Goal: Information Seeking & Learning: Learn about a topic

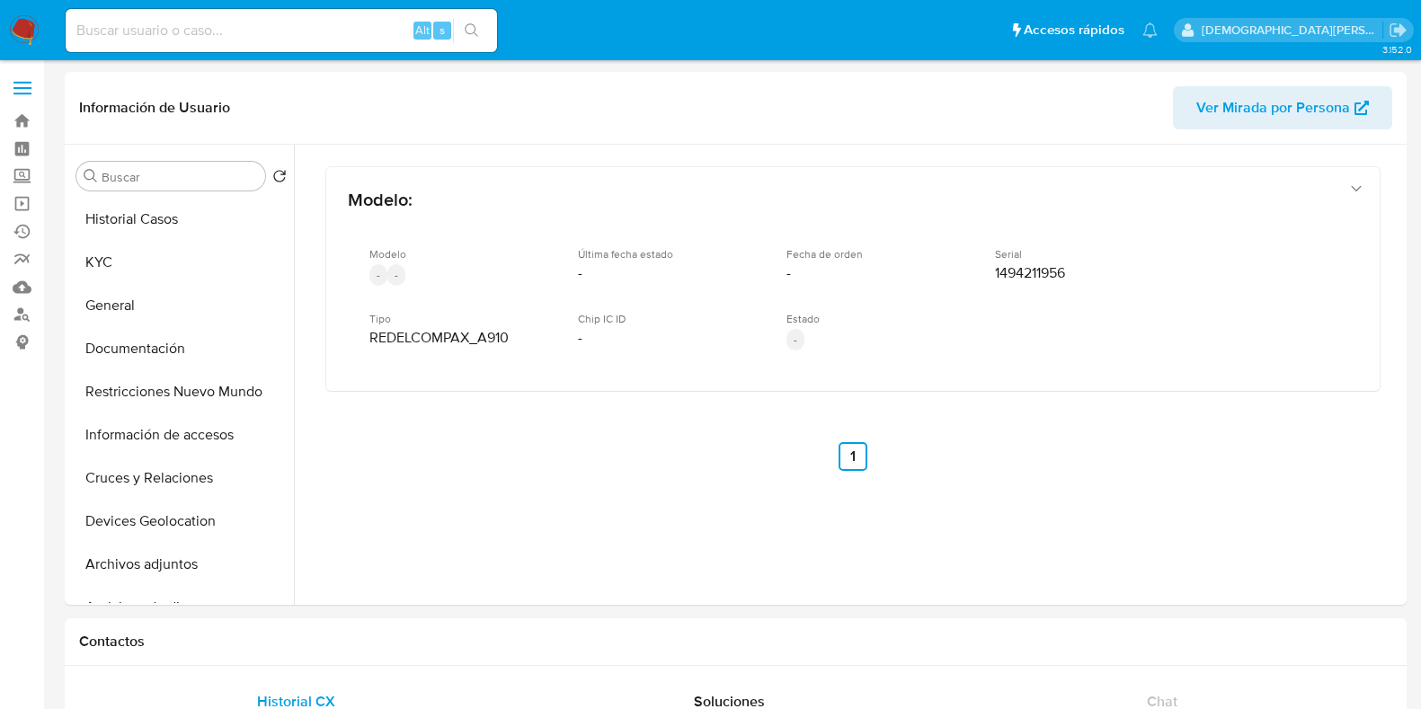
select select "10"
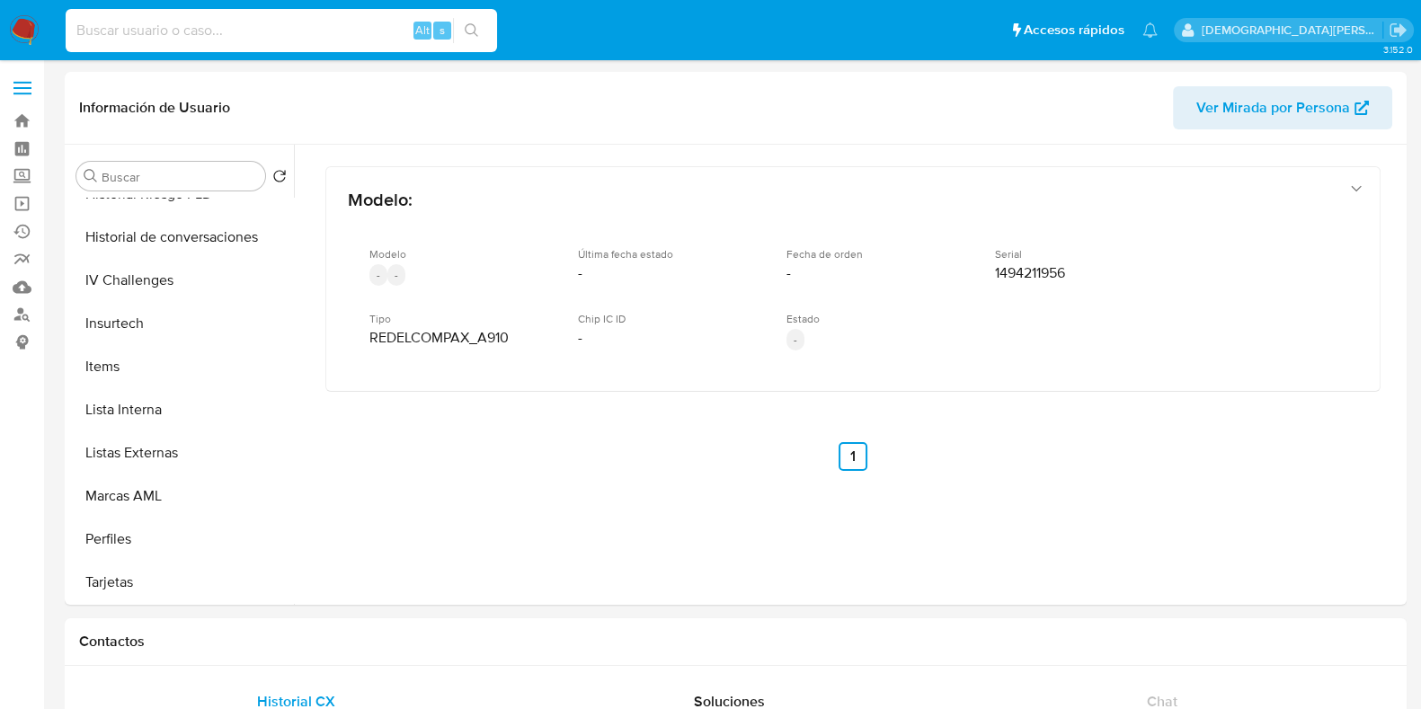
click at [375, 28] on input at bounding box center [282, 30] width 432 height 23
paste input "3f4dzmRME77iiyZURDJruVgr"
type input "3f4dzmRME77iiyZURDJruVgr"
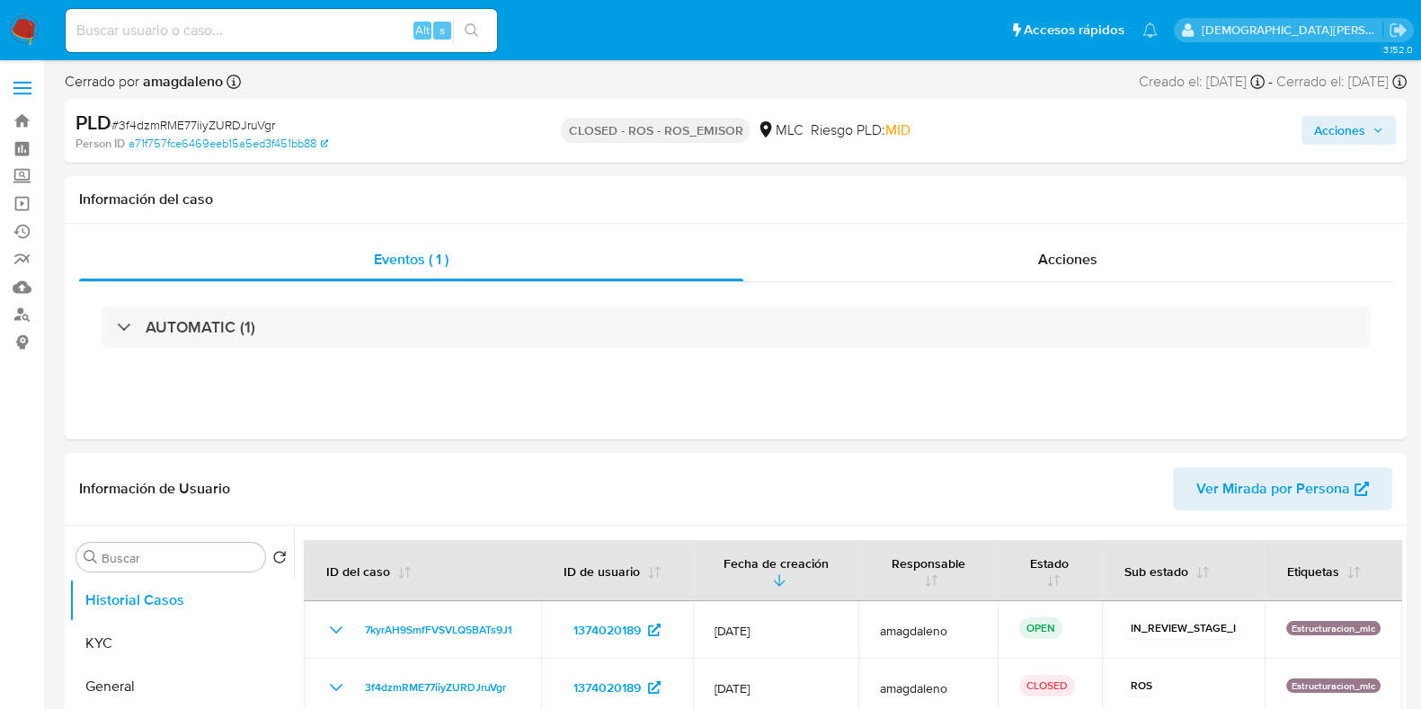
select select "10"
click at [1025, 264] on div "Acciones" at bounding box center [1068, 259] width 649 height 43
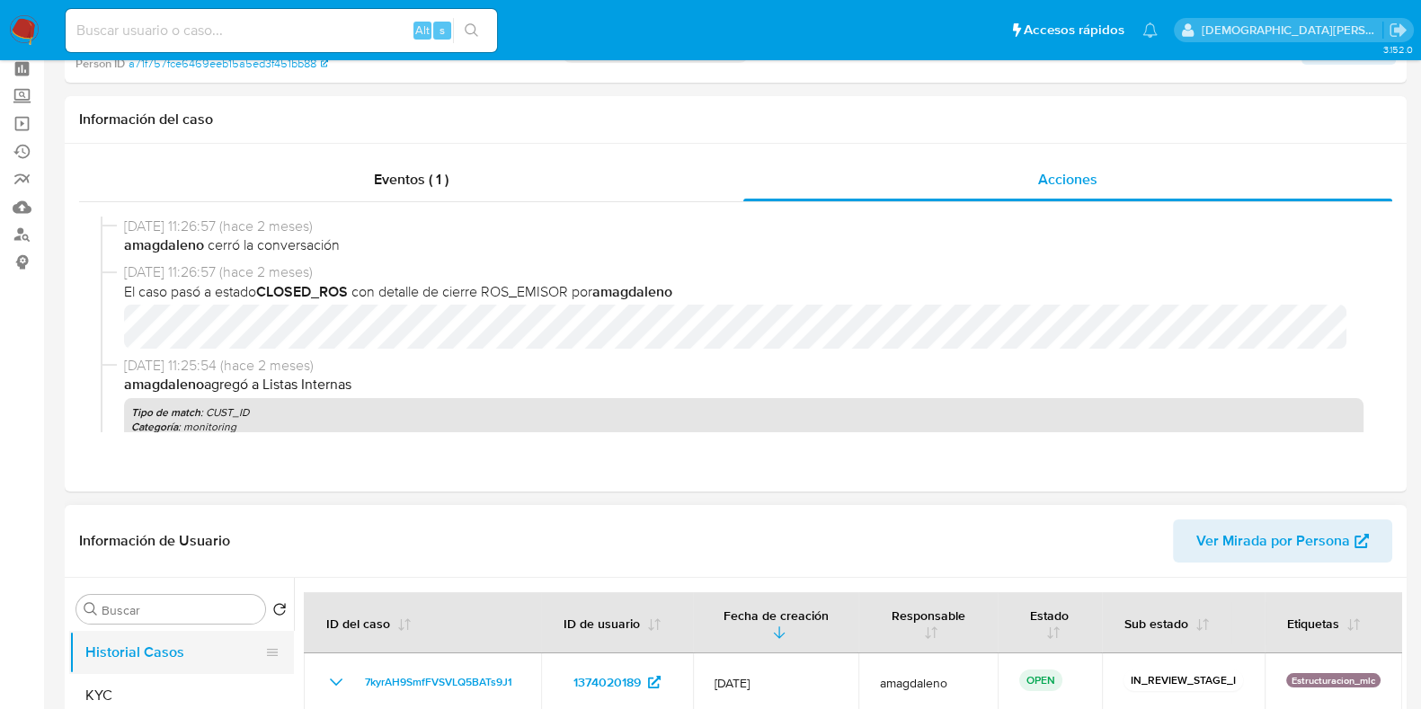
scroll to position [224, 0]
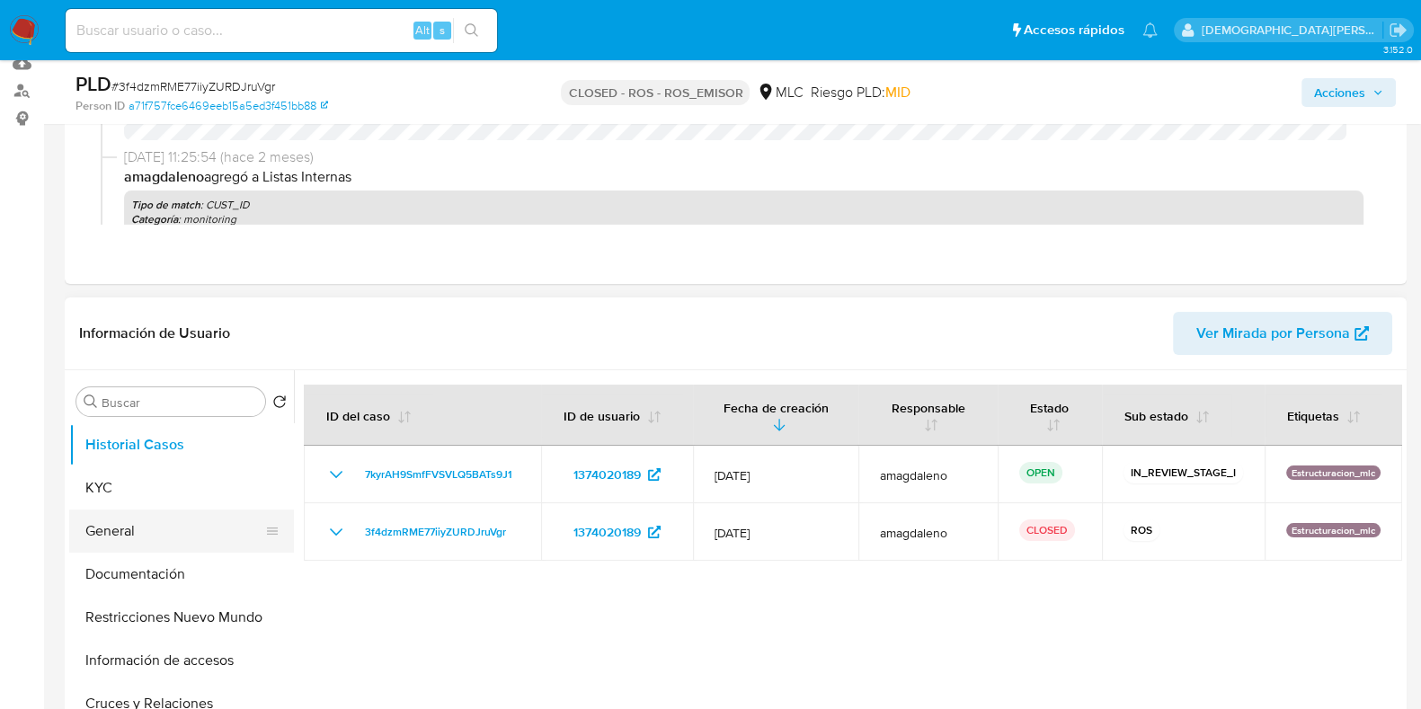
click at [121, 526] on button "General" at bounding box center [174, 531] width 210 height 43
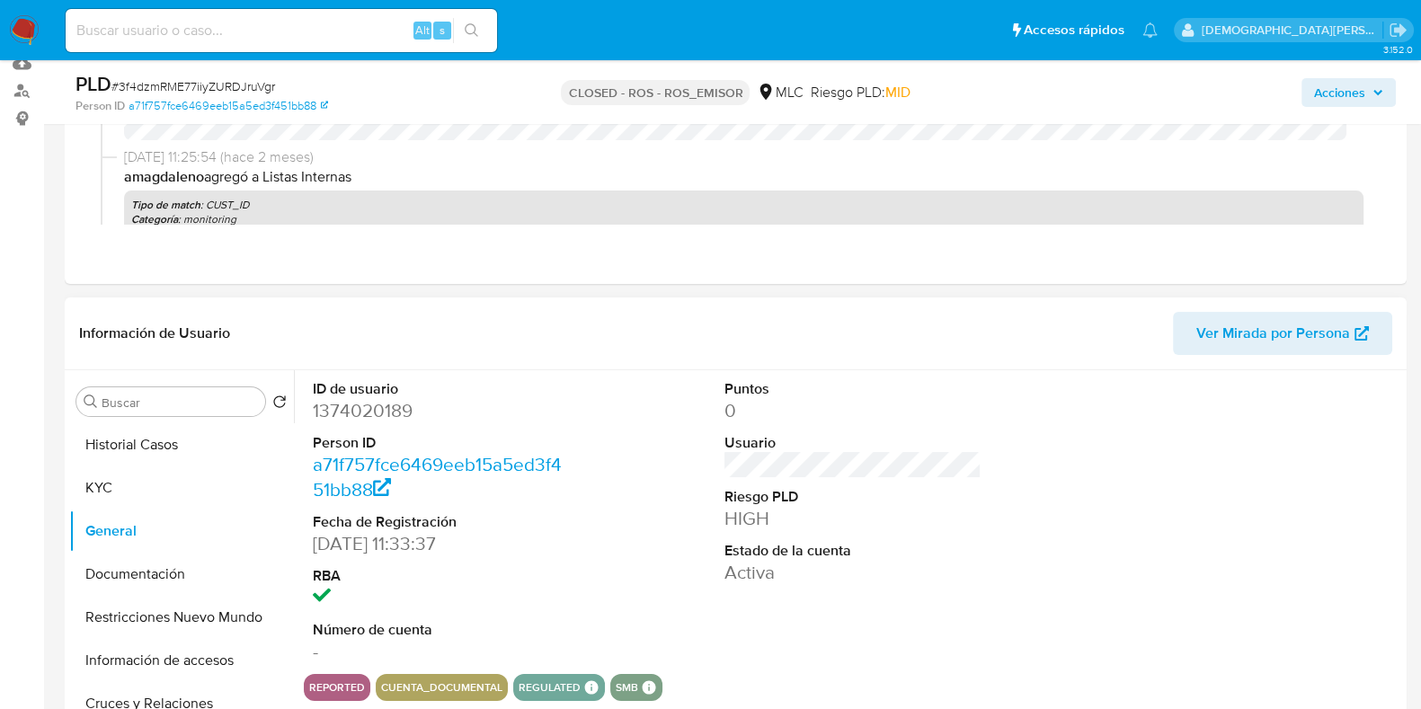
click at [365, 412] on dd "1374020189" at bounding box center [441, 410] width 257 height 25
copy dd "1374020189"
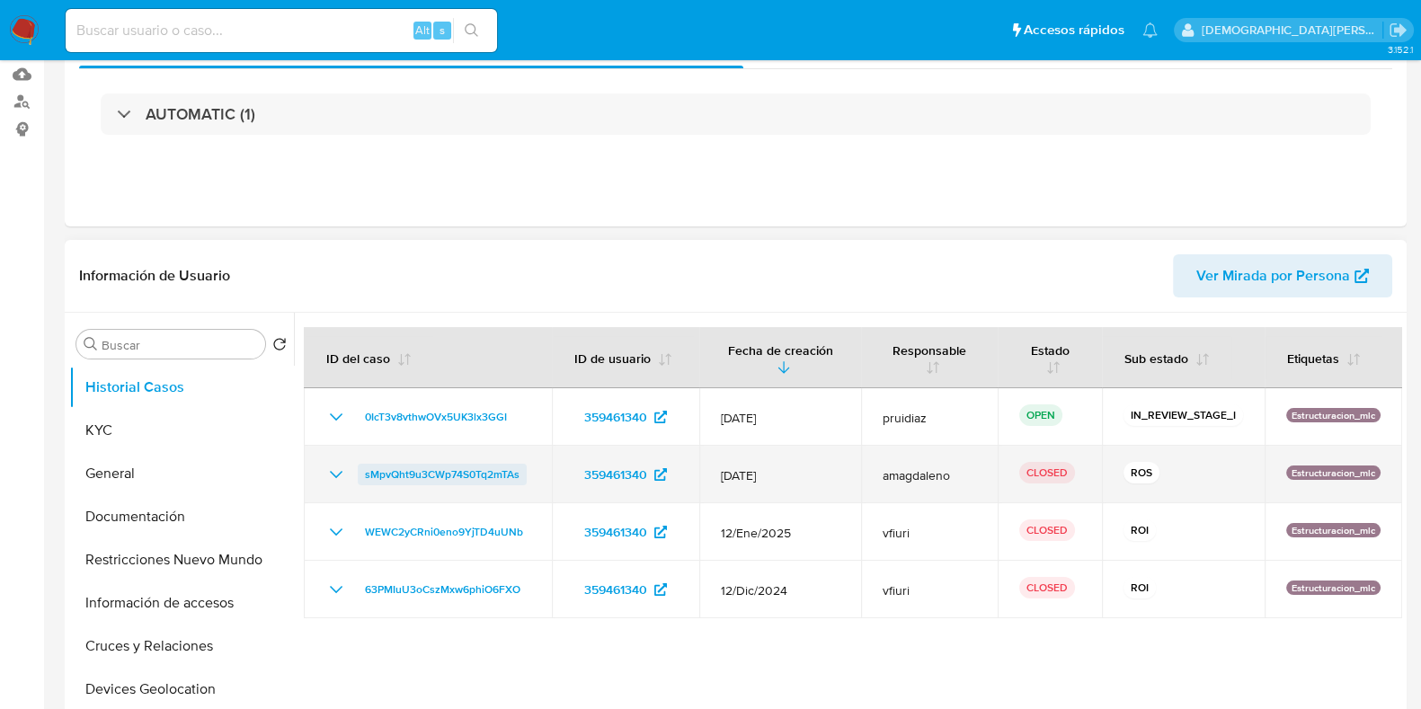
select select "10"
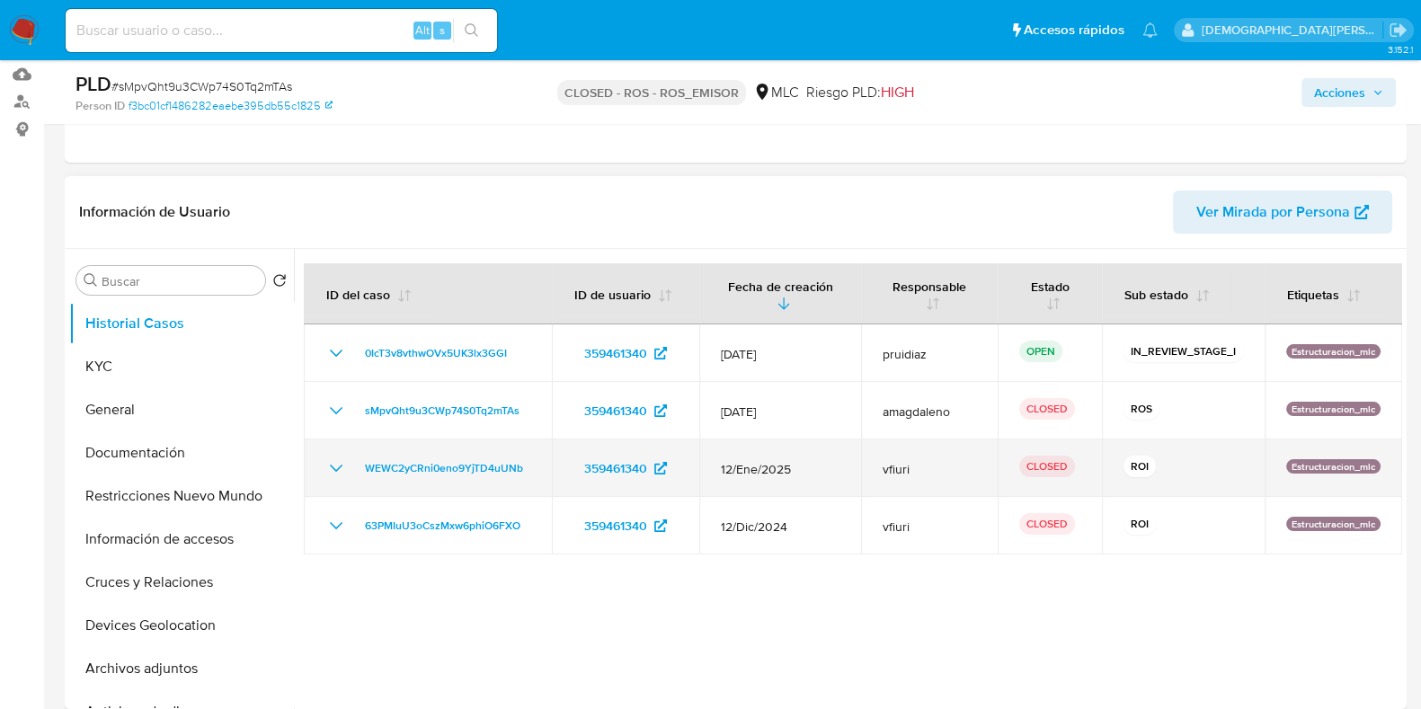
scroll to position [224, 0]
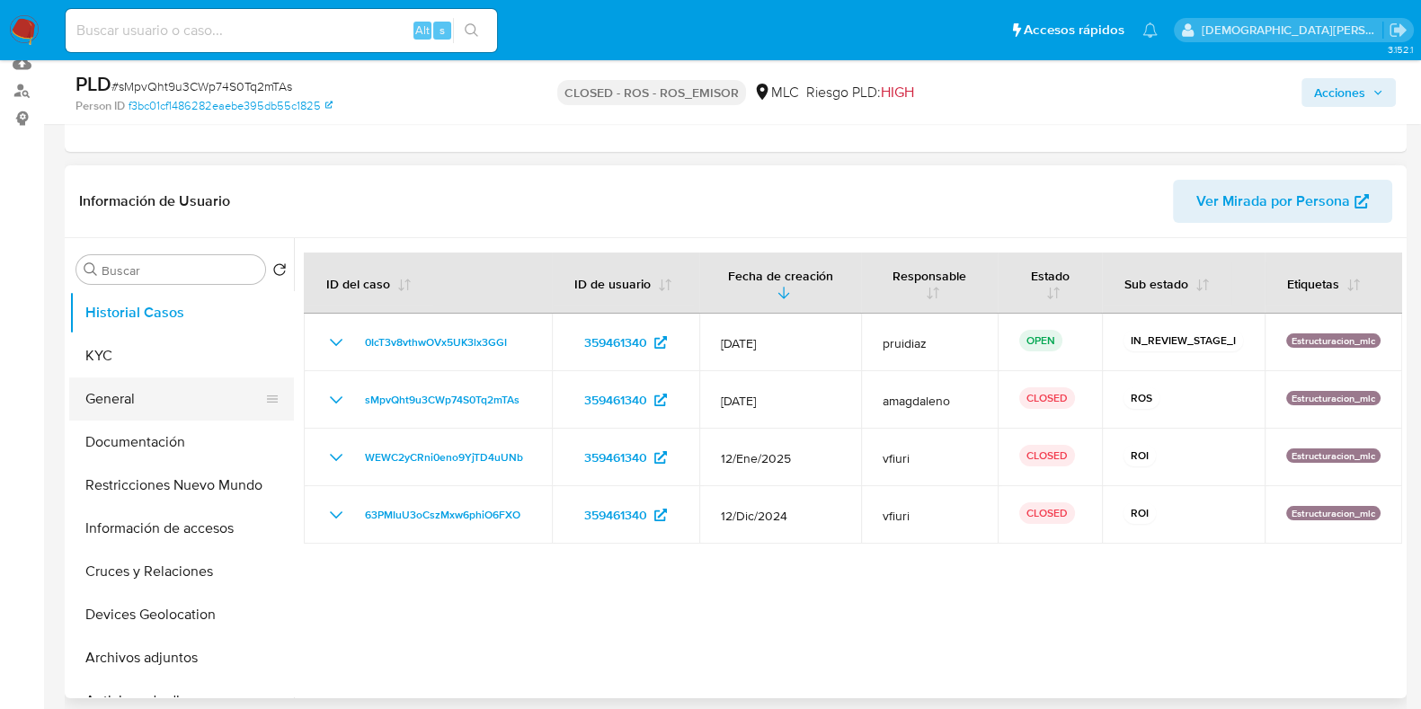
click at [117, 397] on button "General" at bounding box center [174, 399] width 210 height 43
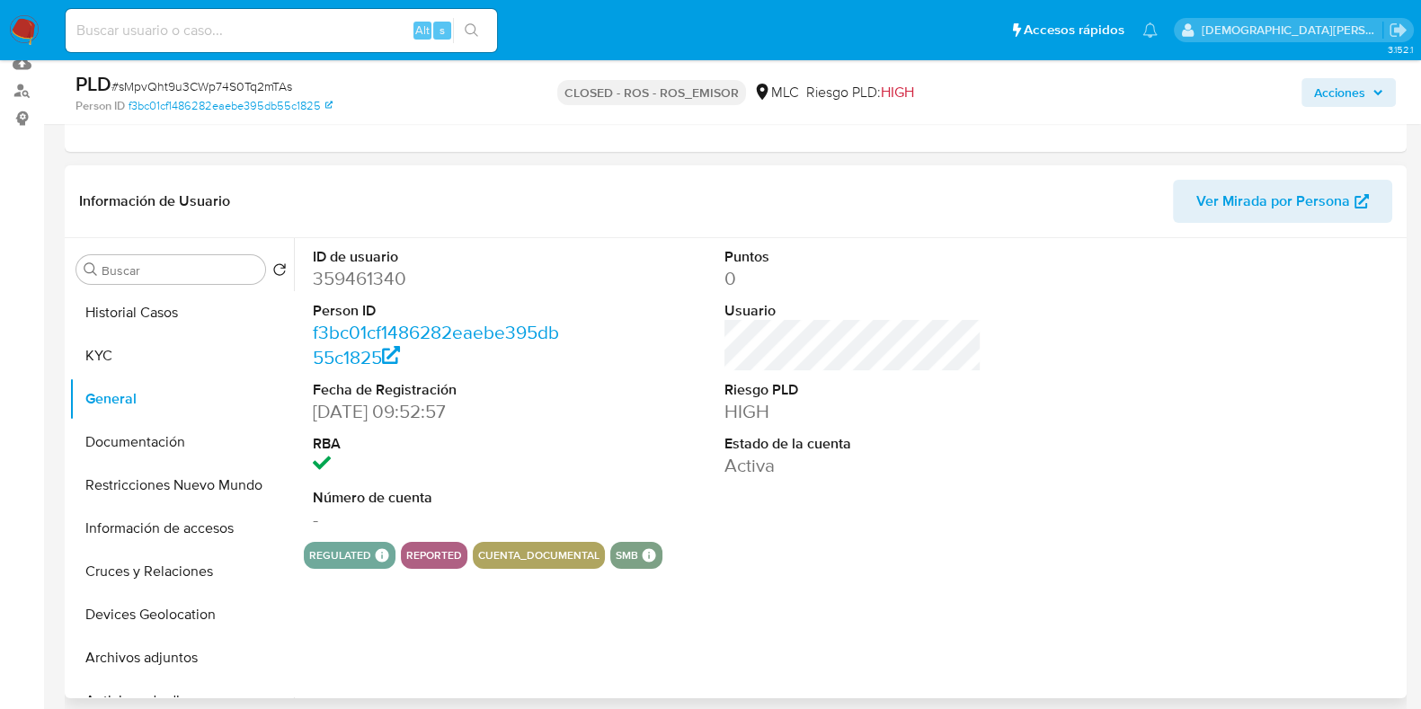
click at [351, 281] on dd "359461340" at bounding box center [441, 278] width 257 height 25
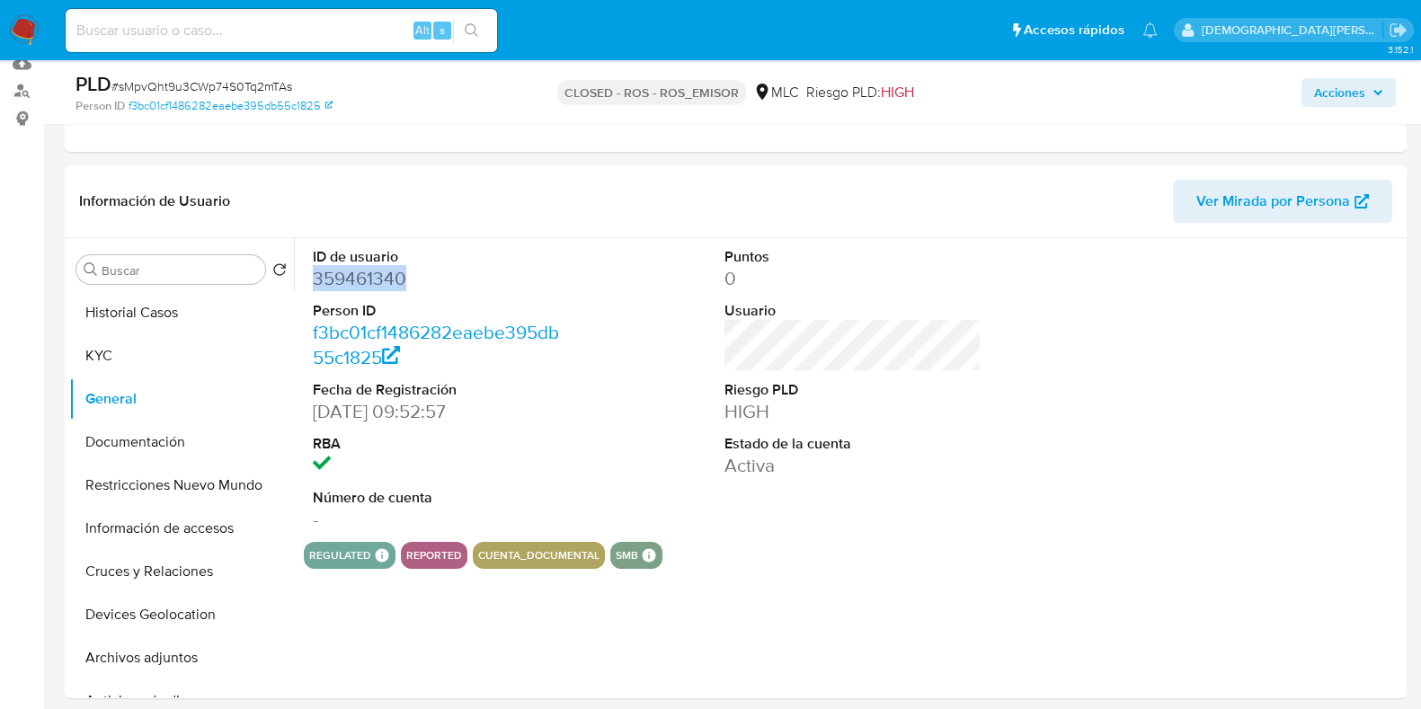
copy dd "359461340"
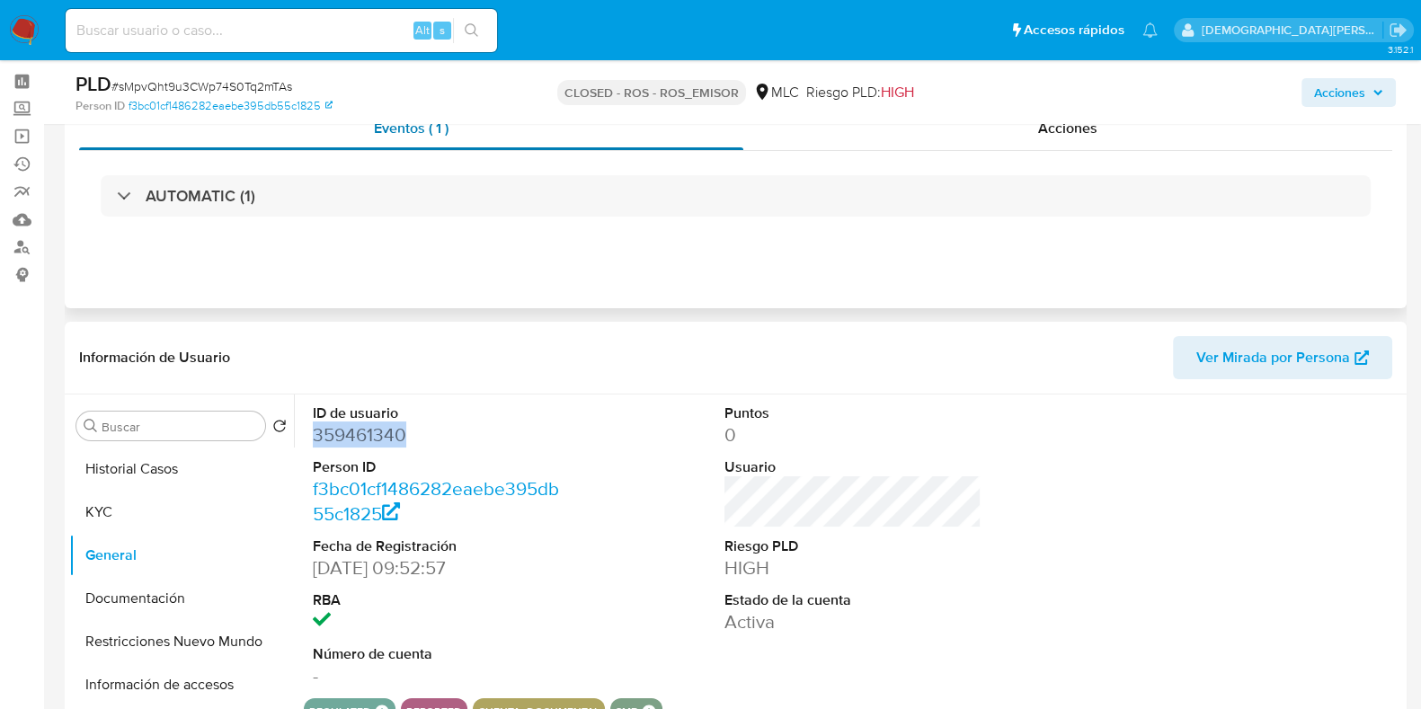
scroll to position [0, 0]
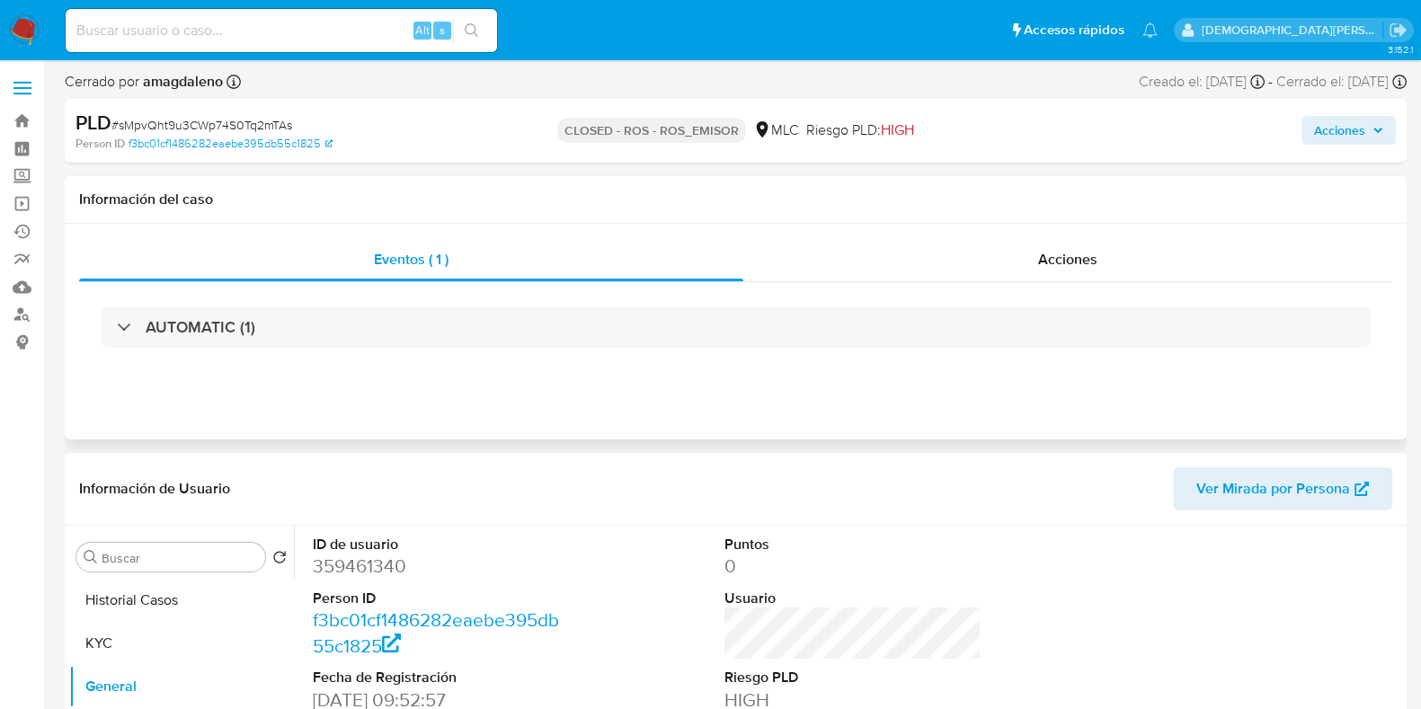
click at [935, 286] on div "AUTOMATIC (1)" at bounding box center [736, 327] width 1314 height 90
click at [944, 263] on div "Acciones" at bounding box center [1068, 259] width 649 height 43
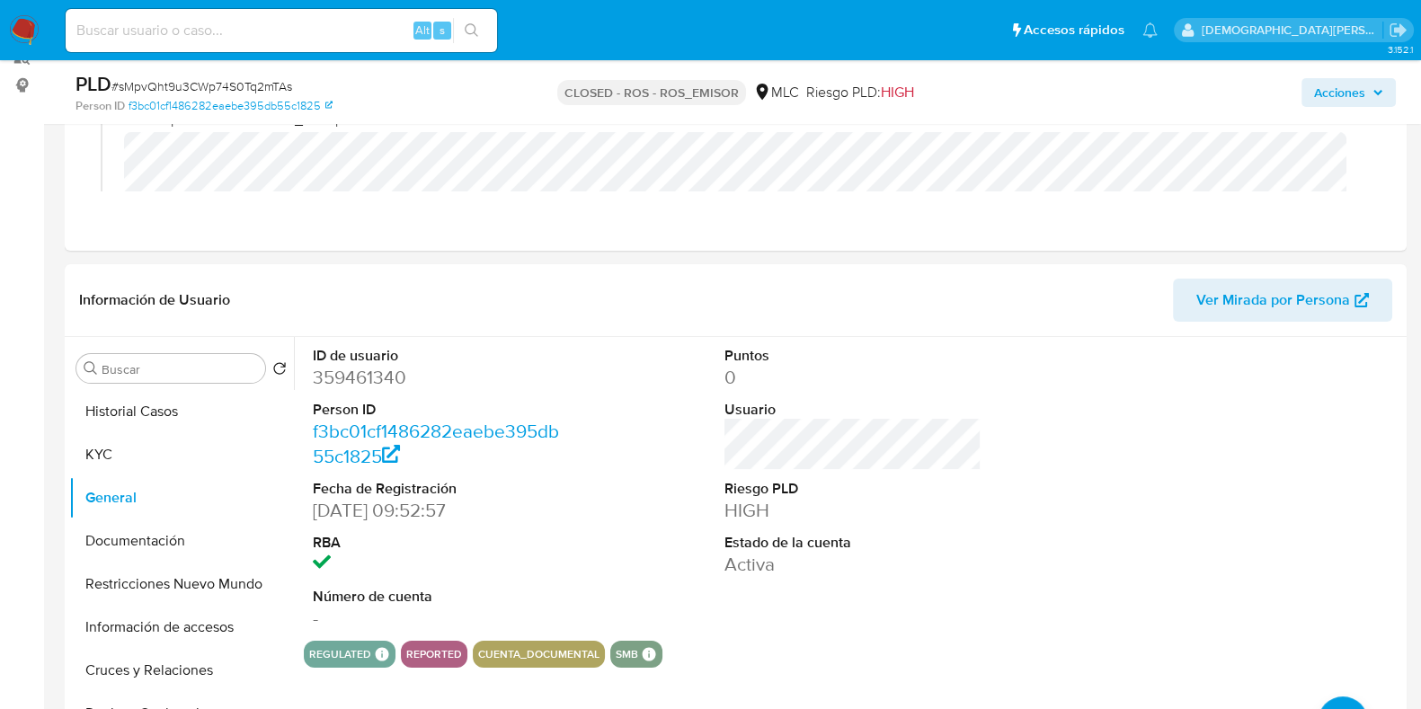
scroll to position [337, 0]
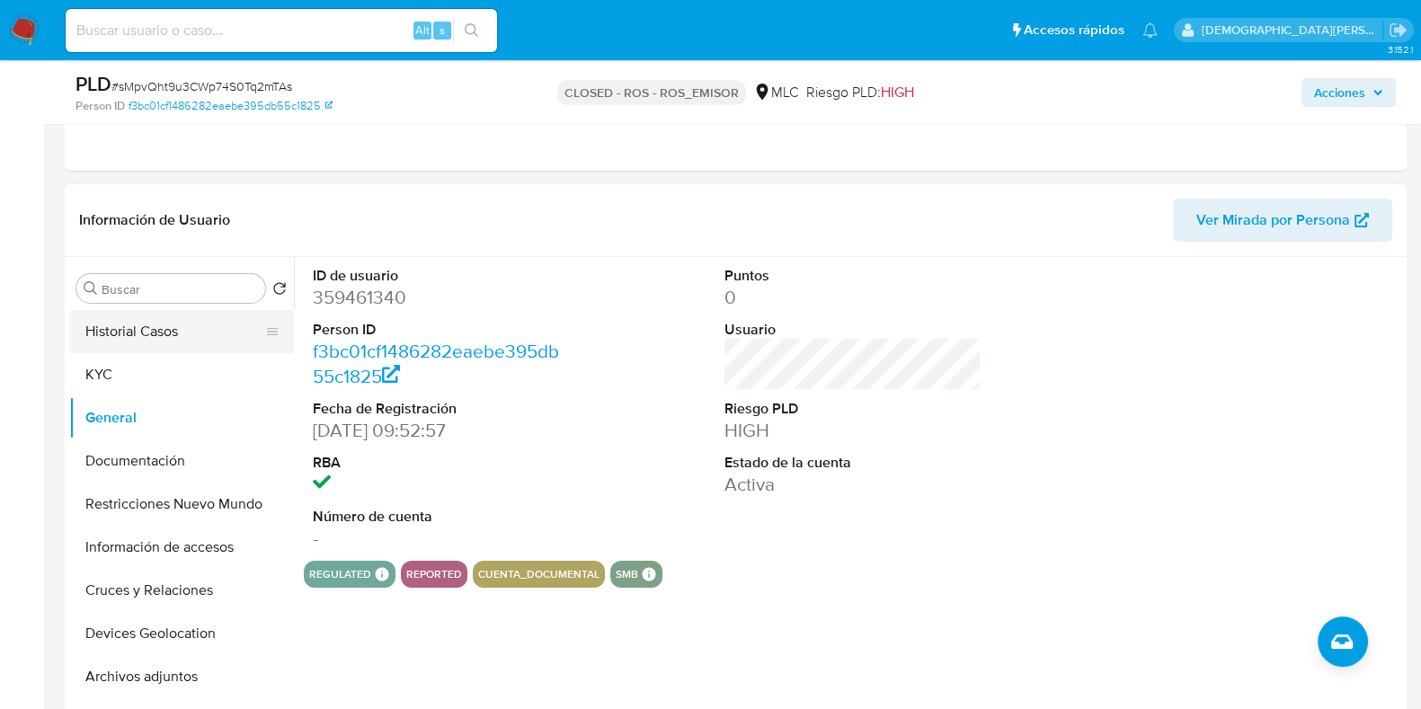
click at [173, 335] on button "Historial Casos" at bounding box center [174, 331] width 210 height 43
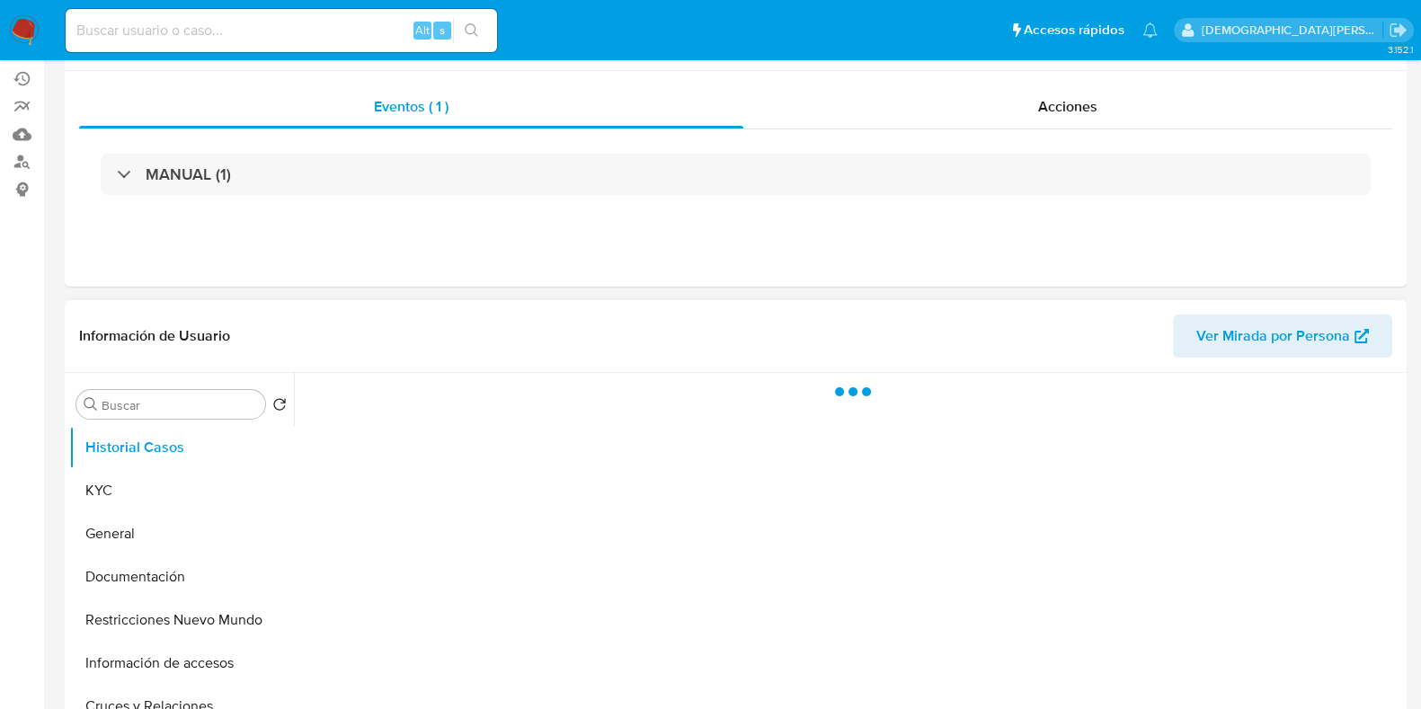
scroll to position [224, 0]
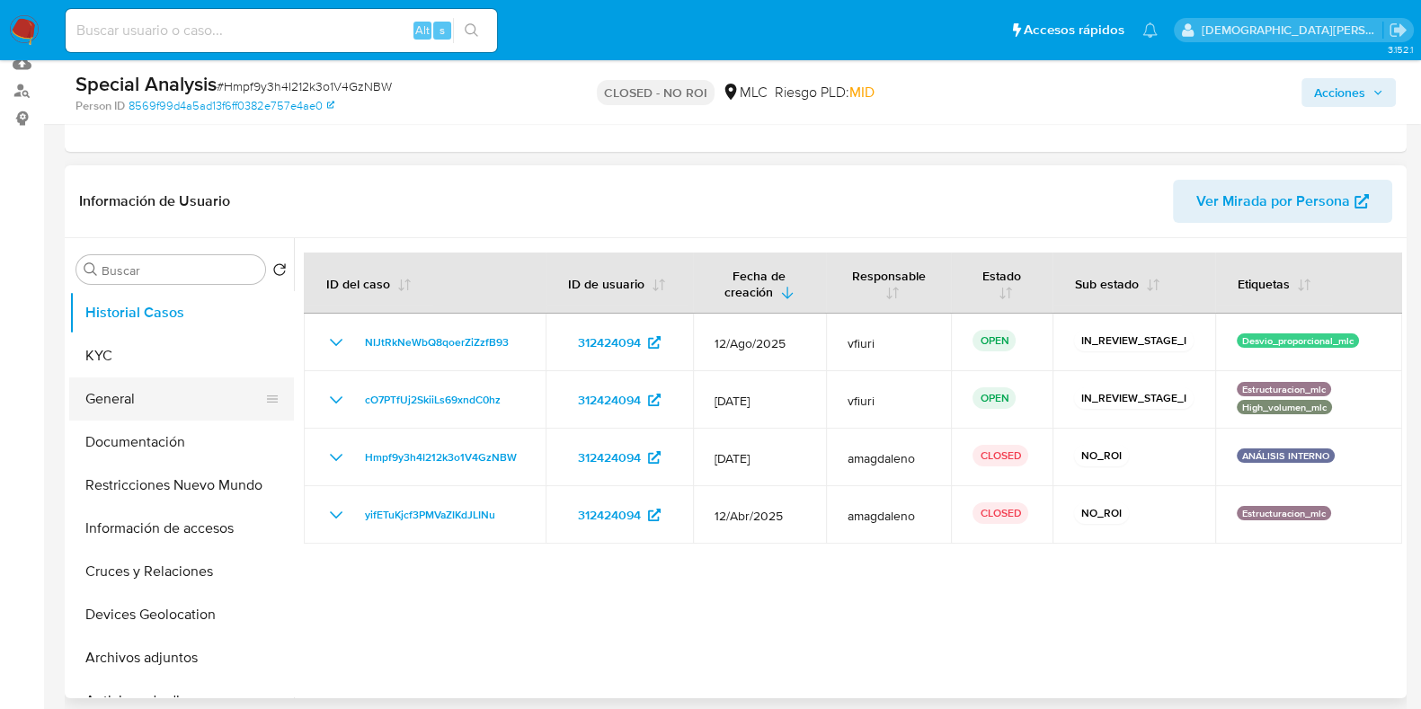
click at [155, 399] on button "General" at bounding box center [174, 399] width 210 height 43
select select "10"
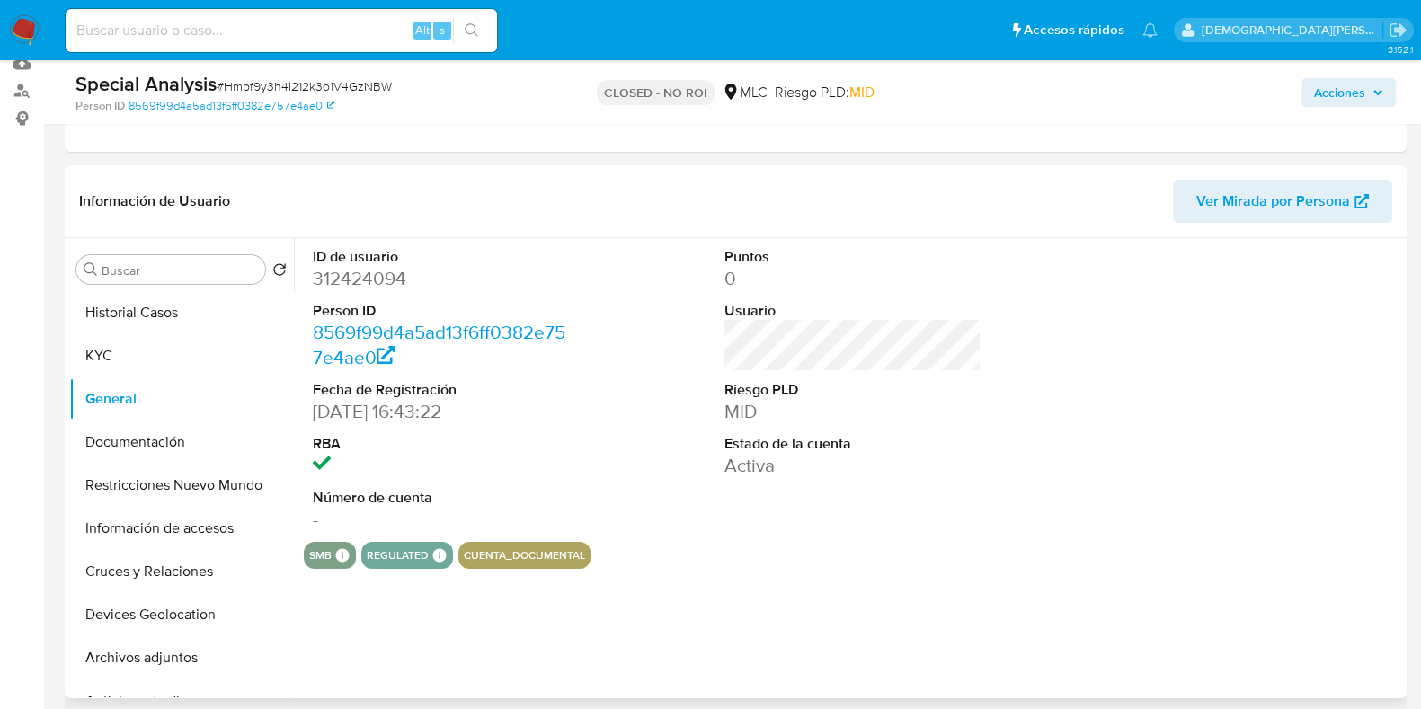
click at [382, 281] on dd "312424094" at bounding box center [441, 278] width 257 height 25
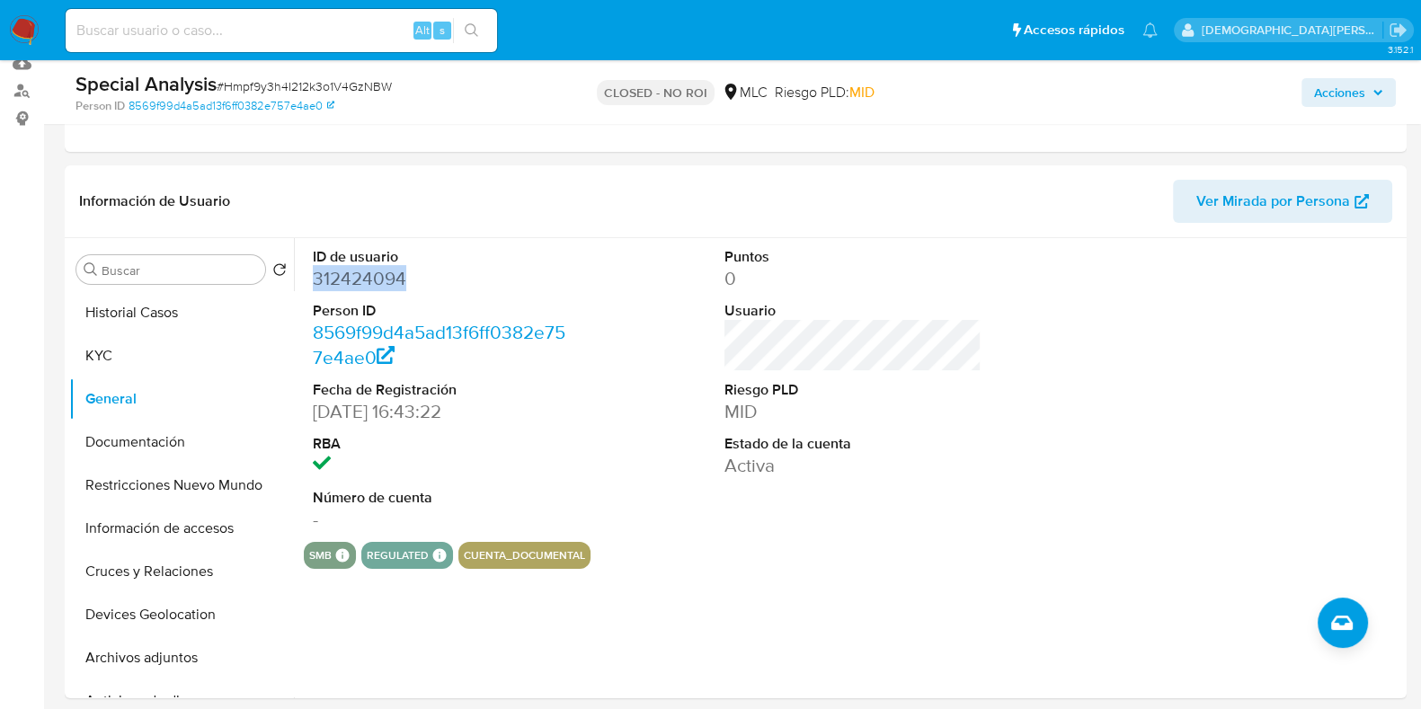
copy dd "312424094"
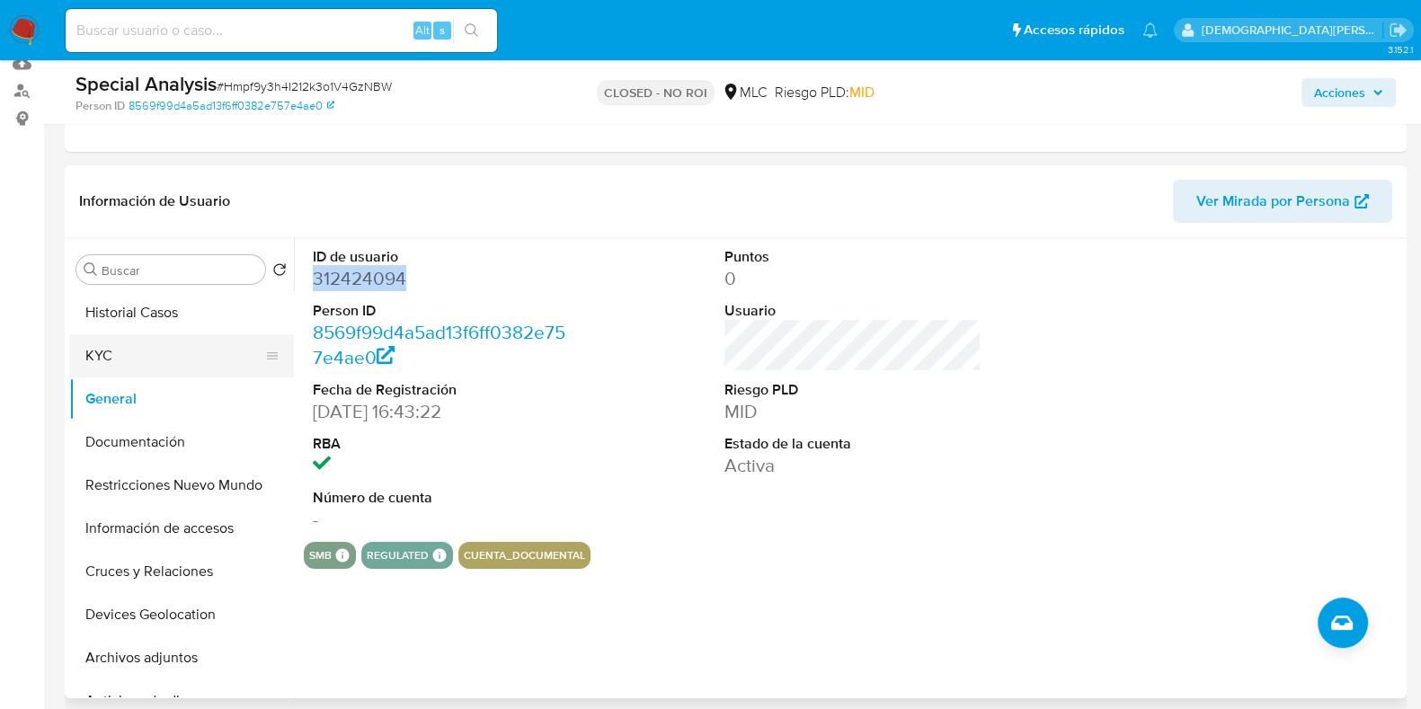
click at [163, 348] on button "KYC" at bounding box center [174, 355] width 210 height 43
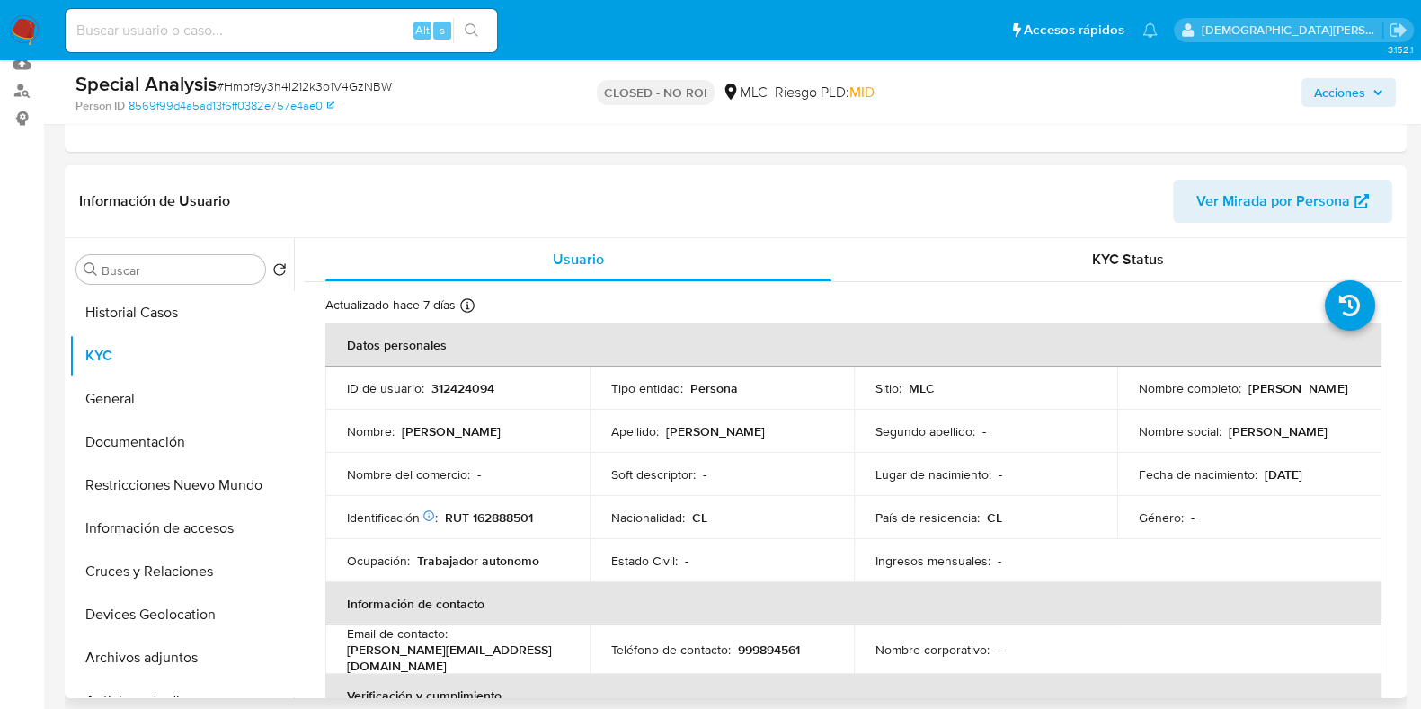
click at [1249, 391] on p "Jeanette Soledad Tapia Guerra" at bounding box center [1298, 388] width 99 height 16
click at [1308, 393] on div "Nombre completo : Jeanette Soledad Tapia Guerra" at bounding box center [1249, 388] width 221 height 16
drag, startPoint x: 1314, startPoint y: 393, endPoint x: 1134, endPoint y: 398, distance: 180.8
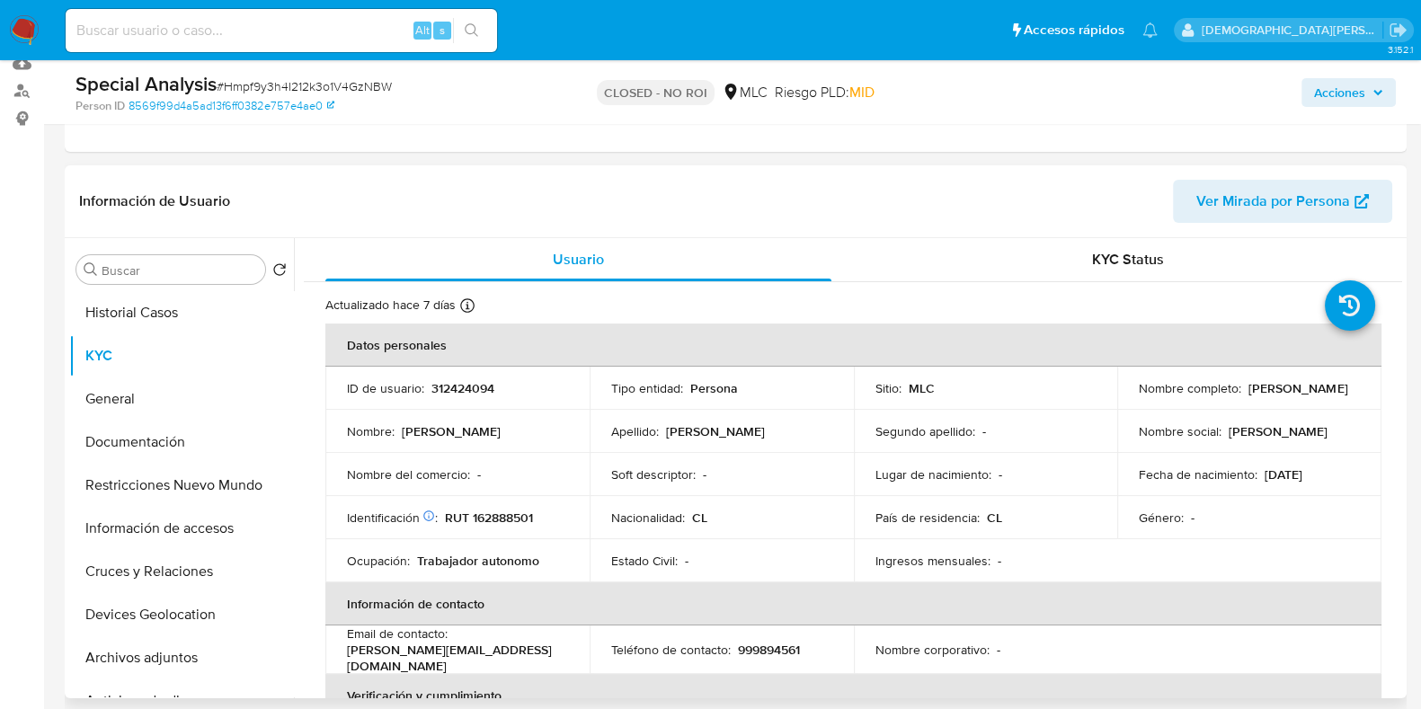
click at [1139, 397] on div "Nombre completo : Jeanette Soledad Tapia Guerra" at bounding box center [1249, 388] width 221 height 16
click at [193, 310] on button "Historial Casos" at bounding box center [174, 312] width 210 height 43
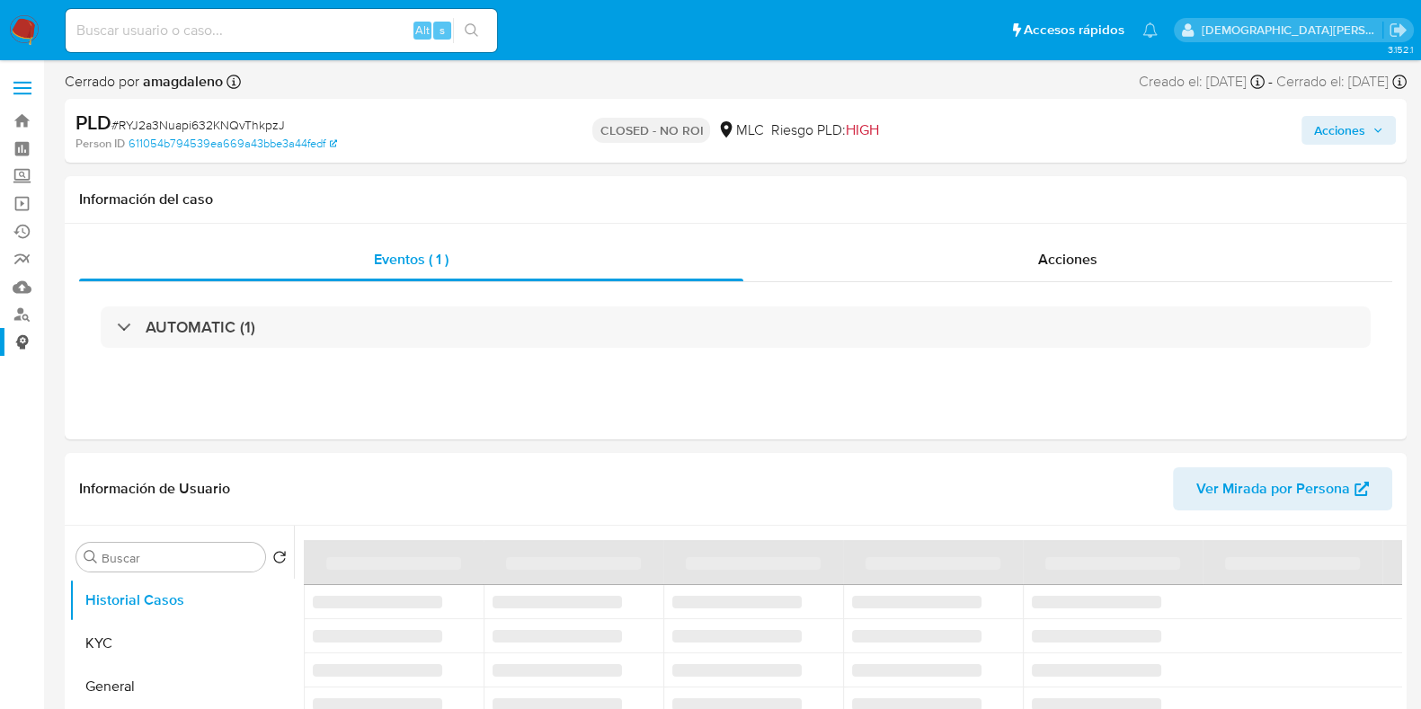
scroll to position [111, 0]
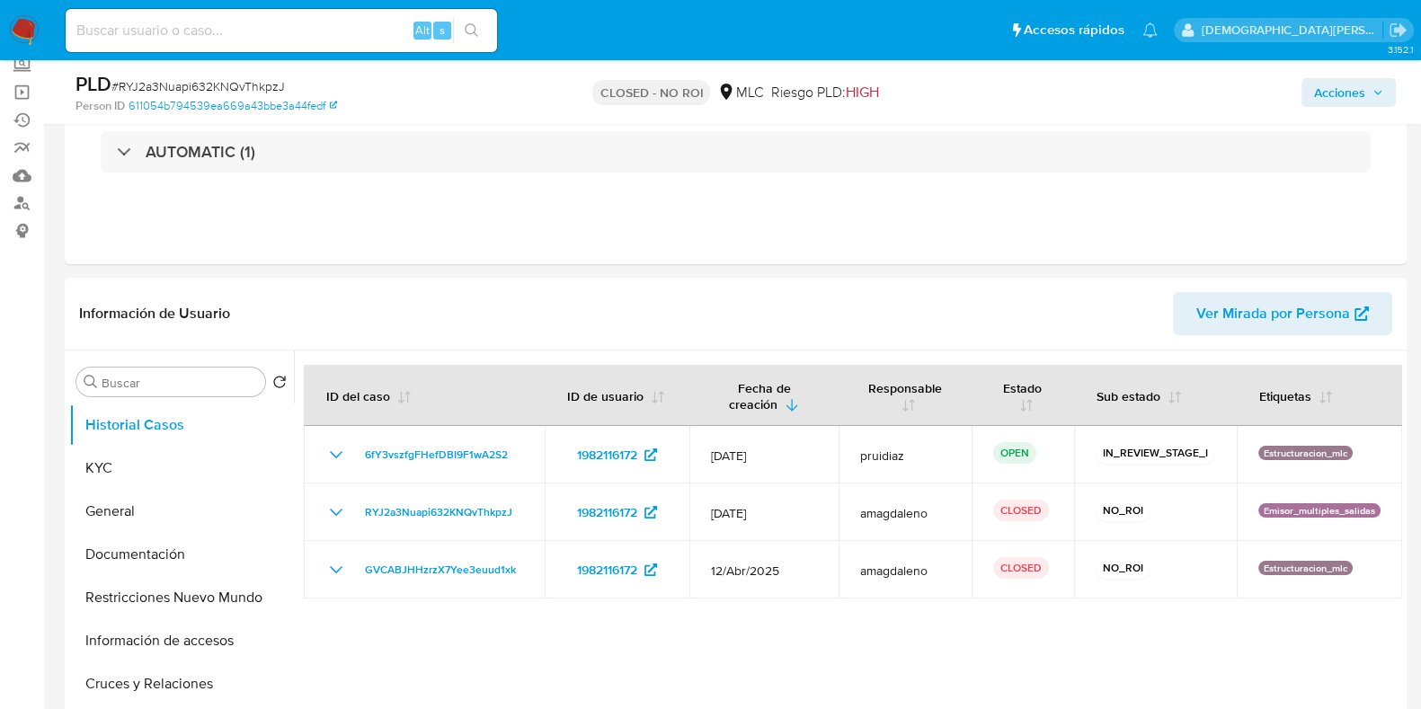
select select "10"
click at [172, 504] on button "General" at bounding box center [174, 511] width 210 height 43
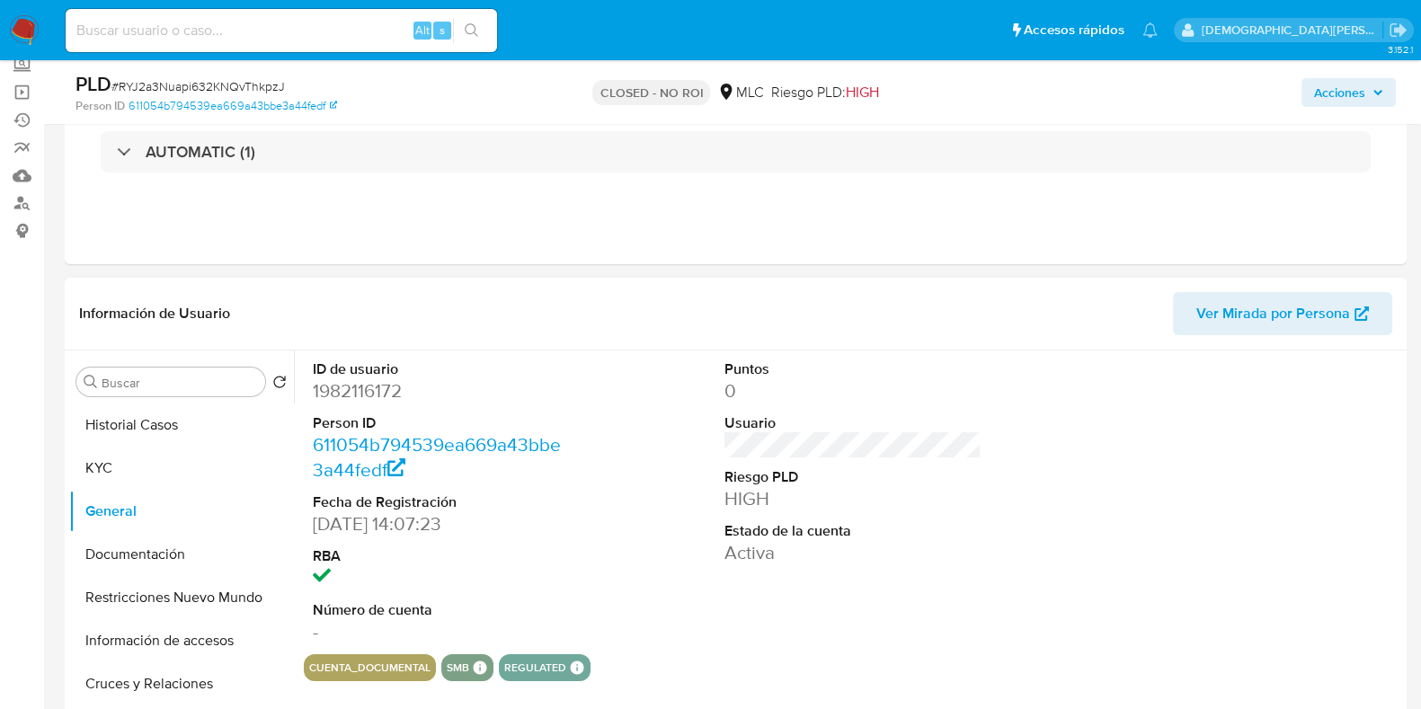
click at [368, 390] on dd "1982116172" at bounding box center [441, 391] width 257 height 25
click at [368, 388] on dd "1982116172" at bounding box center [441, 391] width 257 height 25
copy dd "1982116172"
click at [143, 459] on button "KYC" at bounding box center [174, 468] width 210 height 43
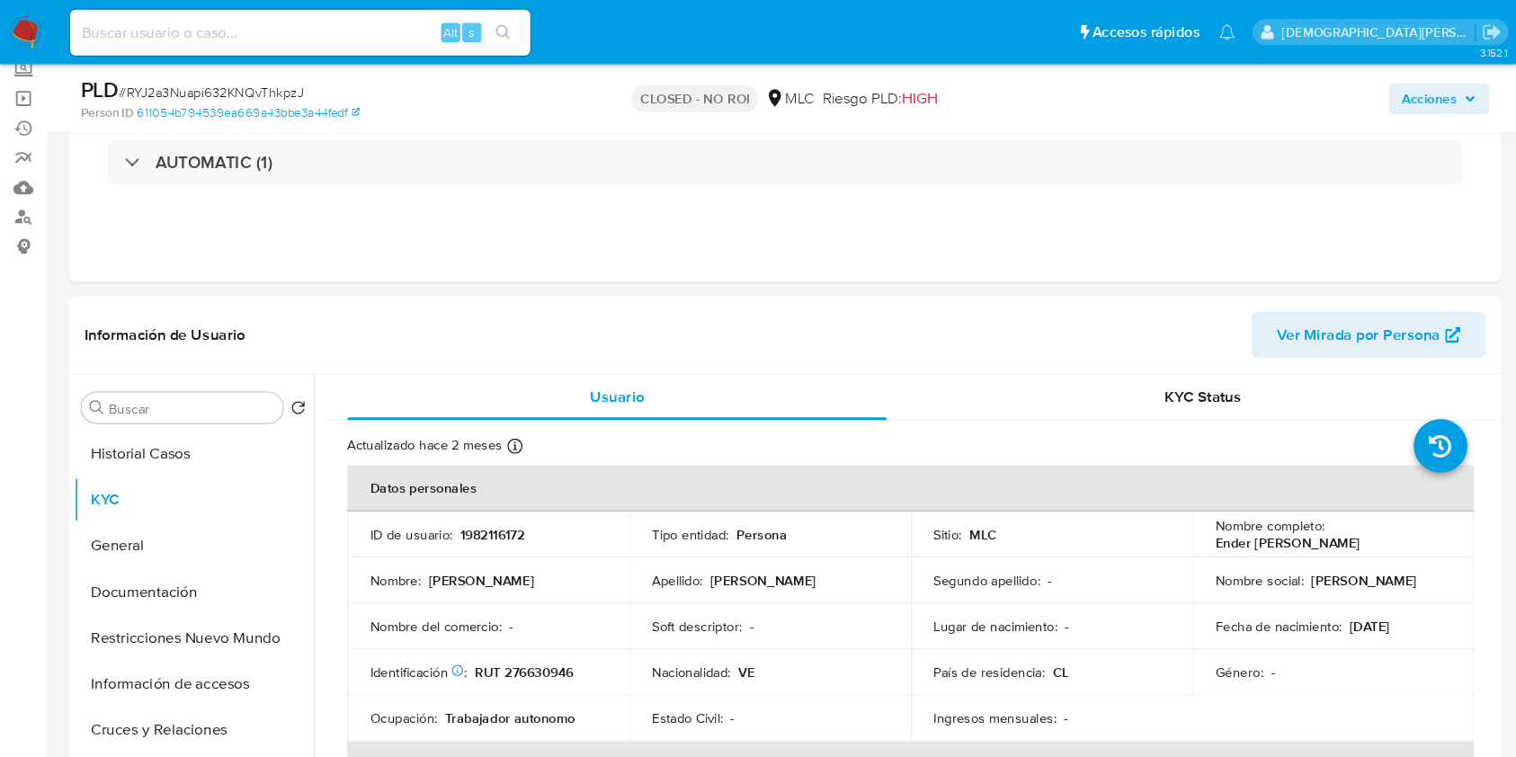
scroll to position [112, 0]
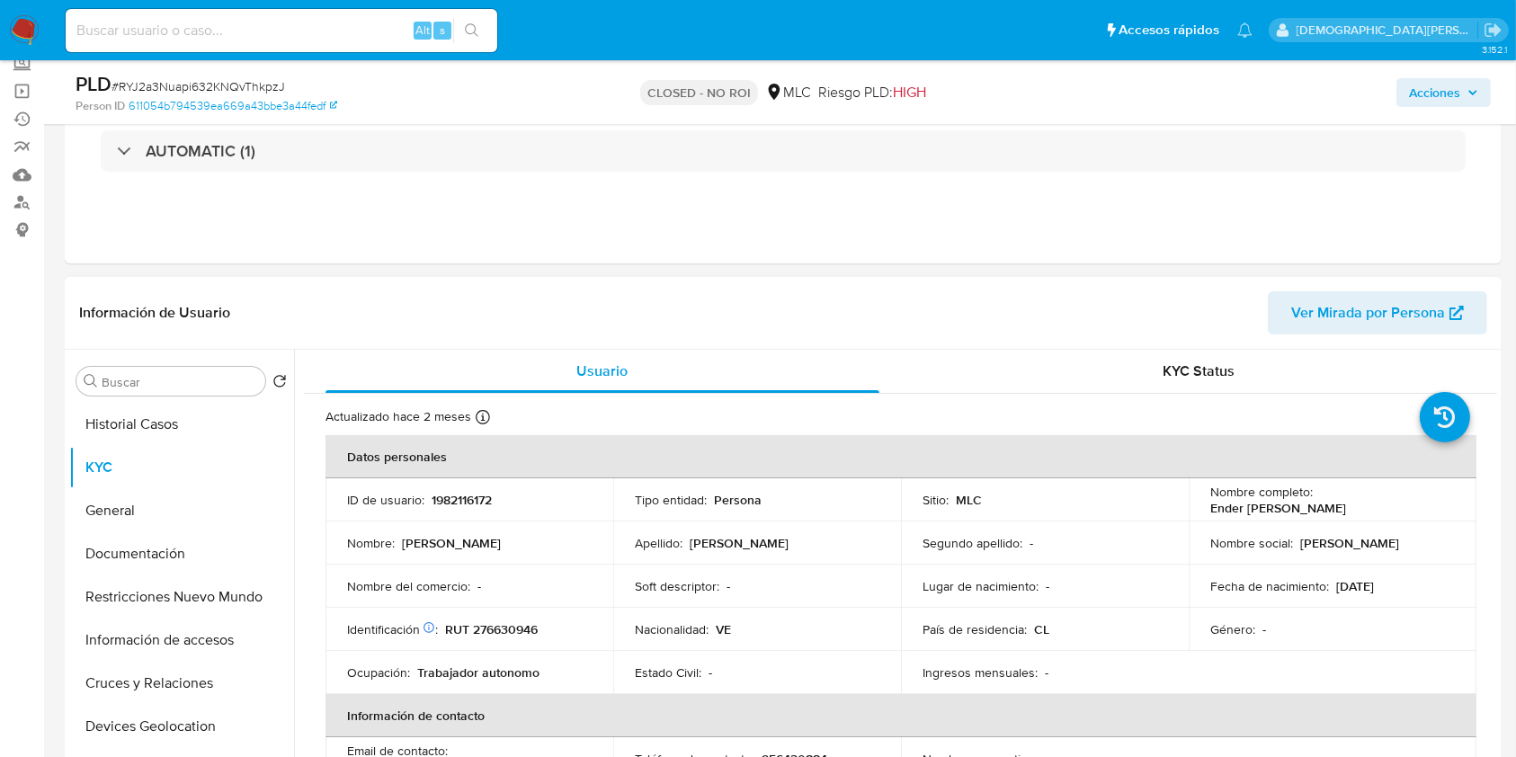
click at [1338, 504] on p "Ender Jose Torres Freitez" at bounding box center [1278, 508] width 136 height 16
drag, startPoint x: 1355, startPoint y: 512, endPoint x: 1194, endPoint y: 513, distance: 160.9
click at [1194, 513] on td "Nombre completo : Ender Jose Torres Freitez" at bounding box center [1333, 499] width 288 height 43
copy p "Ender Jose Torres Freitez"
click at [158, 509] on button "General" at bounding box center [174, 510] width 210 height 43
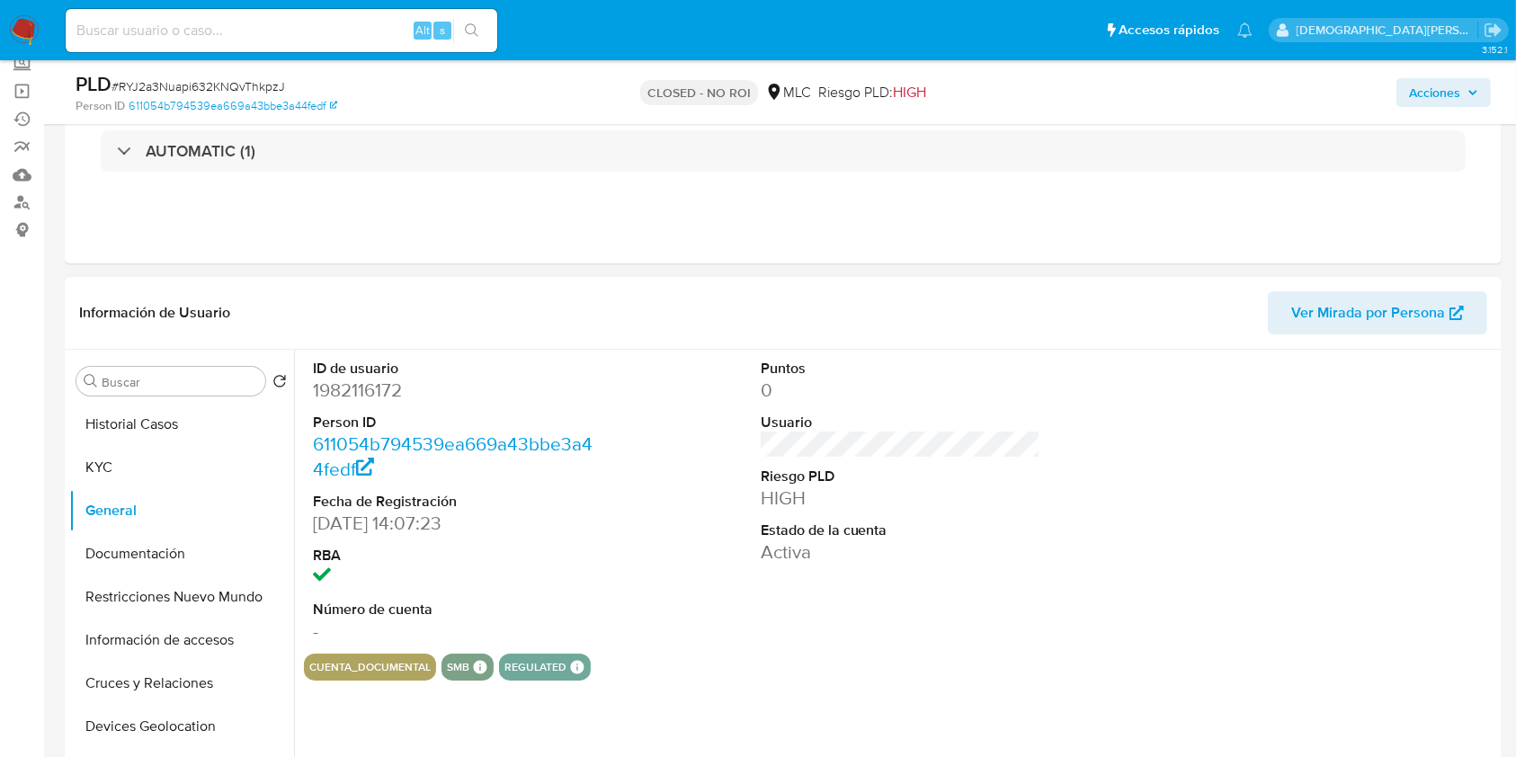
click at [372, 395] on dd "1982116172" at bounding box center [453, 390] width 281 height 25
copy dd "1982116172"
drag, startPoint x: 403, startPoint y: 4, endPoint x: 756, endPoint y: 44, distance: 355.7
click at [978, 178] on div "AUTOMATIC (1)" at bounding box center [783, 151] width 1408 height 90
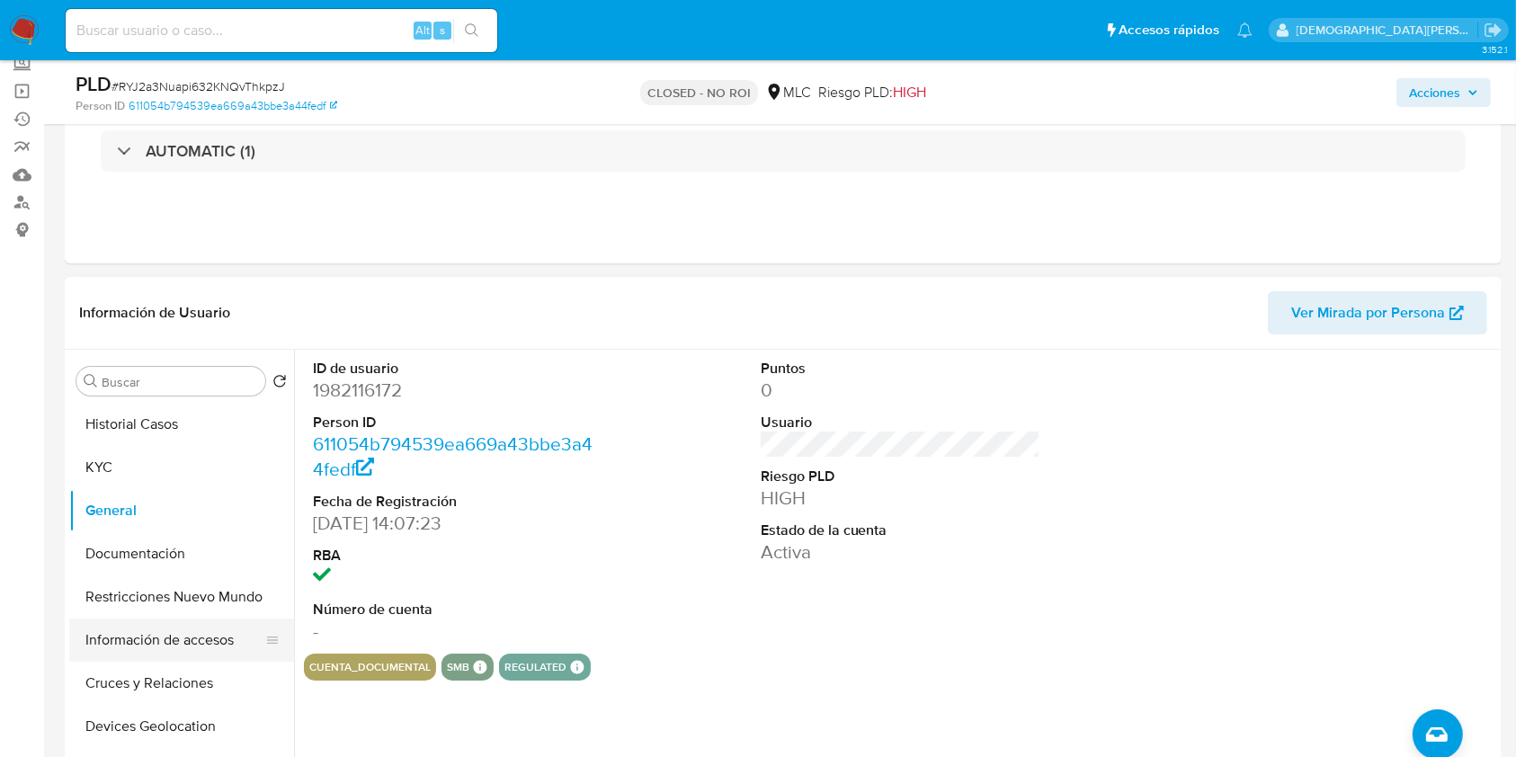
click at [178, 646] on button "Información de accesos" at bounding box center [174, 640] width 210 height 43
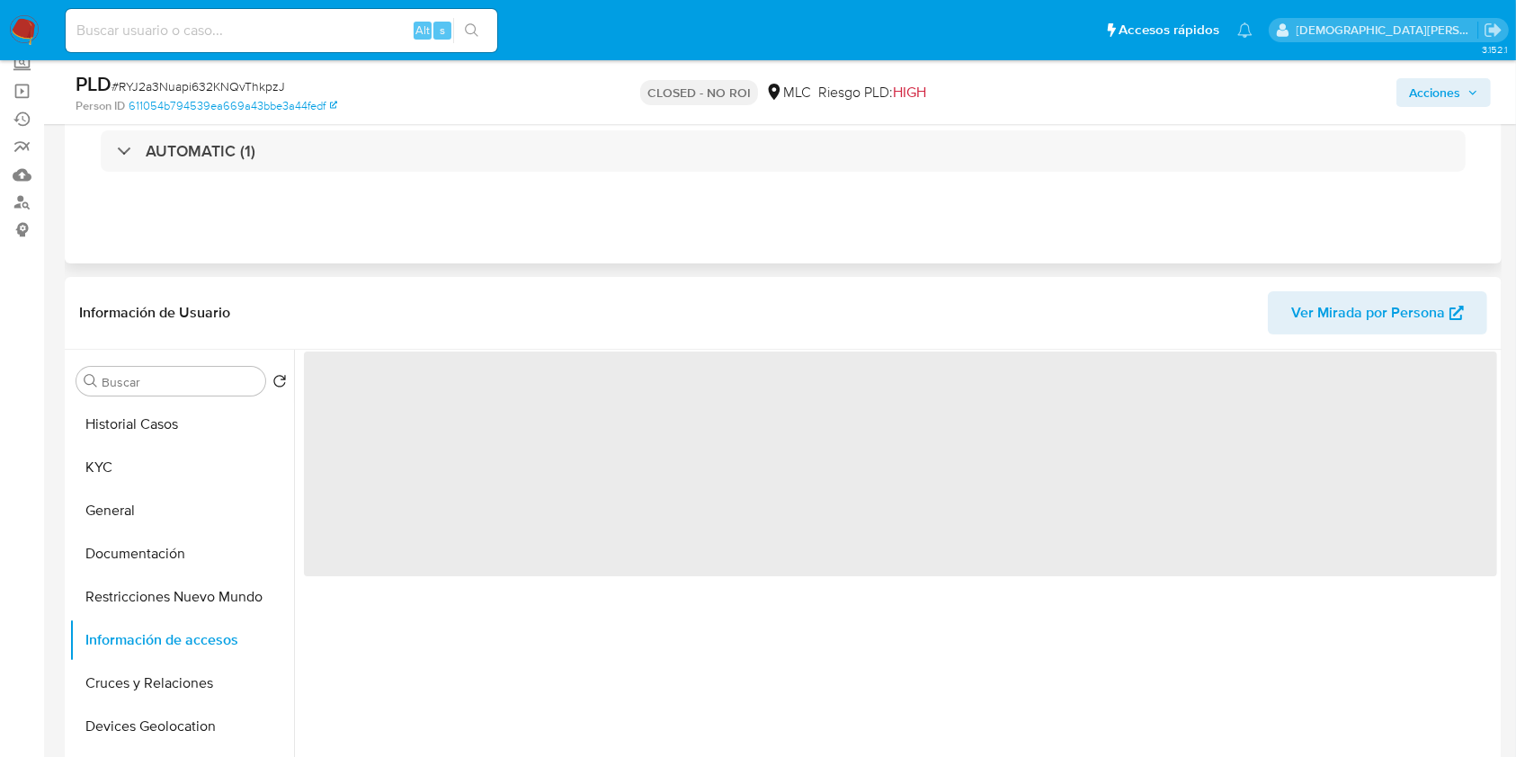
scroll to position [232, 0]
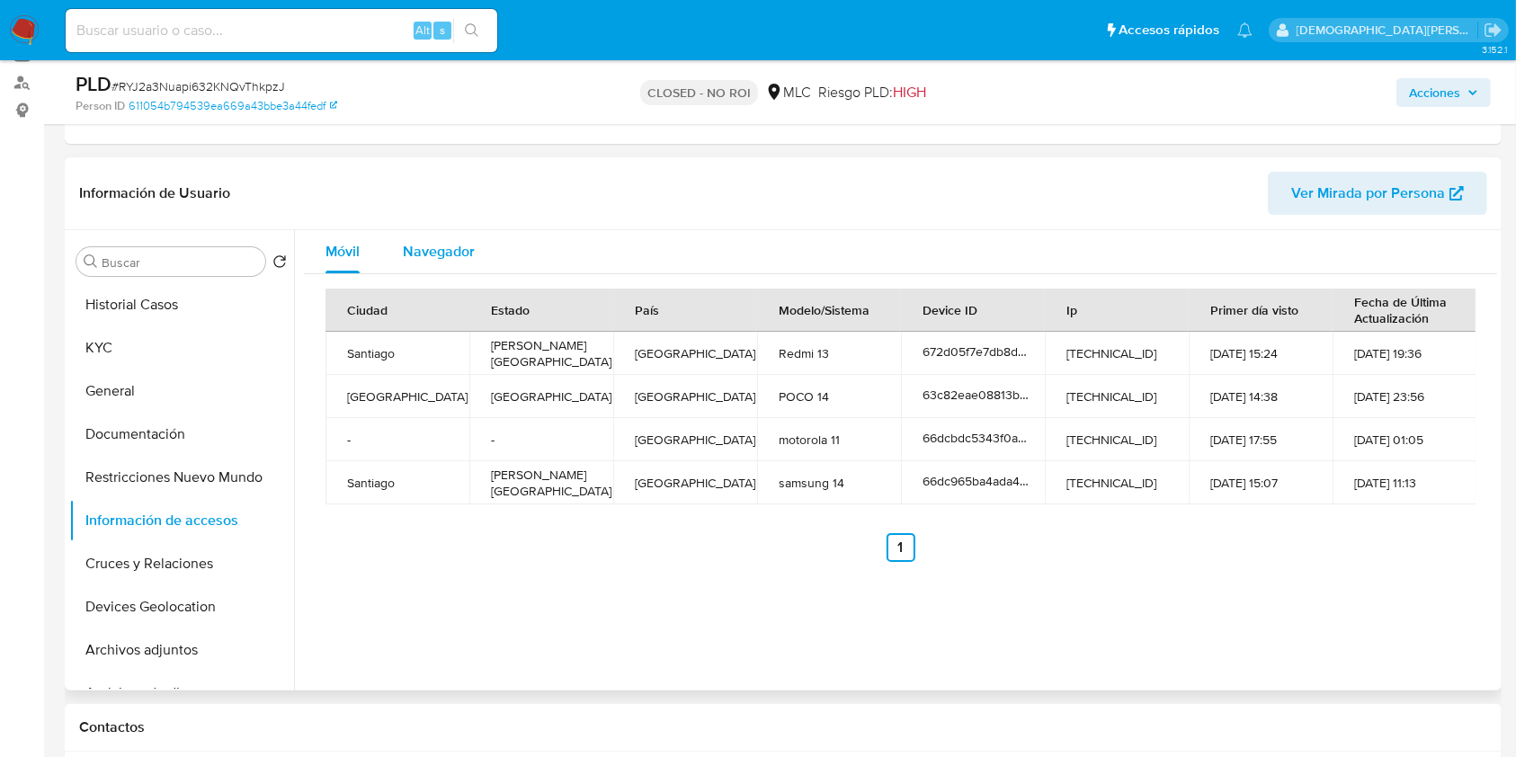
click at [427, 241] on span "Navegador" at bounding box center [439, 251] width 72 height 21
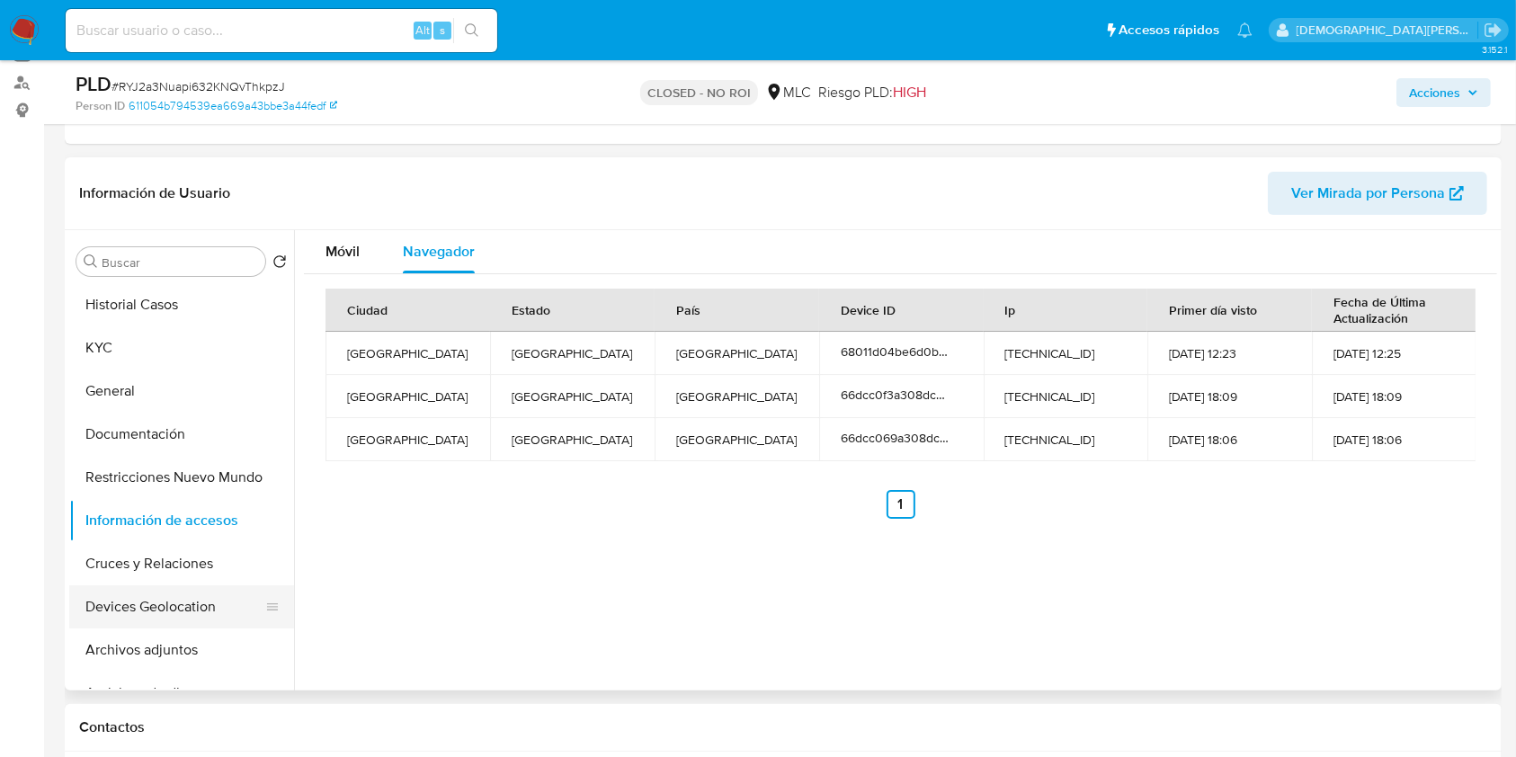
click at [144, 598] on button "Devices Geolocation" at bounding box center [174, 606] width 210 height 43
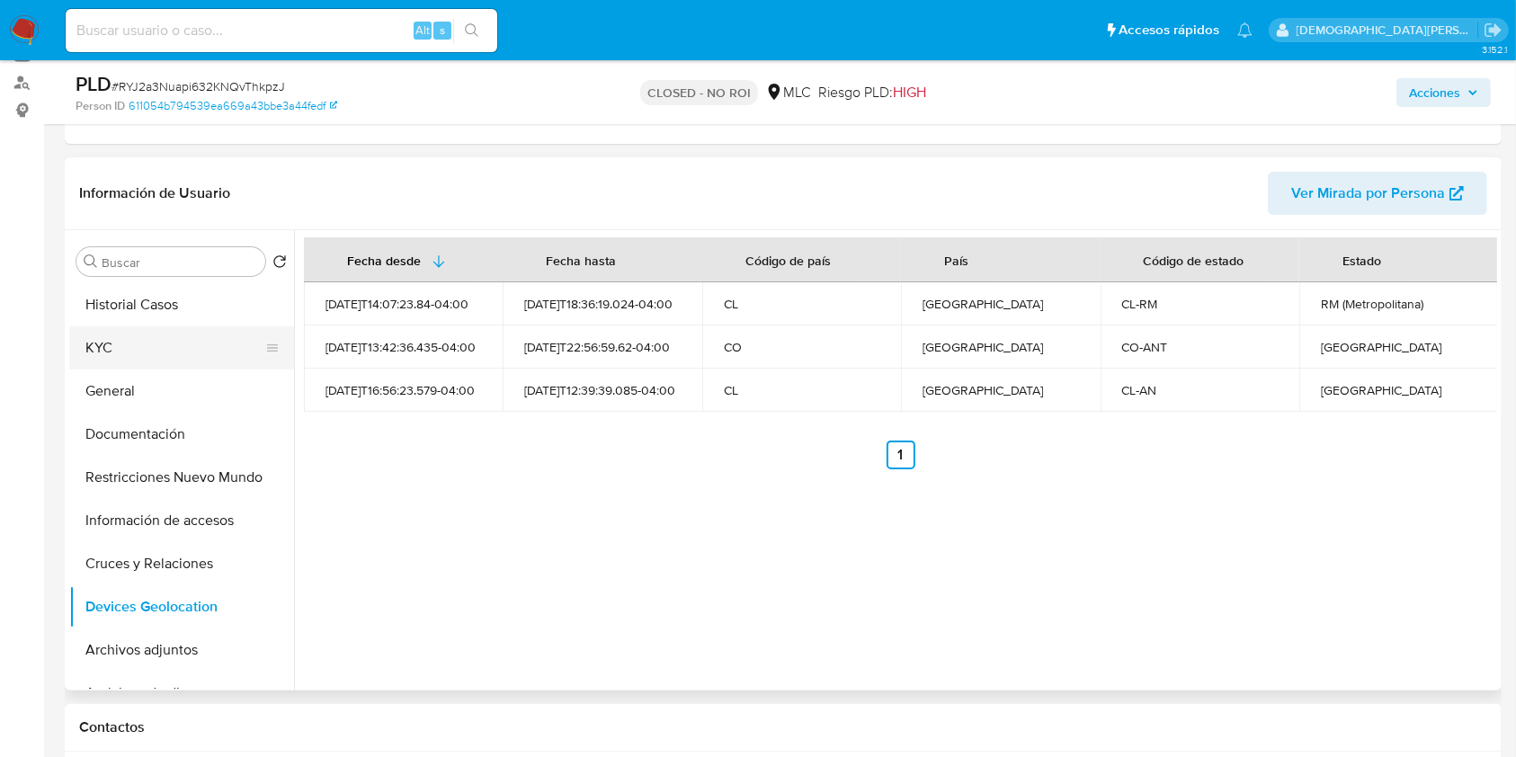
click at [111, 341] on button "KYC" at bounding box center [174, 347] width 210 height 43
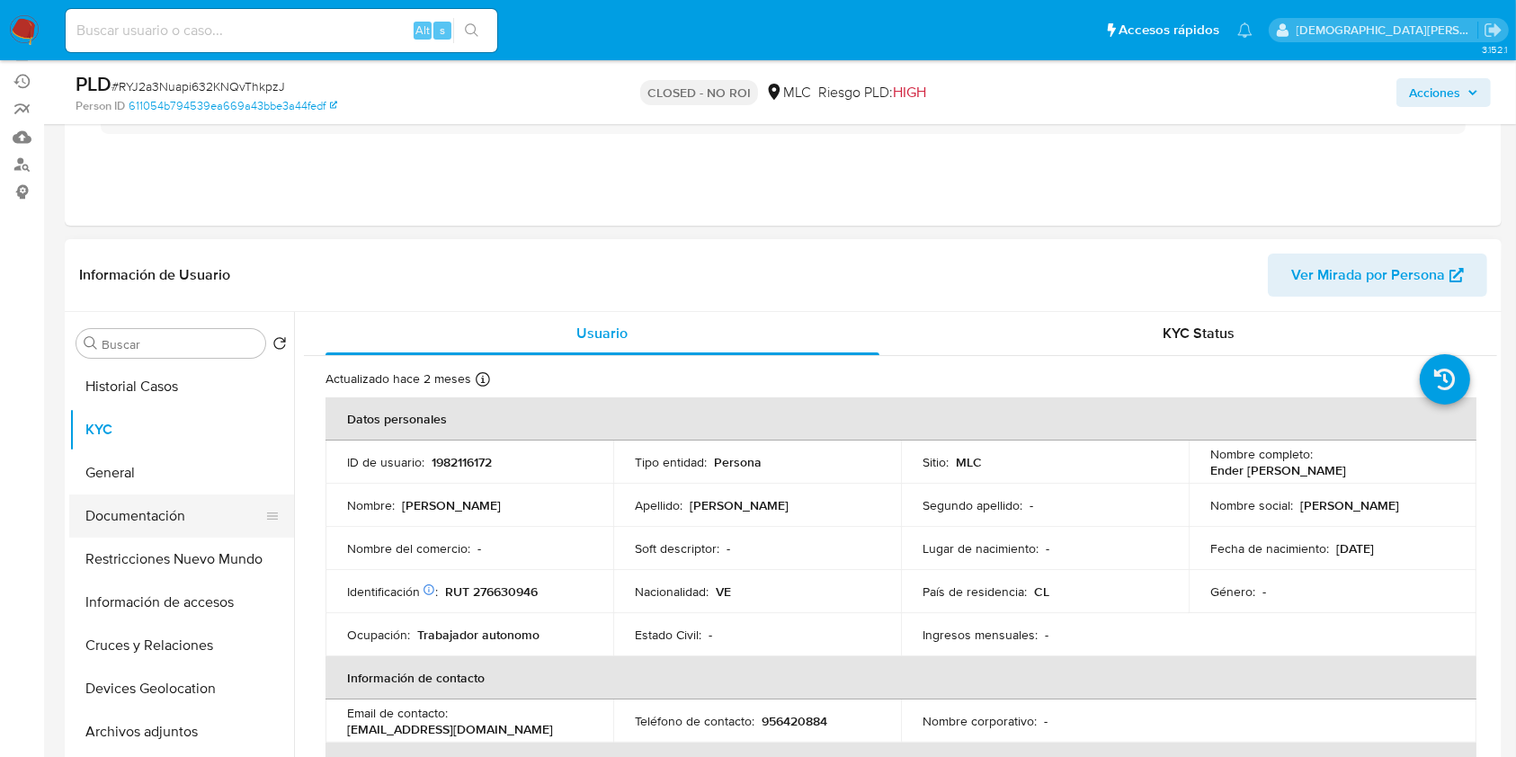
scroll to position [112, 0]
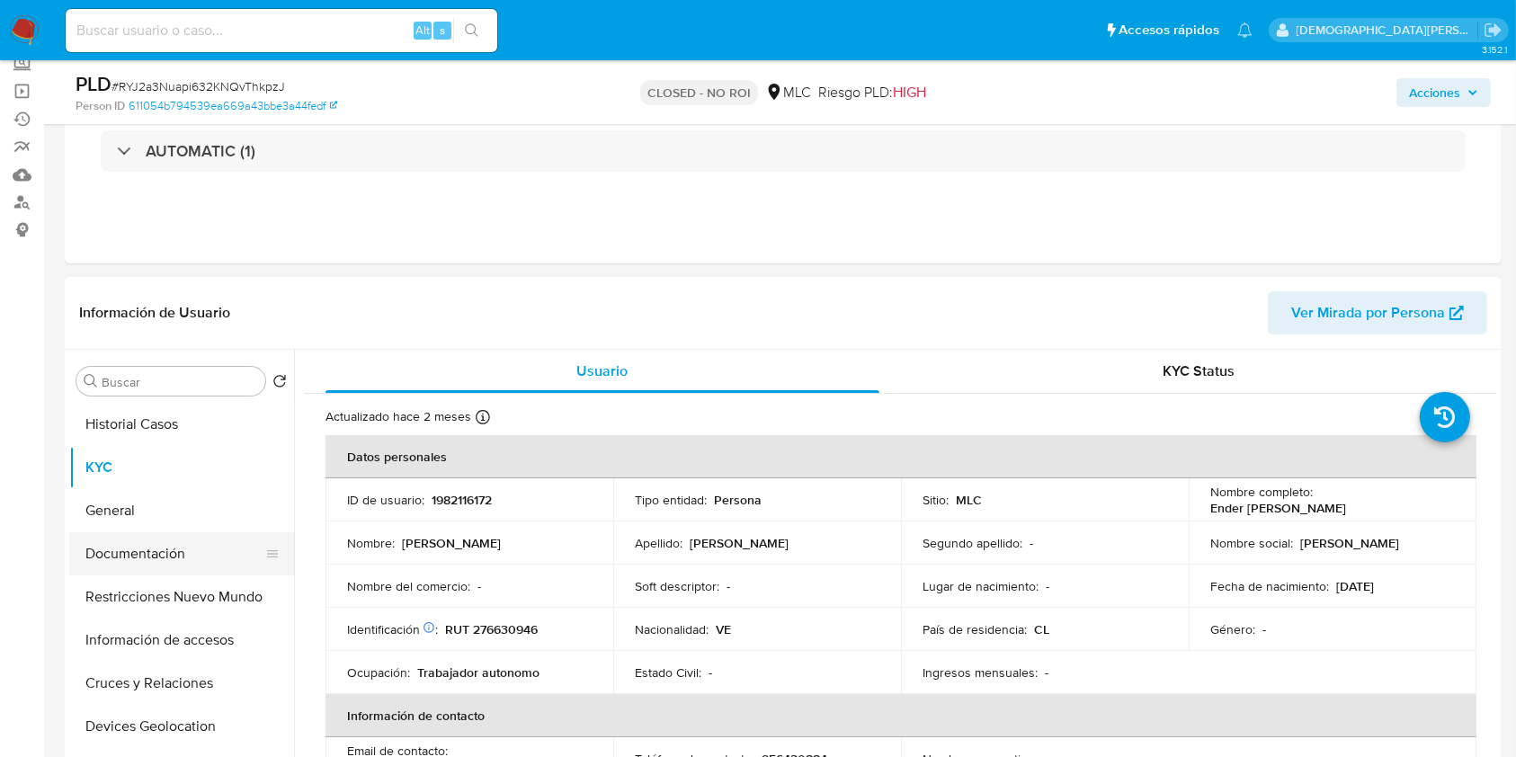
click at [175, 562] on button "Documentación" at bounding box center [174, 553] width 210 height 43
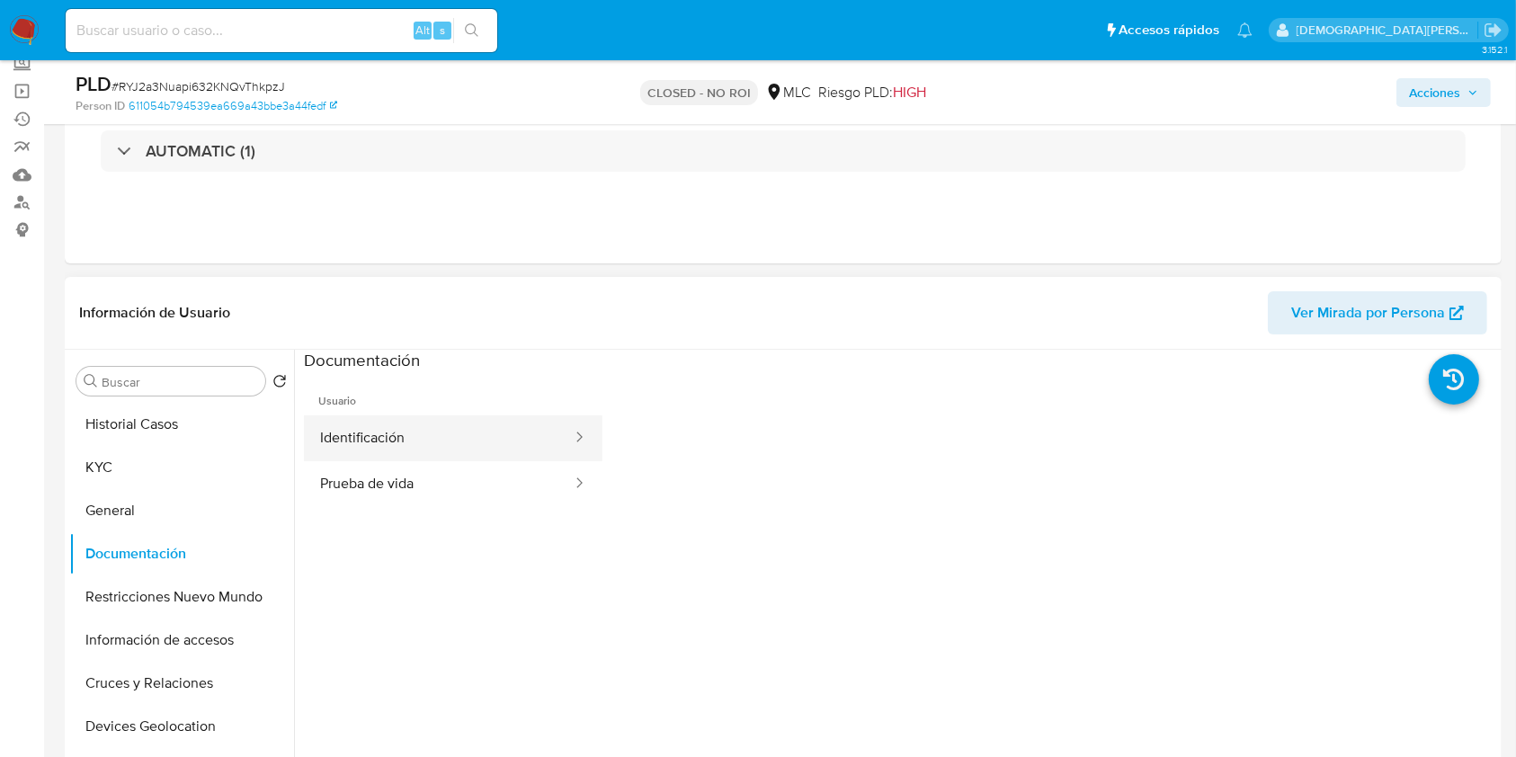
click at [441, 428] on button "Identificación" at bounding box center [439, 438] width 270 height 46
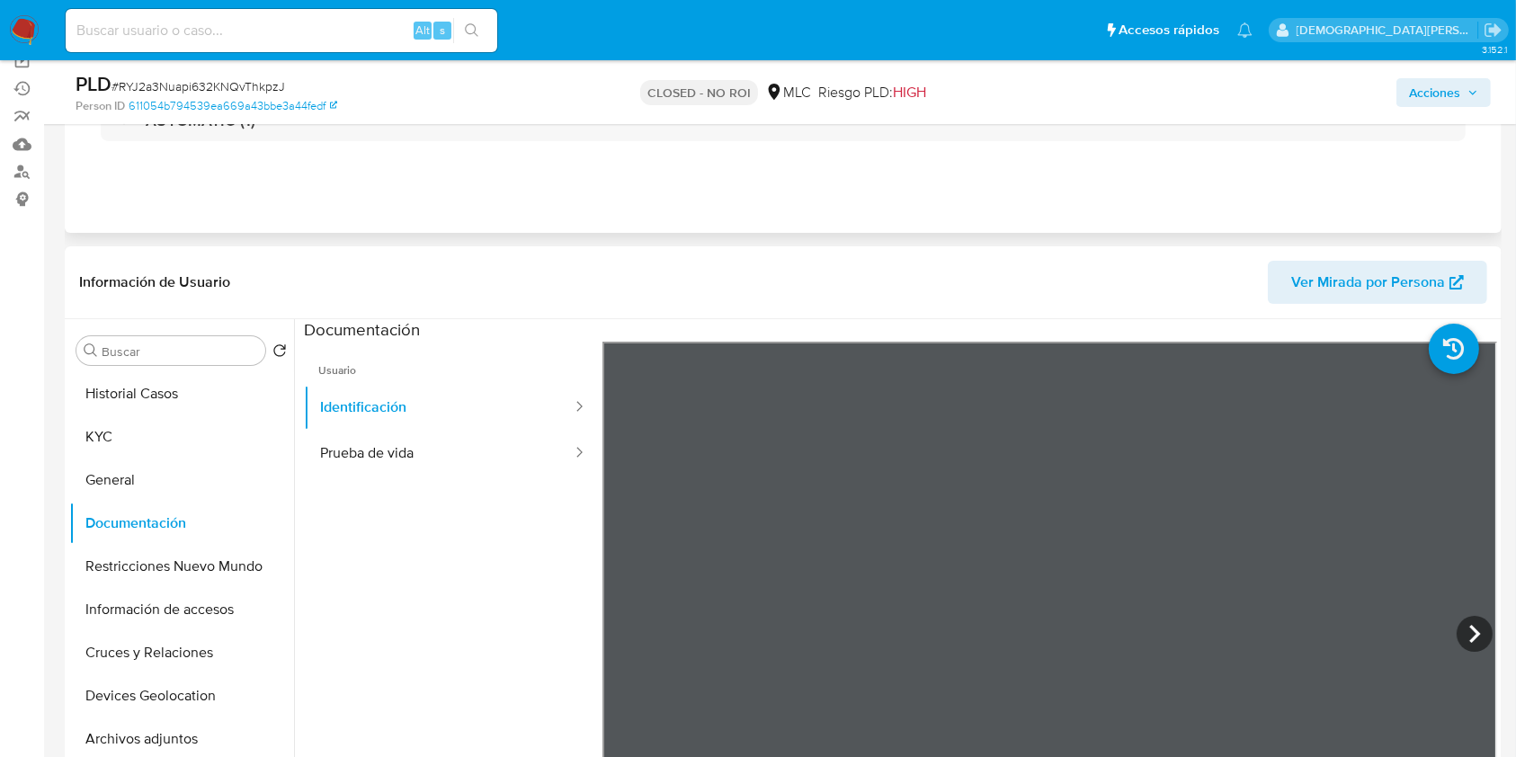
scroll to position [232, 0]
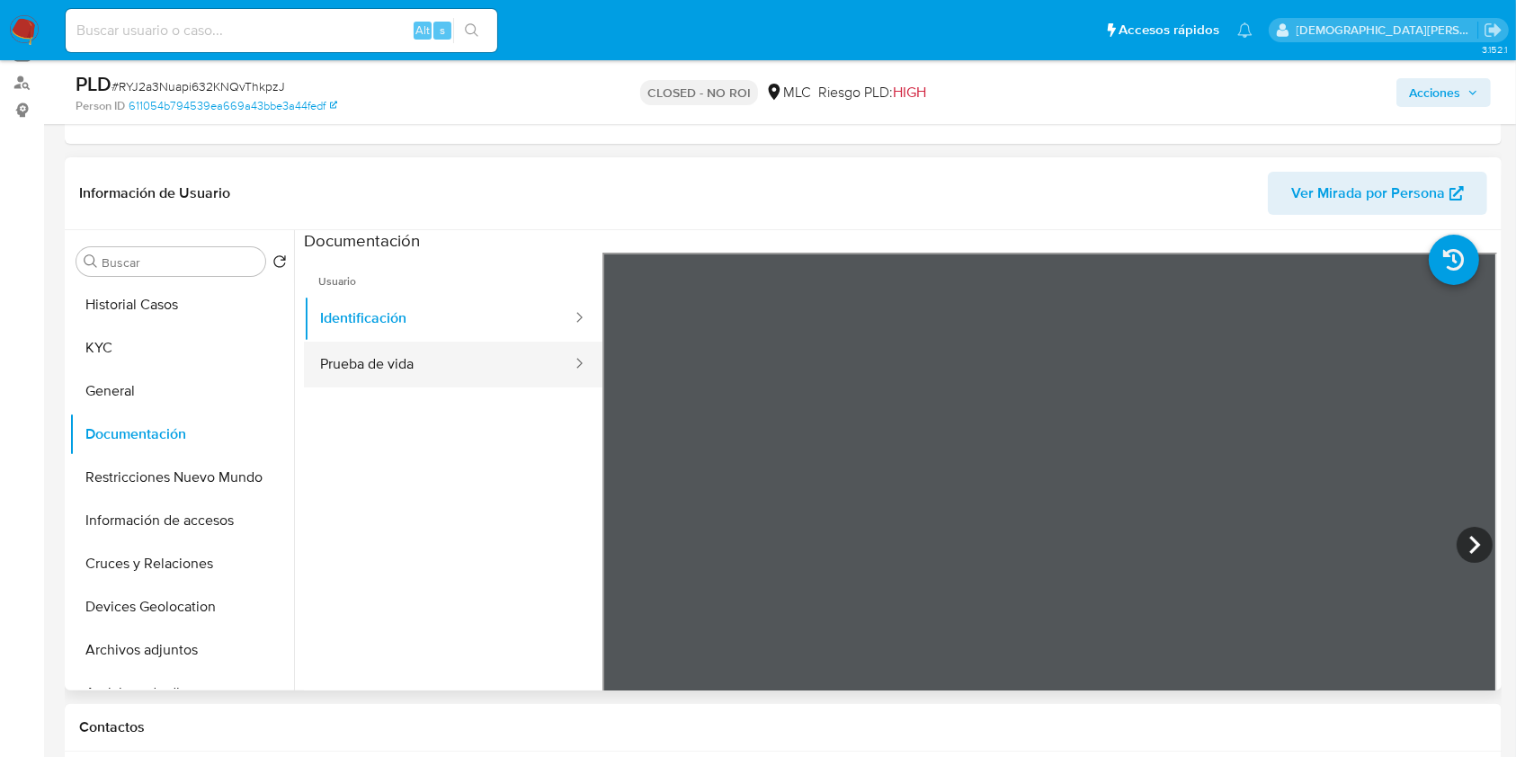
click at [410, 366] on button "Prueba de vida" at bounding box center [439, 365] width 270 height 46
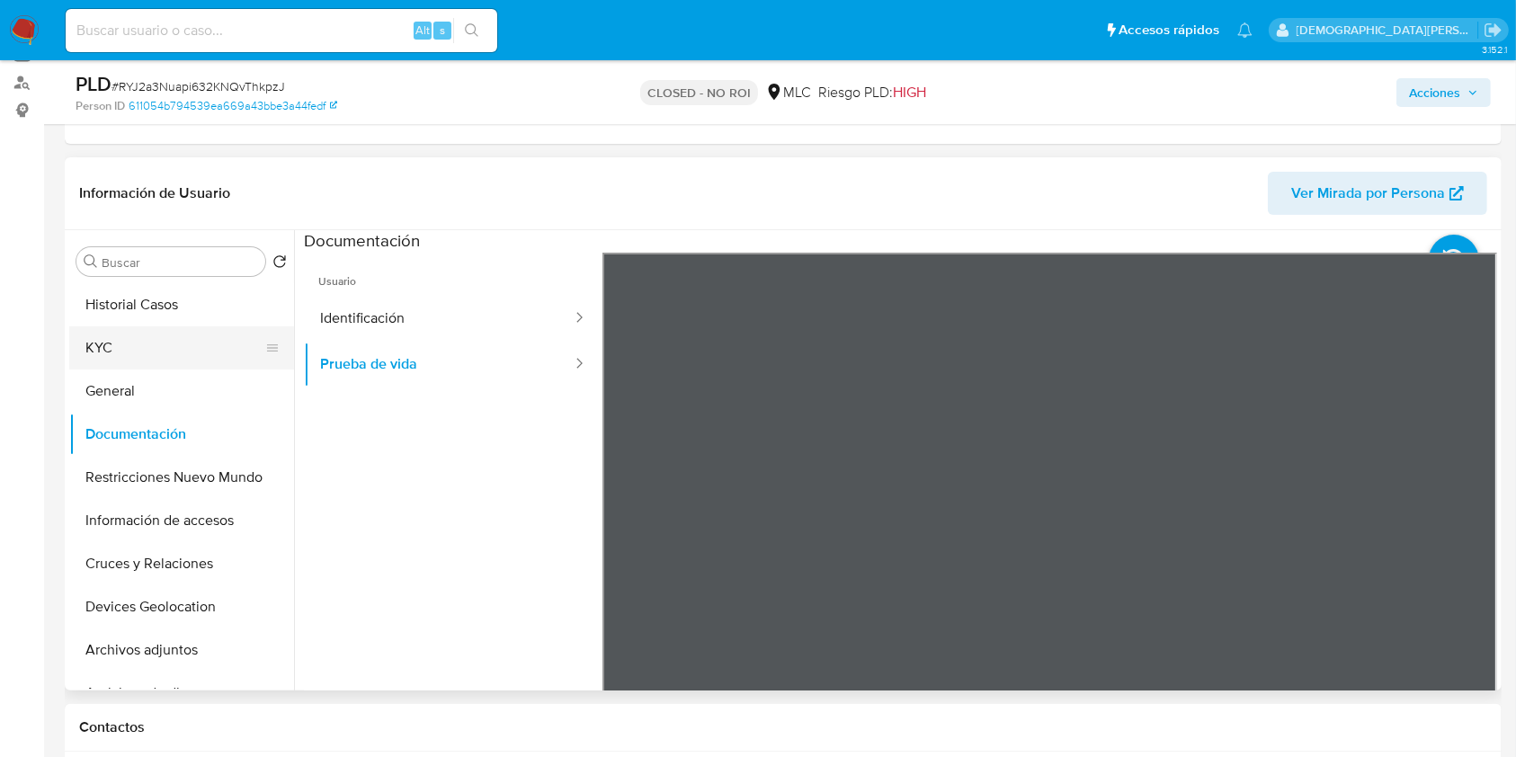
click at [174, 362] on button "KYC" at bounding box center [174, 347] width 210 height 43
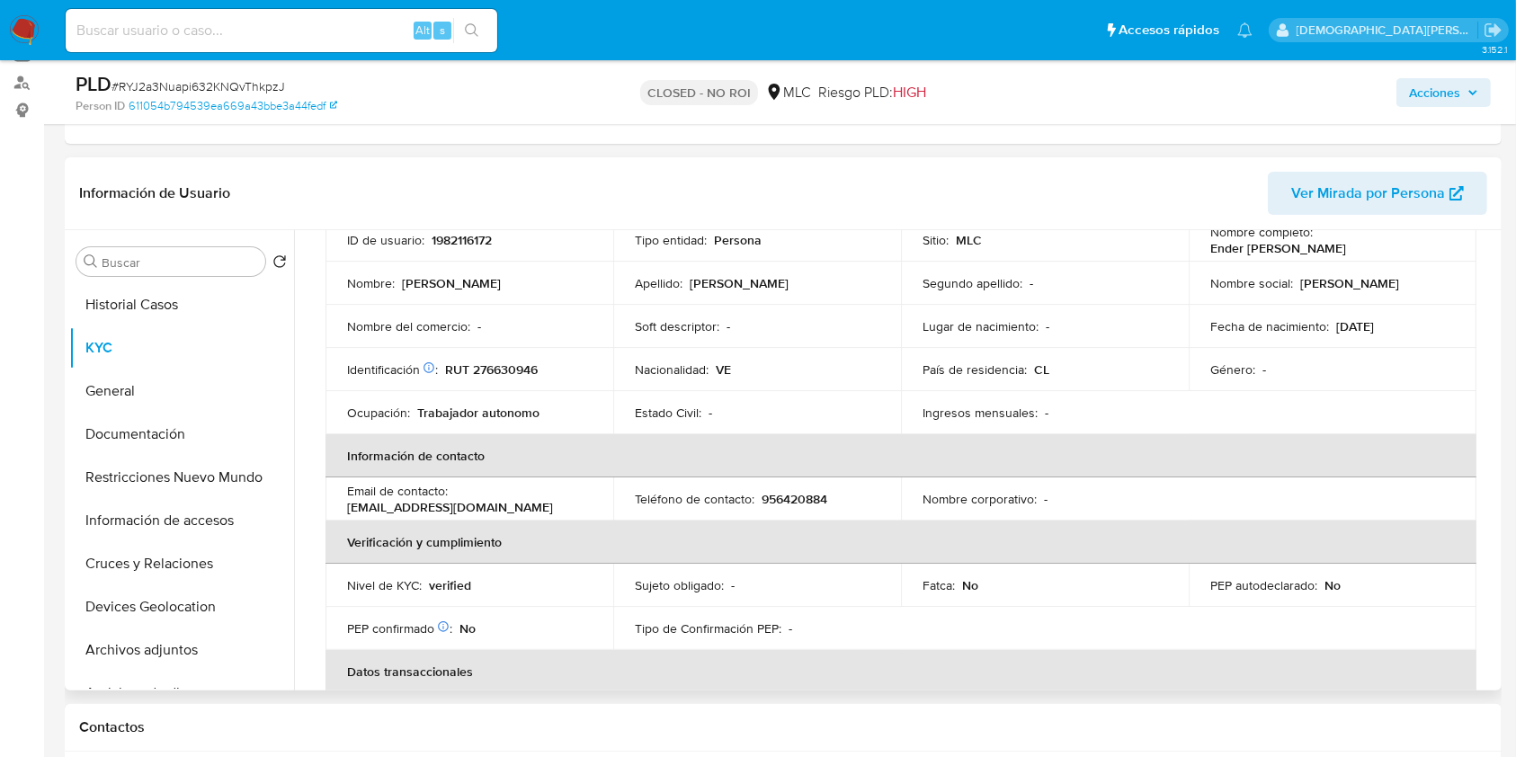
scroll to position [0, 0]
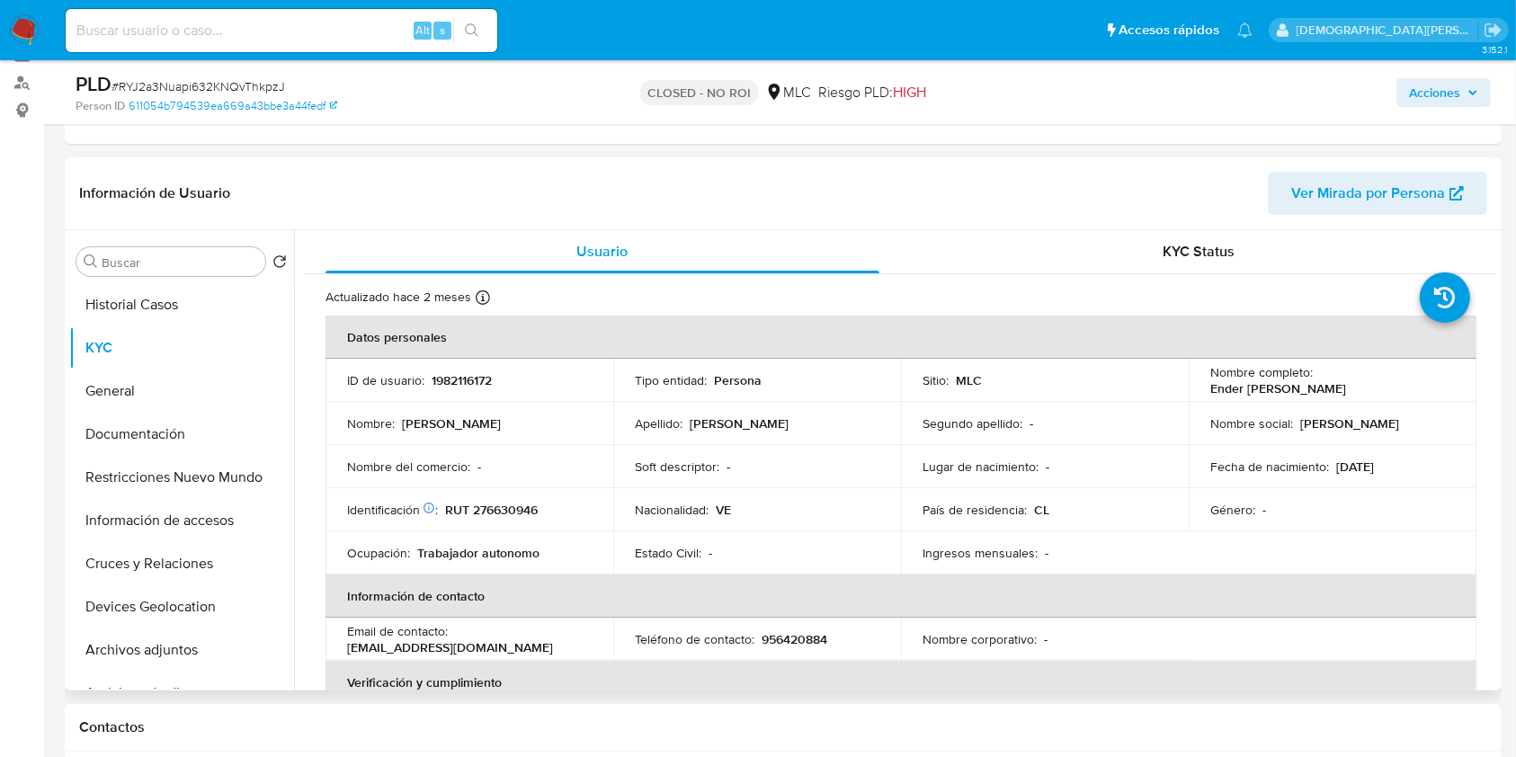
click at [494, 507] on p "RUT 276630946" at bounding box center [491, 510] width 93 height 16
copy p "276630946"
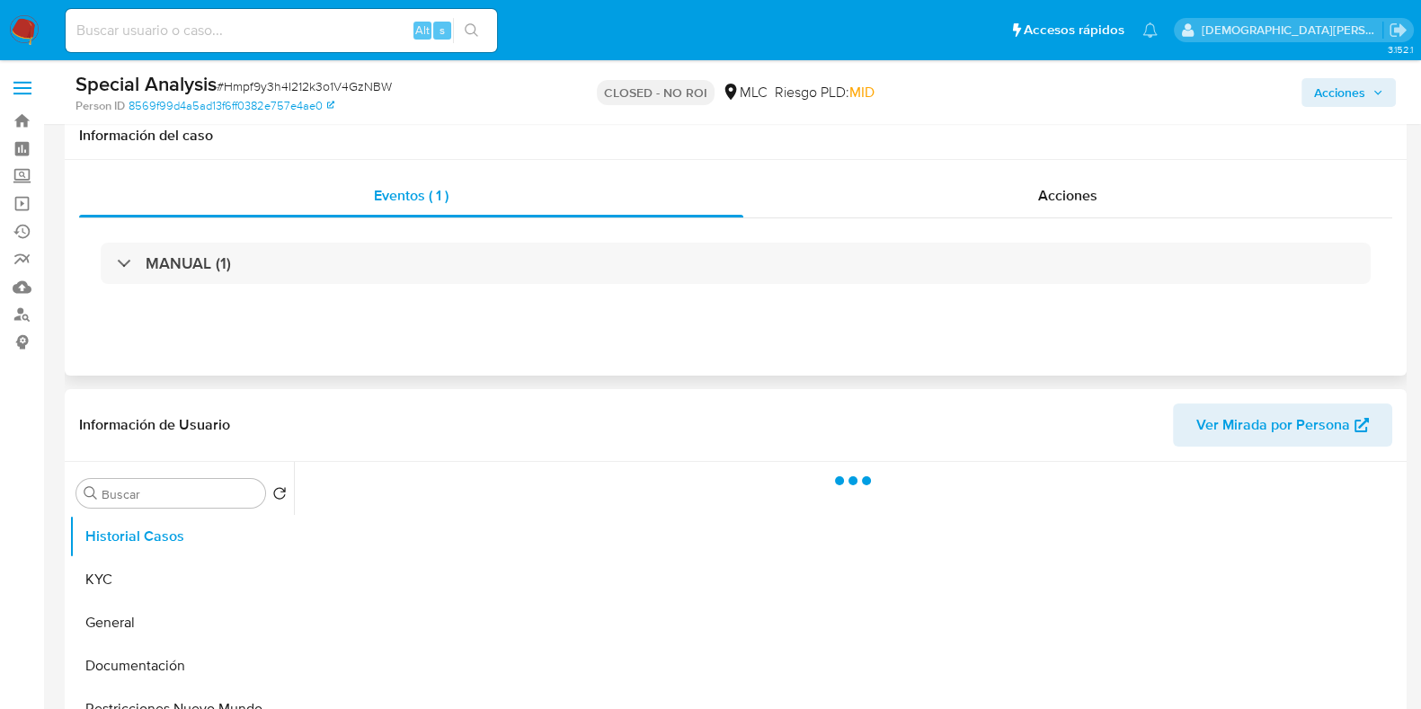
scroll to position [111, 0]
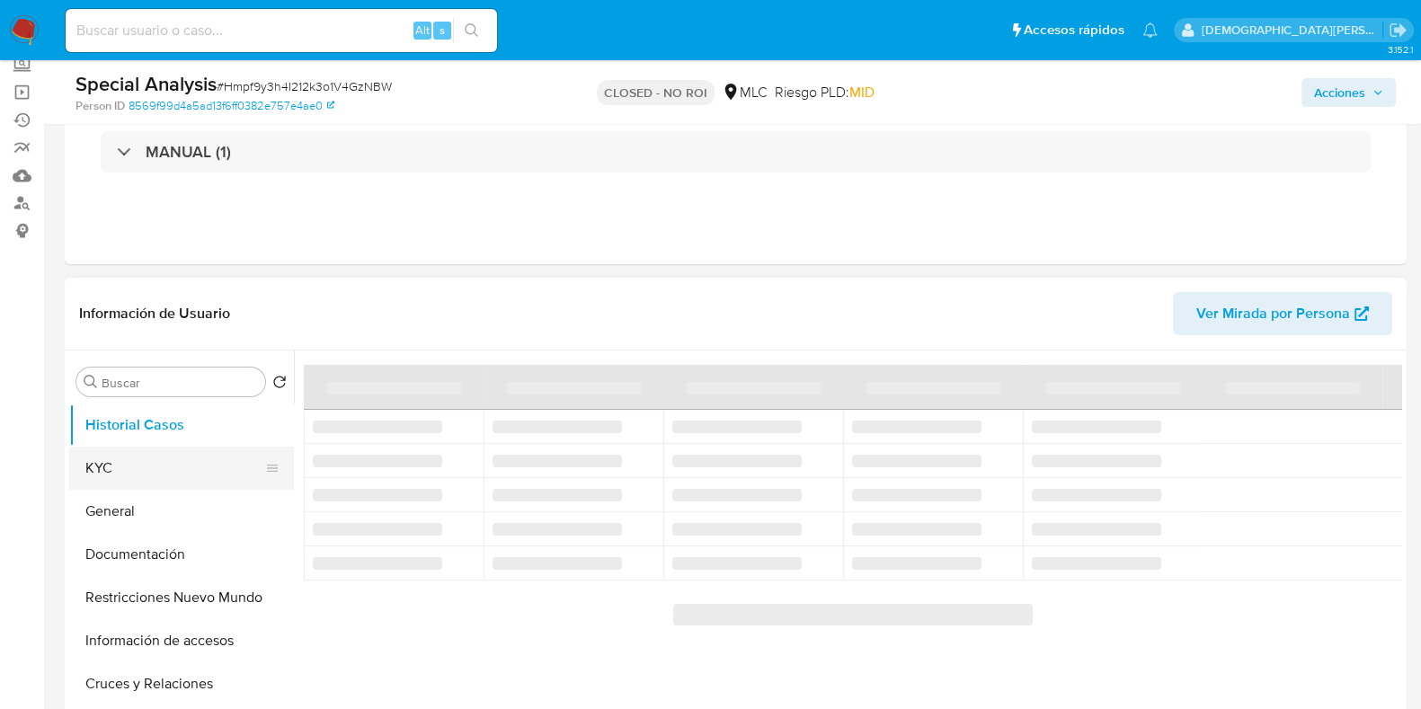
click at [150, 465] on button "KYC" at bounding box center [174, 468] width 210 height 43
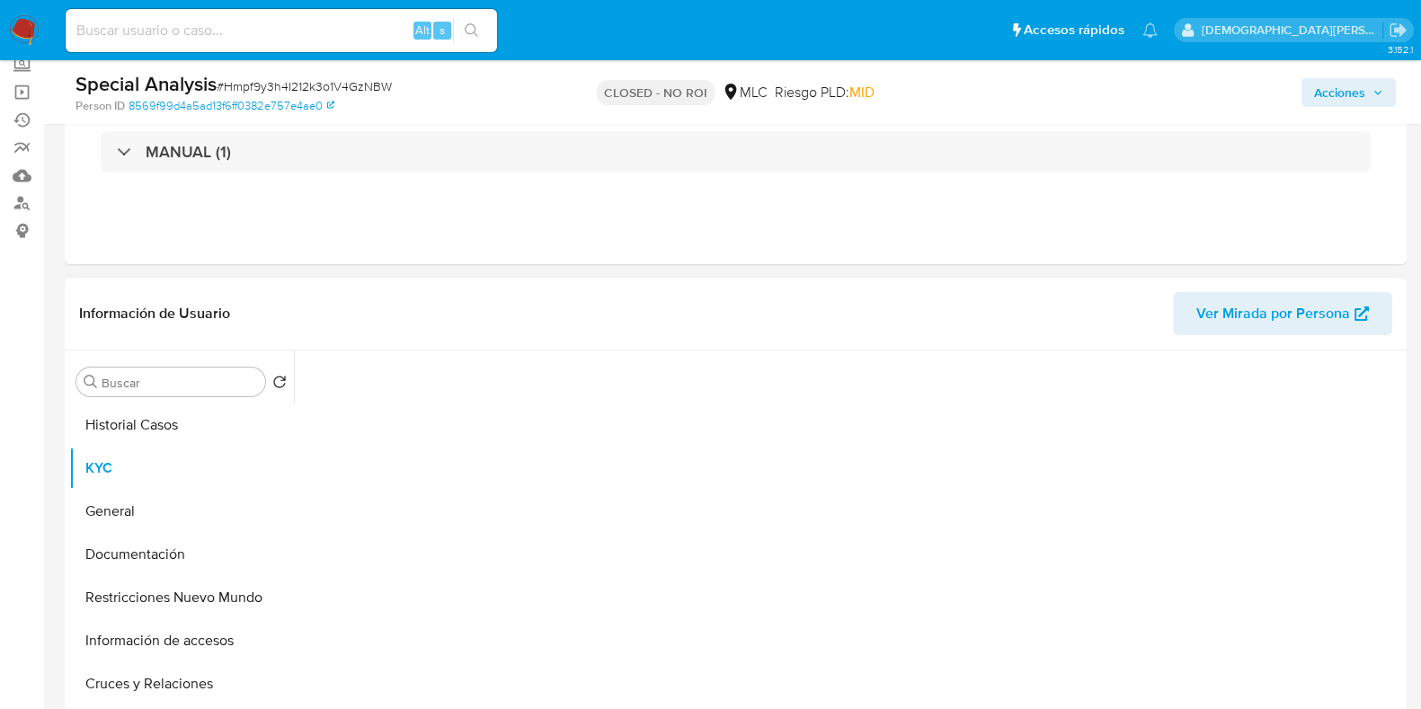
select select "10"
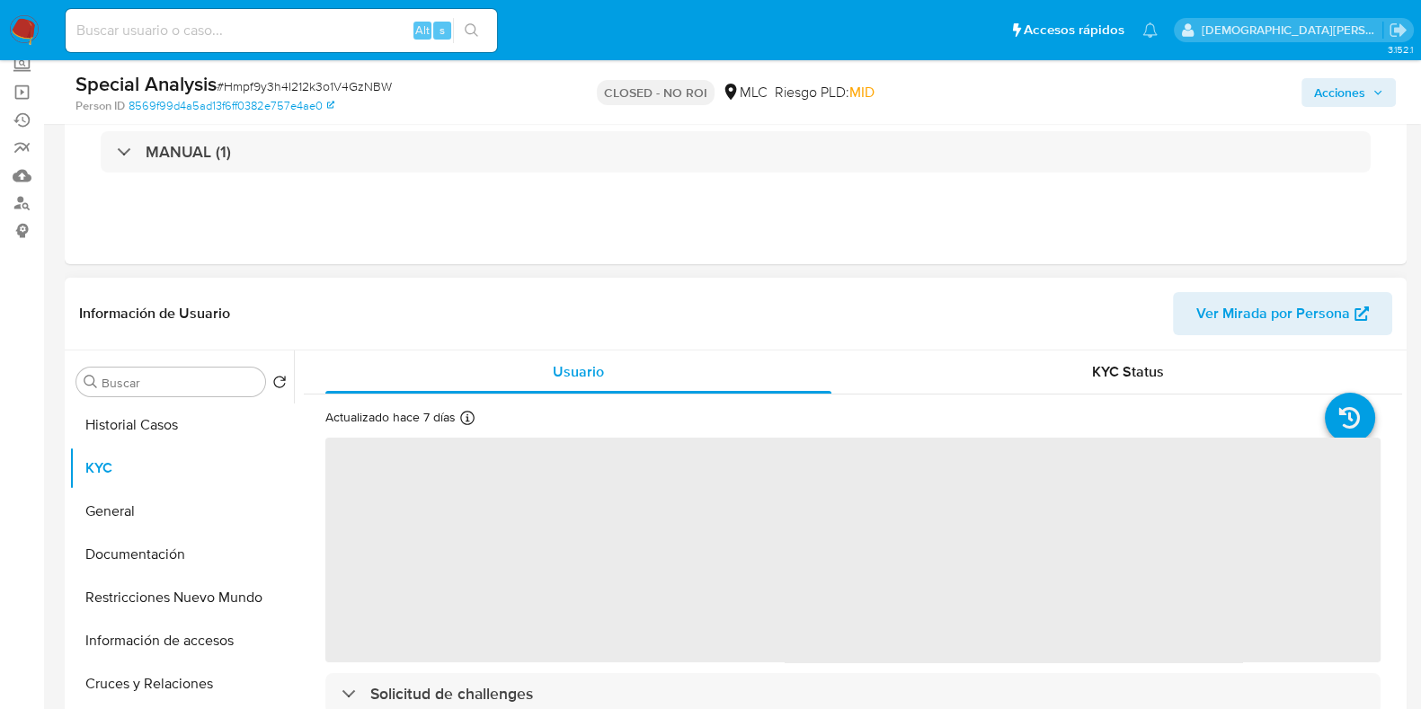
scroll to position [224, 0]
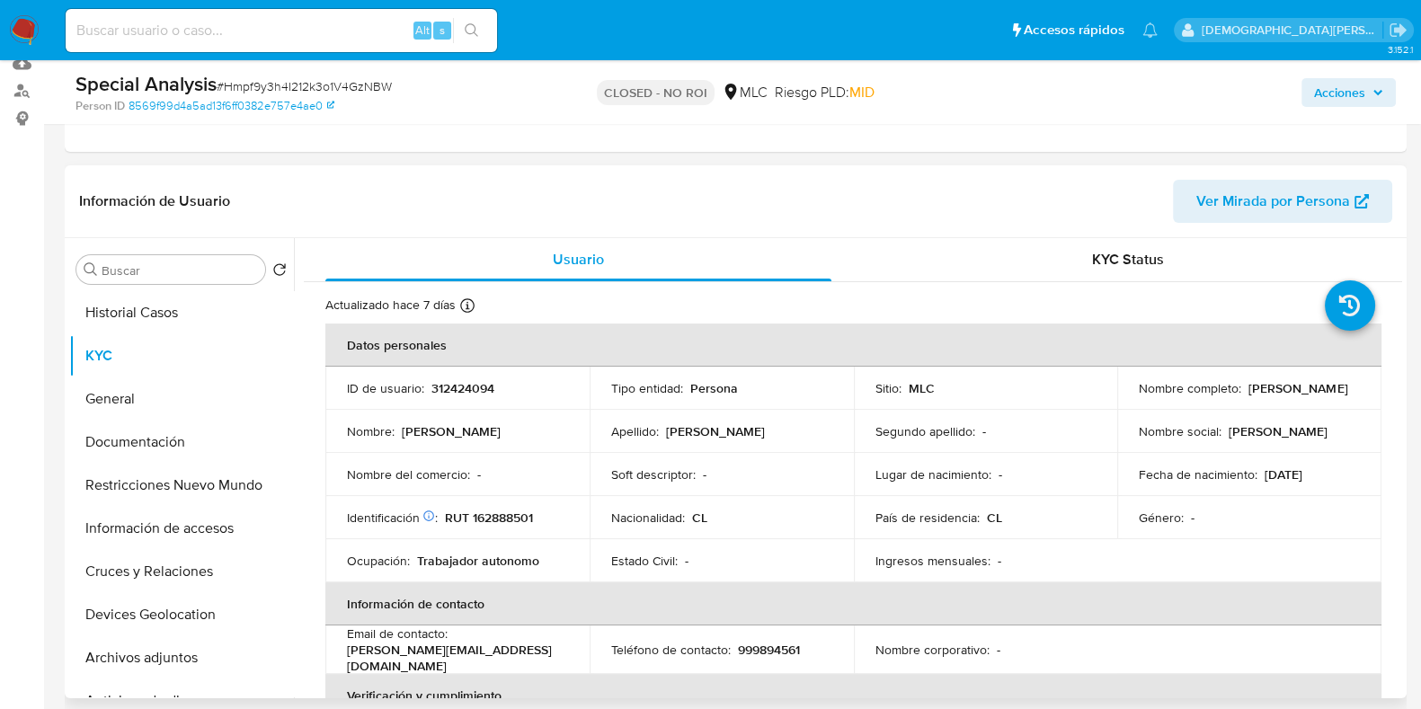
drag, startPoint x: 1317, startPoint y: 397, endPoint x: 1124, endPoint y: 397, distance: 193.3
click at [1124, 397] on td "Nombre completo : Jeanette Soledad Tapia Guerra" at bounding box center [1250, 388] width 264 height 43
copy p "Jeanette Soledad Tapia Guerra"
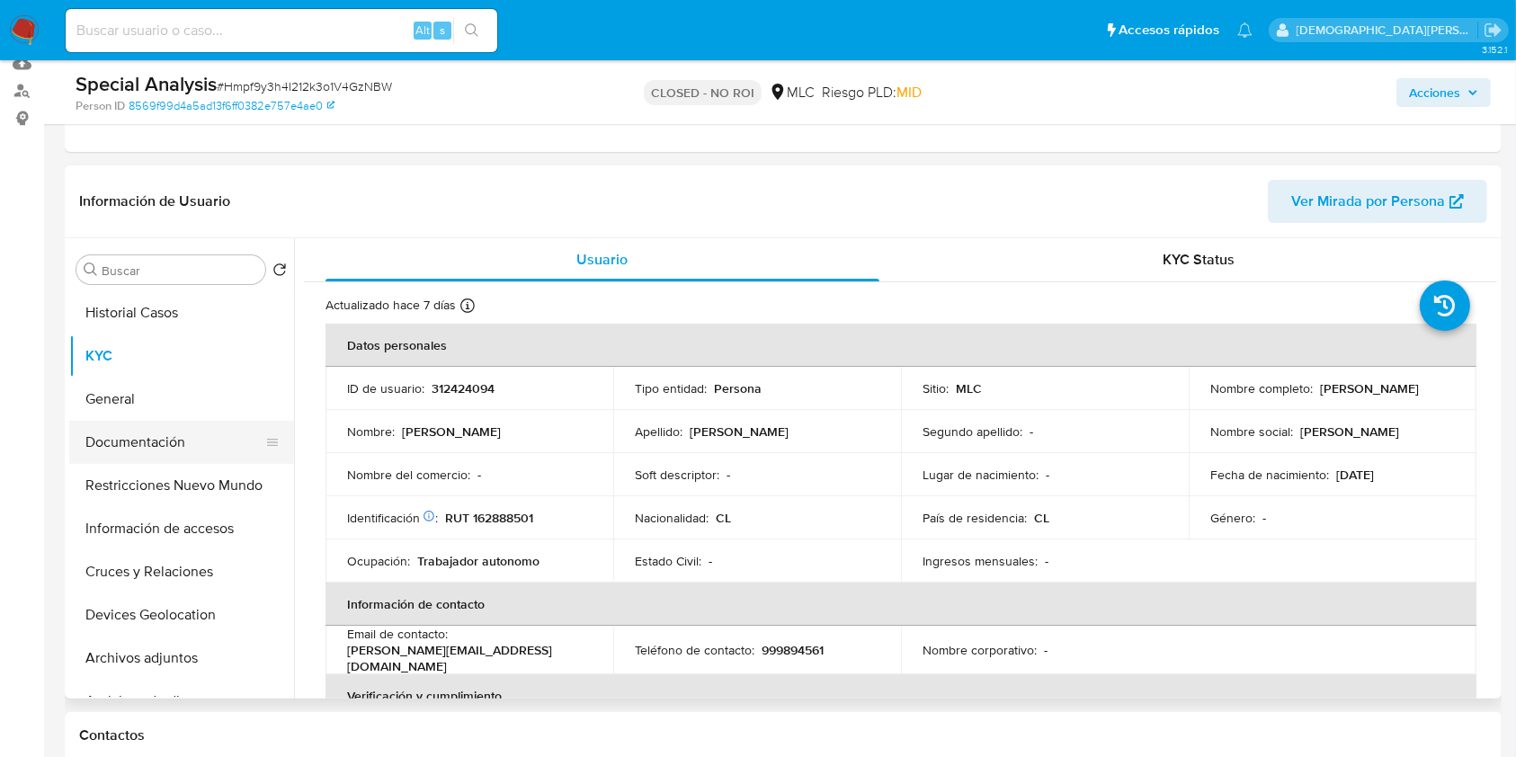
click at [127, 438] on button "Documentación" at bounding box center [174, 442] width 210 height 43
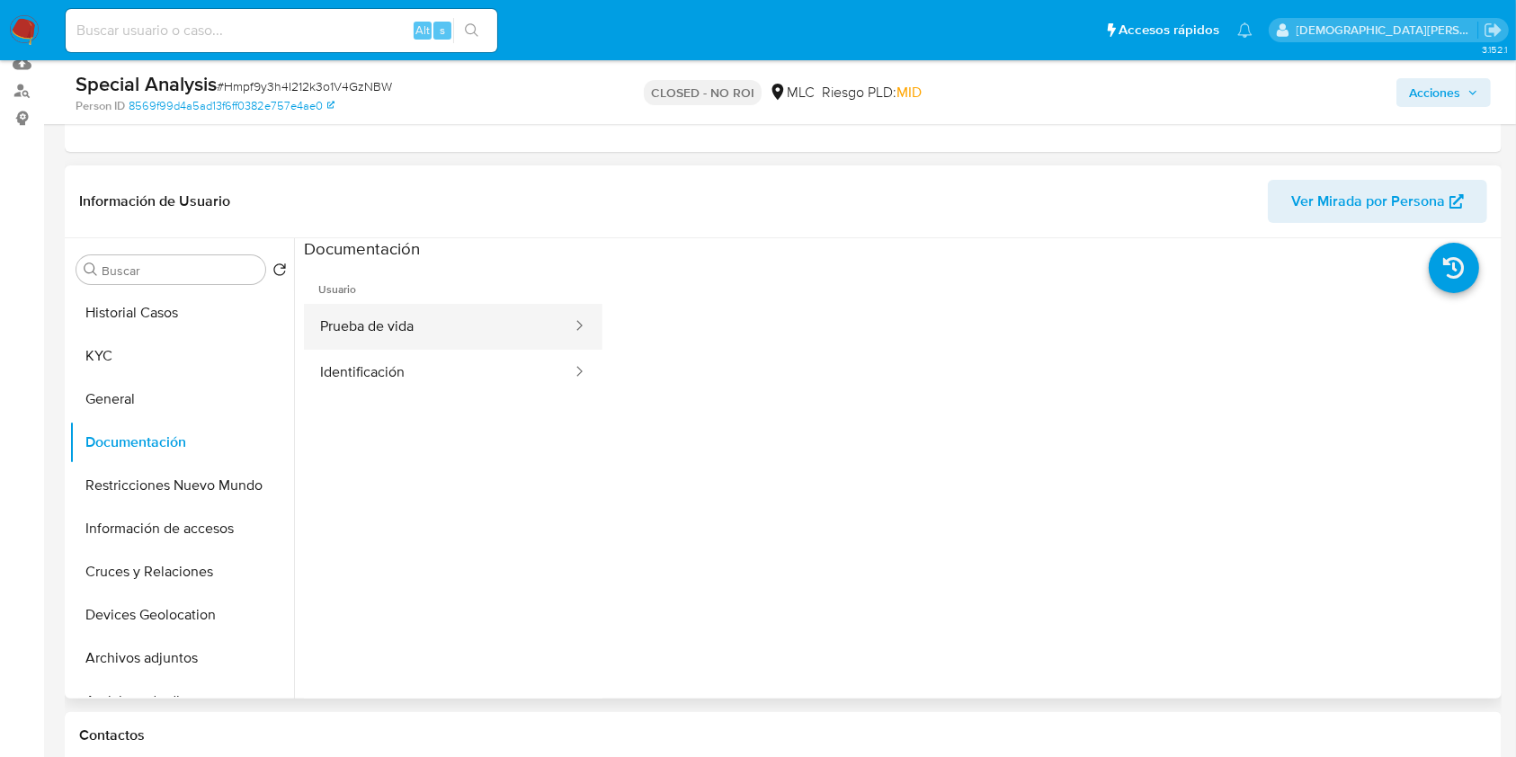
click at [483, 336] on button "Prueba de vida" at bounding box center [439, 327] width 270 height 46
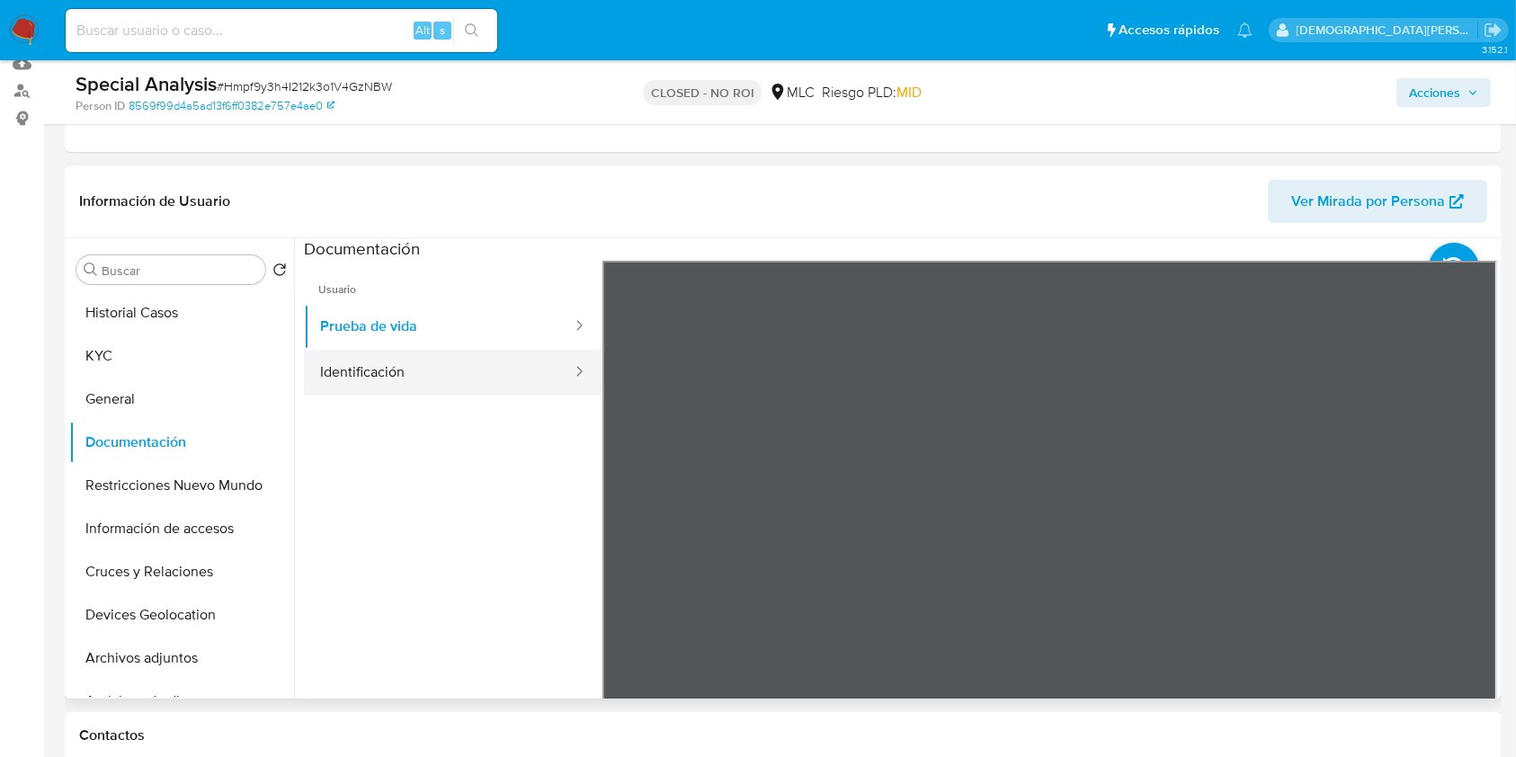
click at [417, 369] on button "Identificación" at bounding box center [439, 373] width 270 height 46
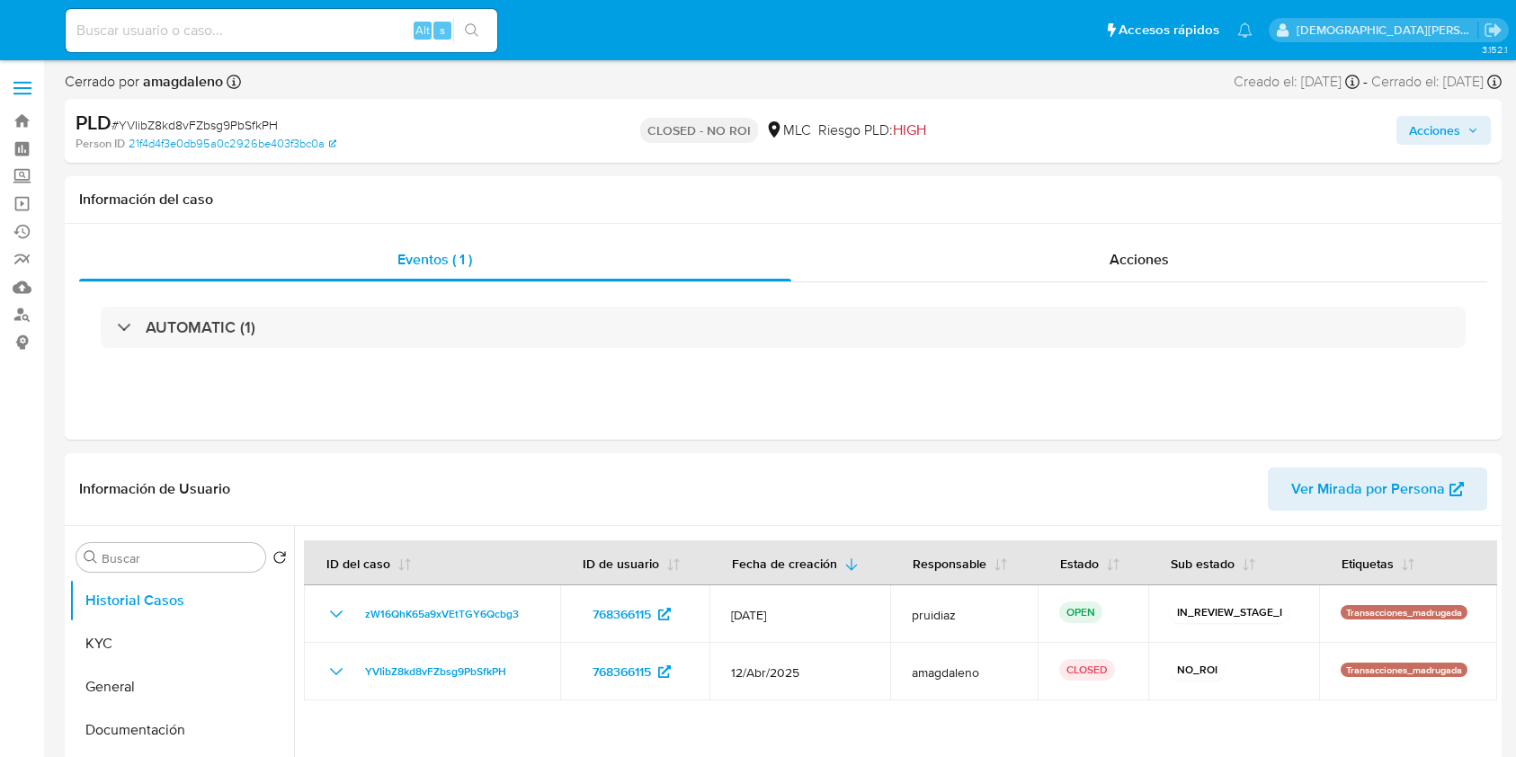
select select "10"
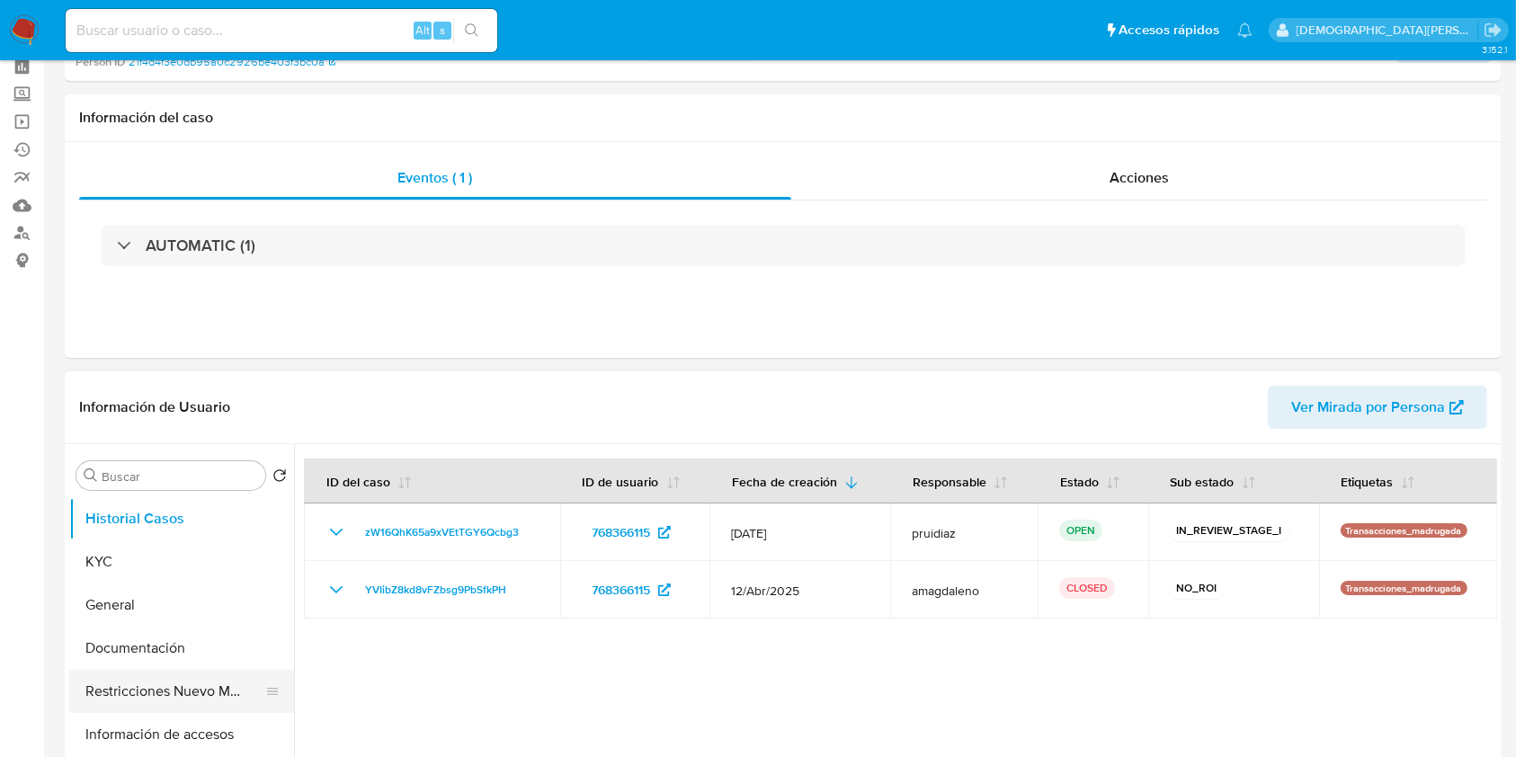
scroll to position [120, 0]
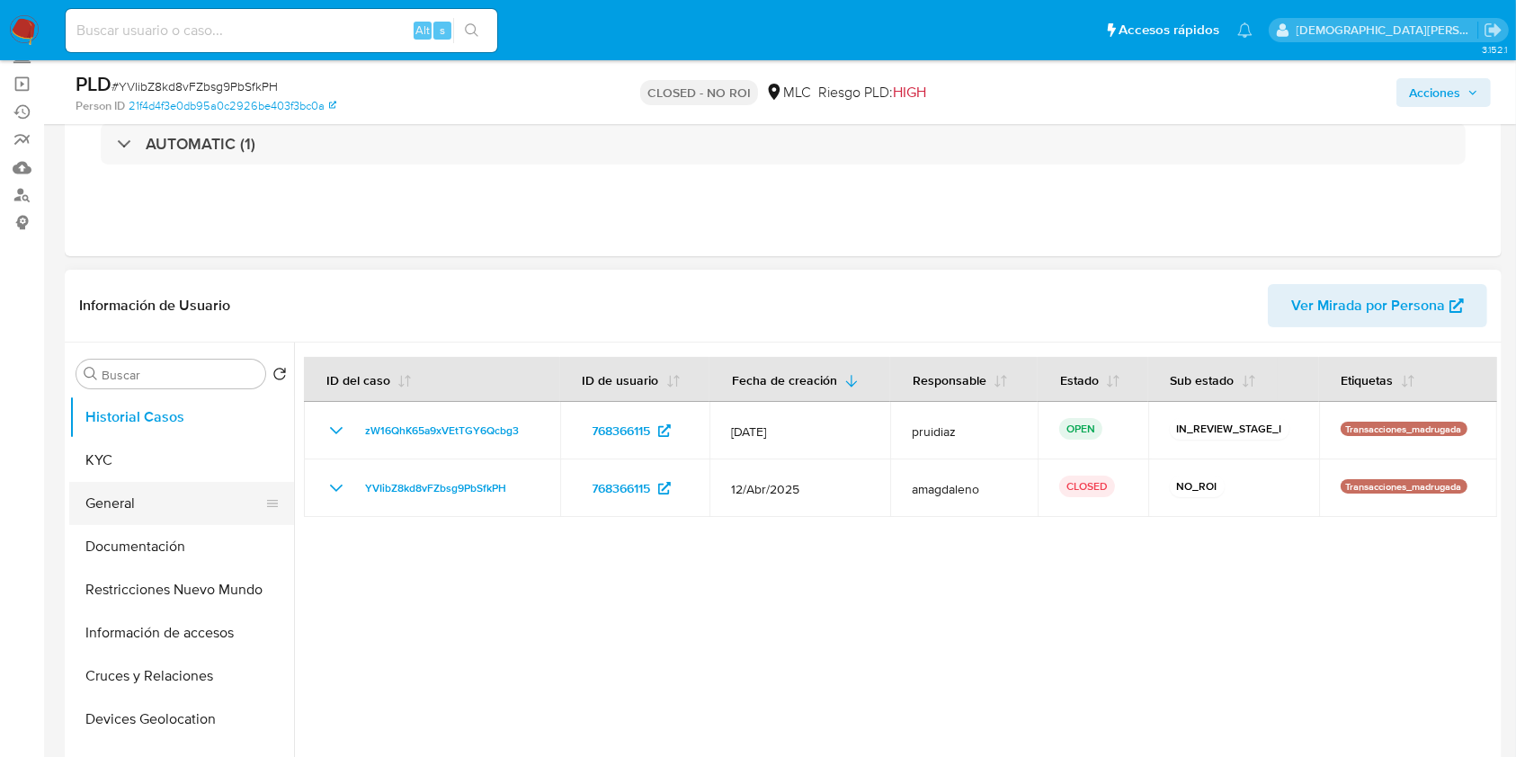
click at [136, 505] on button "General" at bounding box center [174, 503] width 210 height 43
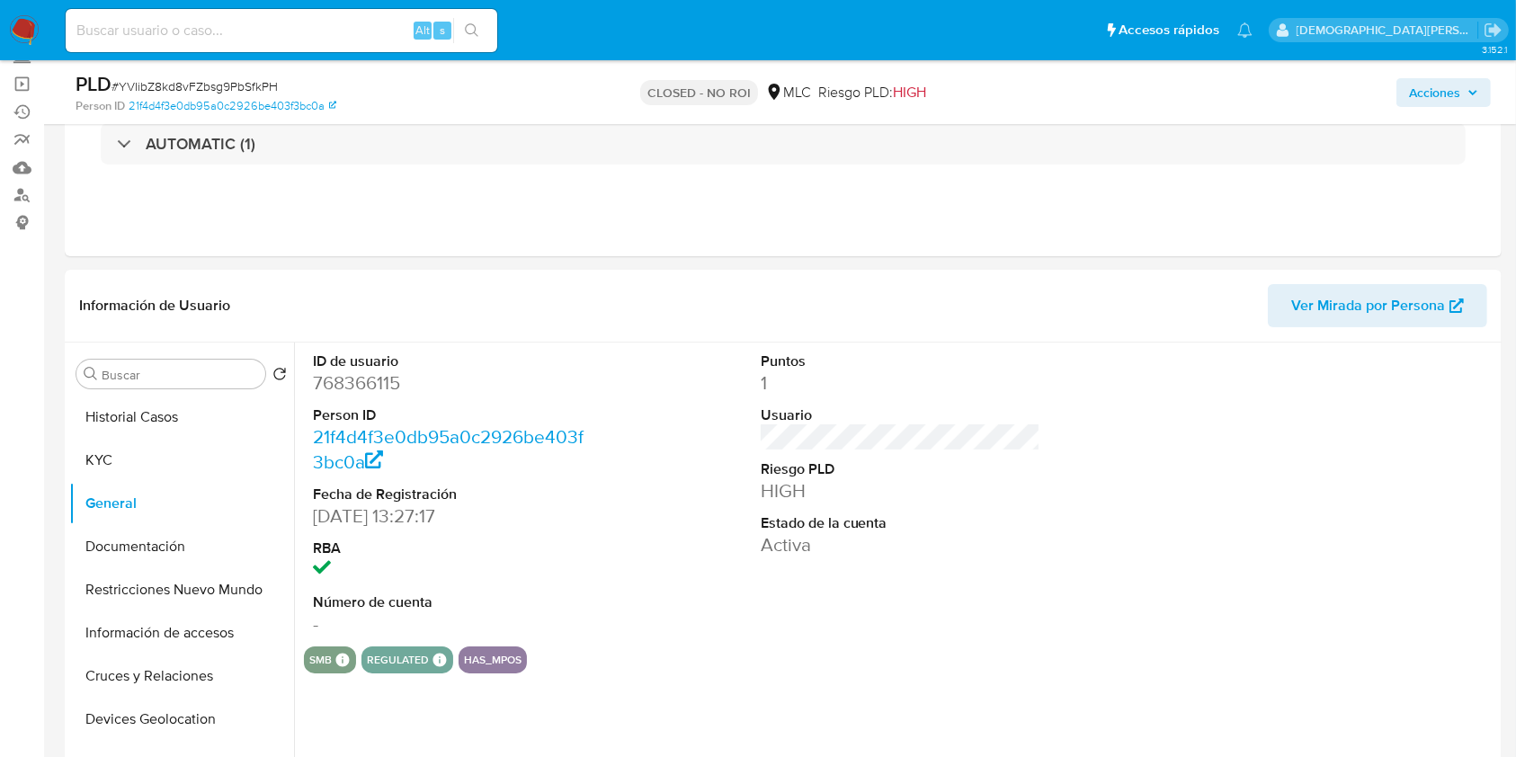
click at [345, 389] on dd "768366115" at bounding box center [453, 382] width 281 height 25
copy dd "768366115"
click at [171, 462] on button "KYC" at bounding box center [174, 460] width 210 height 43
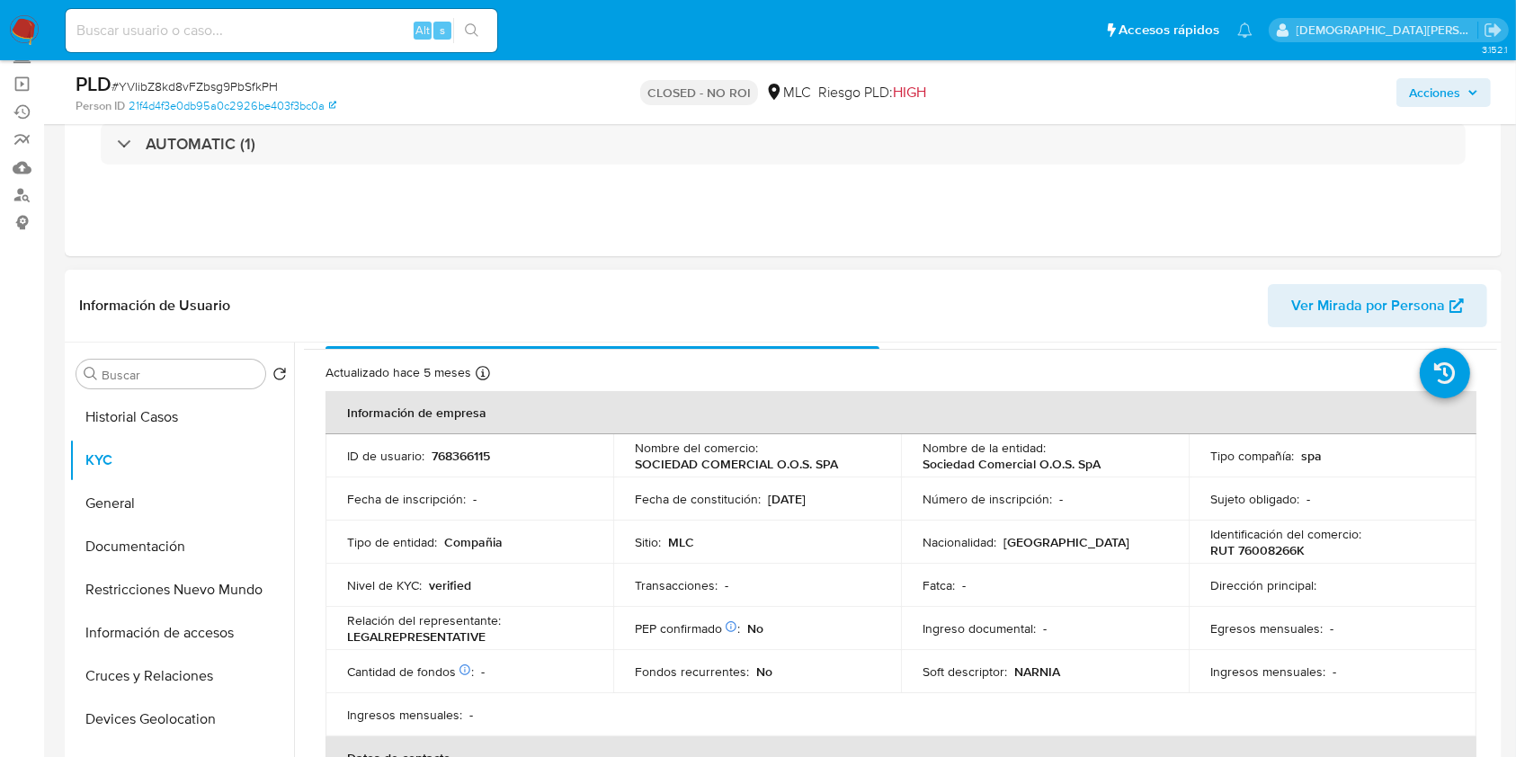
scroll to position [0, 0]
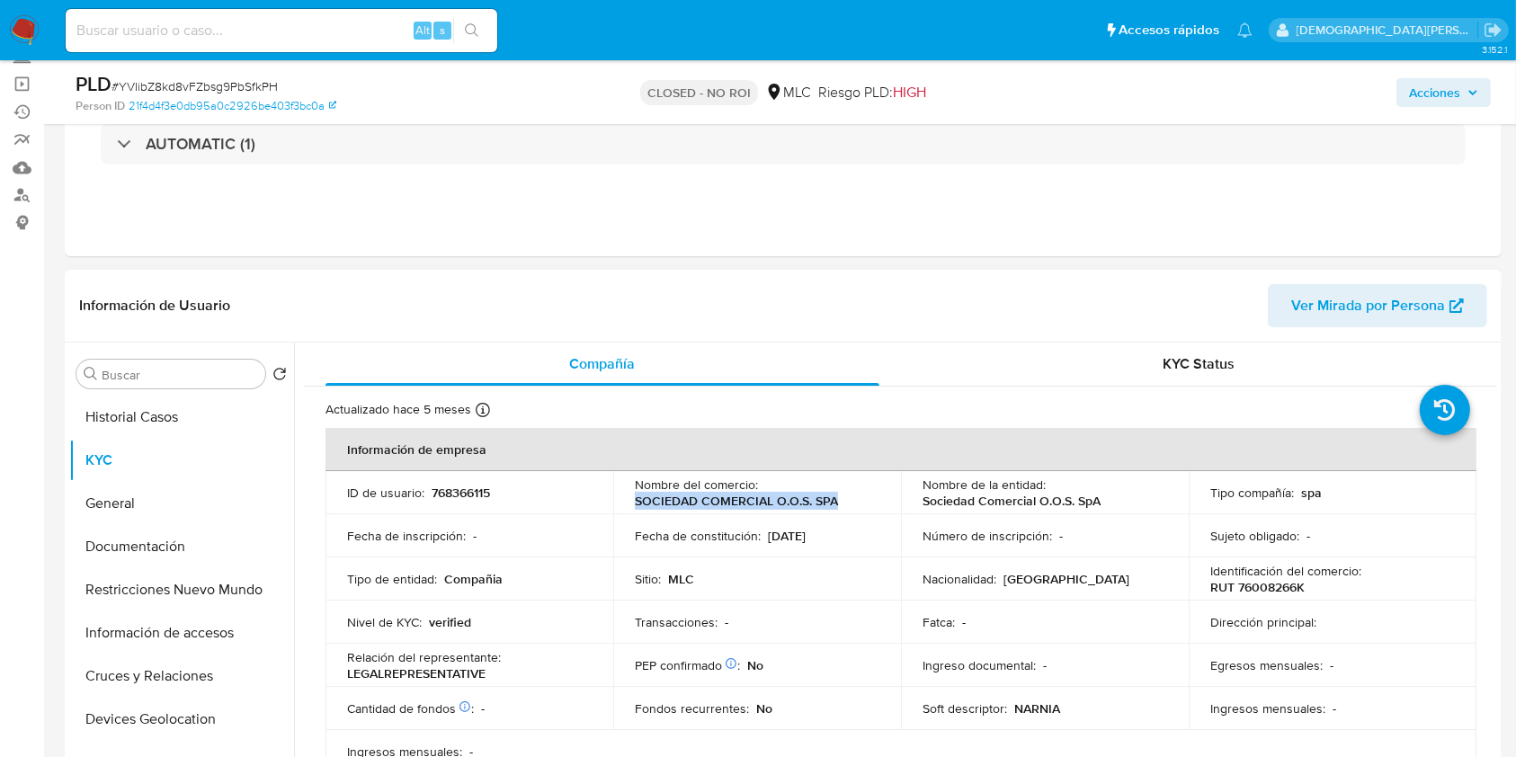
drag, startPoint x: 632, startPoint y: 499, endPoint x: 834, endPoint y: 502, distance: 202.3
click at [834, 502] on td "Nombre del comercio : SOCIEDAD COMERCIAL O.O.S. SPA" at bounding box center [757, 492] width 288 height 43
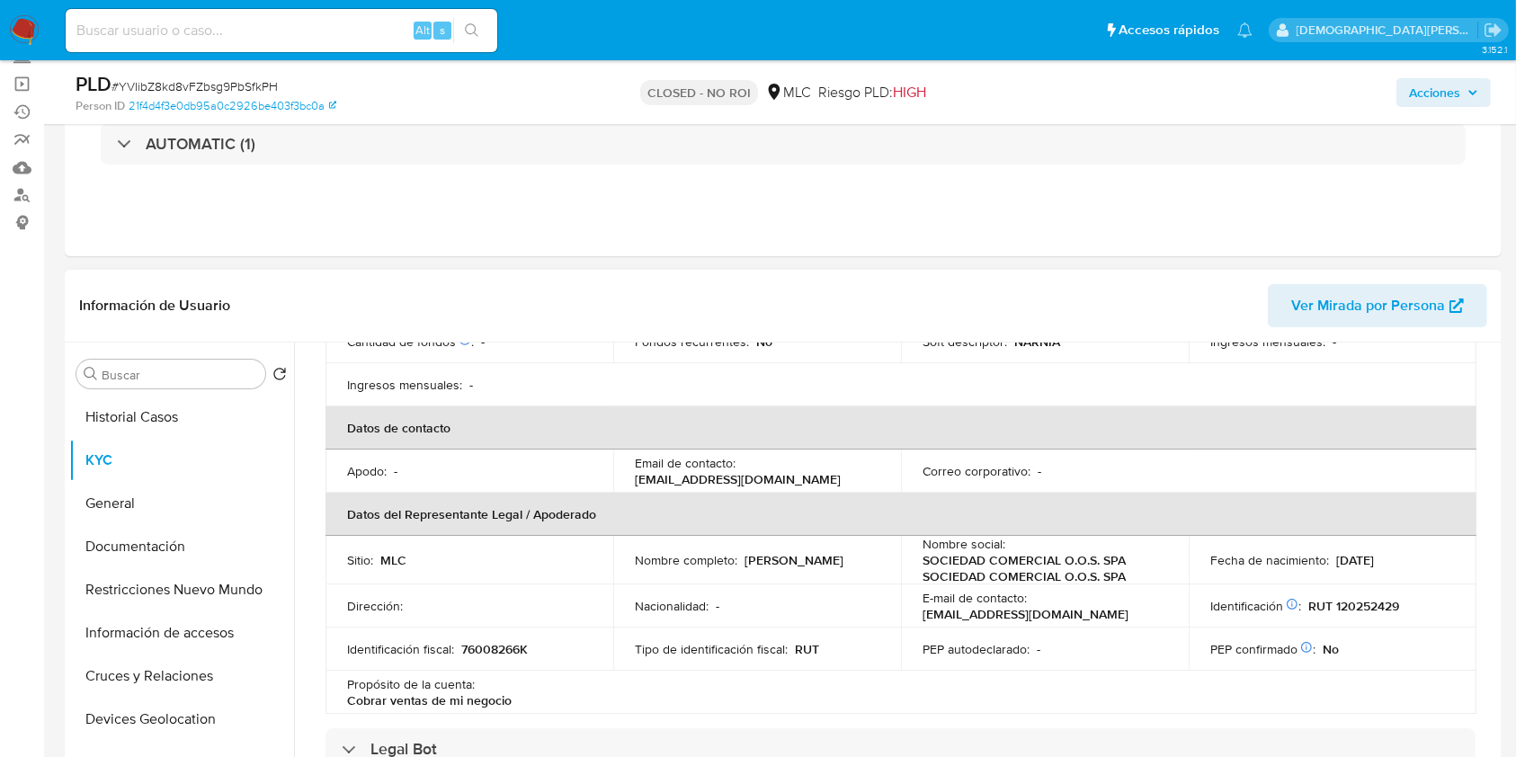
scroll to position [479, 0]
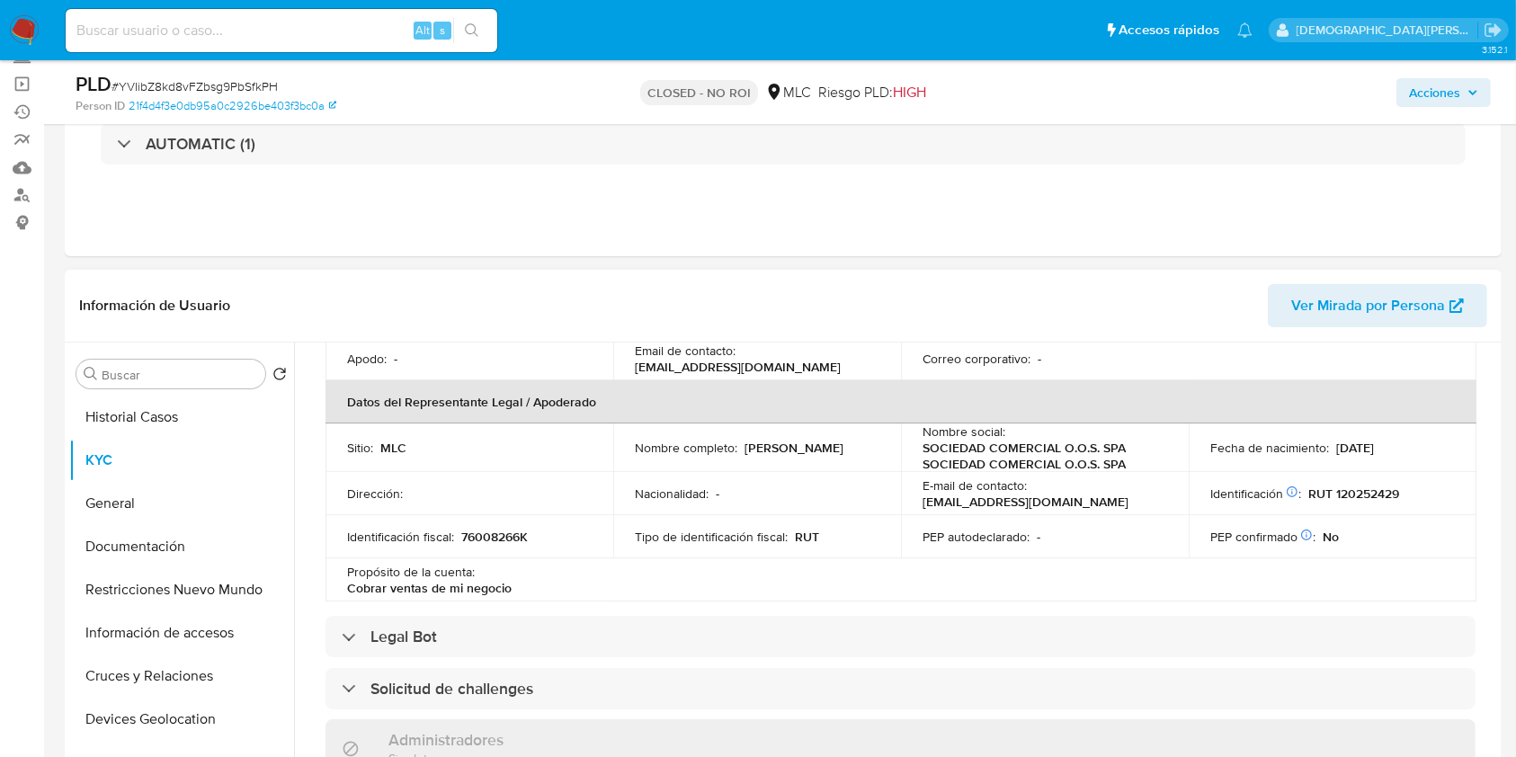
drag, startPoint x: 800, startPoint y: 452, endPoint x: 634, endPoint y: 452, distance: 166.3
click at [635, 452] on div "Nombre completo : Felipe José Olhaberry Ovalle" at bounding box center [757, 448] width 245 height 16
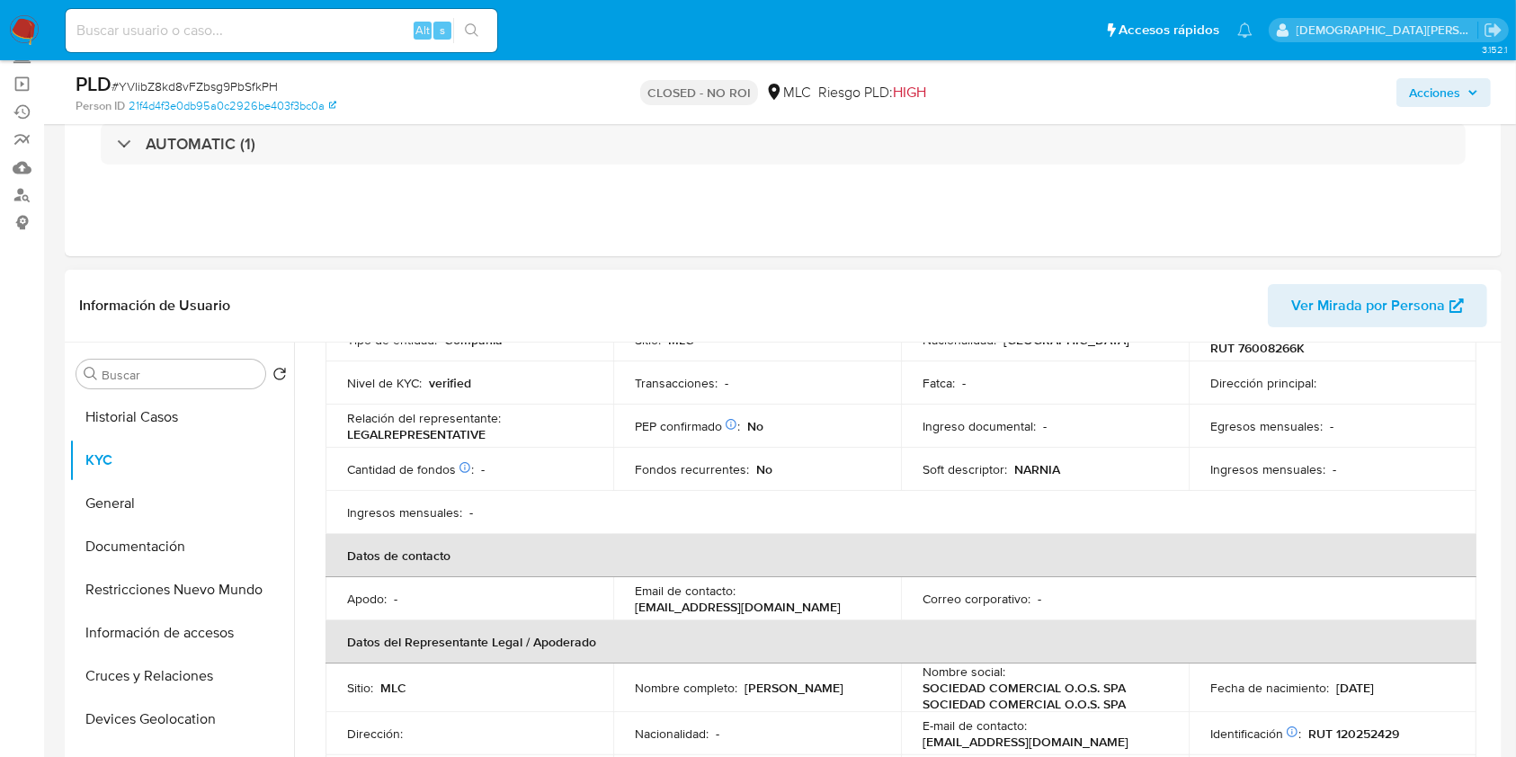
scroll to position [0, 0]
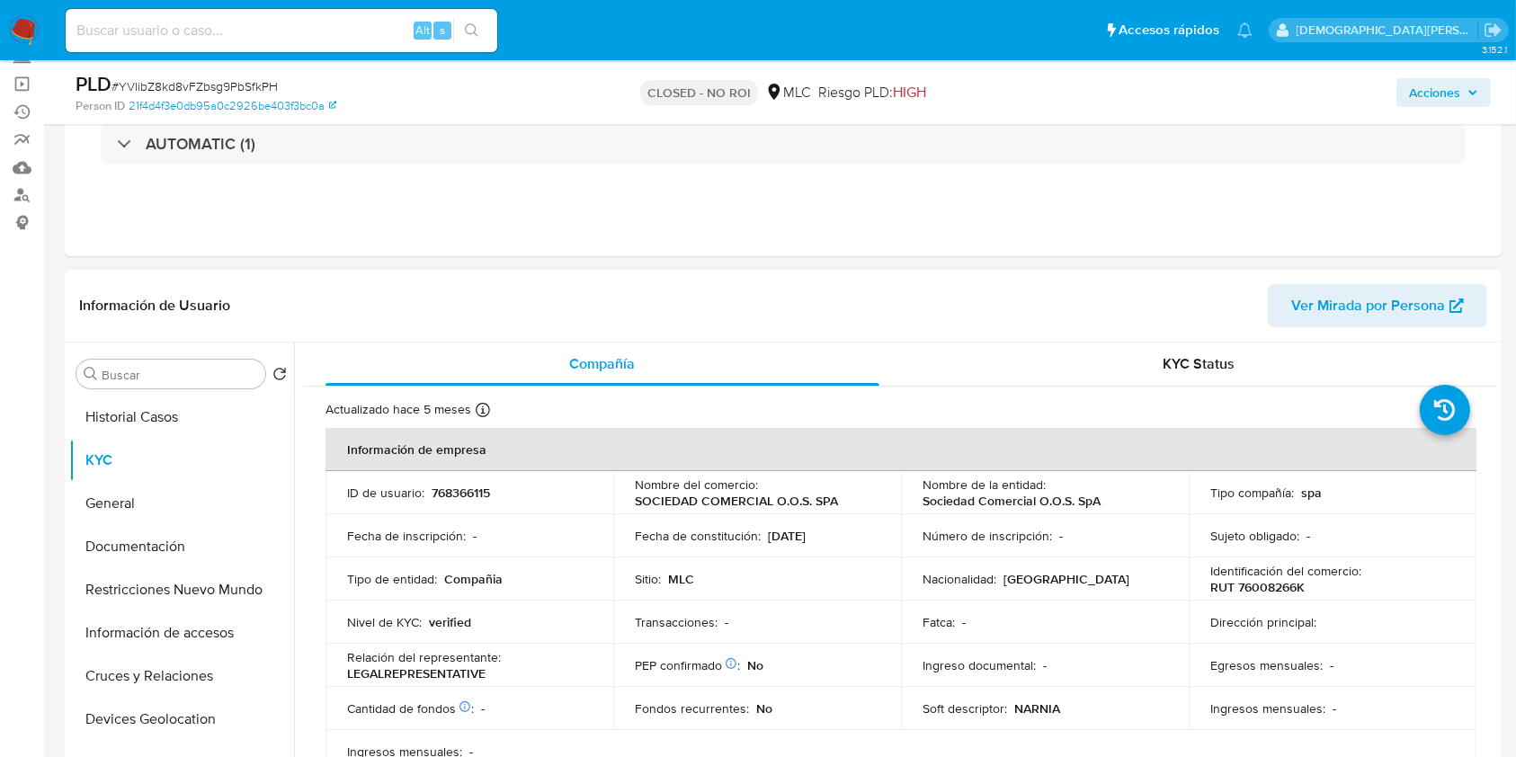
click at [1262, 589] on p "RUT 76008266K" at bounding box center [1257, 587] width 94 height 16
copy p "76008266K"
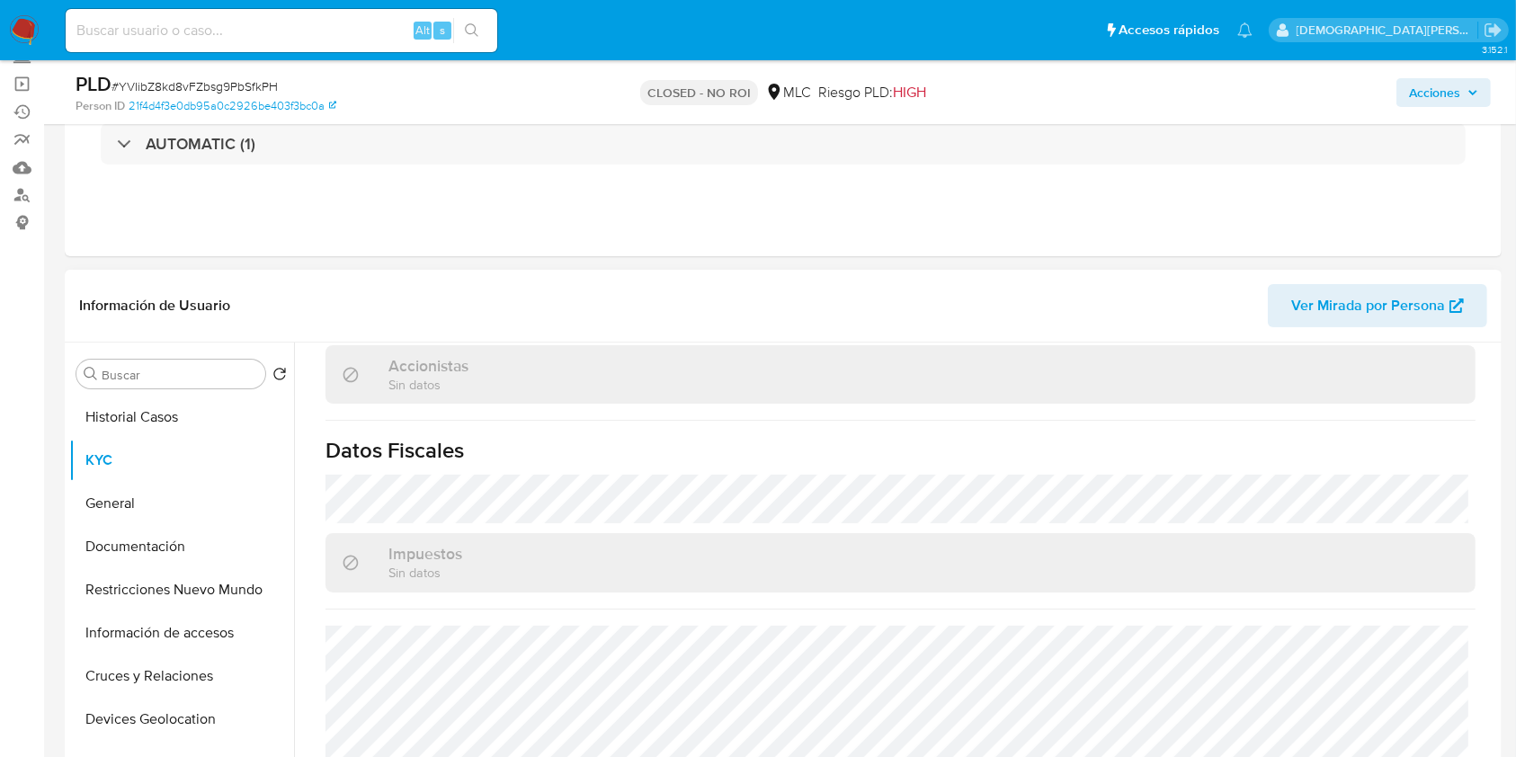
scroll to position [1169, 0]
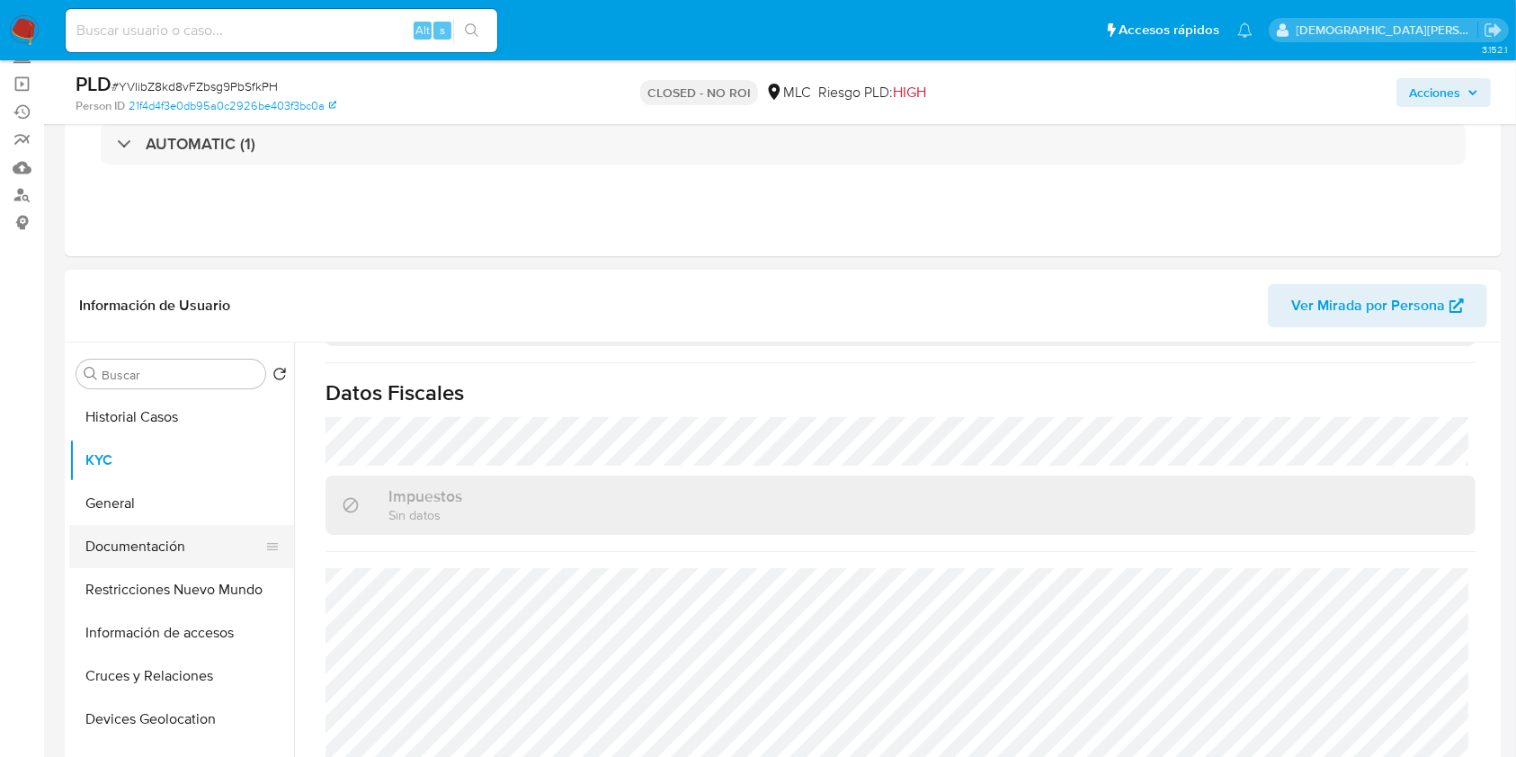
click at [115, 549] on button "Documentación" at bounding box center [174, 546] width 210 height 43
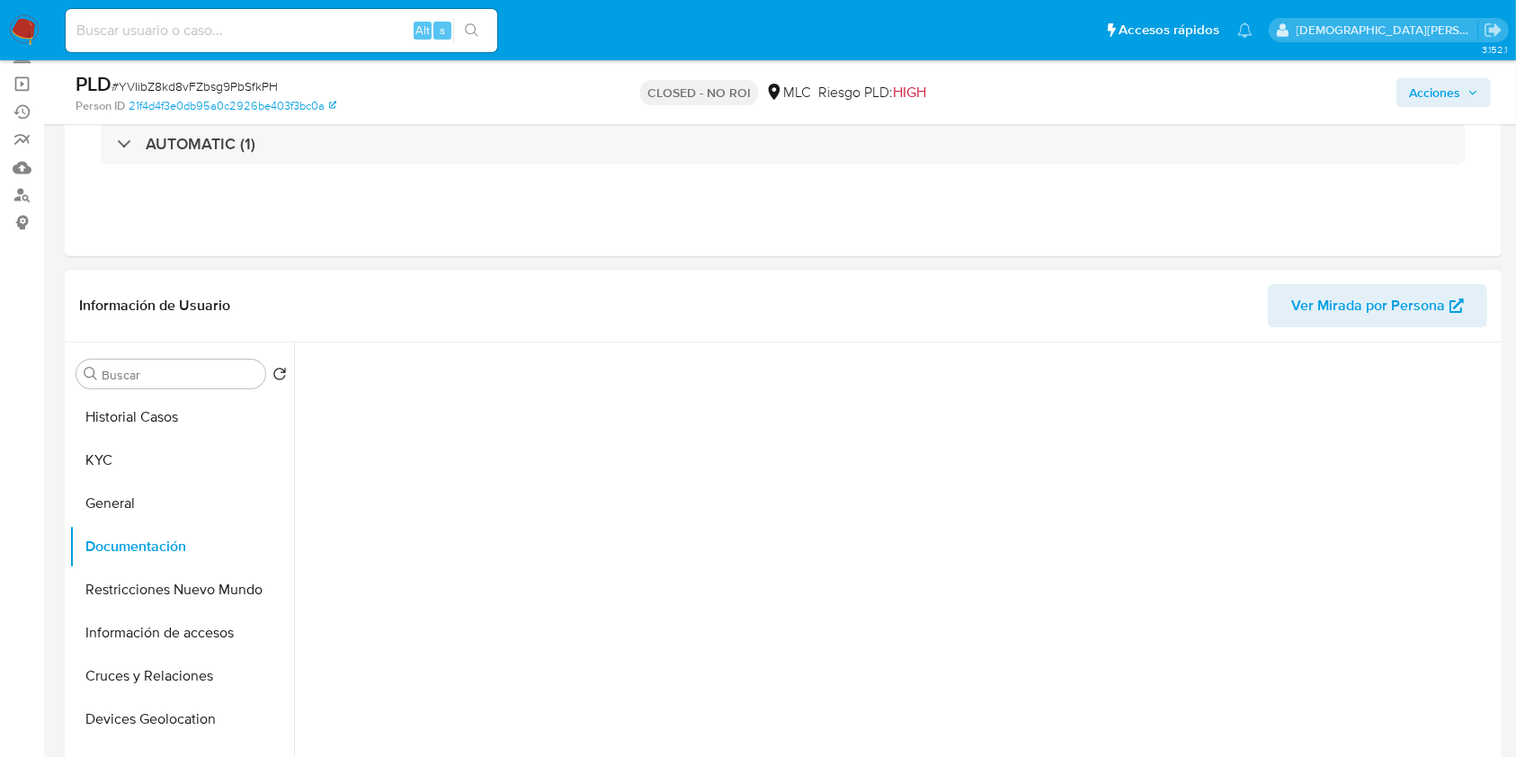
scroll to position [0, 0]
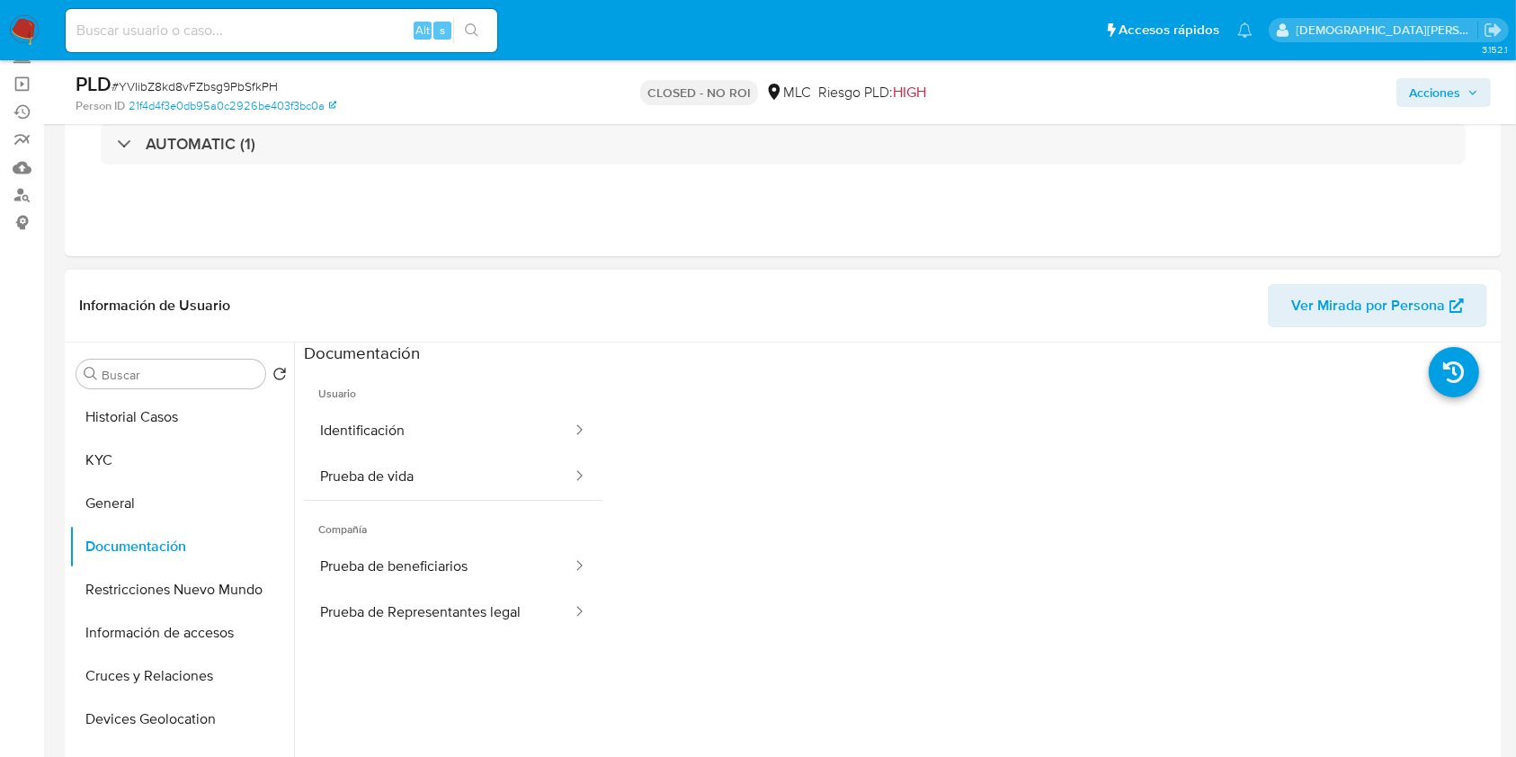
click at [384, 447] on button "Identificación" at bounding box center [439, 431] width 270 height 46
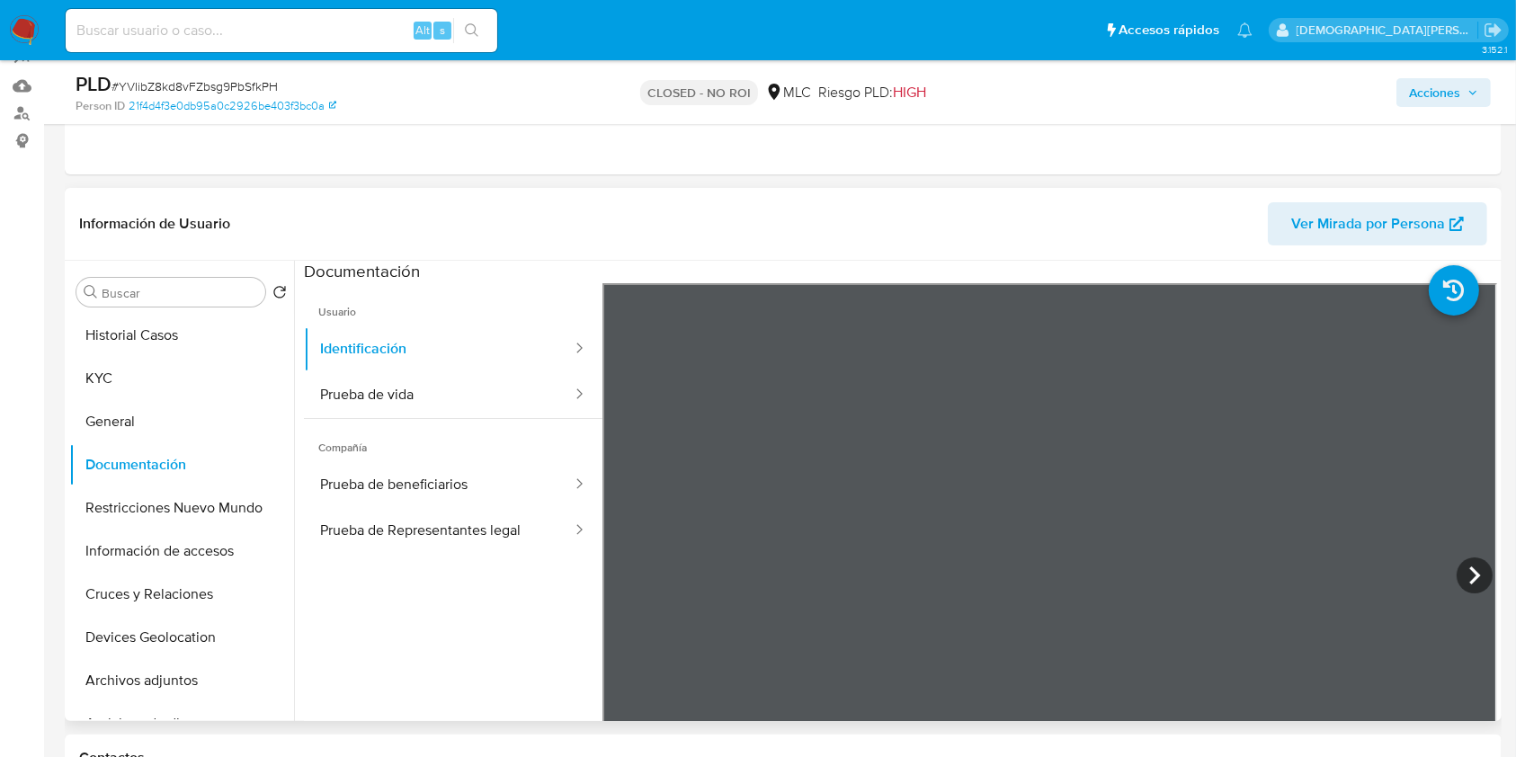
scroll to position [239, 0]
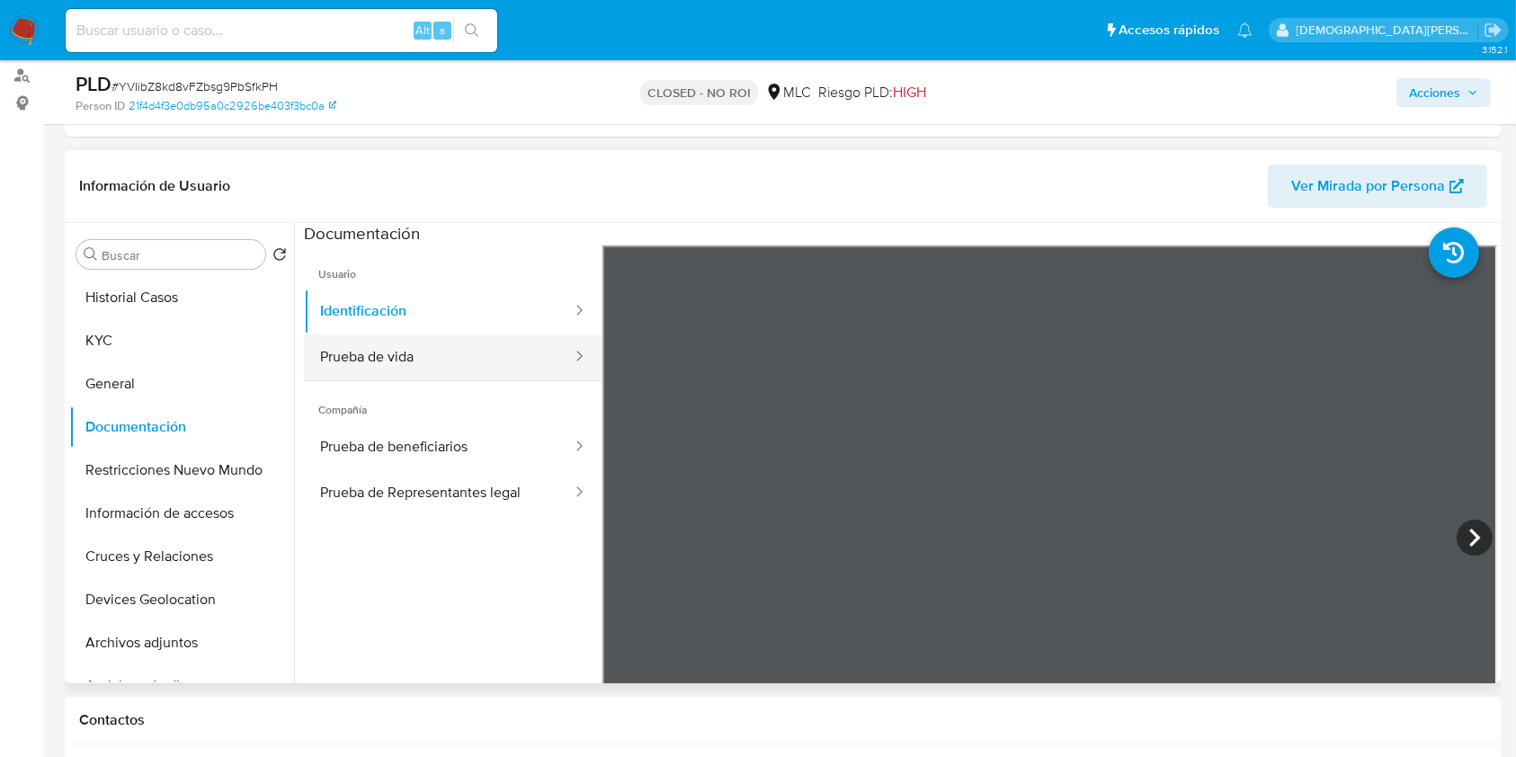
click at [417, 370] on button "Prueba de vida" at bounding box center [439, 357] width 270 height 46
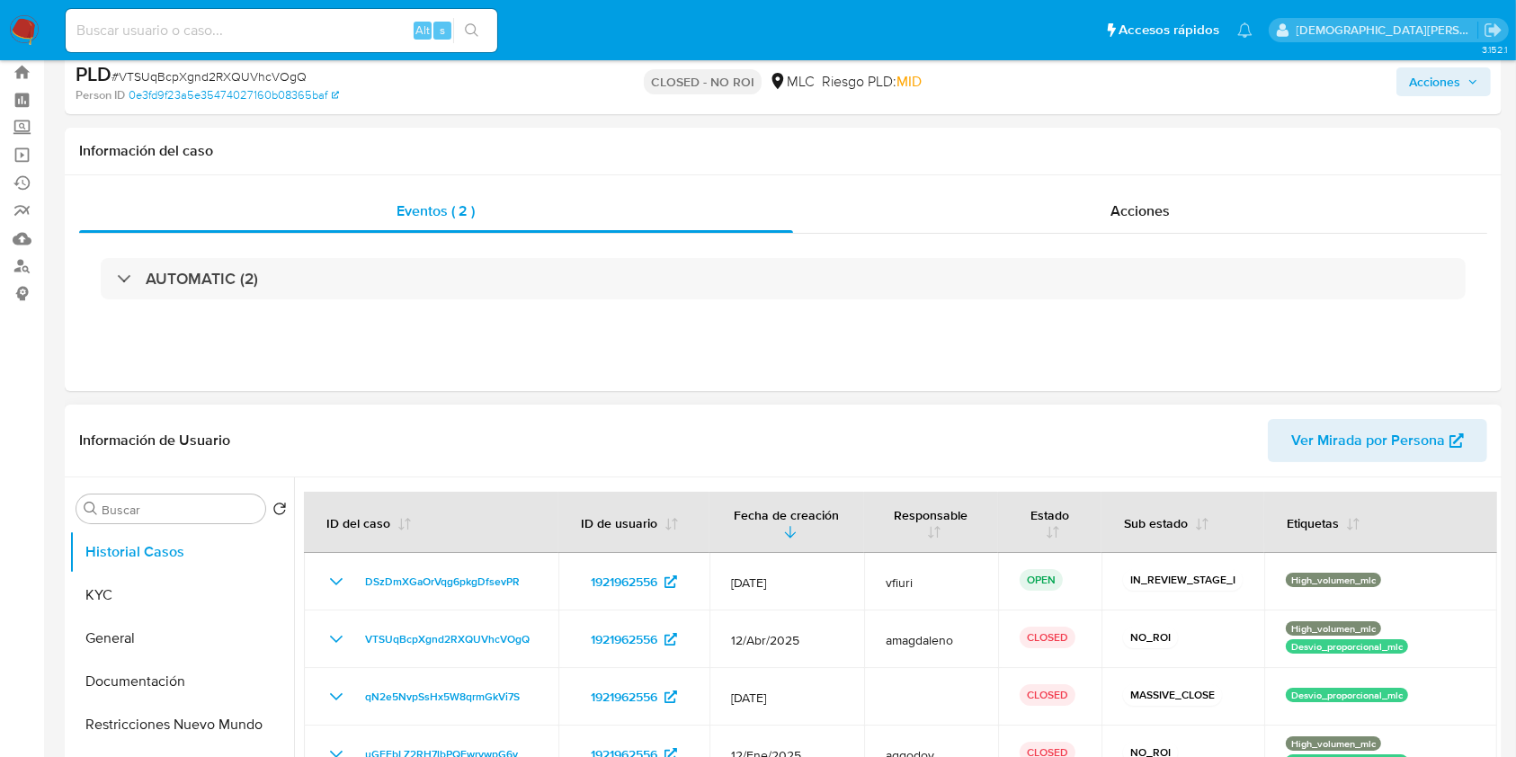
scroll to position [239, 0]
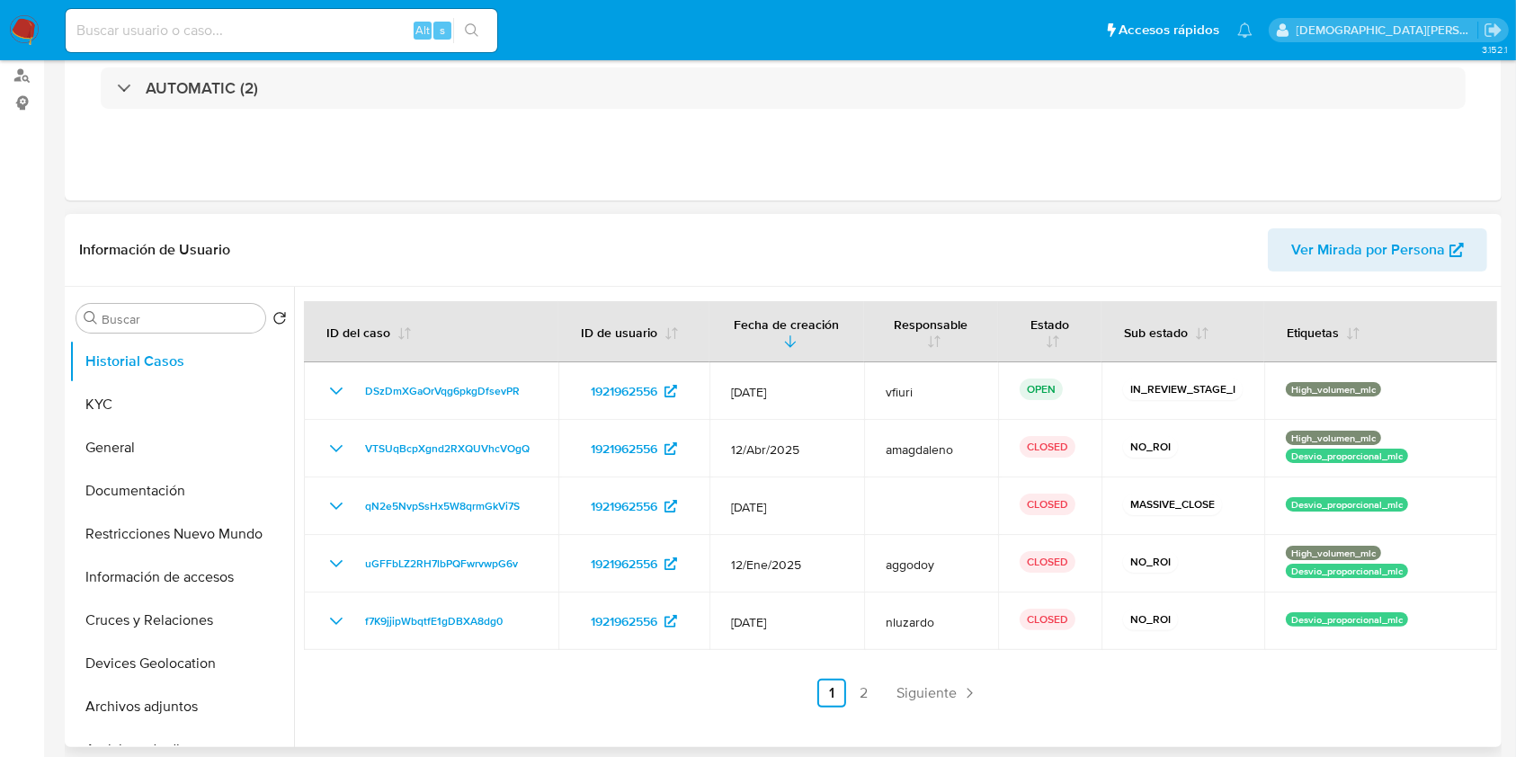
select select "10"
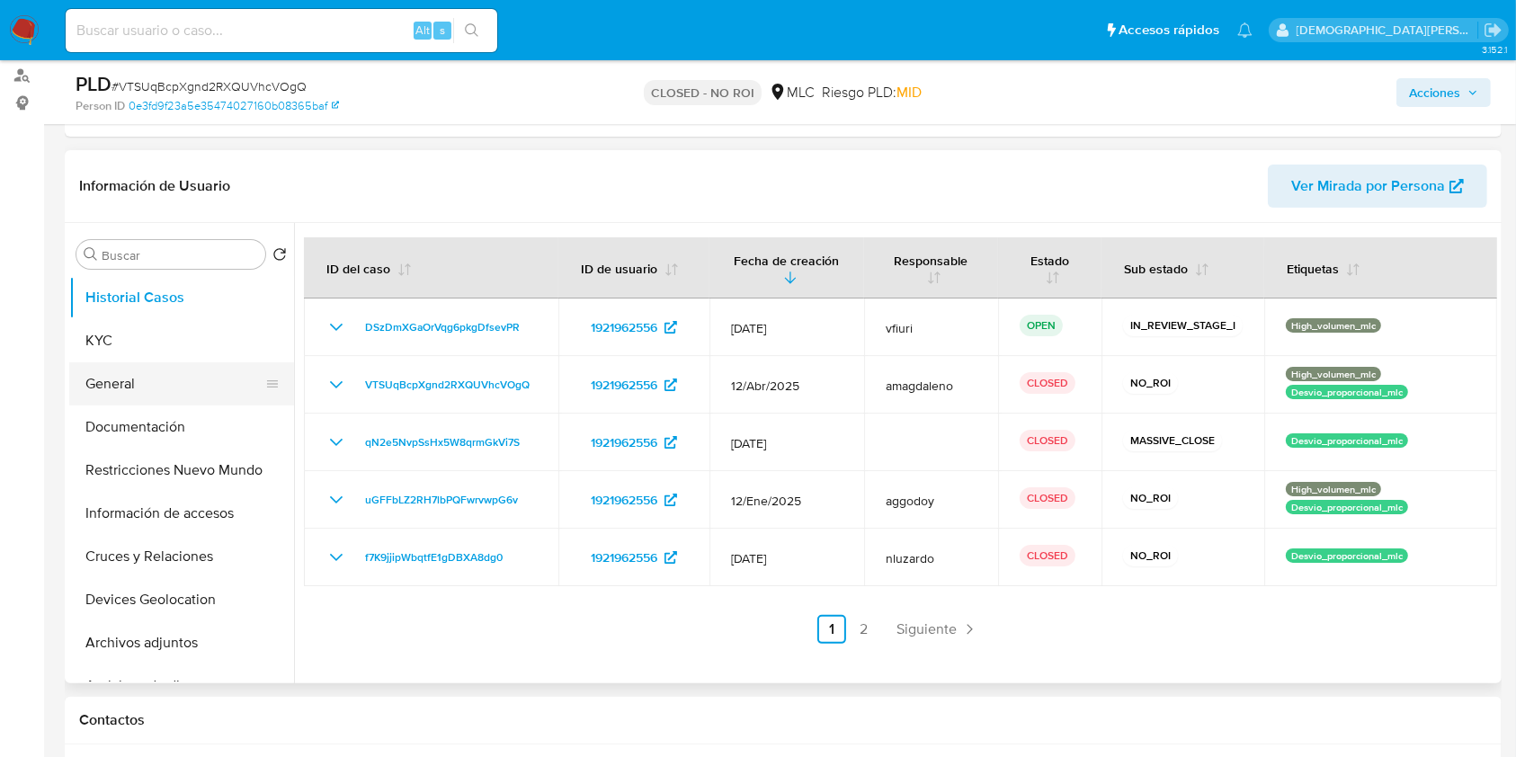
click at [115, 382] on button "General" at bounding box center [174, 383] width 210 height 43
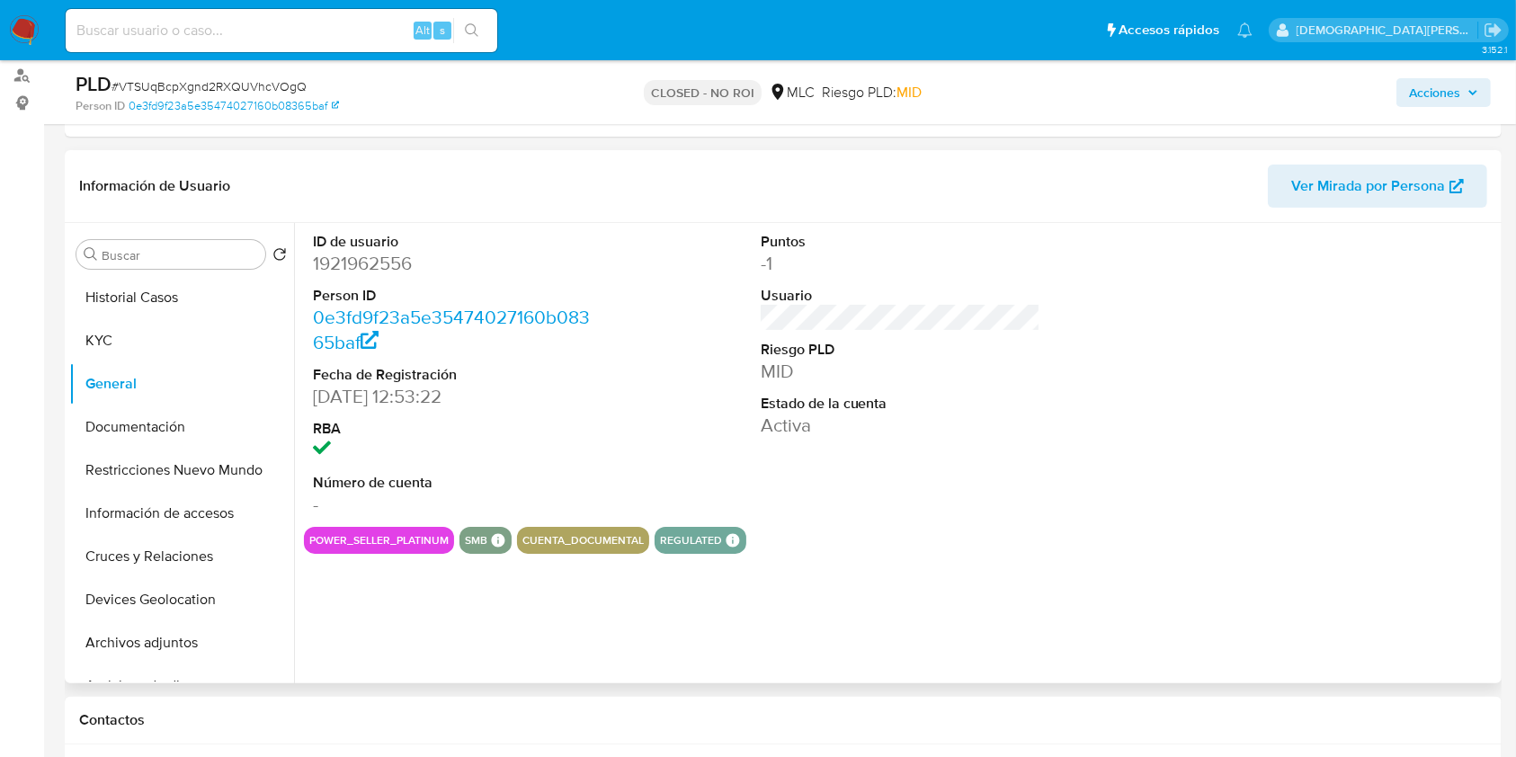
click at [364, 270] on dd "1921962556" at bounding box center [453, 263] width 281 height 25
copy dd "1921962556"
click at [176, 422] on button "Documentación" at bounding box center [174, 426] width 210 height 43
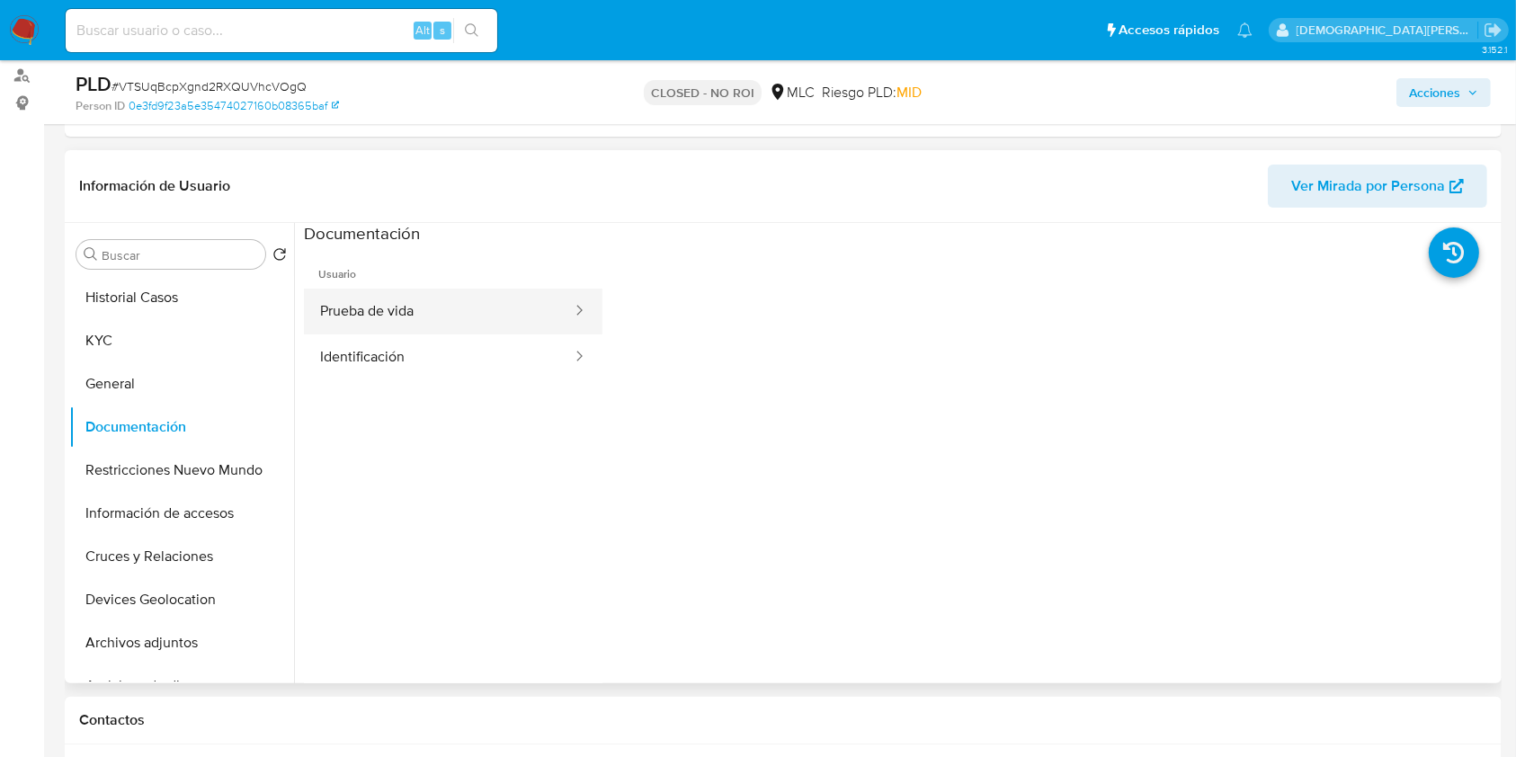
click at [502, 313] on button "Prueba de vida" at bounding box center [439, 312] width 270 height 46
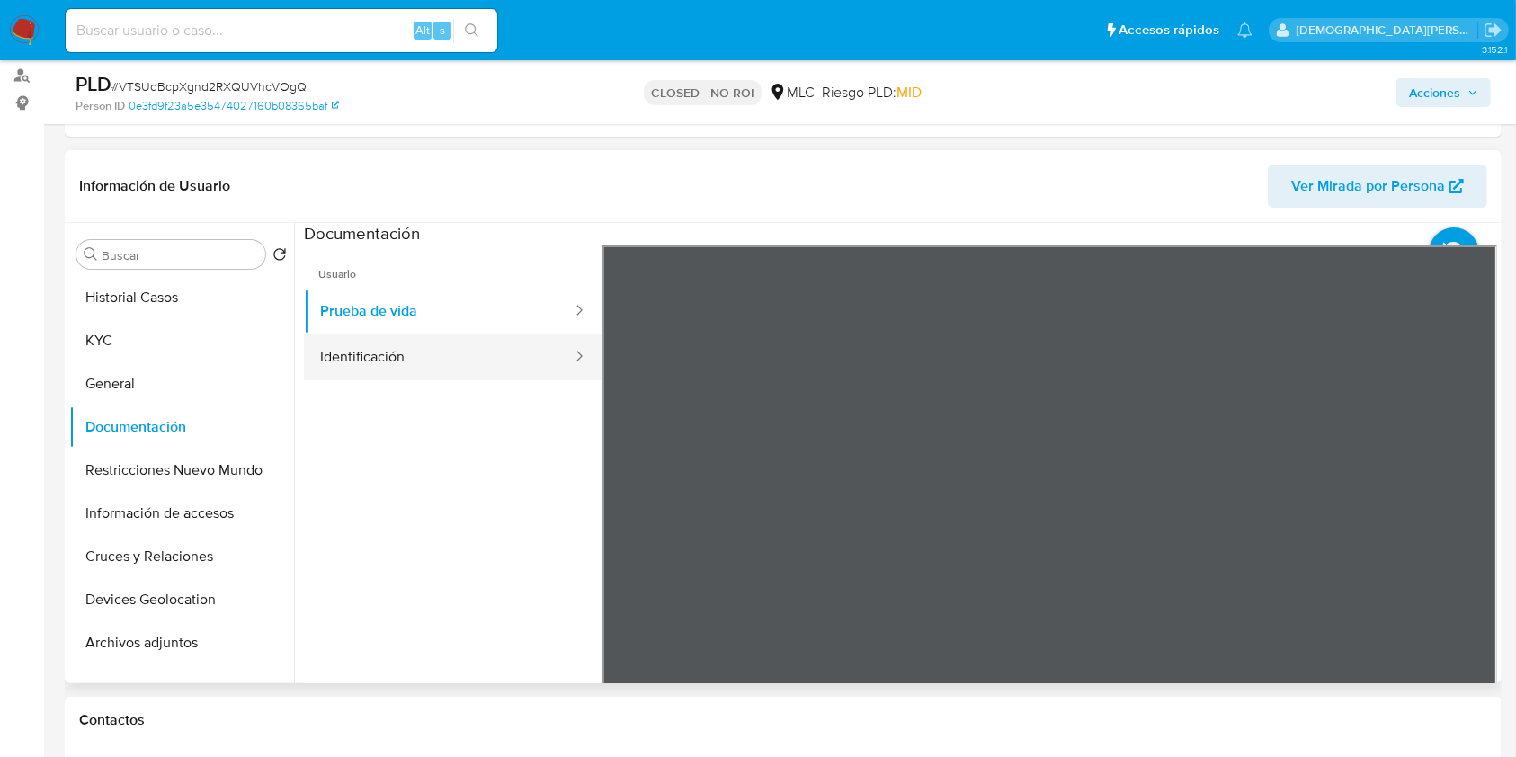
click at [434, 363] on button "Identificación" at bounding box center [439, 357] width 270 height 46
click at [1469, 542] on icon at bounding box center [1474, 538] width 11 height 18
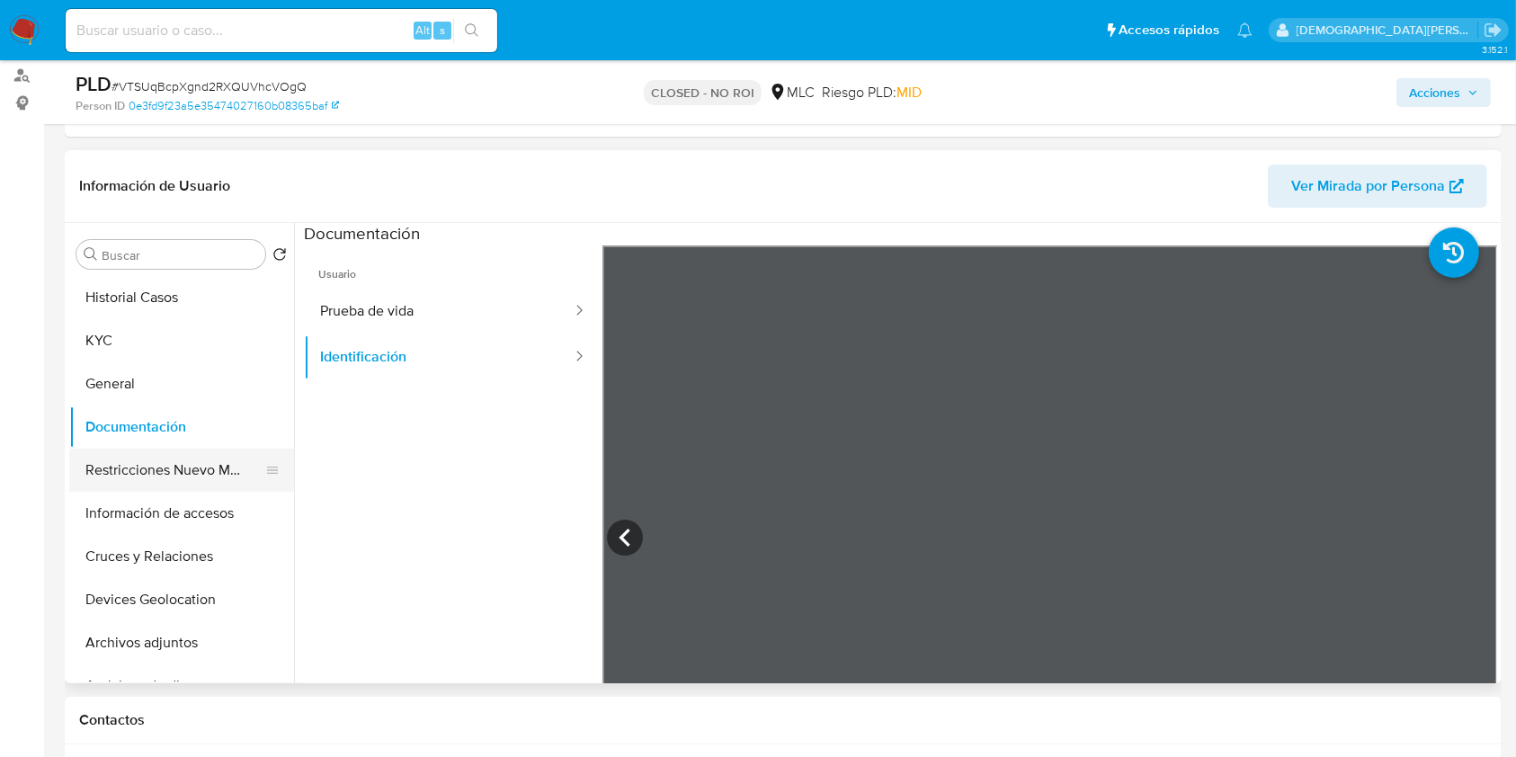
click at [183, 475] on button "Restricciones Nuevo Mundo" at bounding box center [174, 470] width 210 height 43
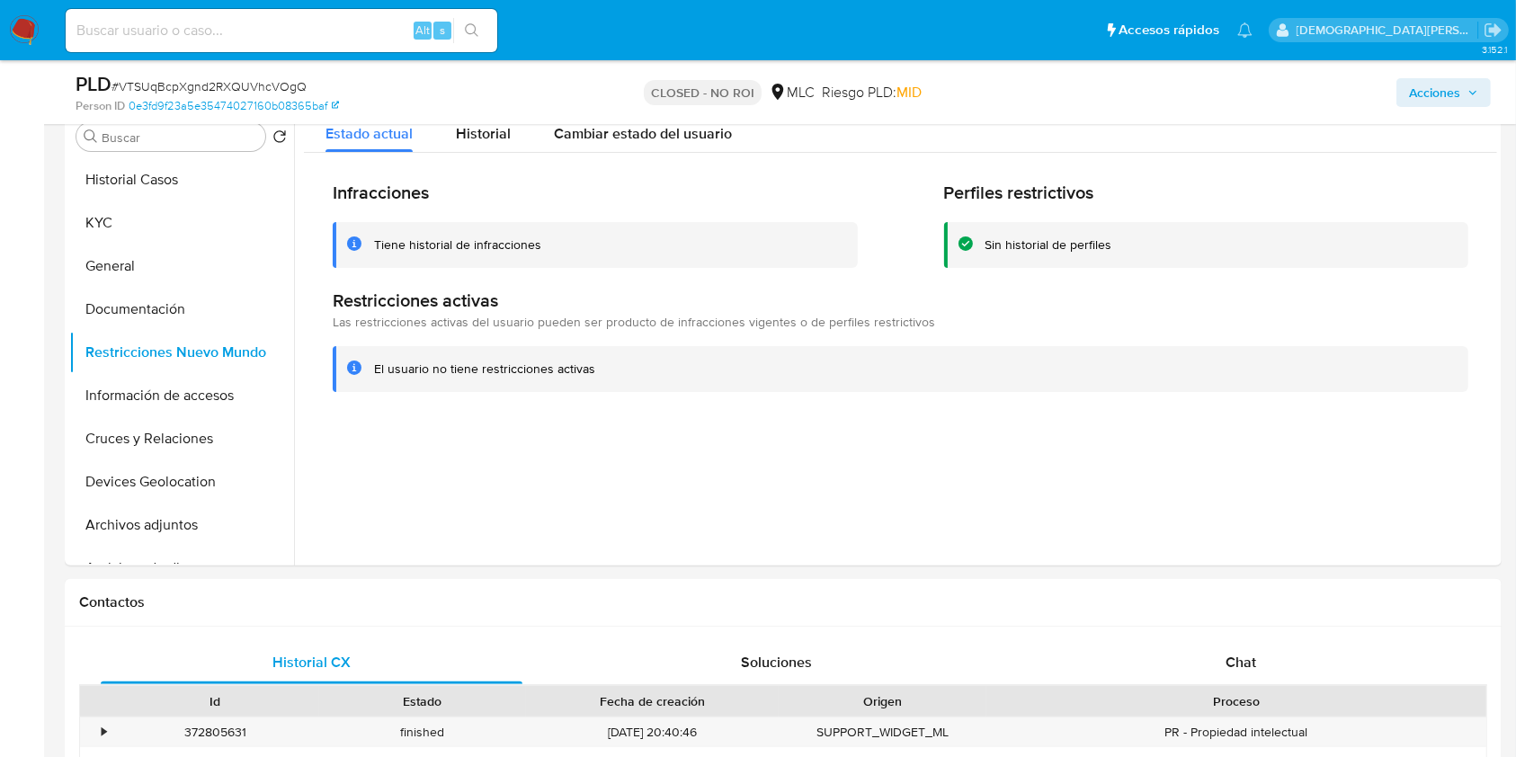
scroll to position [360, 0]
click at [481, 122] on div "PLD # VTSUqBcpXgnd2RXQUVhcVOgQ Person ID 0e3fd9f23a5e35474027160b08365baf CLOSE…" at bounding box center [783, 92] width 1437 height 64
click at [468, 125] on span "Historial" at bounding box center [483, 130] width 55 height 21
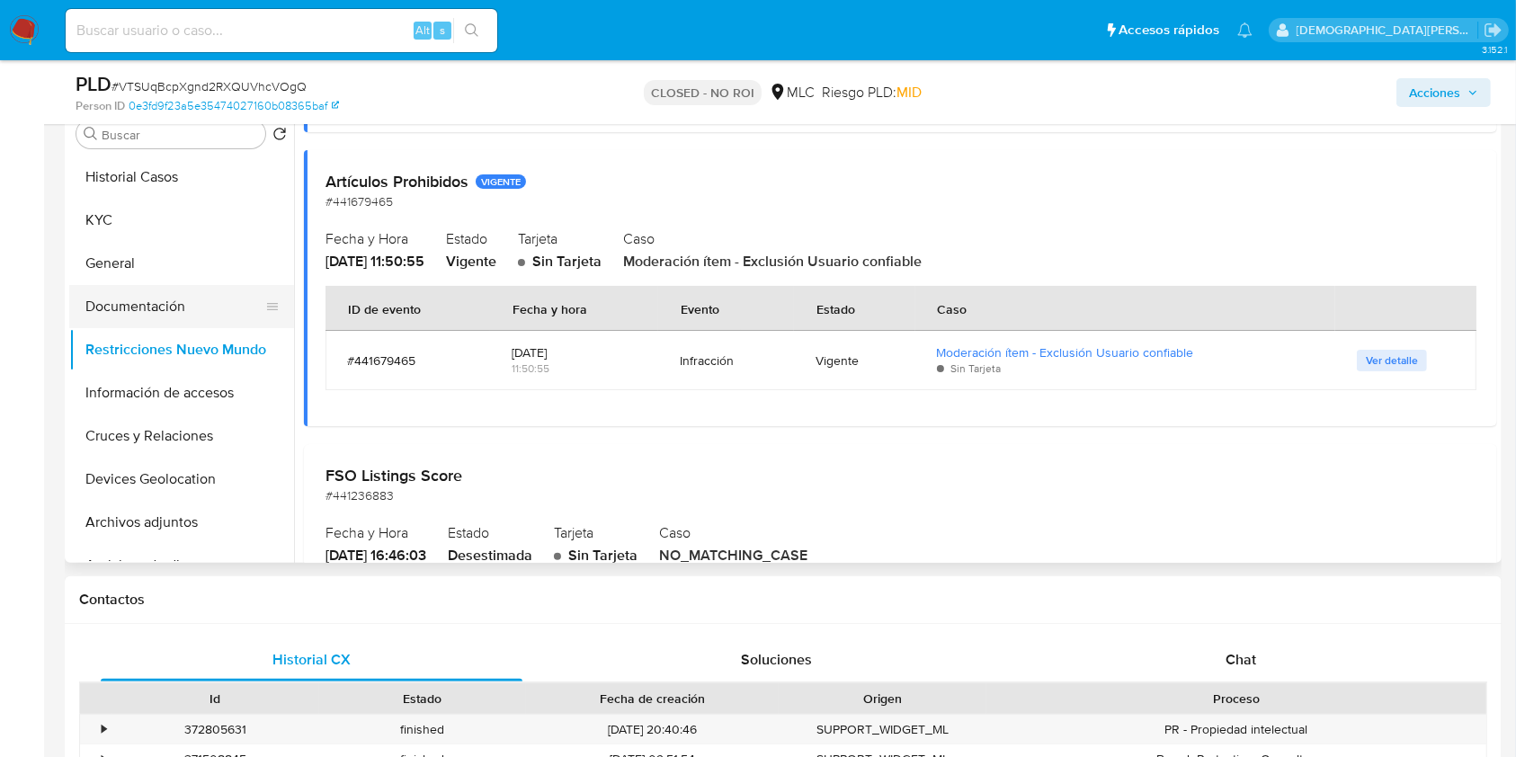
click at [138, 299] on button "Documentación" at bounding box center [174, 306] width 210 height 43
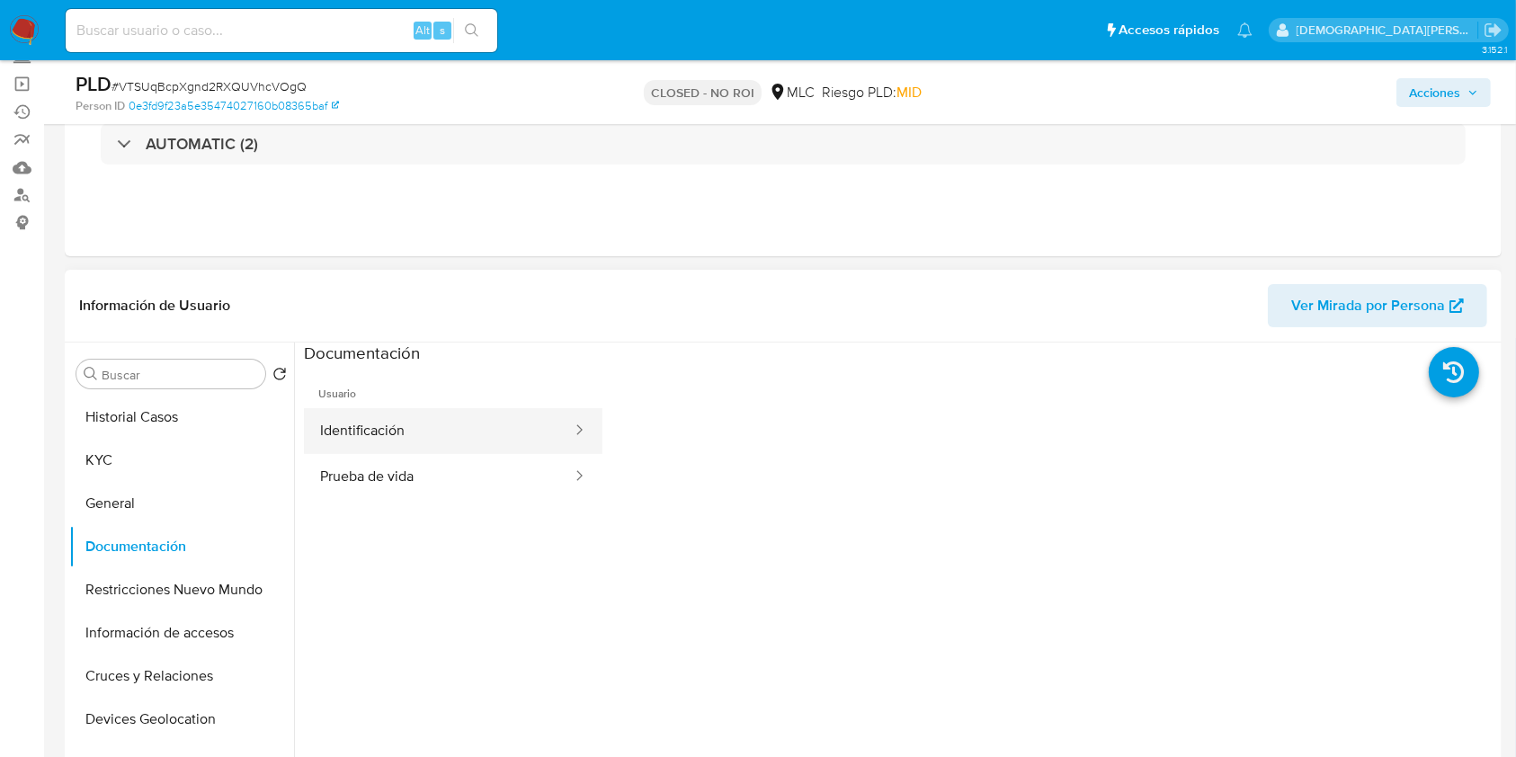
click at [457, 414] on button "Identificación" at bounding box center [439, 431] width 270 height 46
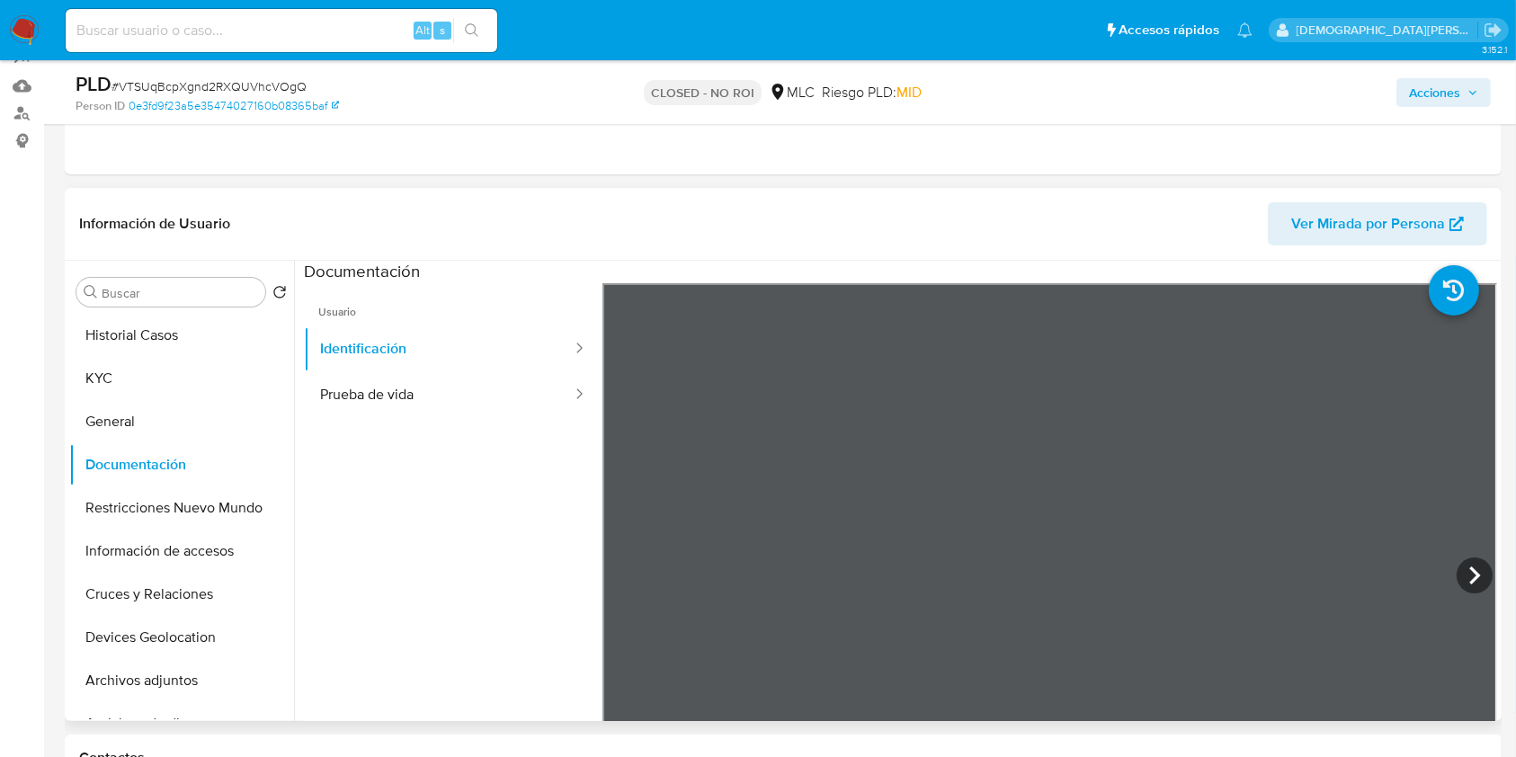
scroll to position [239, 0]
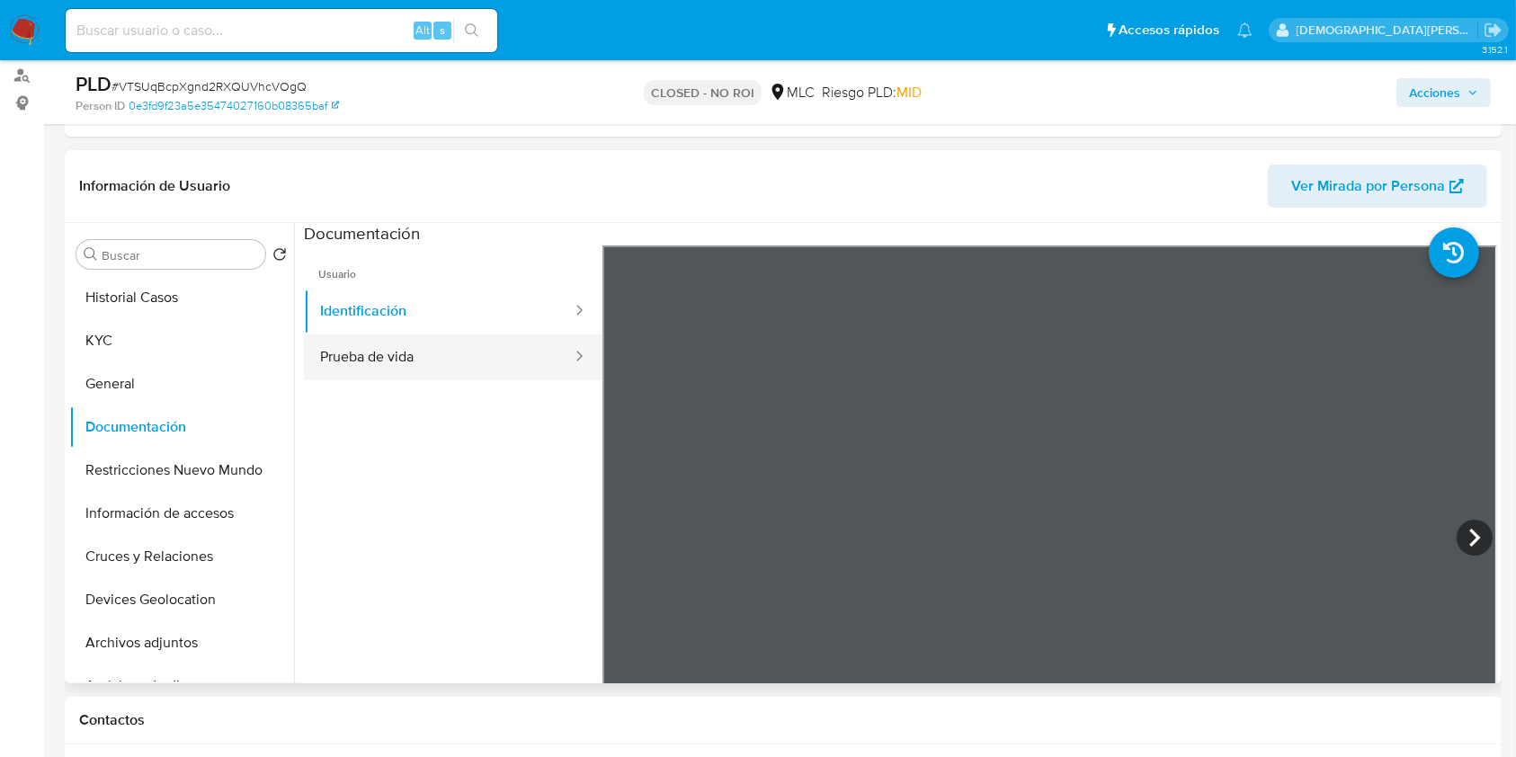
click at [376, 342] on button "Prueba de vida" at bounding box center [439, 357] width 270 height 46
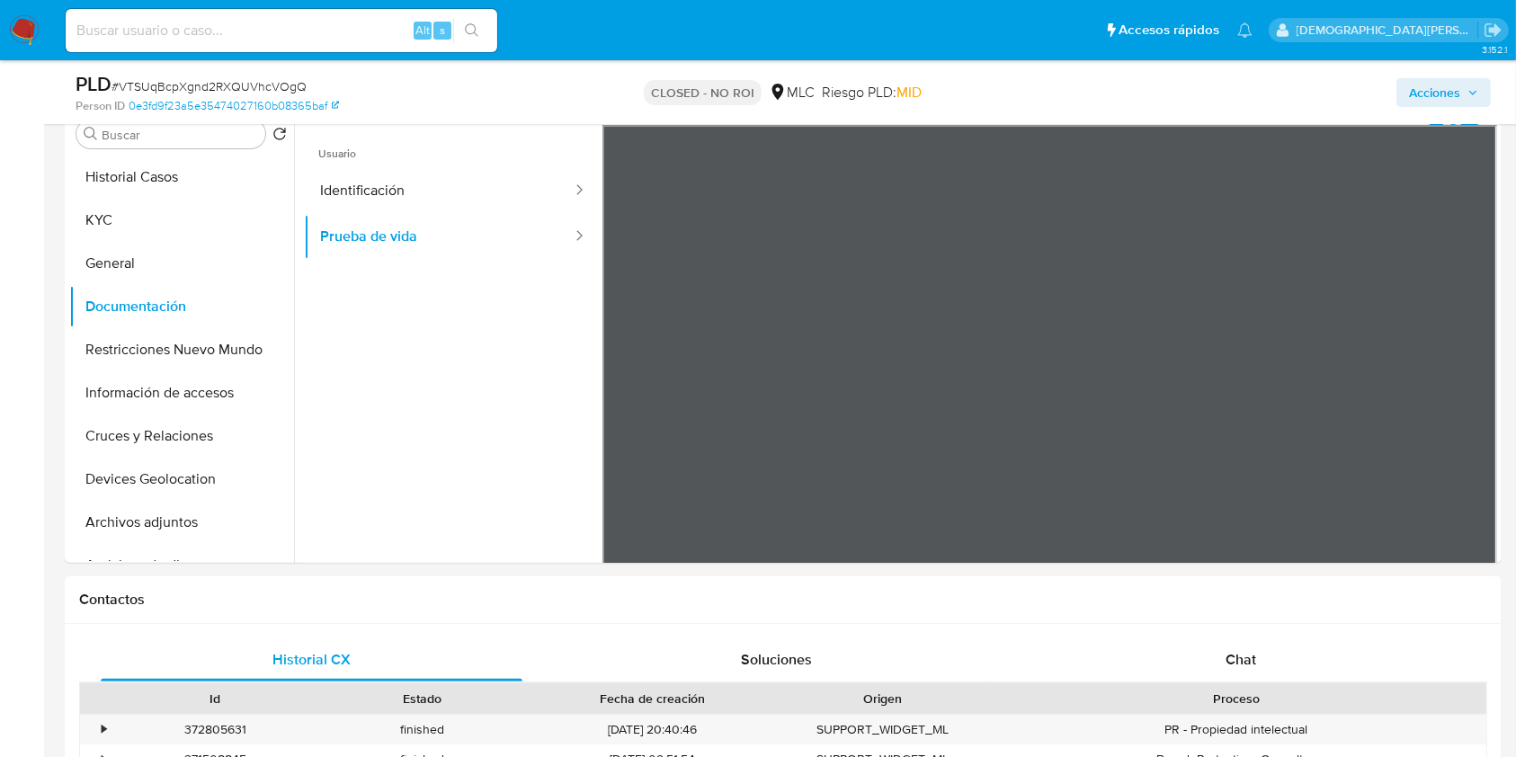
scroll to position [719, 0]
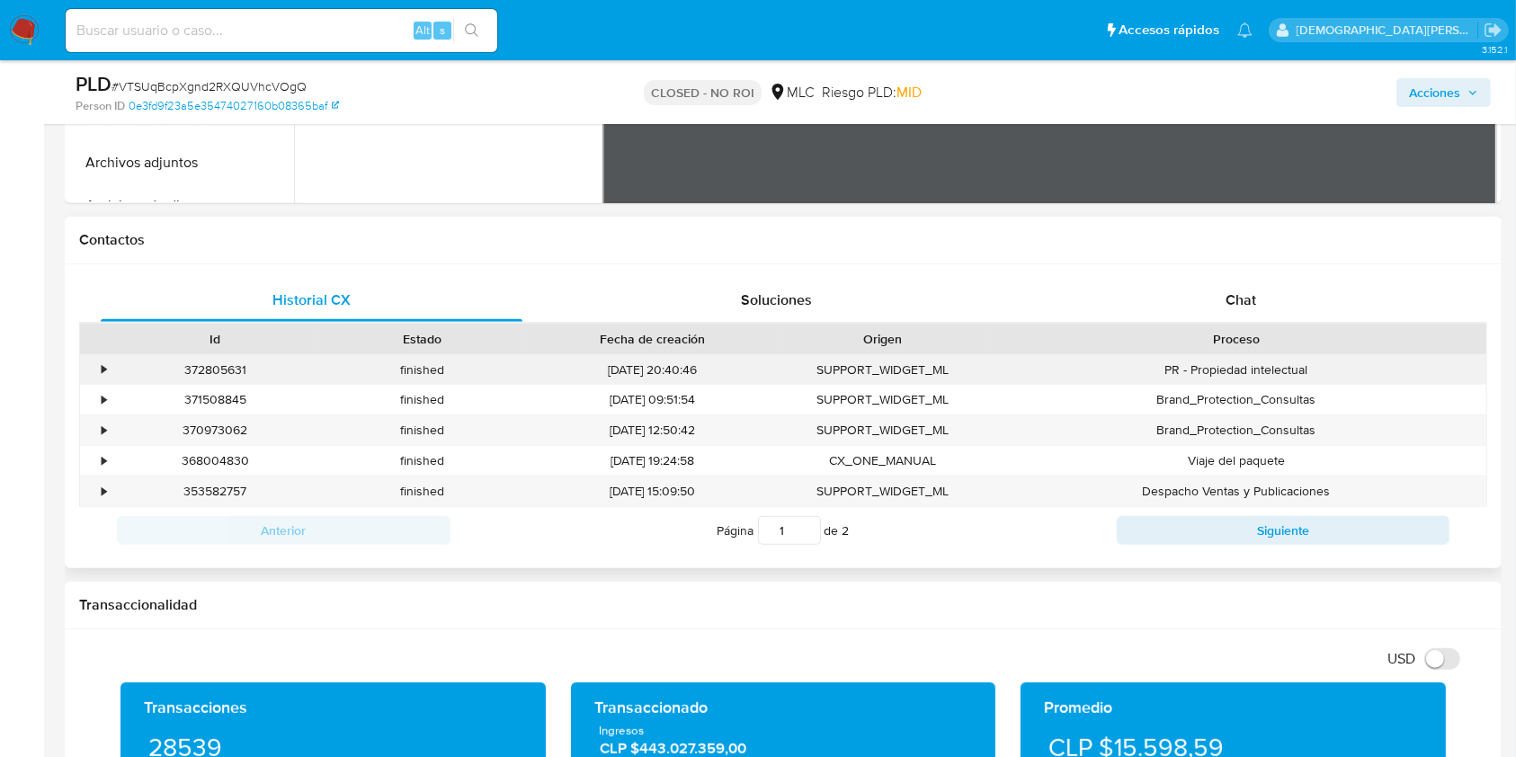
click at [107, 365] on div "•" at bounding box center [95, 370] width 31 height 30
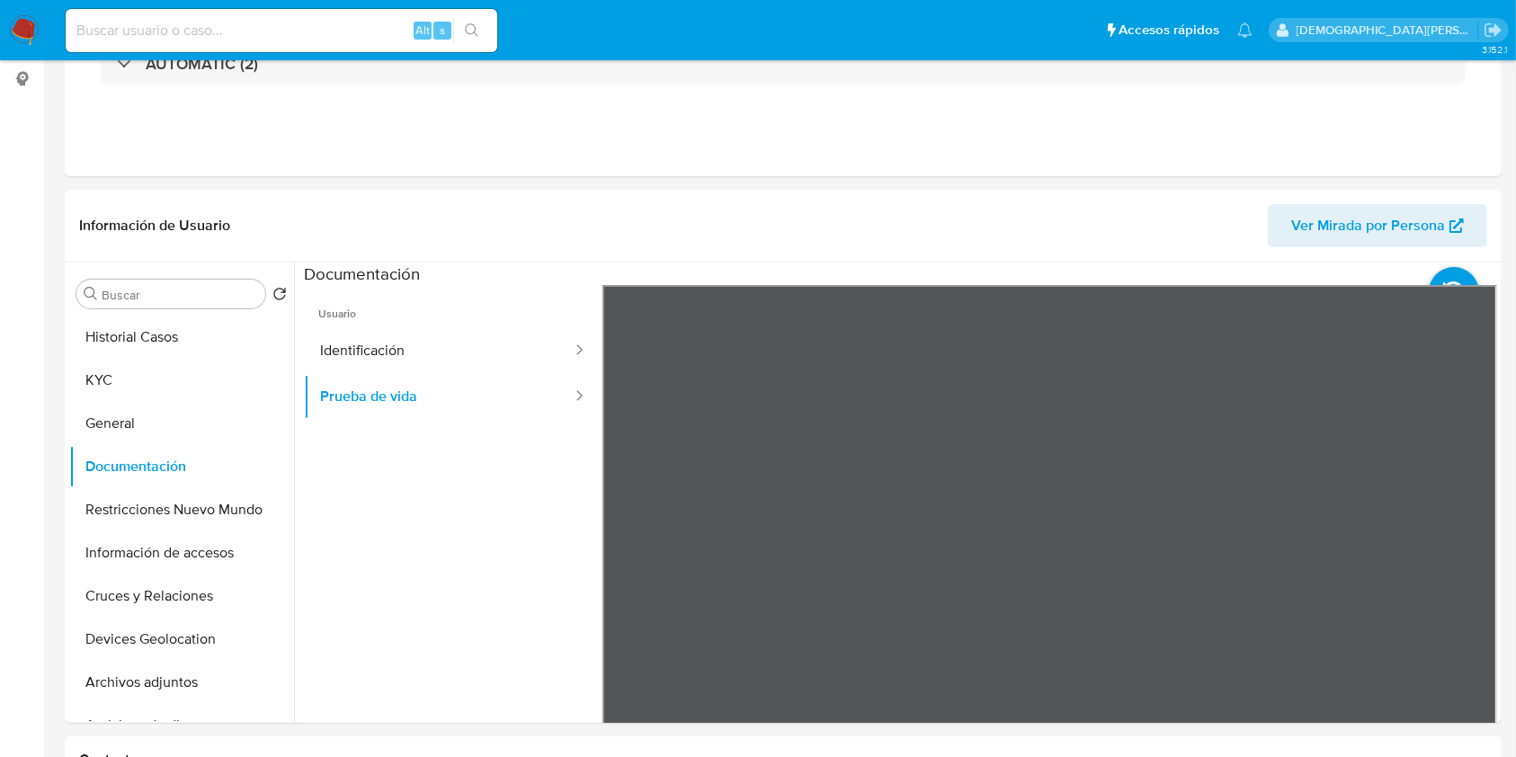
scroll to position [479, 0]
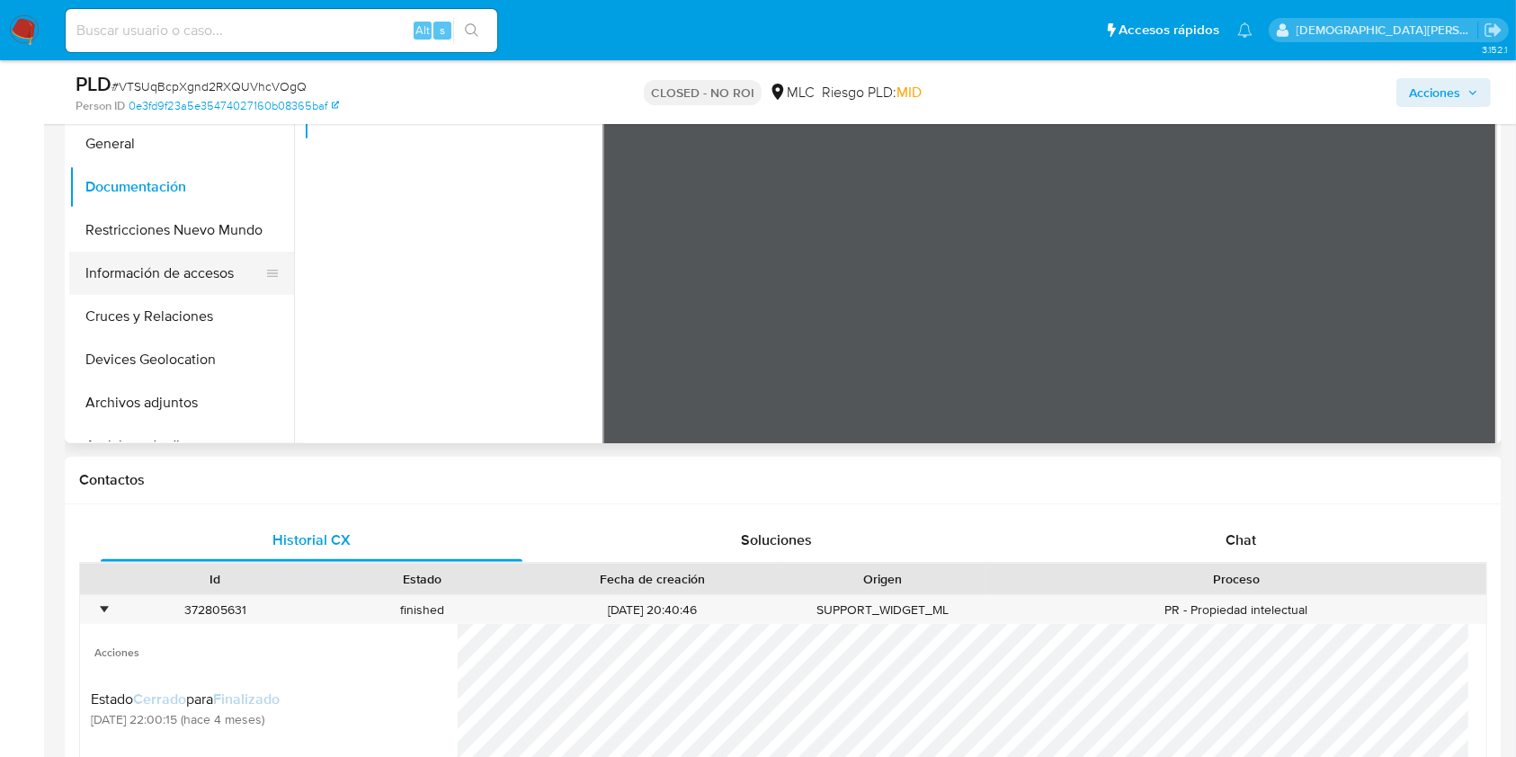
click at [156, 281] on button "Información de accesos" at bounding box center [174, 273] width 210 height 43
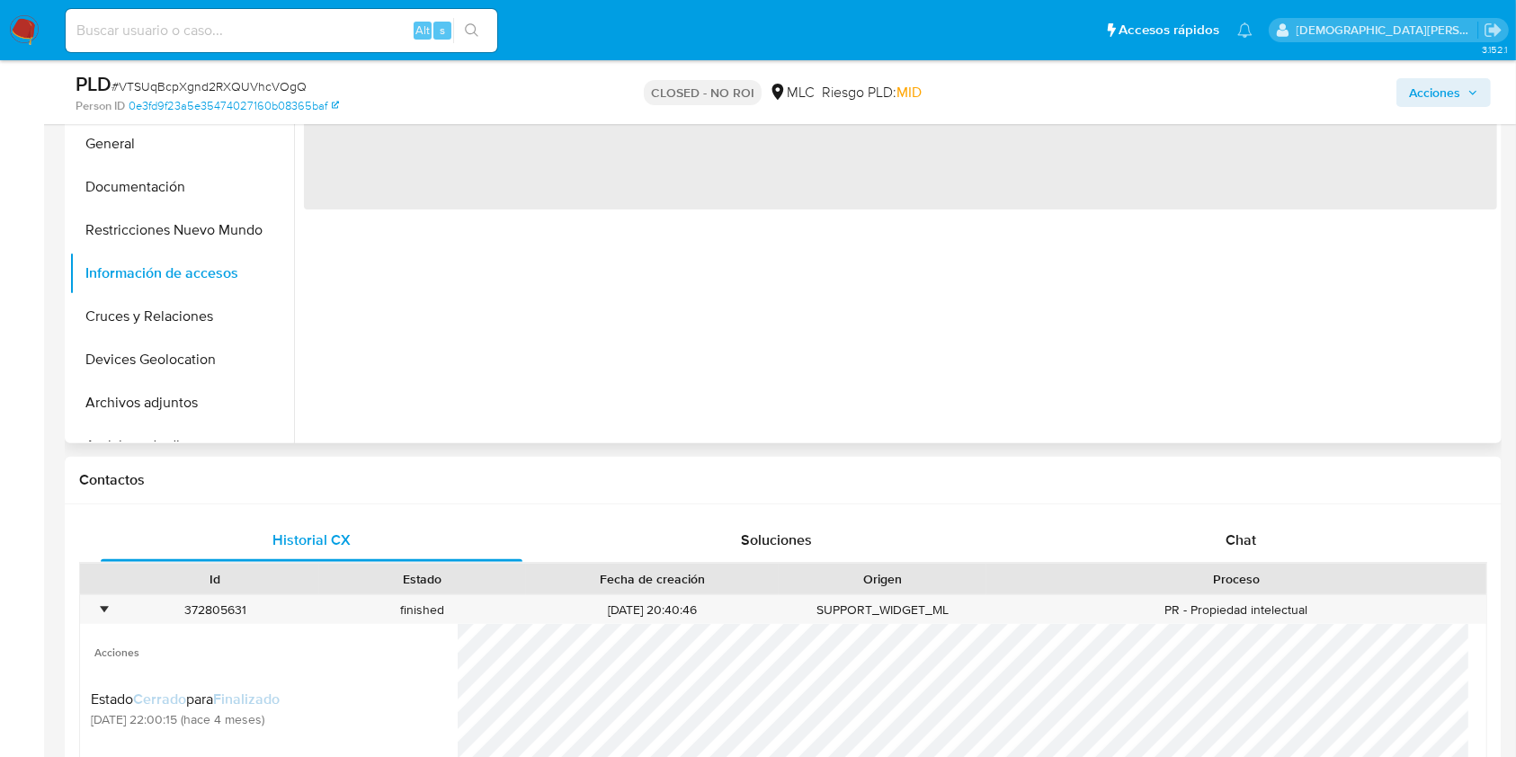
scroll to position [239, 0]
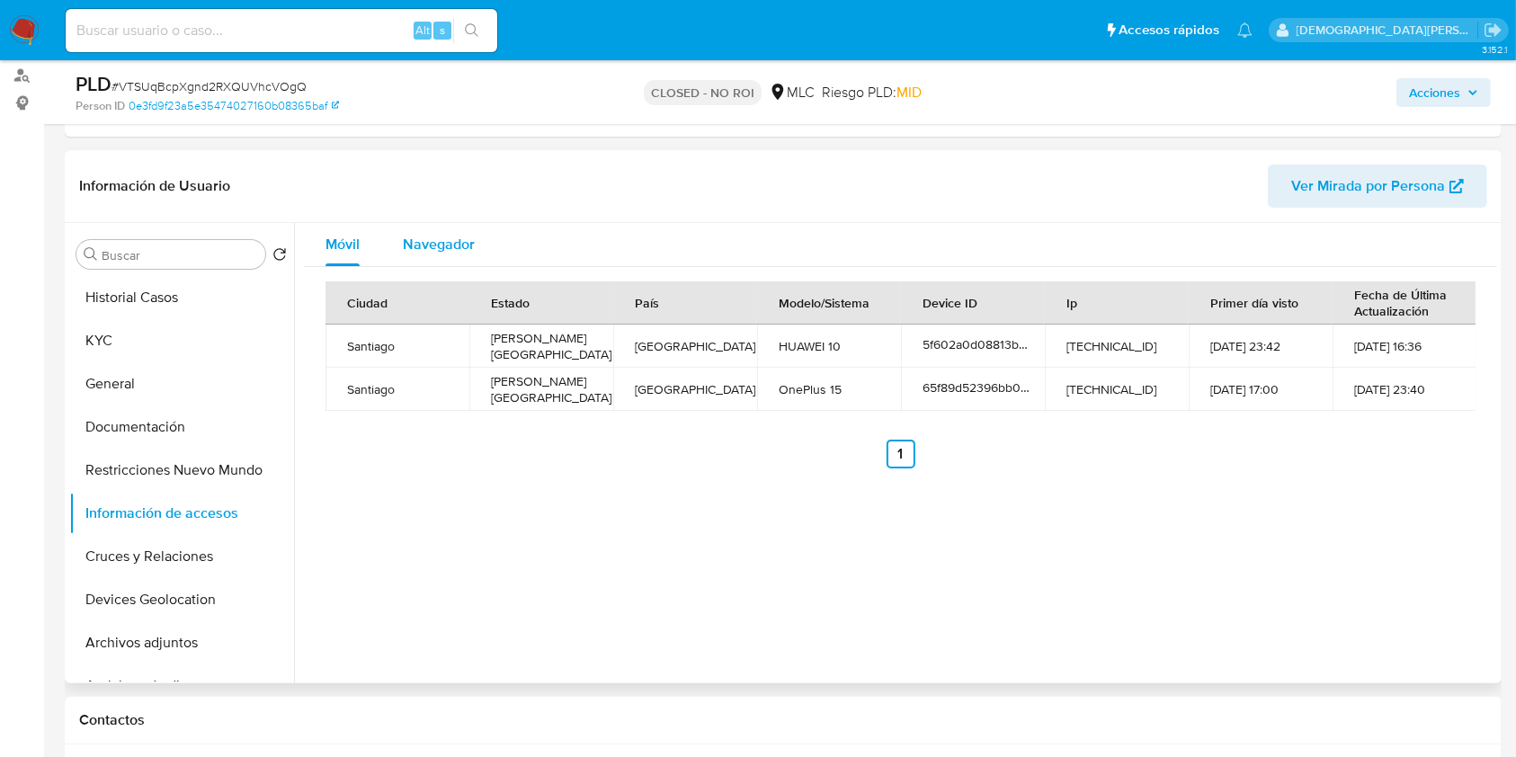
click at [435, 239] on span "Navegador" at bounding box center [439, 244] width 72 height 21
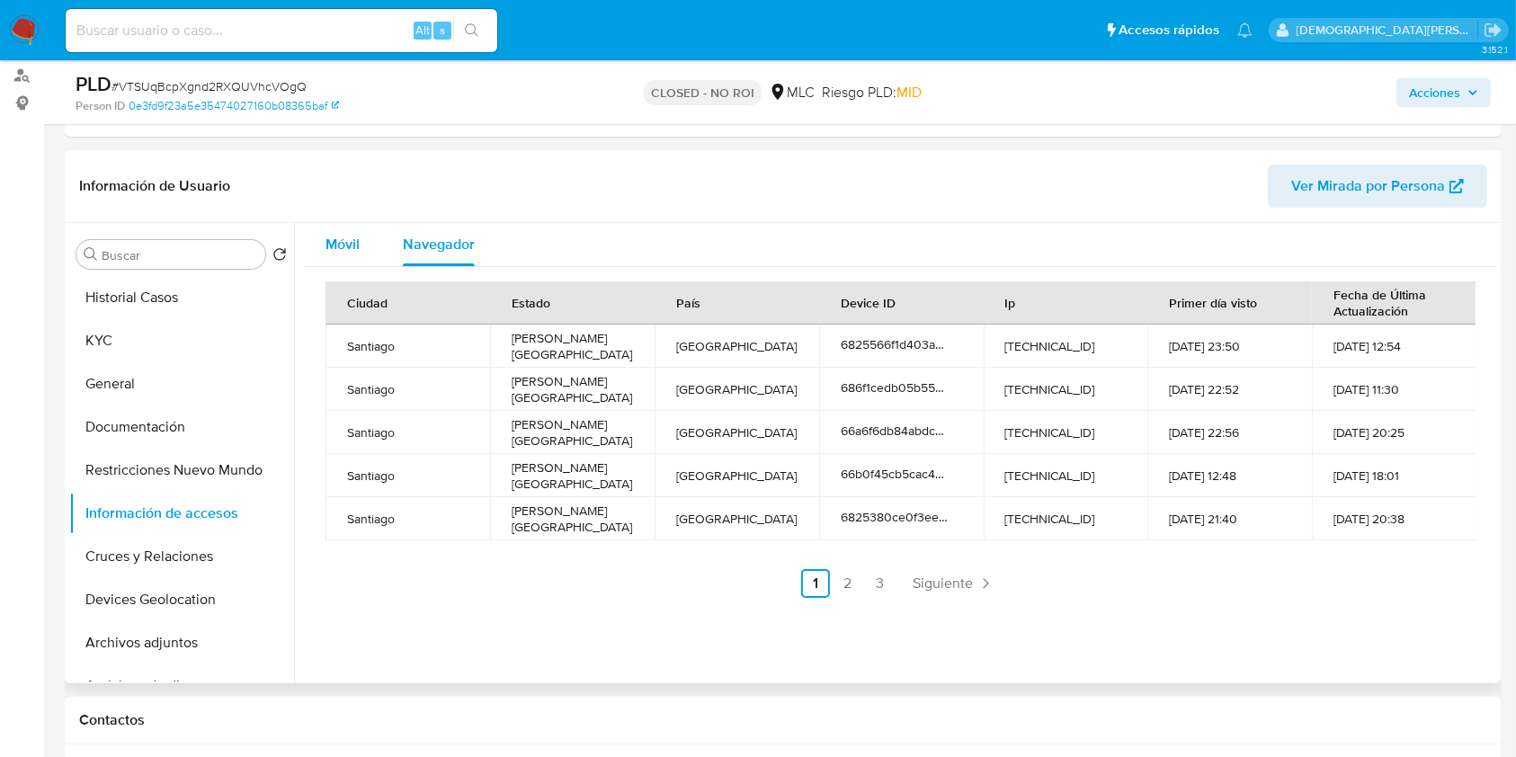
click at [331, 237] on span "Móvil" at bounding box center [342, 244] width 34 height 21
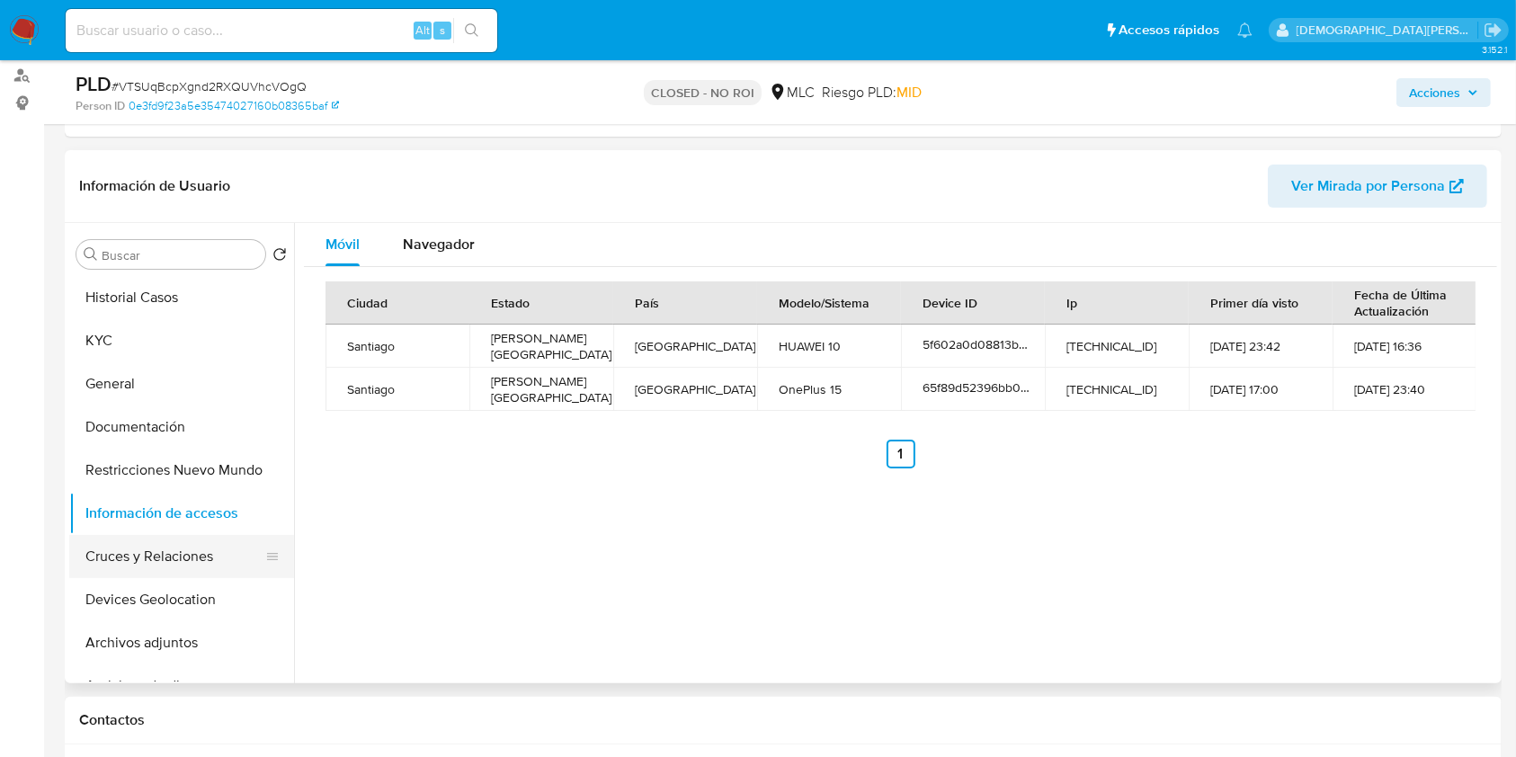
click at [158, 555] on button "Cruces y Relaciones" at bounding box center [174, 556] width 210 height 43
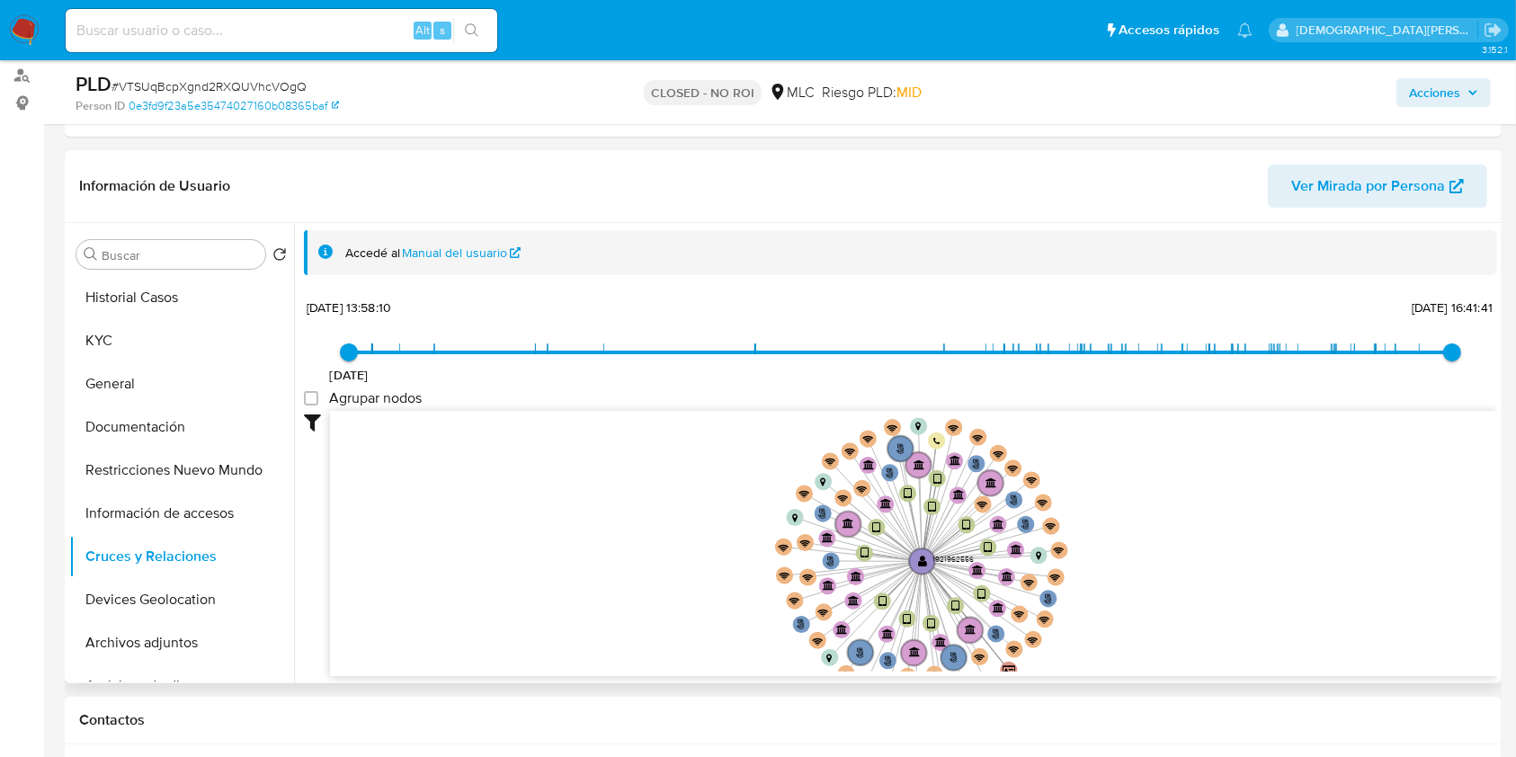
drag, startPoint x: 679, startPoint y: 507, endPoint x: 685, endPoint y: 549, distance: 42.7
click at [685, 549] on icon "user-1921962556  1921962556 phone-743060d6300c03ee9b3f864d58d2c279  phone-743…" at bounding box center [913, 541] width 1167 height 261
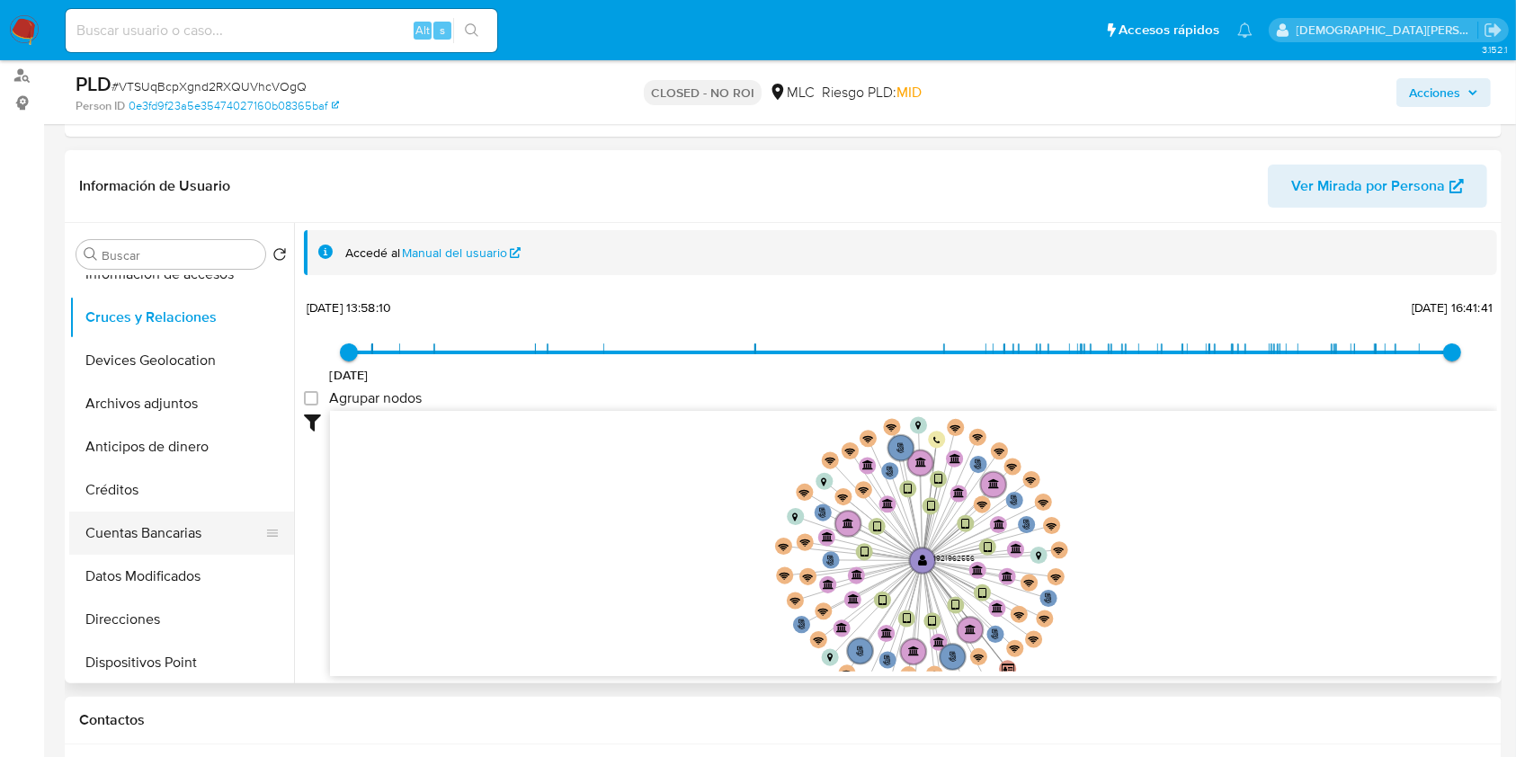
click at [135, 538] on button "Cuentas Bancarias" at bounding box center [174, 533] width 210 height 43
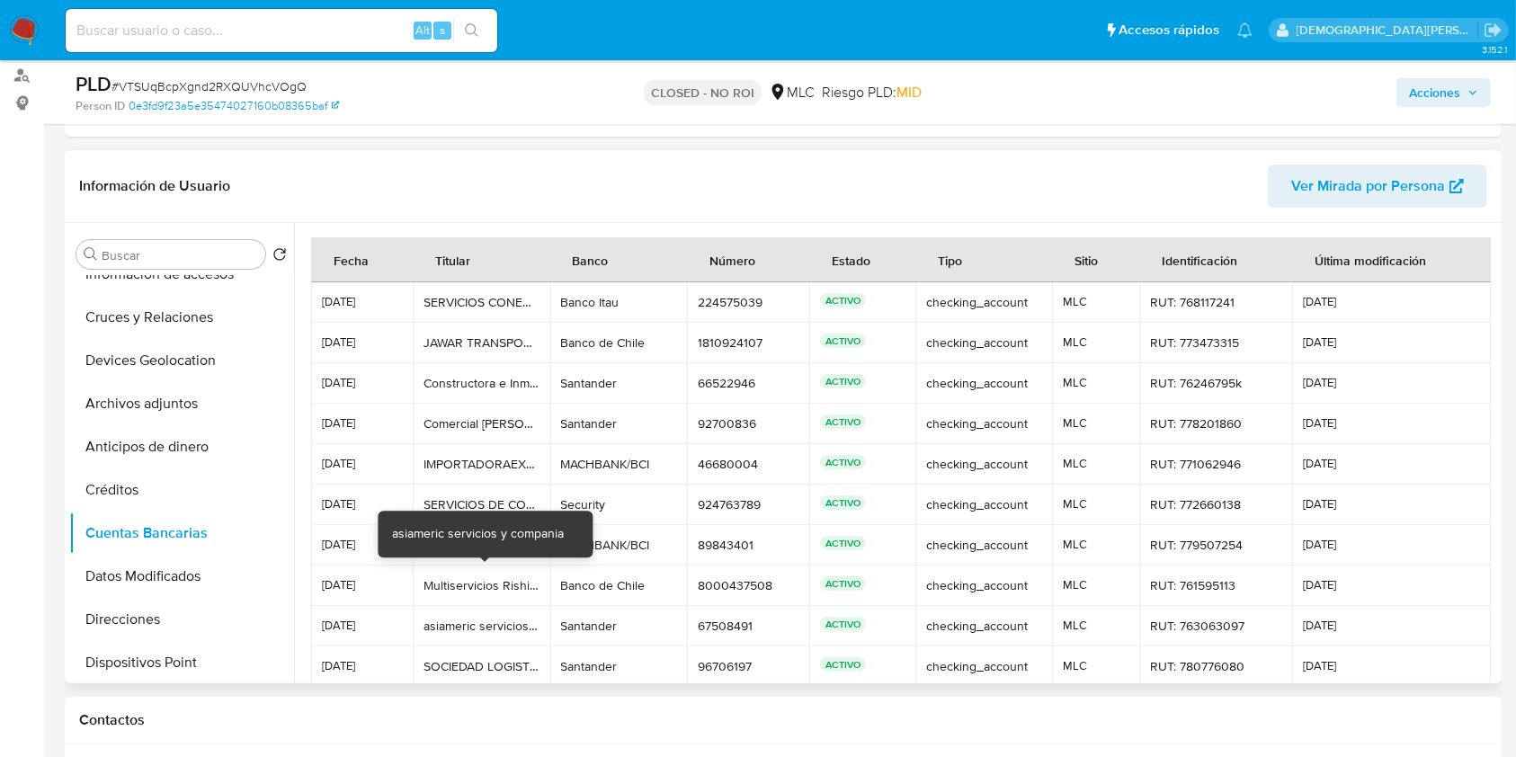
scroll to position [84, 0]
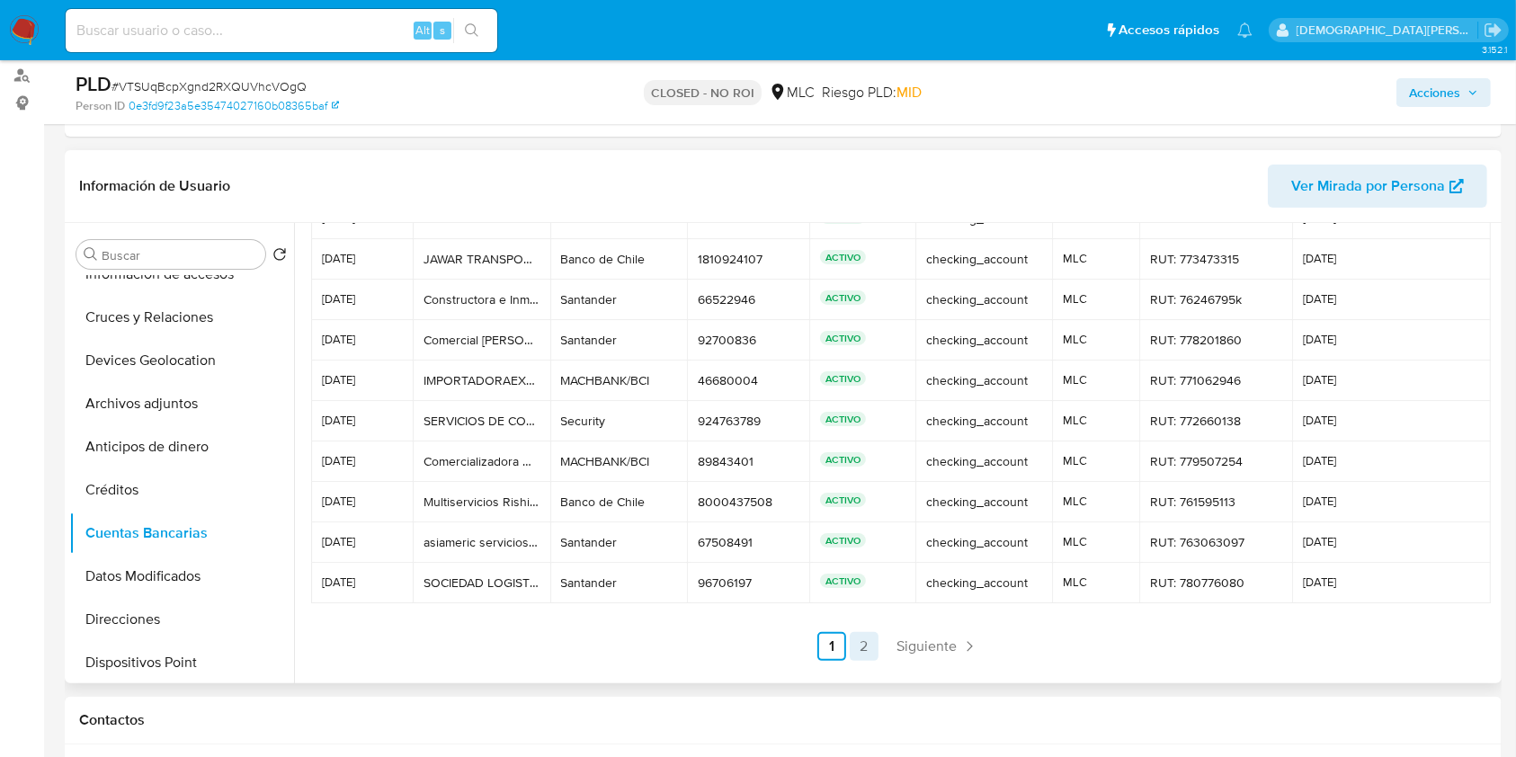
click at [866, 642] on link "2" at bounding box center [864, 646] width 29 height 29
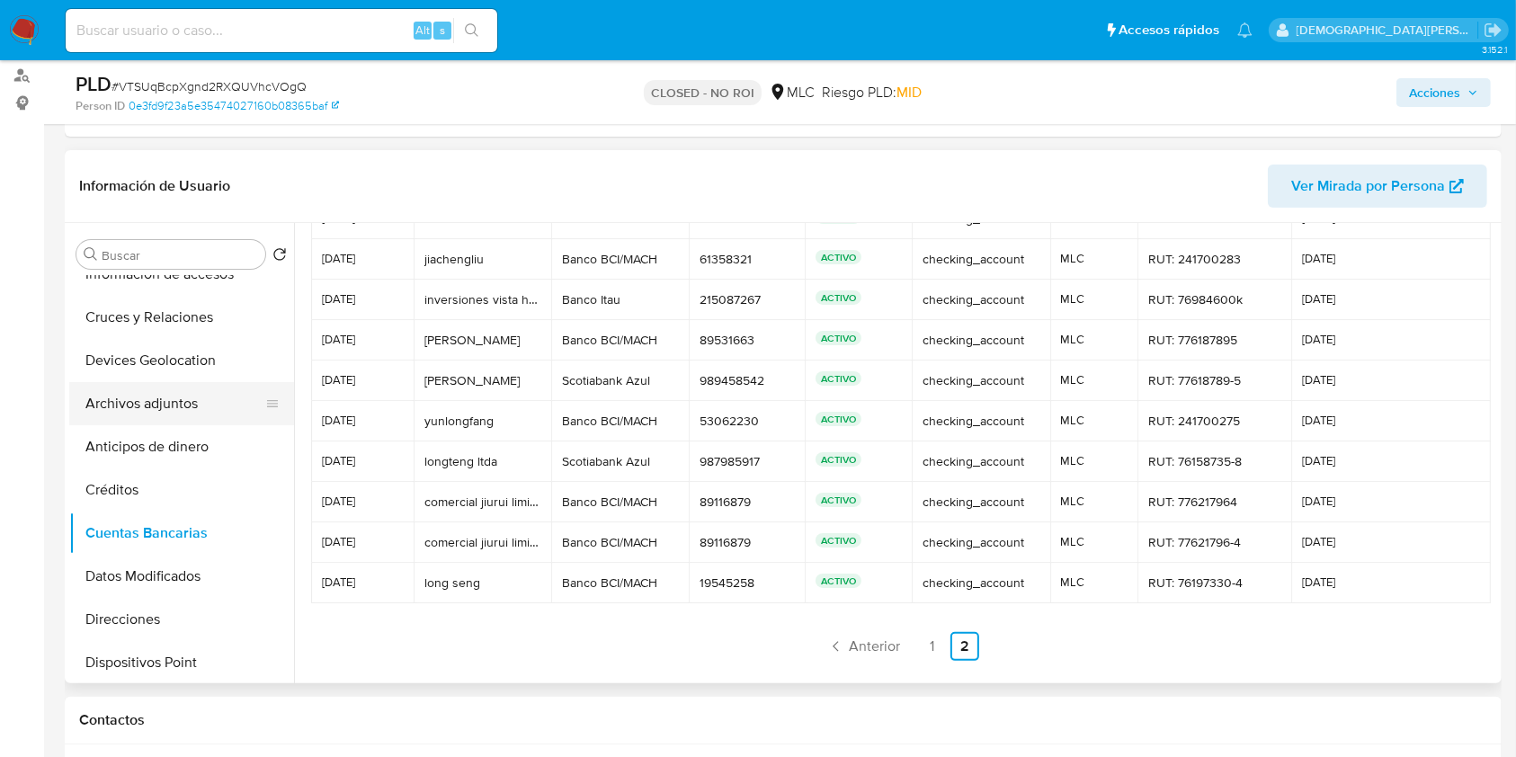
scroll to position [0, 0]
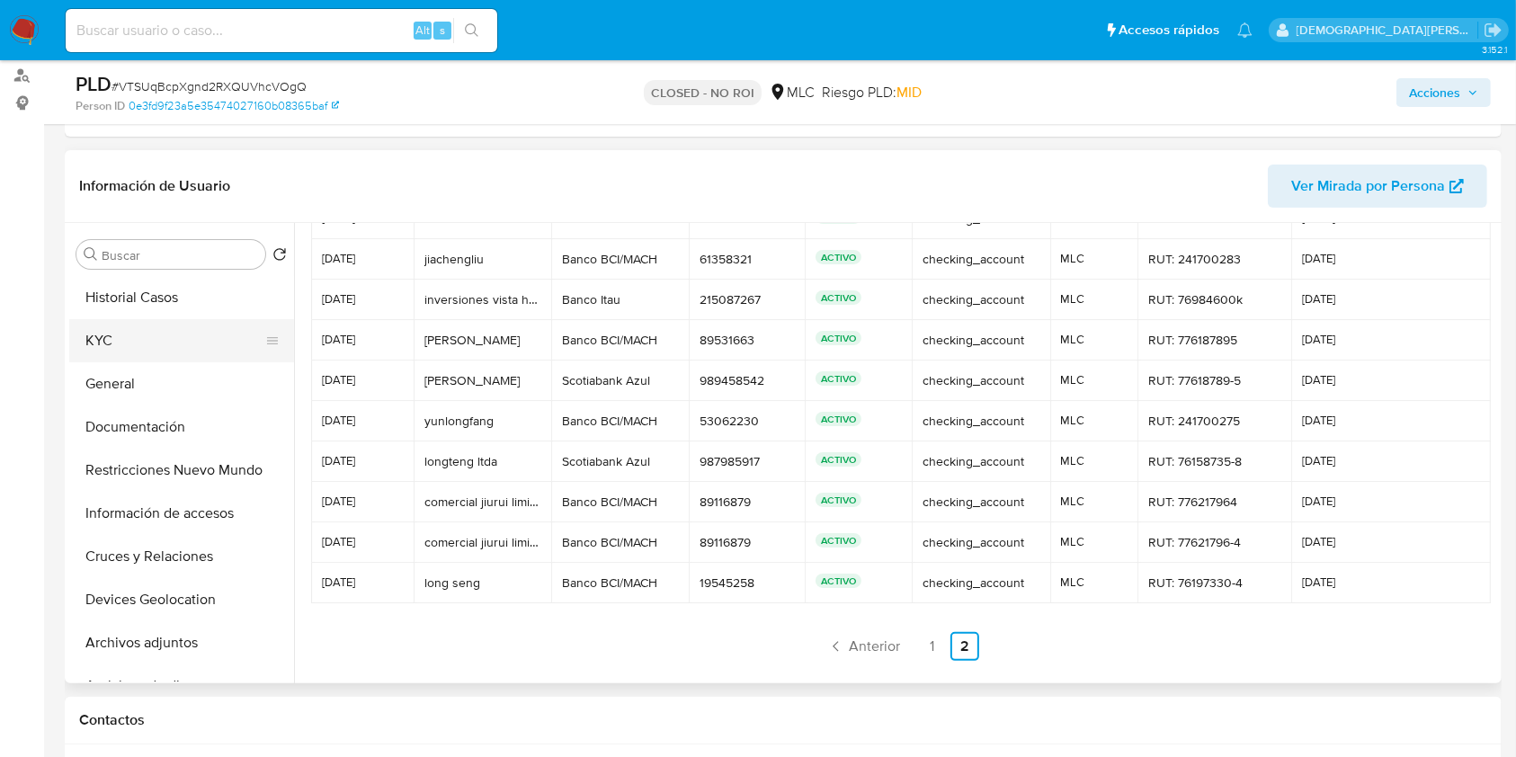
click at [169, 334] on button "KYC" at bounding box center [174, 340] width 210 height 43
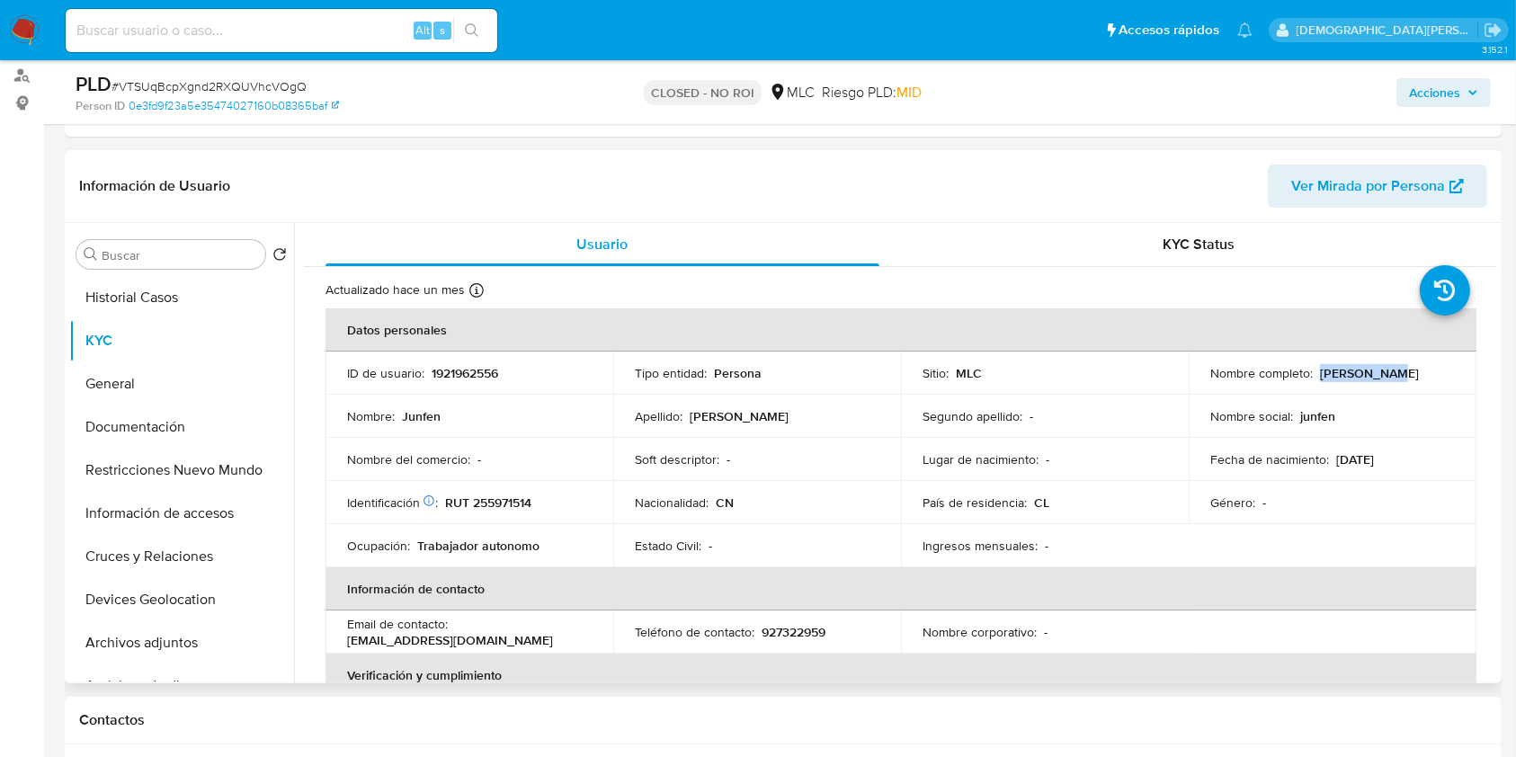
drag, startPoint x: 1316, startPoint y: 370, endPoint x: 1412, endPoint y: 370, distance: 96.2
click at [1412, 370] on div "Nombre completo : Junfen Chen" at bounding box center [1332, 373] width 245 height 16
copy p "Junfen Chen"
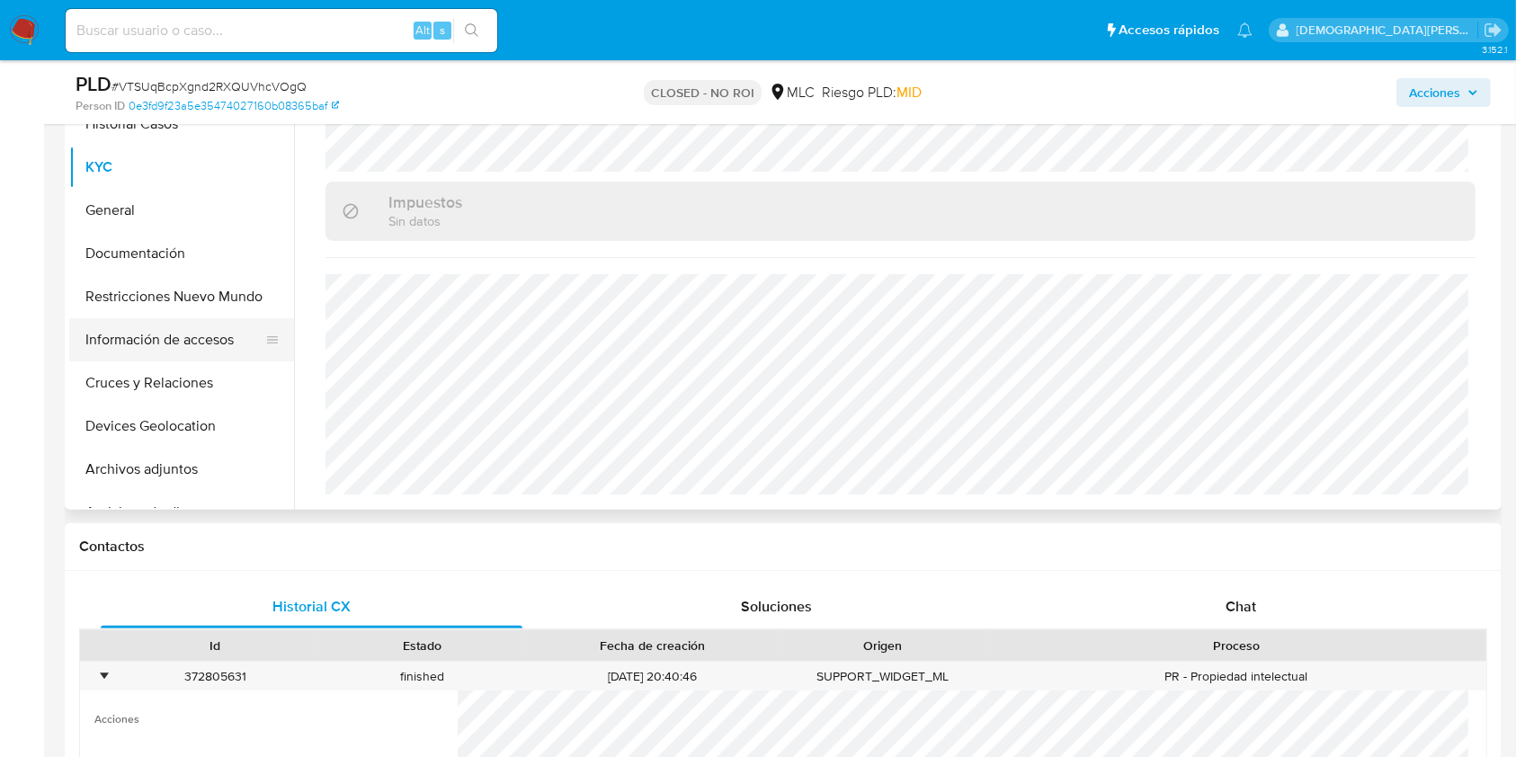
scroll to position [360, 0]
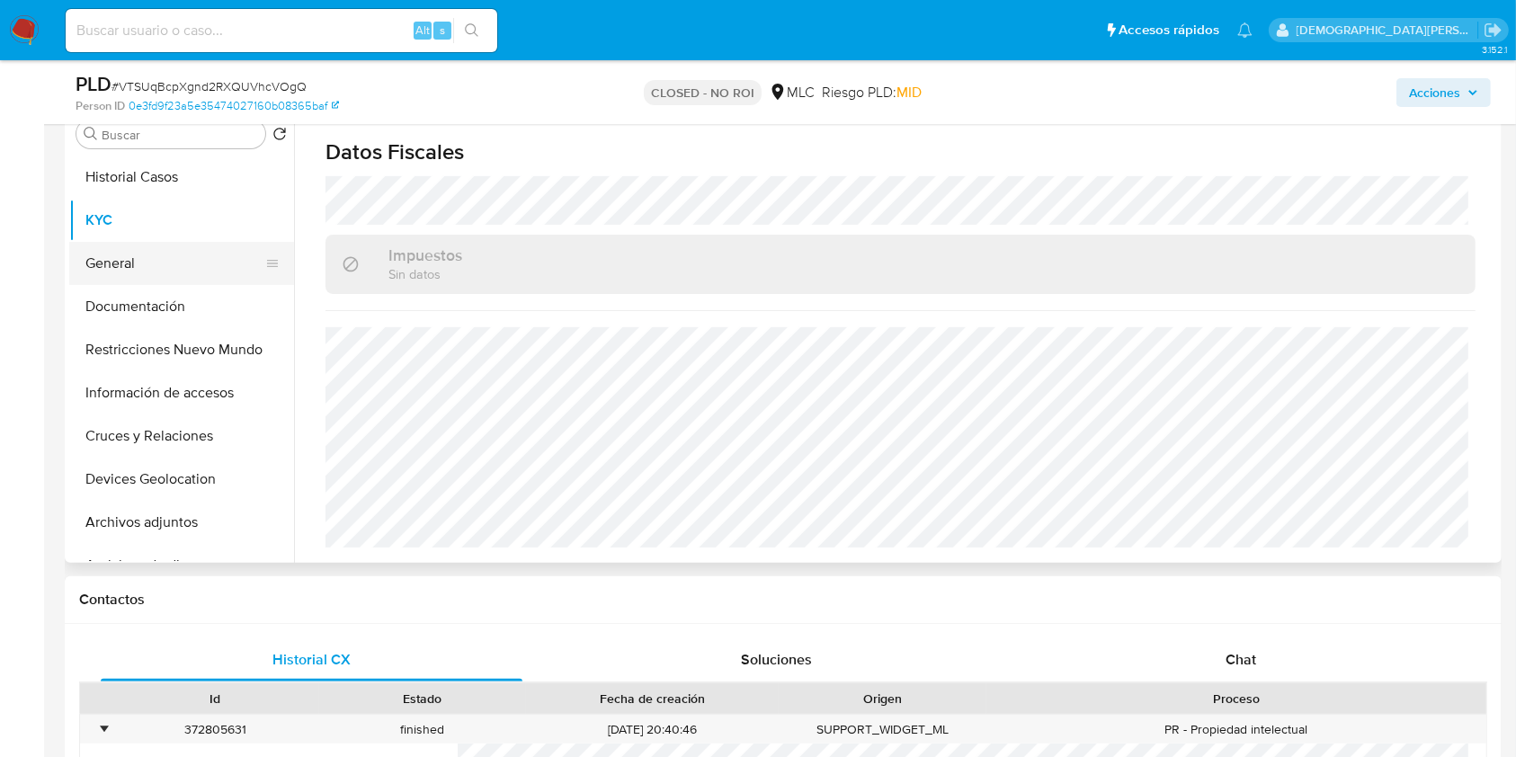
click at [155, 255] on button "General" at bounding box center [174, 263] width 210 height 43
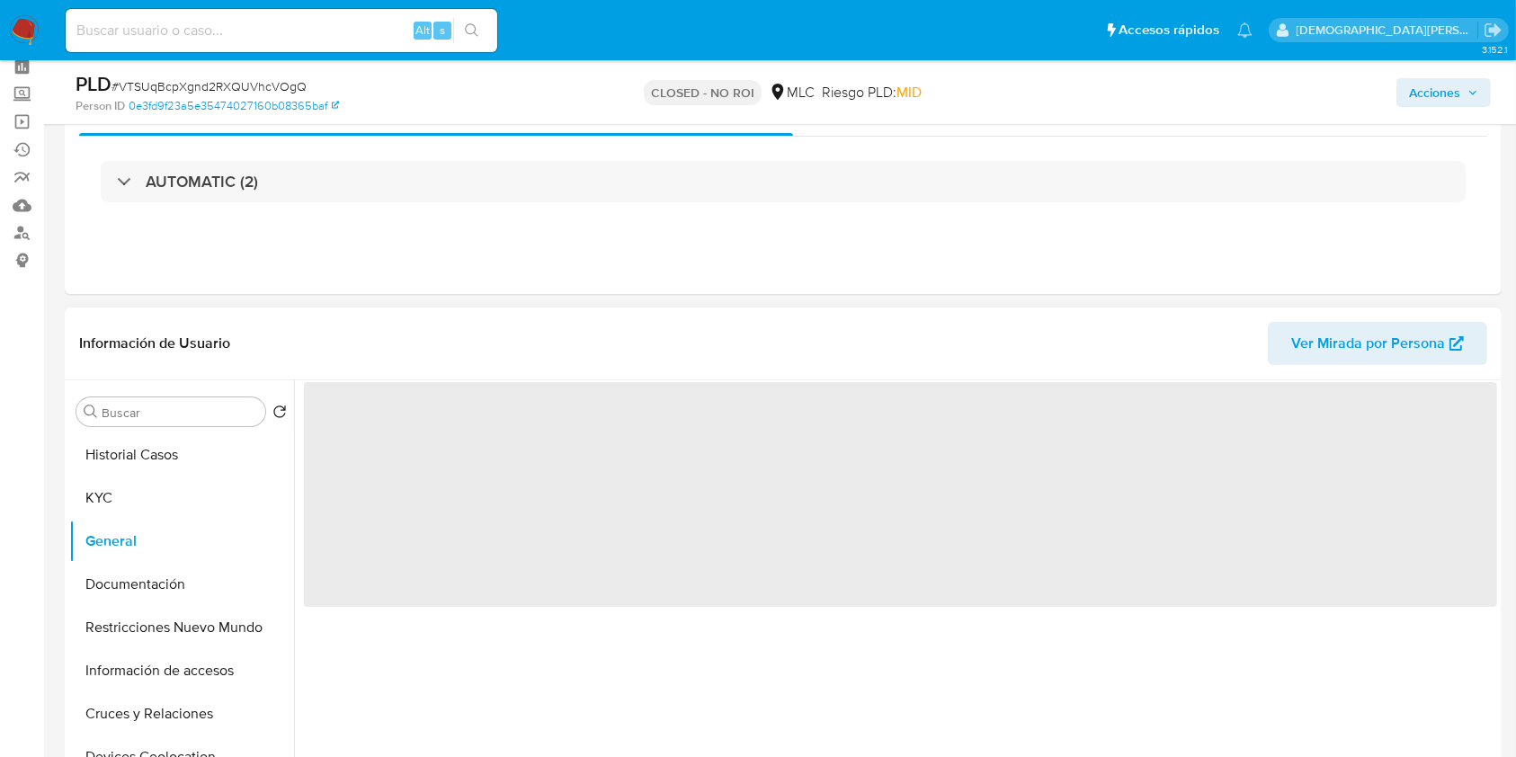
scroll to position [120, 0]
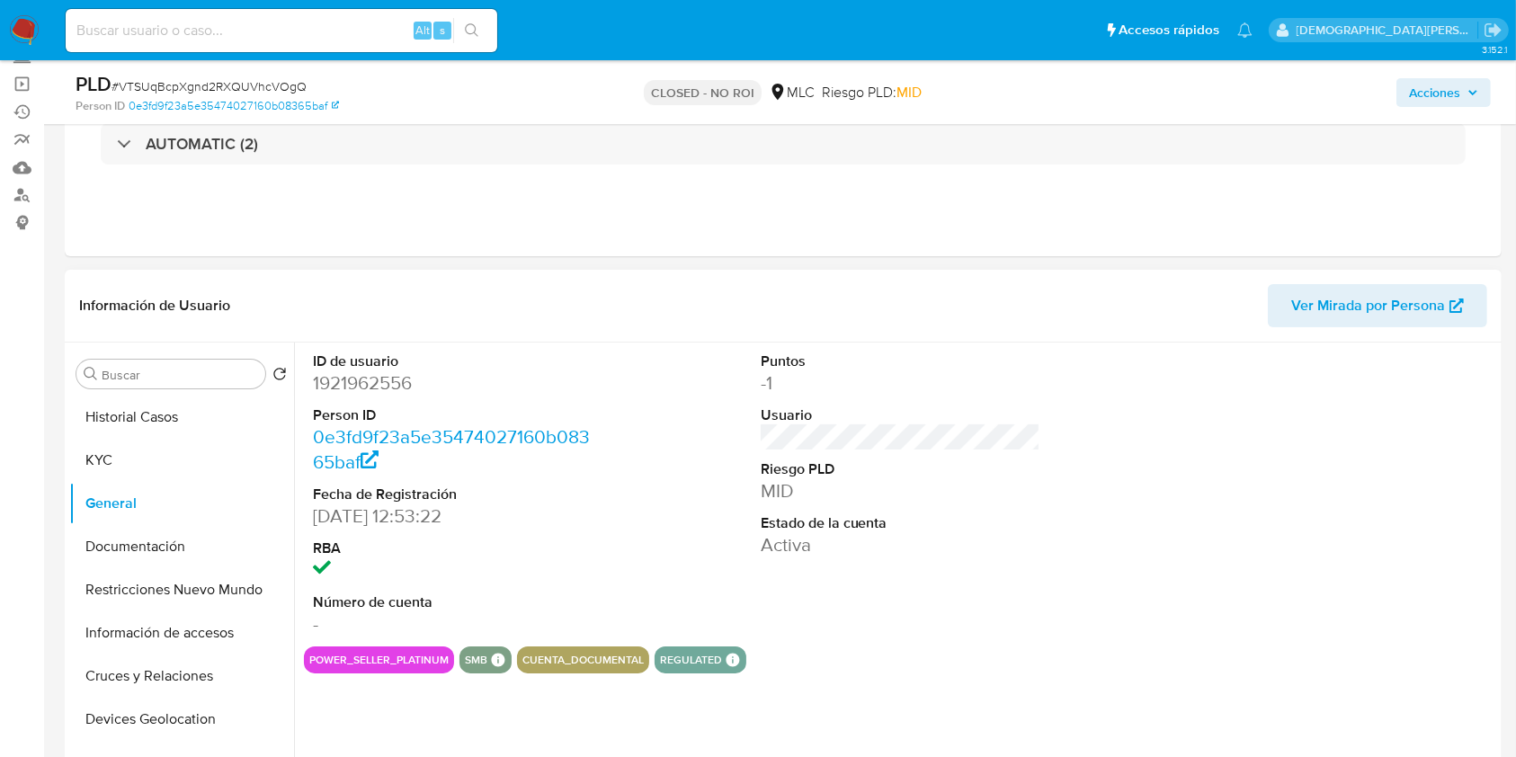
click at [373, 384] on dd "1921962556" at bounding box center [453, 382] width 281 height 25
copy dd "1921962556"
click at [174, 401] on button "Historial Casos" at bounding box center [174, 417] width 210 height 43
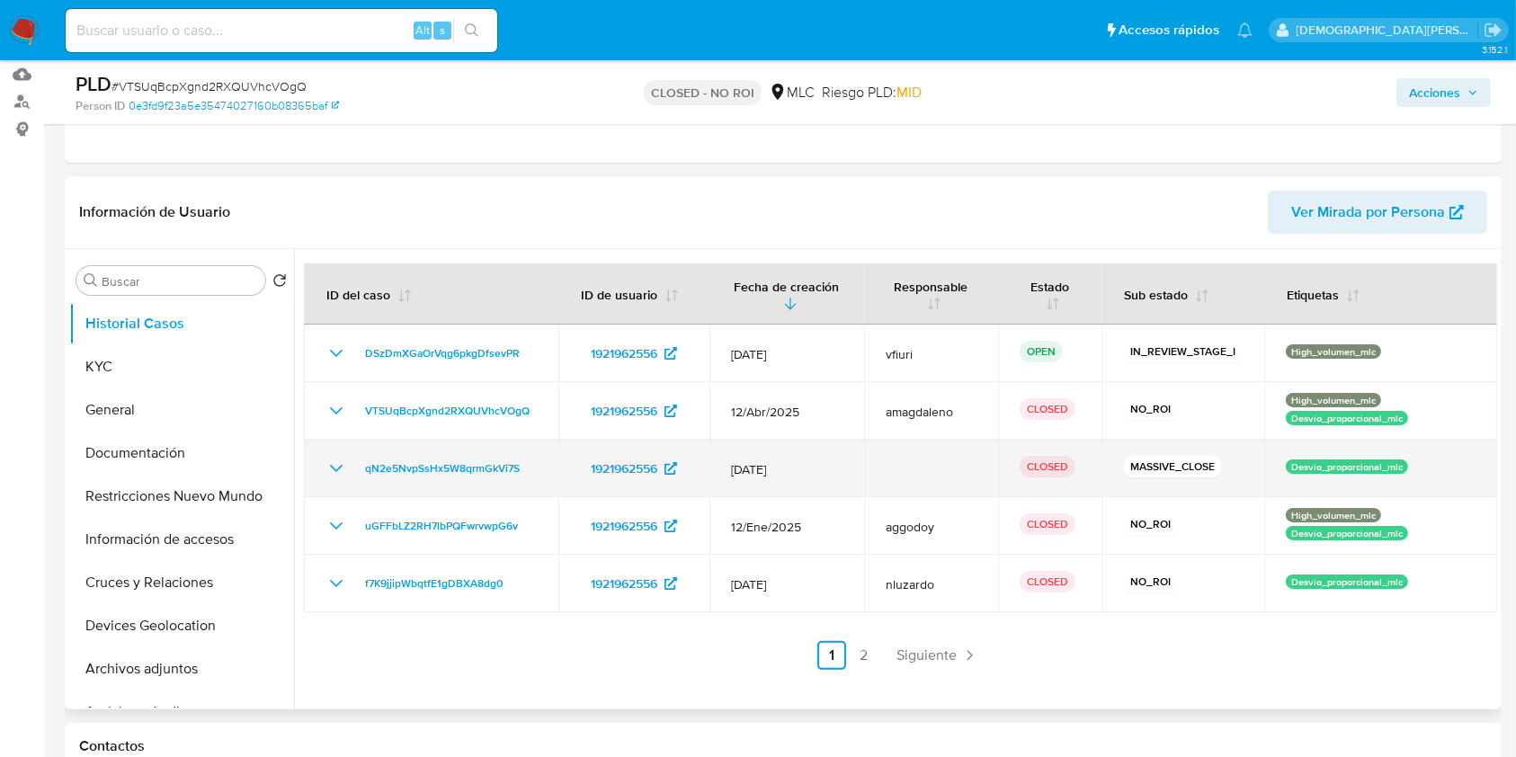
scroll to position [360, 0]
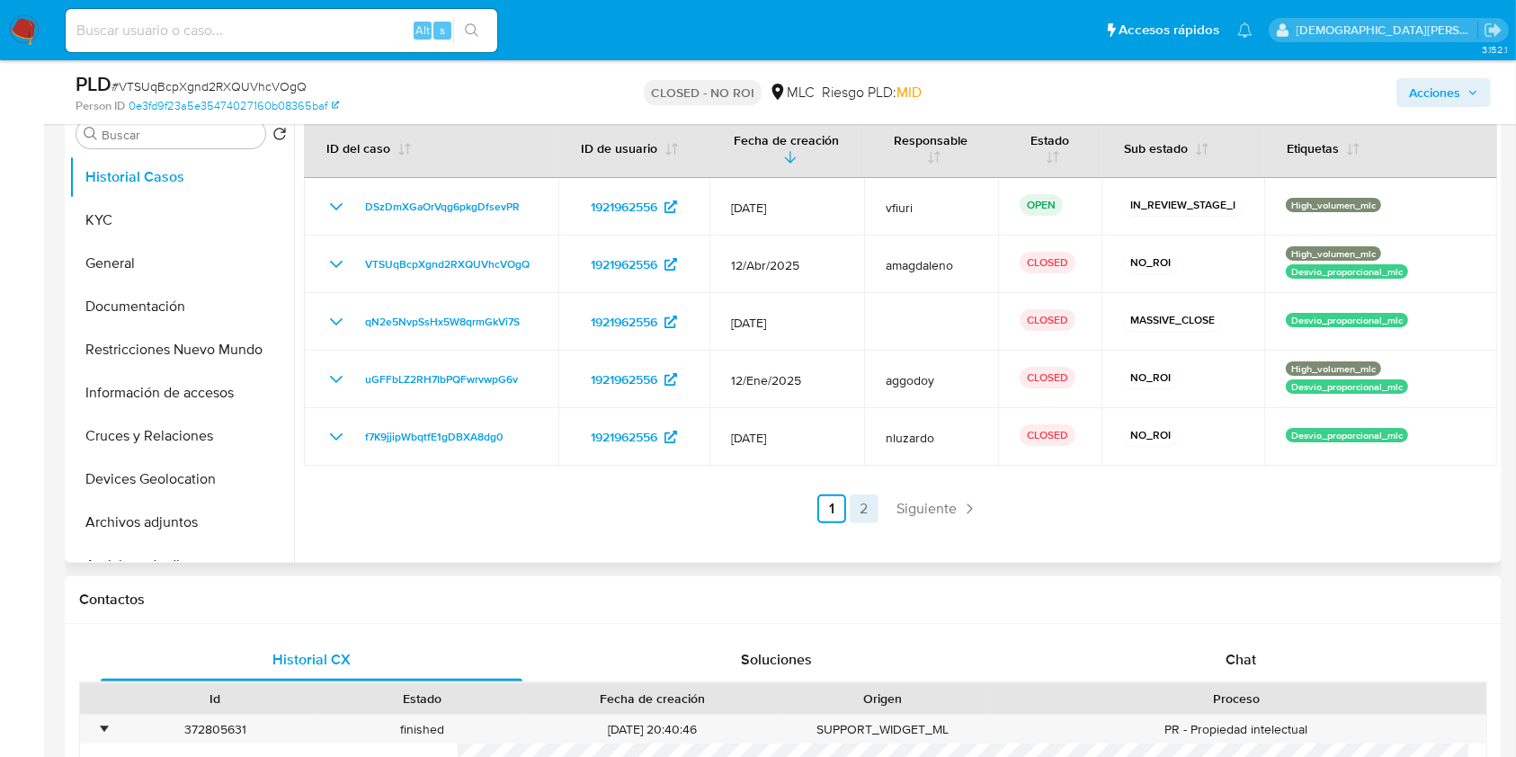
click at [851, 512] on link "2" at bounding box center [864, 509] width 29 height 29
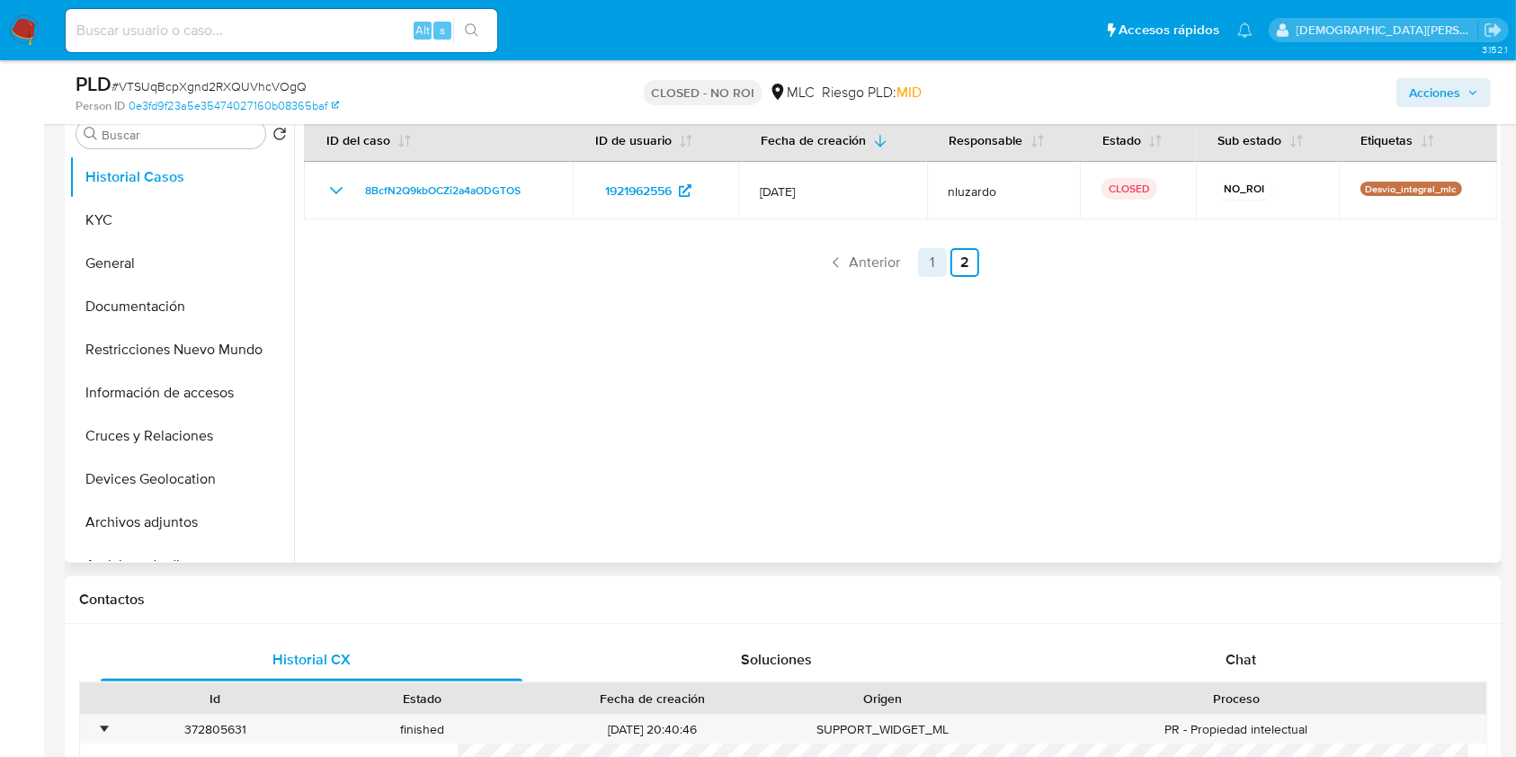
click at [924, 253] on link "1" at bounding box center [932, 262] width 29 height 29
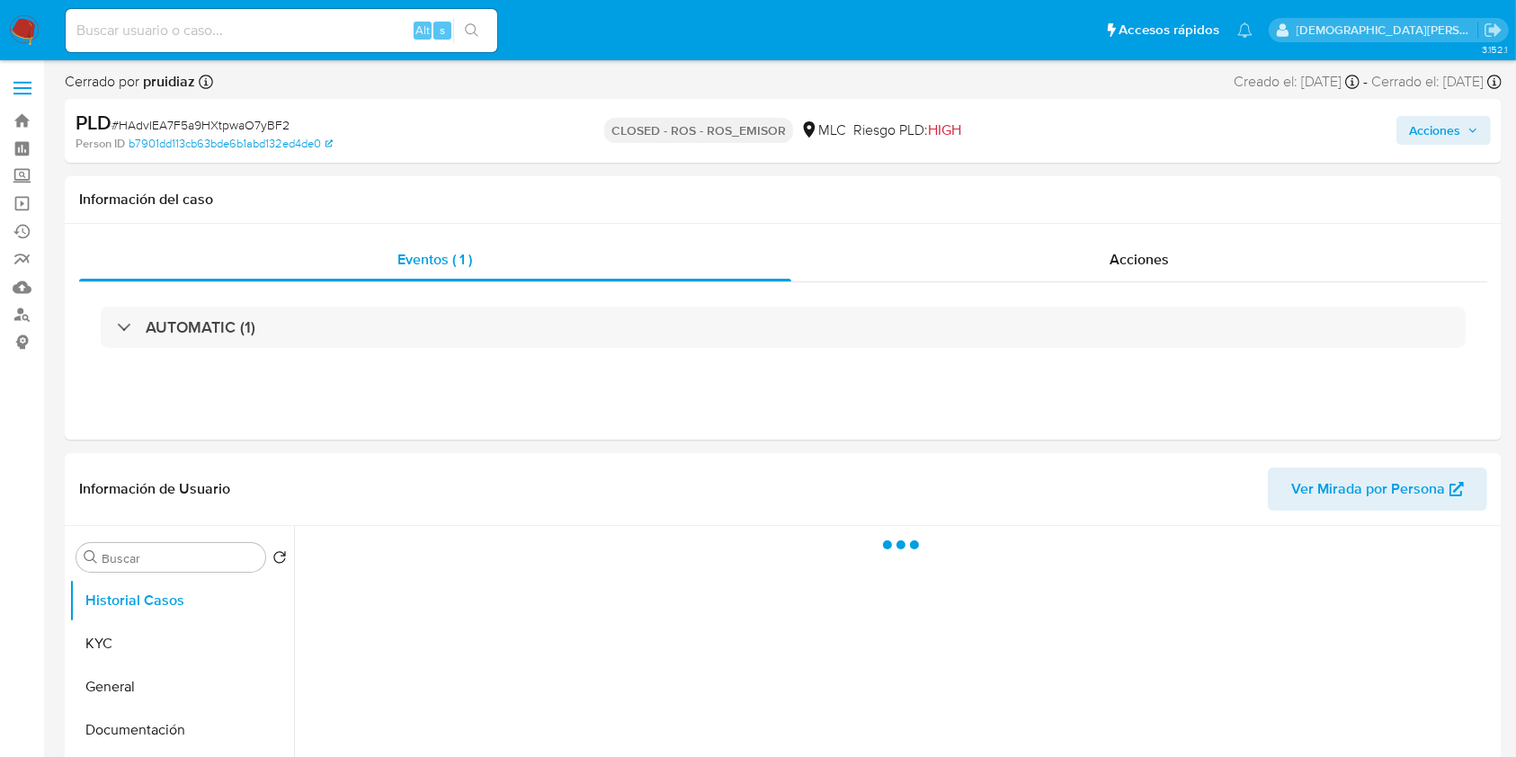
select select "10"
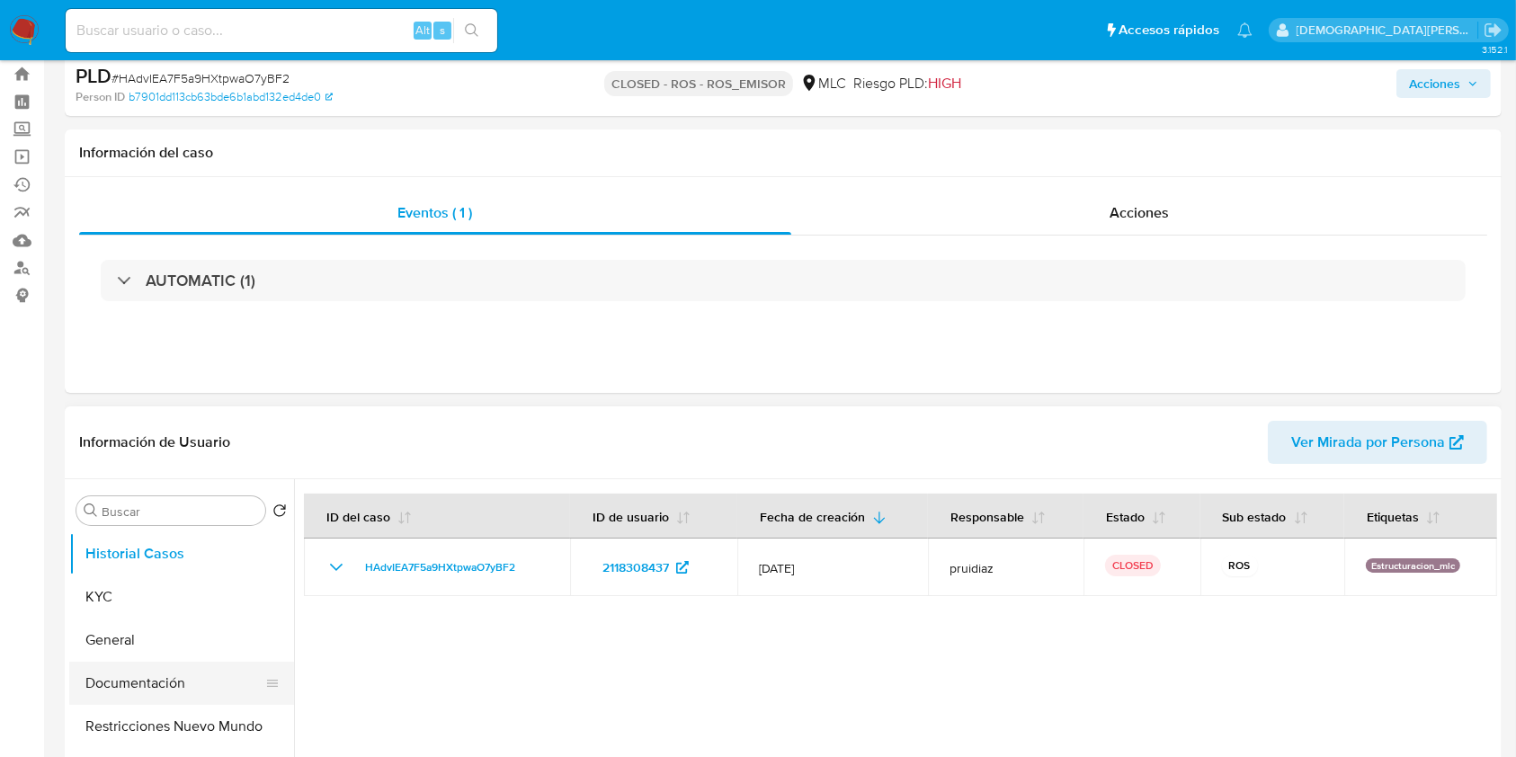
scroll to position [120, 0]
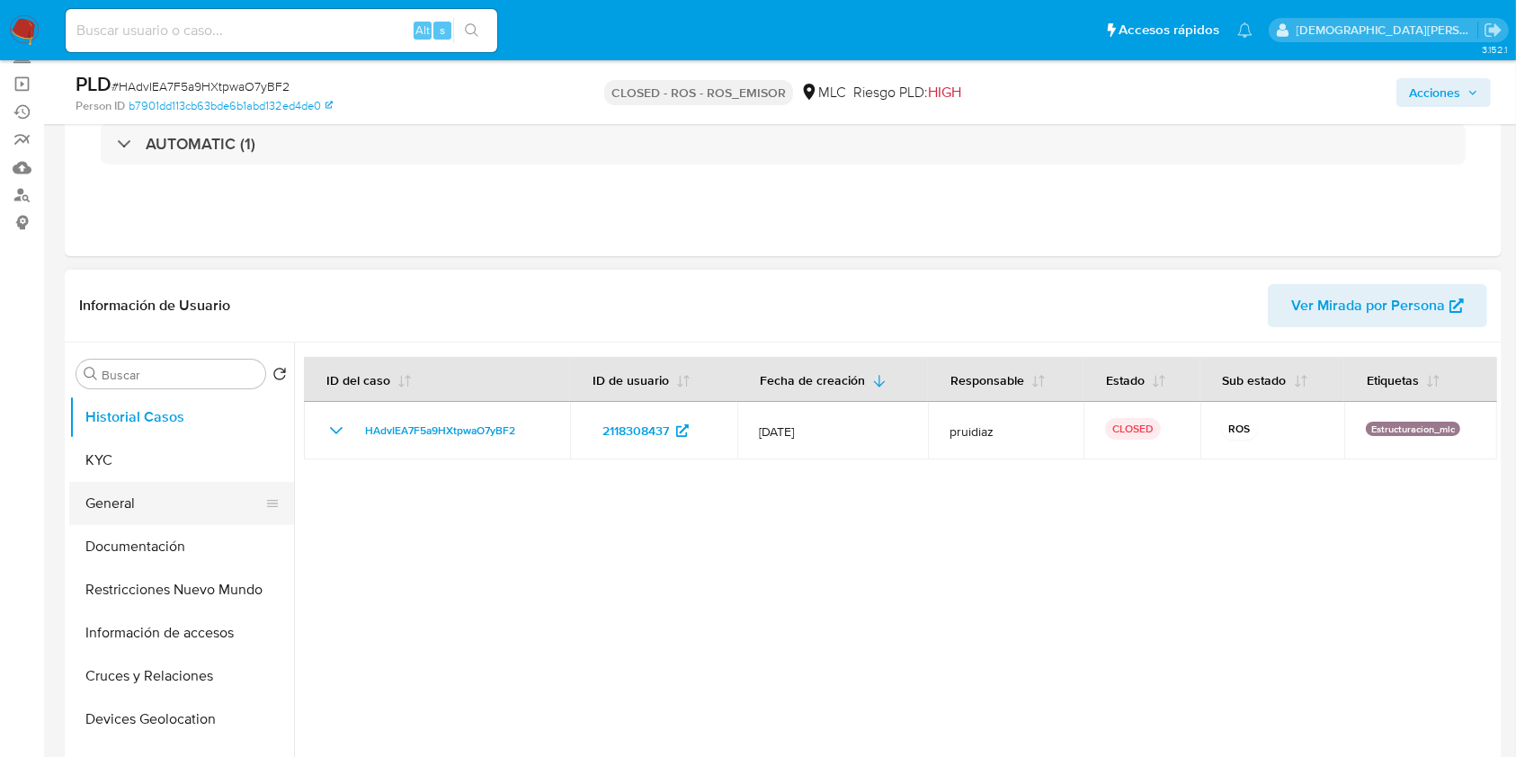
click at [146, 502] on button "General" at bounding box center [174, 503] width 210 height 43
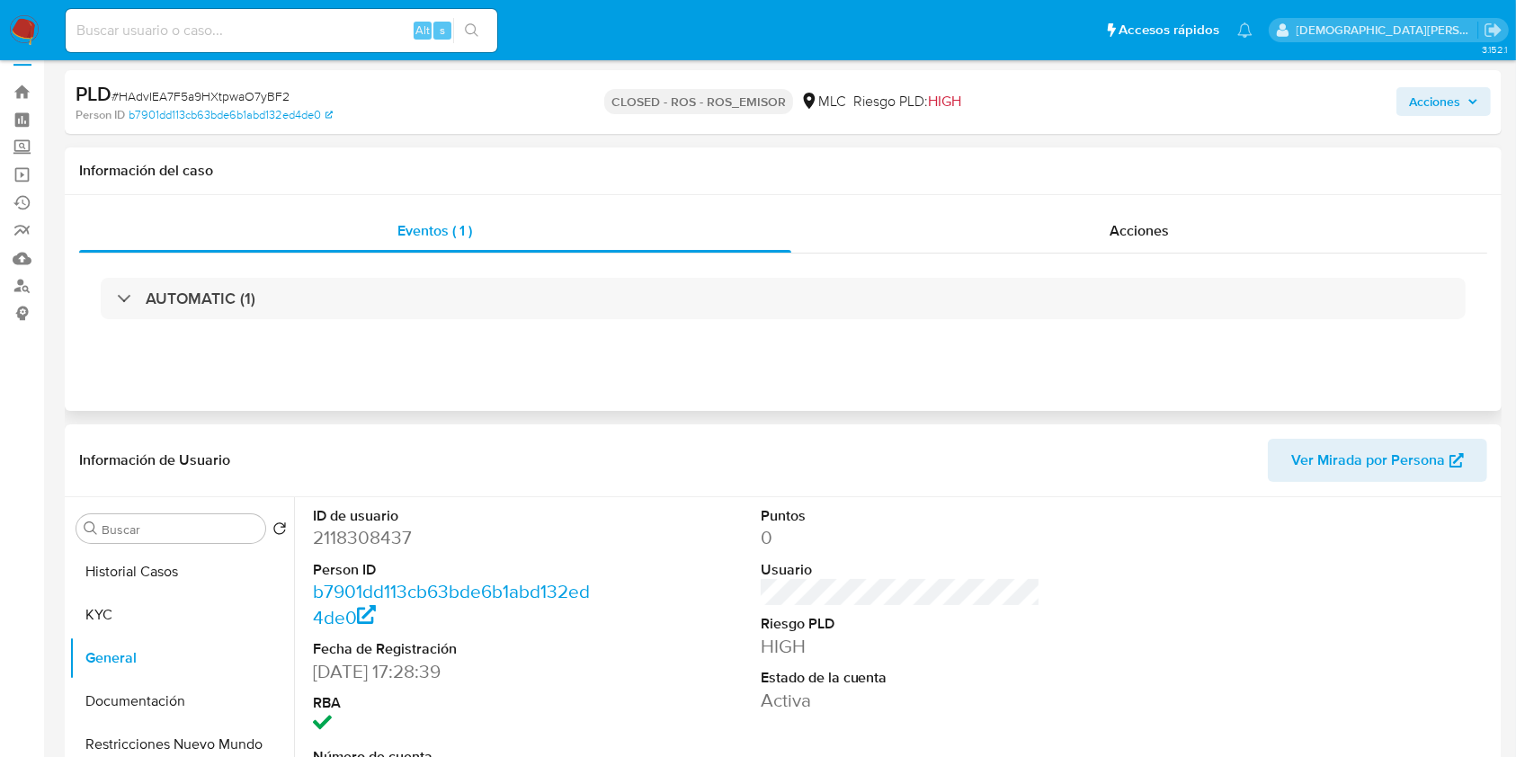
scroll to position [0, 0]
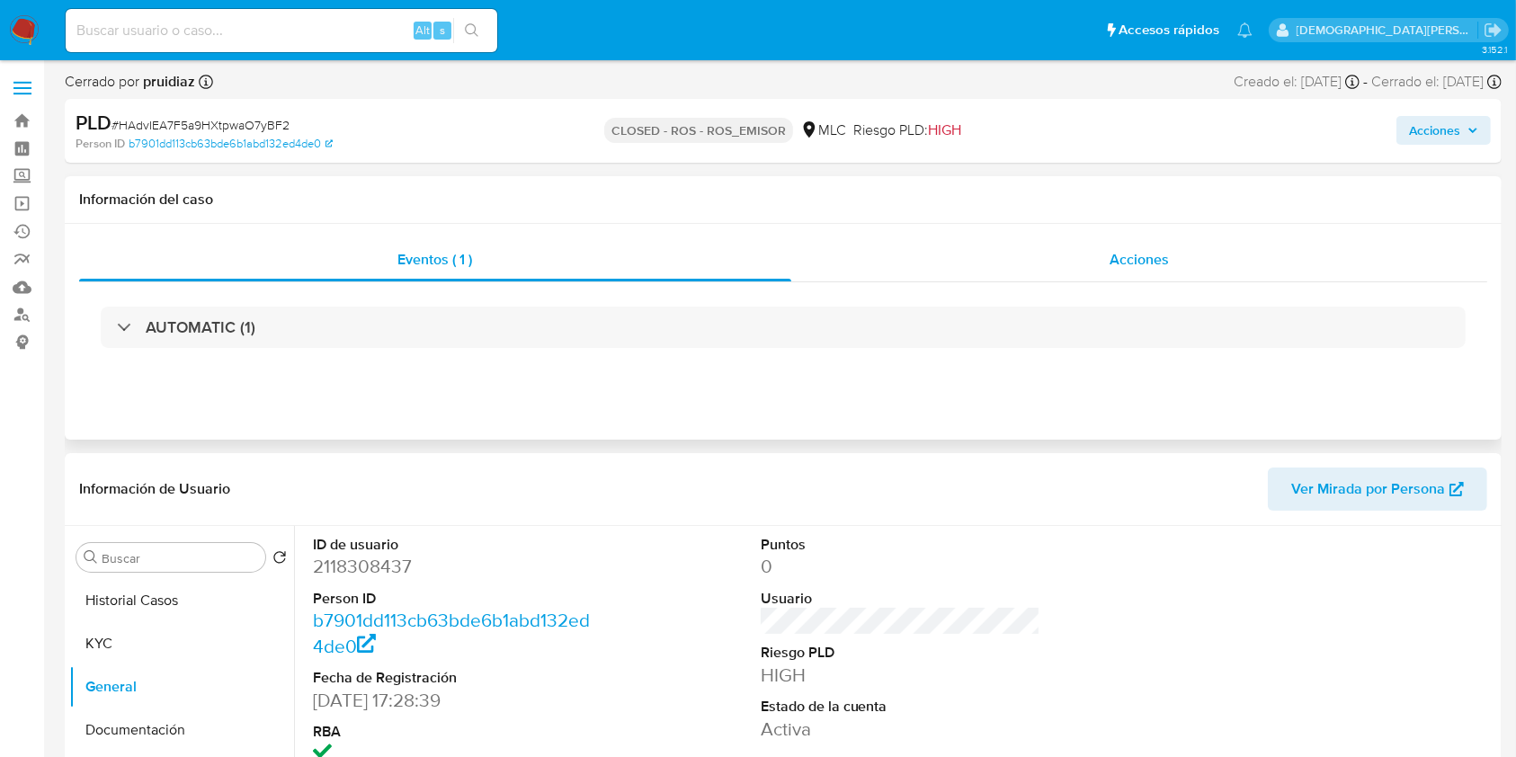
click at [1058, 255] on div "Acciones" at bounding box center [1139, 259] width 697 height 43
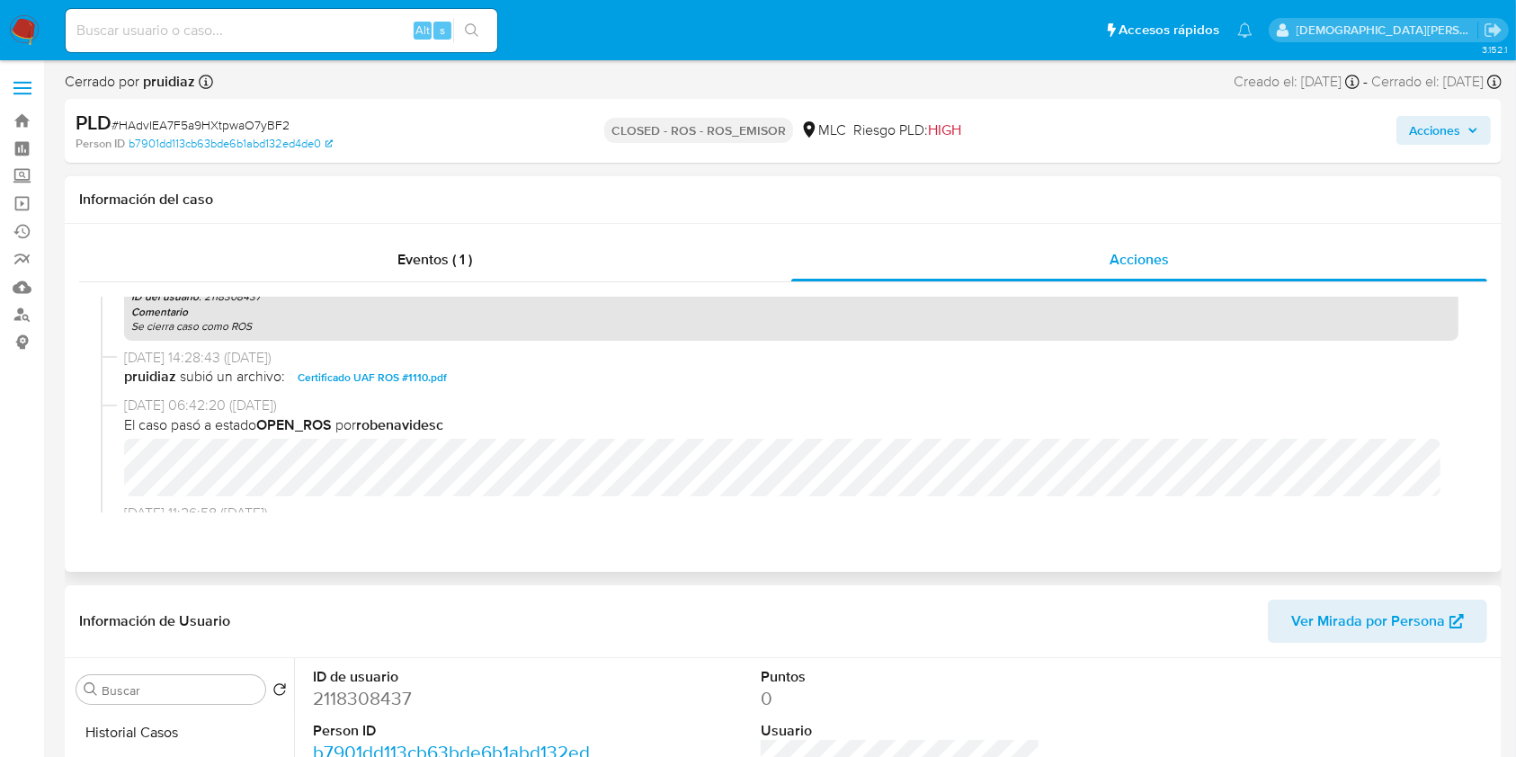
scroll to position [479, 0]
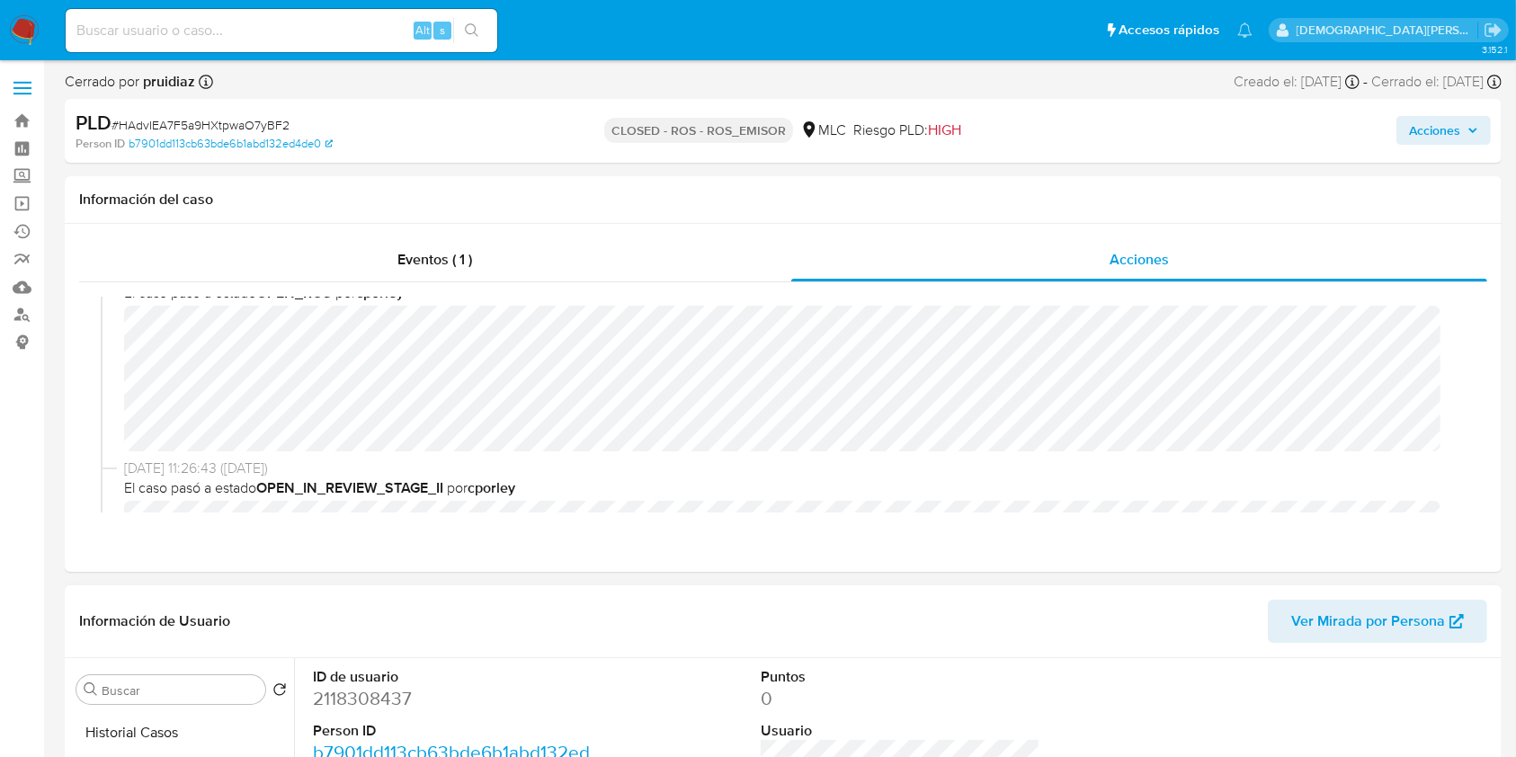
click at [371, 698] on dd "2118308437" at bounding box center [453, 698] width 281 height 25
copy dd "2118308437"
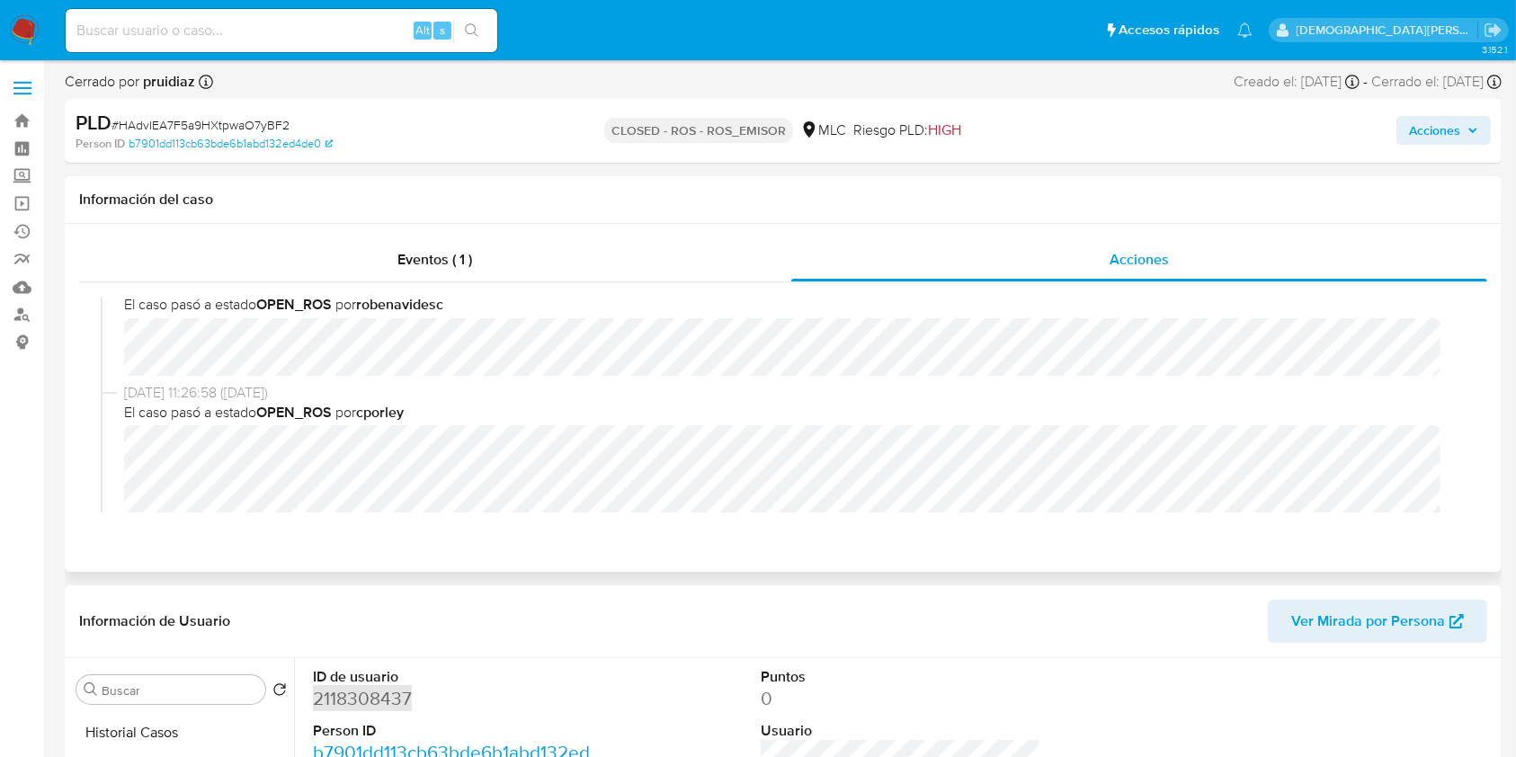
scroll to position [239, 0]
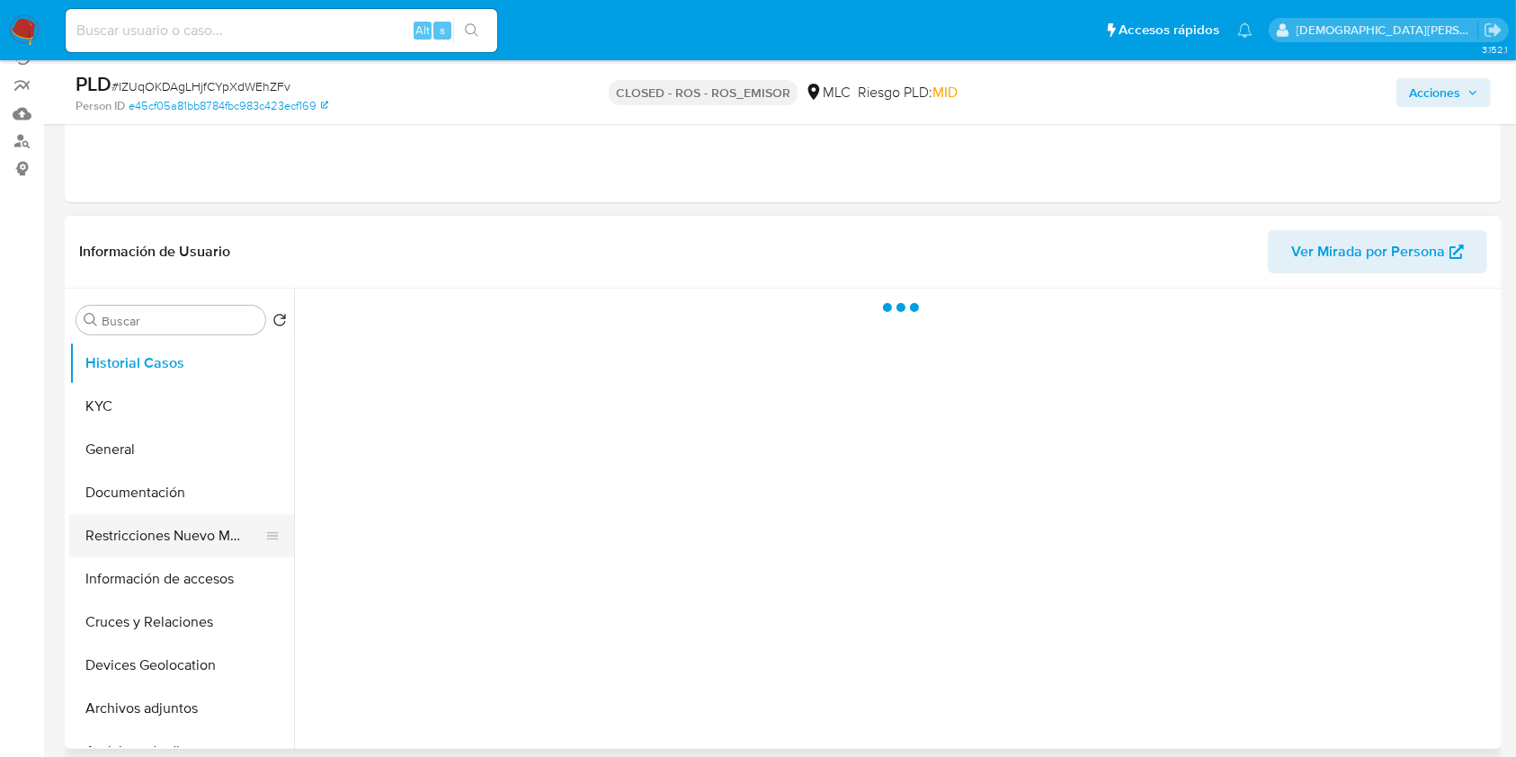
scroll to position [239, 0]
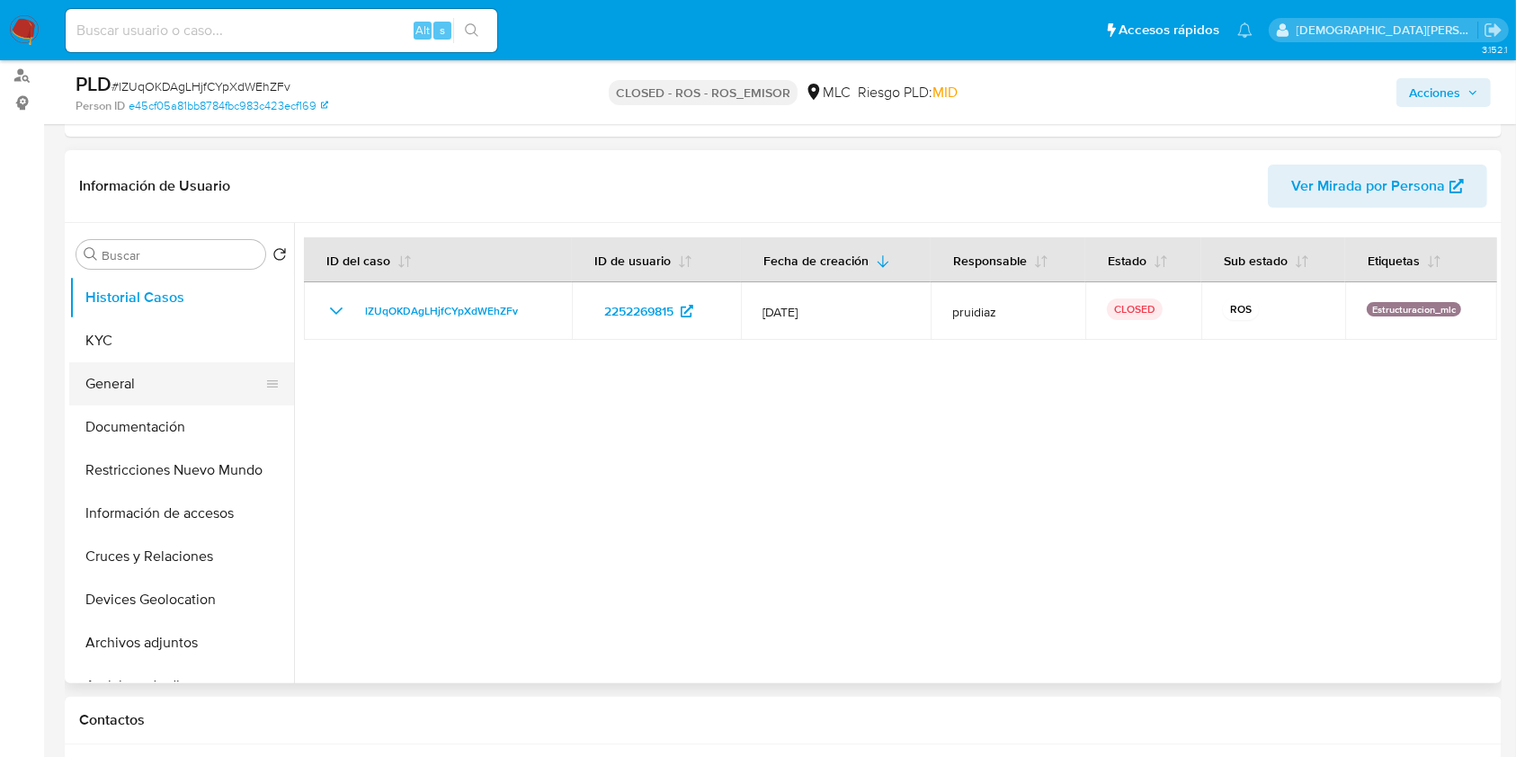
select select "10"
click at [148, 370] on button "General" at bounding box center [174, 383] width 210 height 43
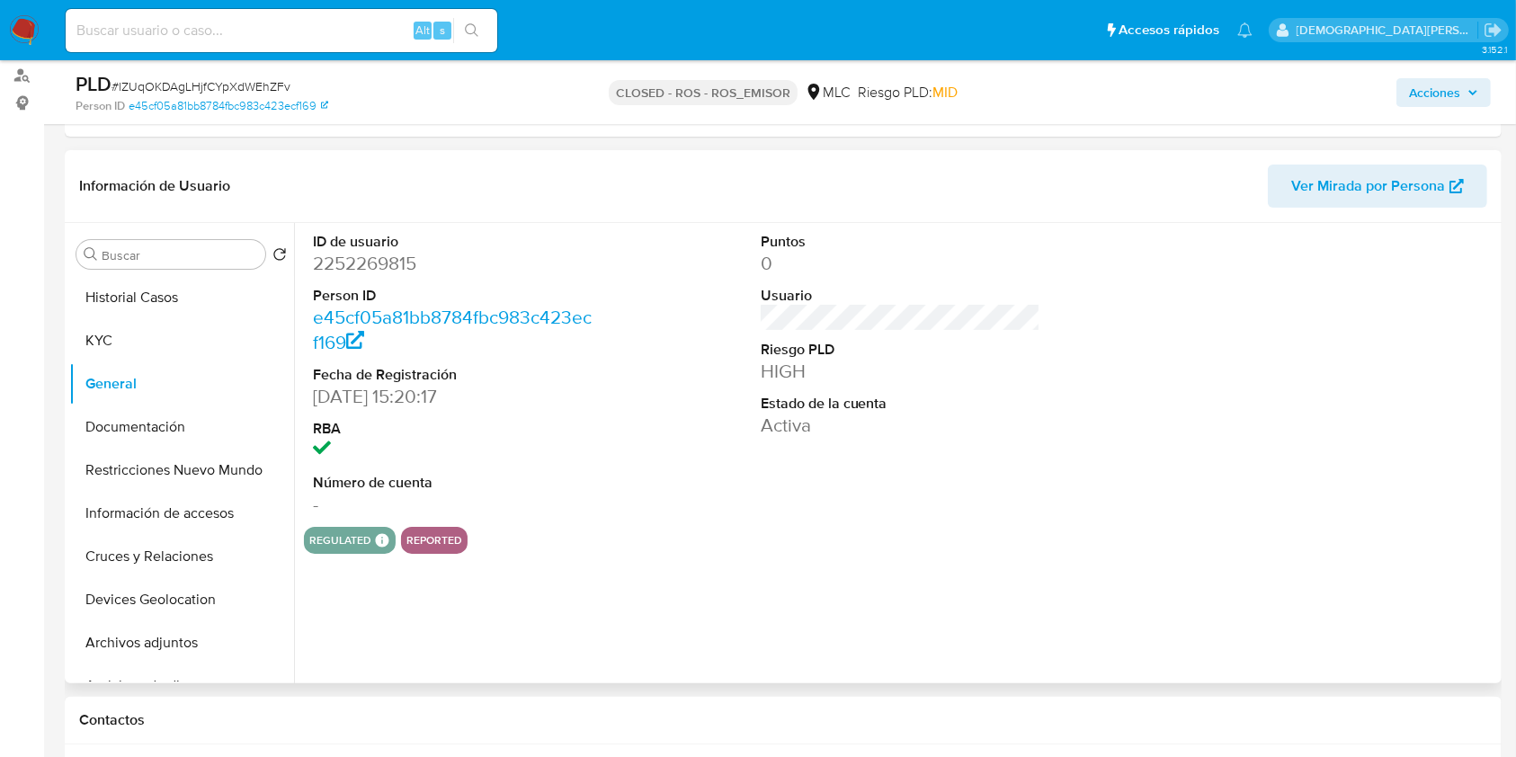
click at [345, 275] on dd "2252269815" at bounding box center [453, 263] width 281 height 25
click at [352, 265] on dd "2252269815" at bounding box center [453, 263] width 281 height 25
copy dd "2252269815"
click at [396, 268] on dd "2252269815" at bounding box center [453, 263] width 281 height 25
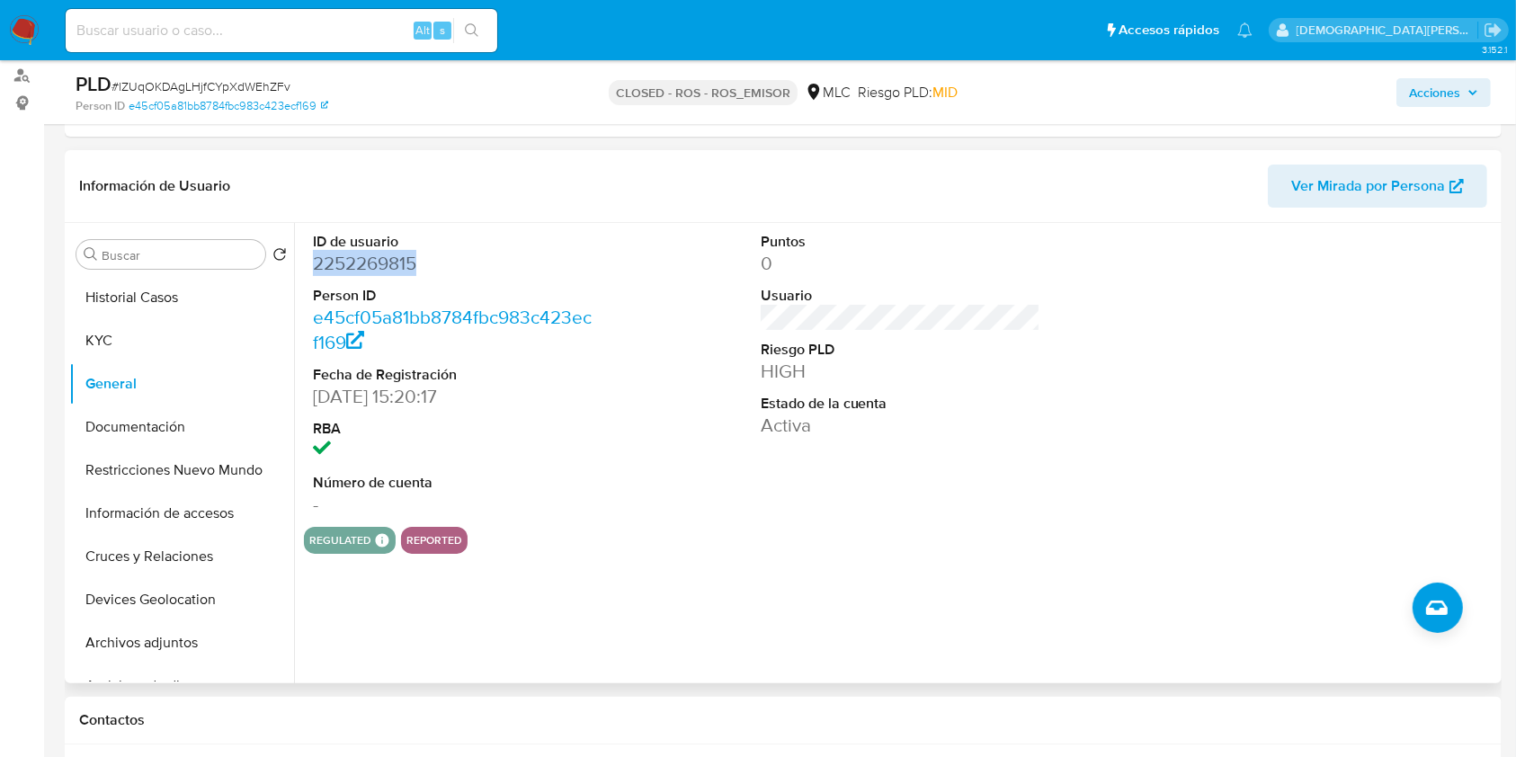
click at [396, 268] on dd "2252269815" at bounding box center [453, 263] width 281 height 25
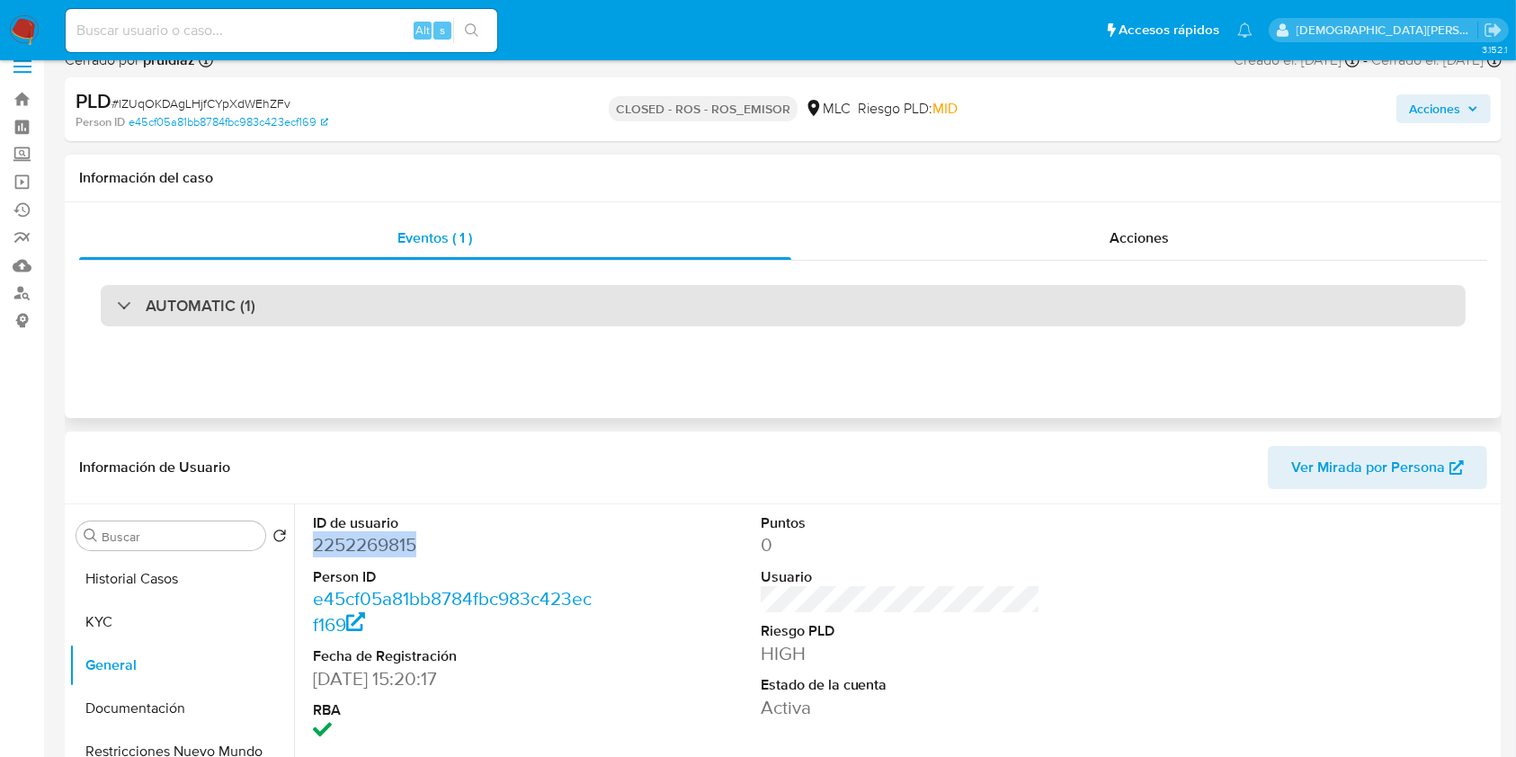
scroll to position [0, 0]
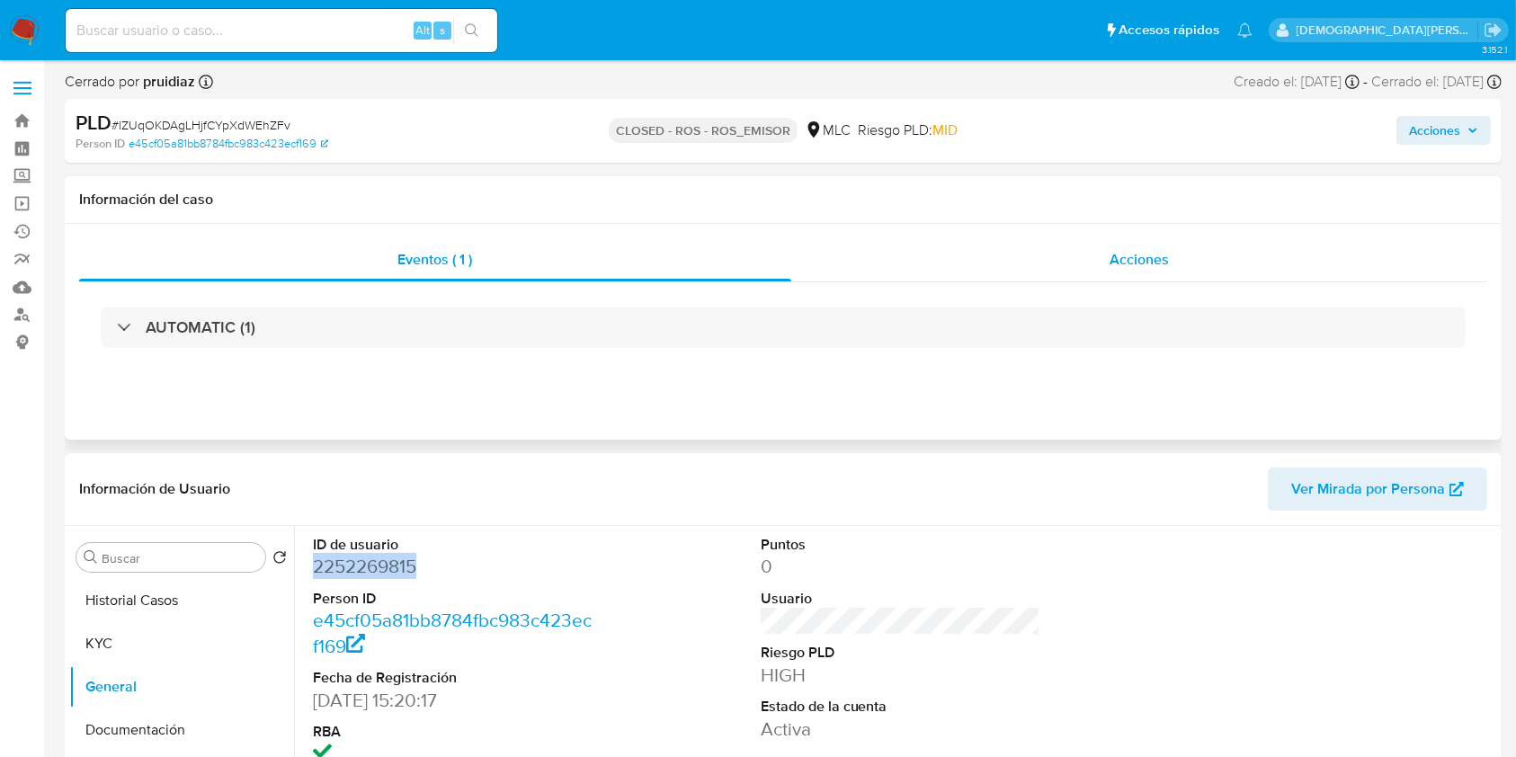
click at [1159, 251] on span "Acciones" at bounding box center [1138, 259] width 59 height 21
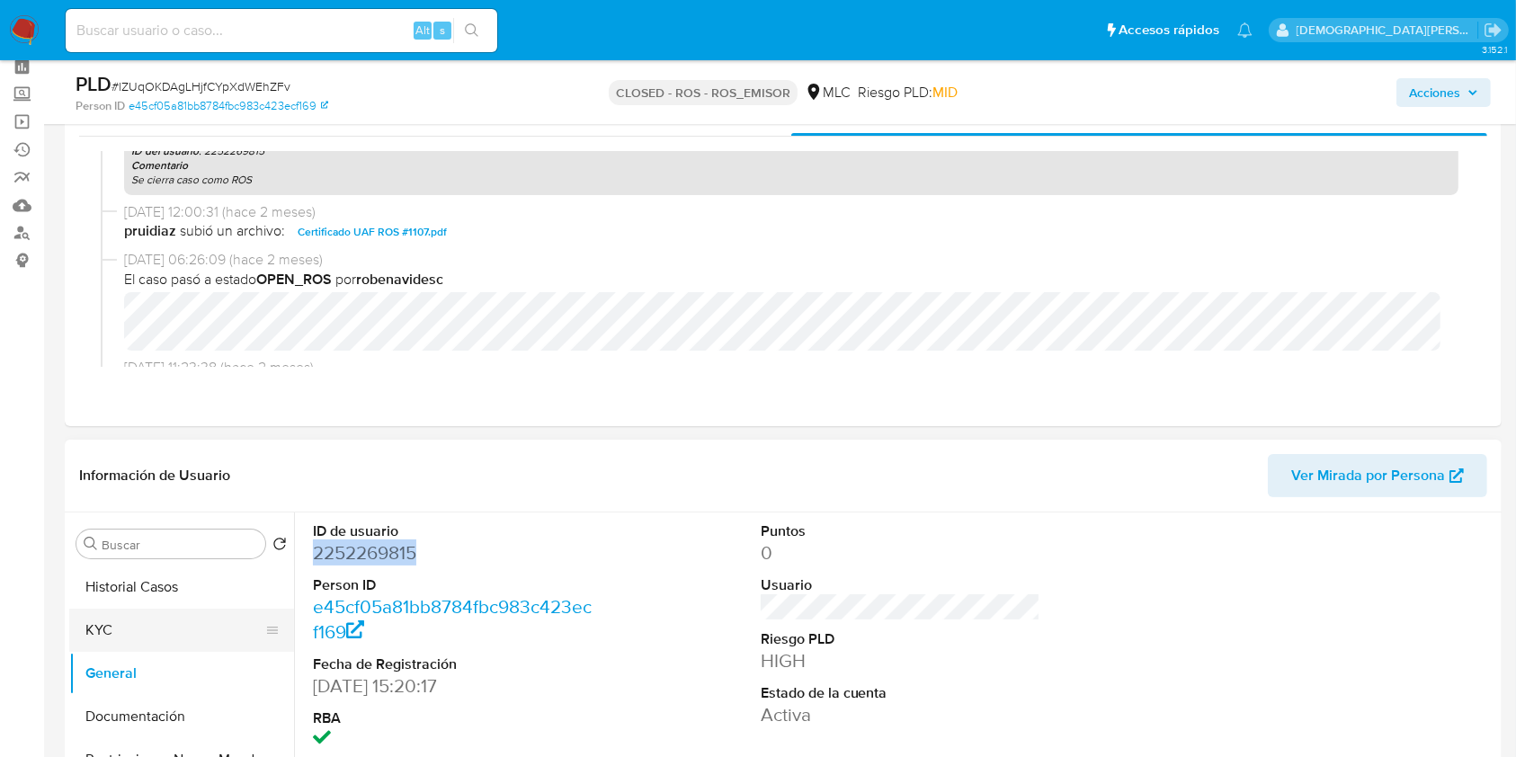
scroll to position [120, 0]
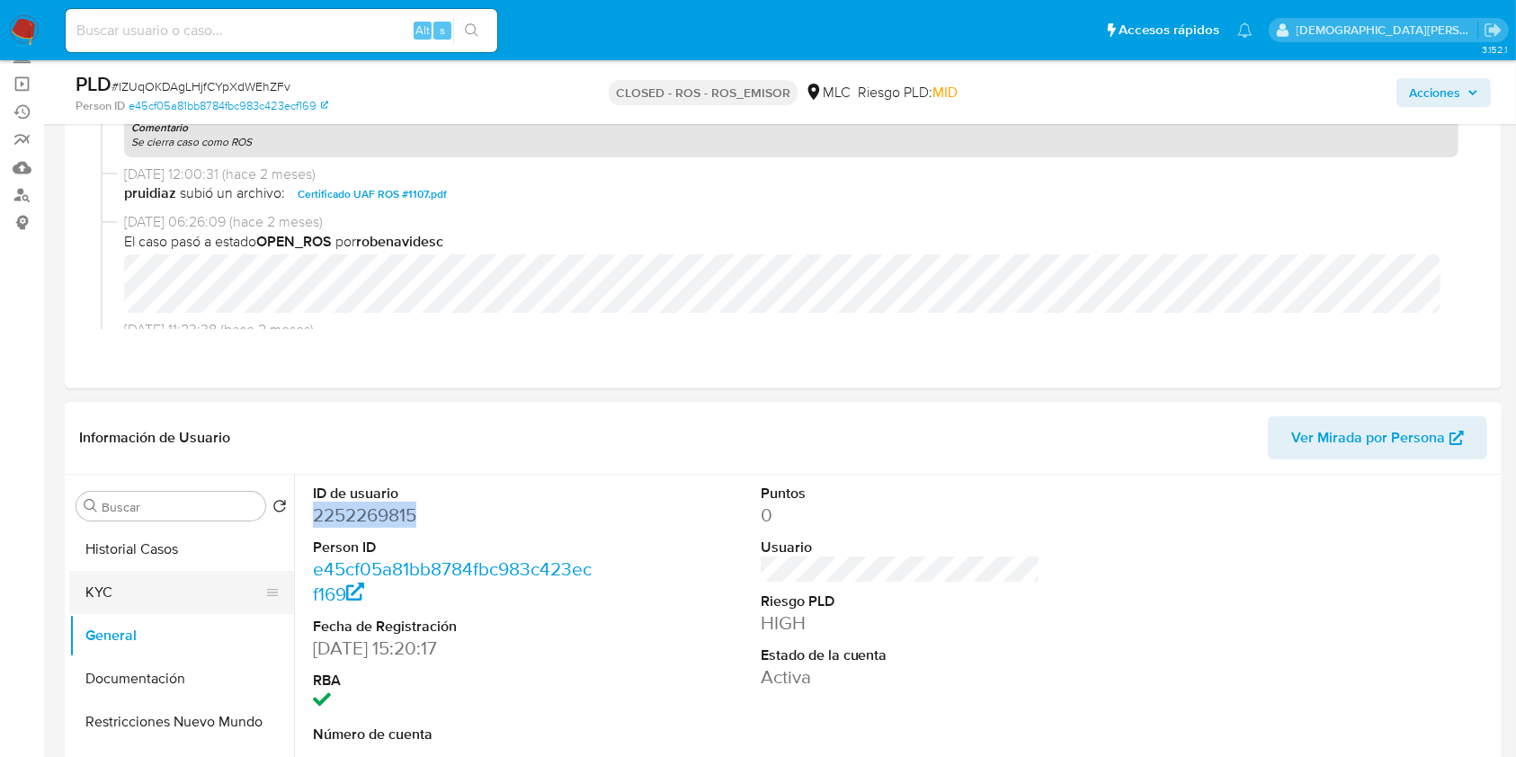
click at [133, 592] on button "KYC" at bounding box center [174, 592] width 210 height 43
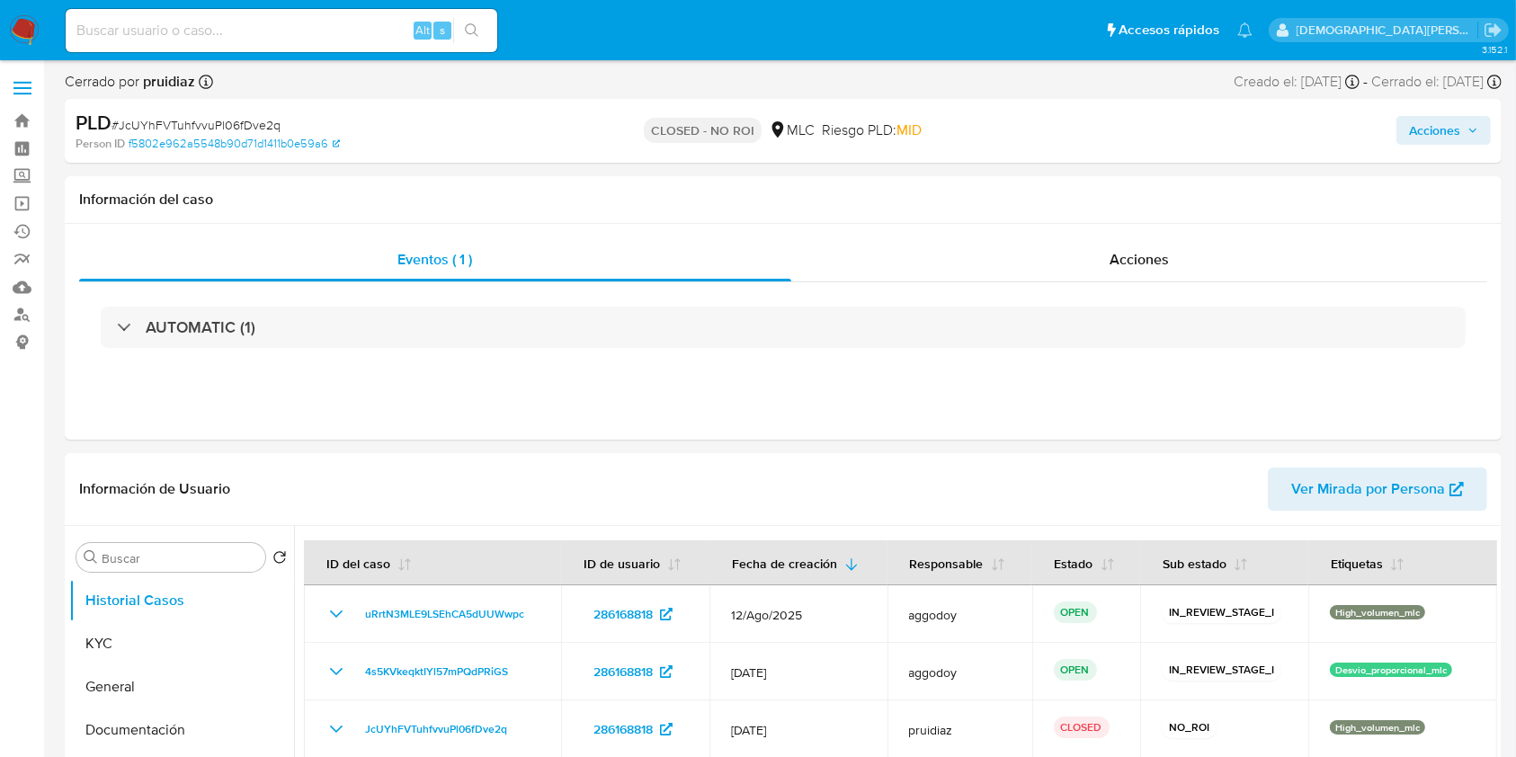
select select "10"
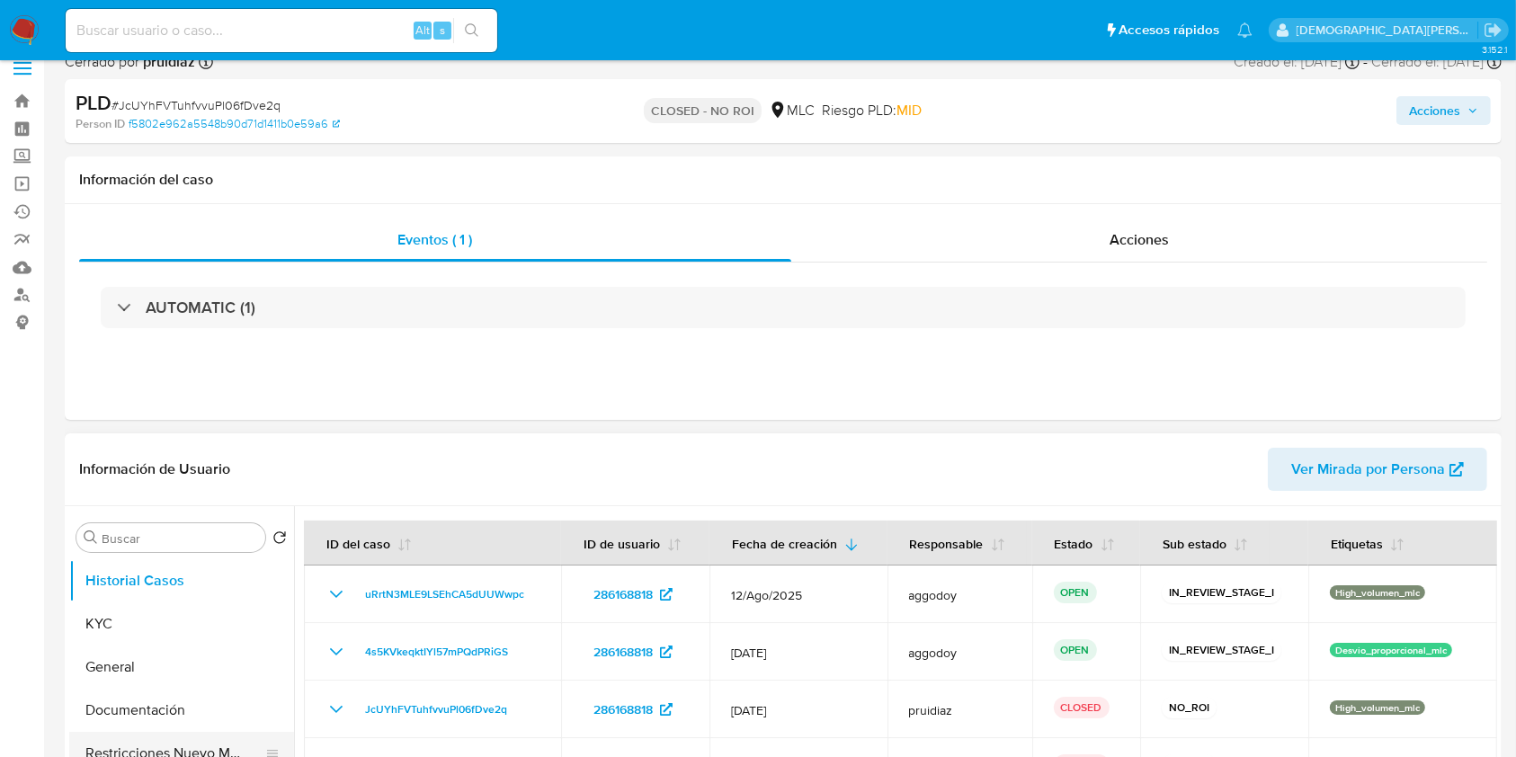
scroll to position [239, 0]
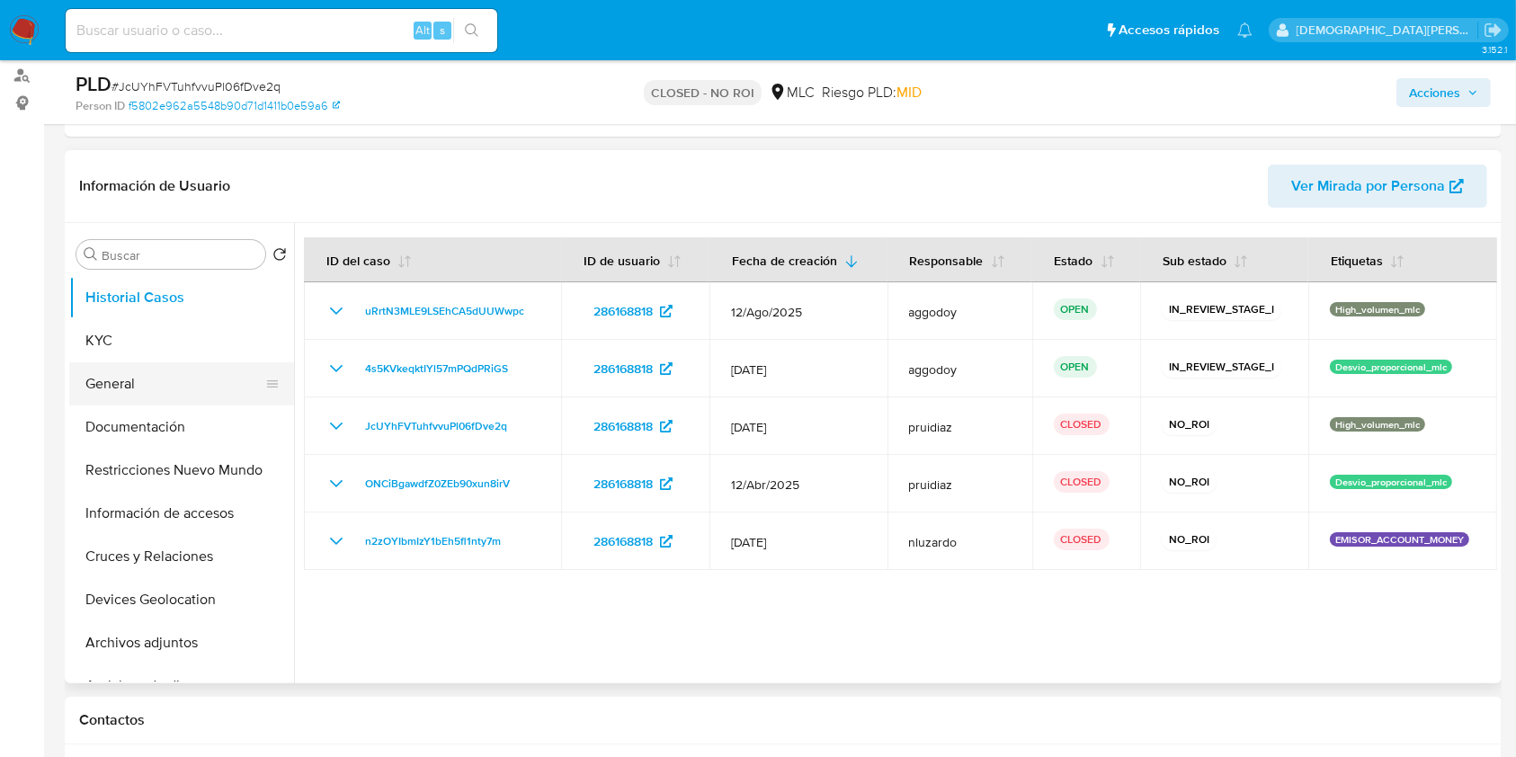
click at [120, 370] on button "General" at bounding box center [174, 383] width 210 height 43
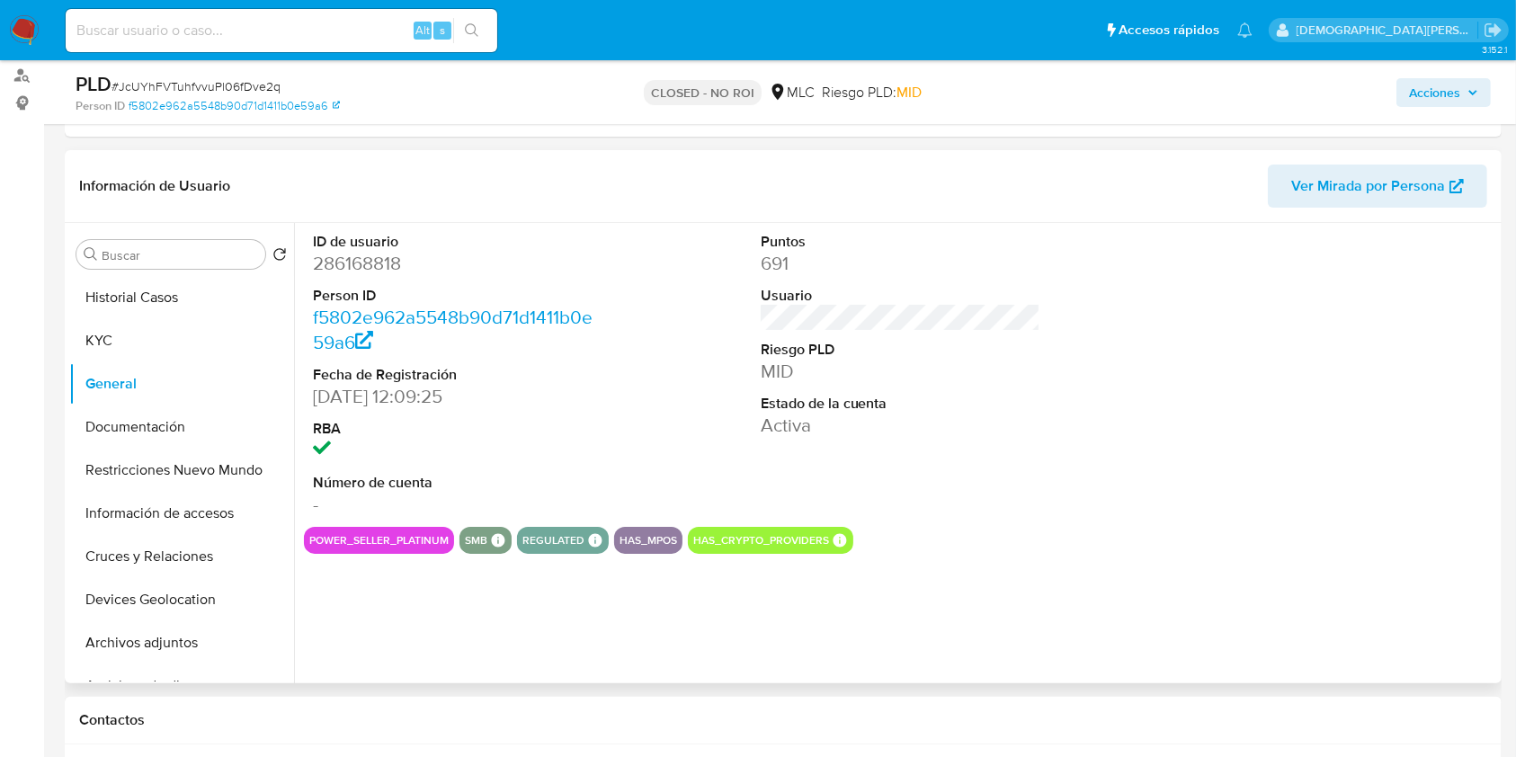
click at [364, 270] on dd "286168818" at bounding box center [453, 263] width 281 height 25
copy dd "286168818"
click at [141, 418] on button "Documentación" at bounding box center [174, 426] width 210 height 43
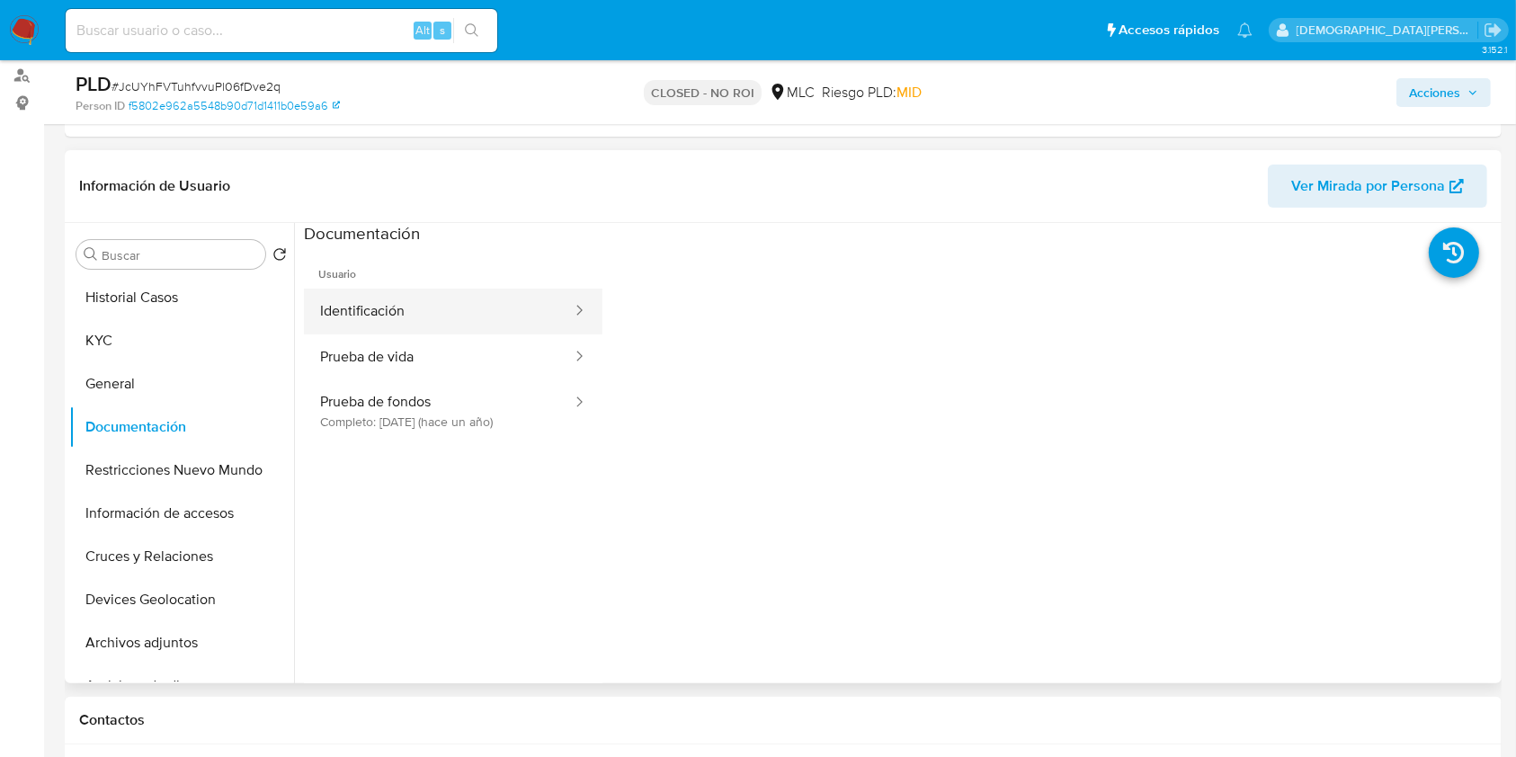
click at [484, 323] on button "Identificación" at bounding box center [439, 312] width 270 height 46
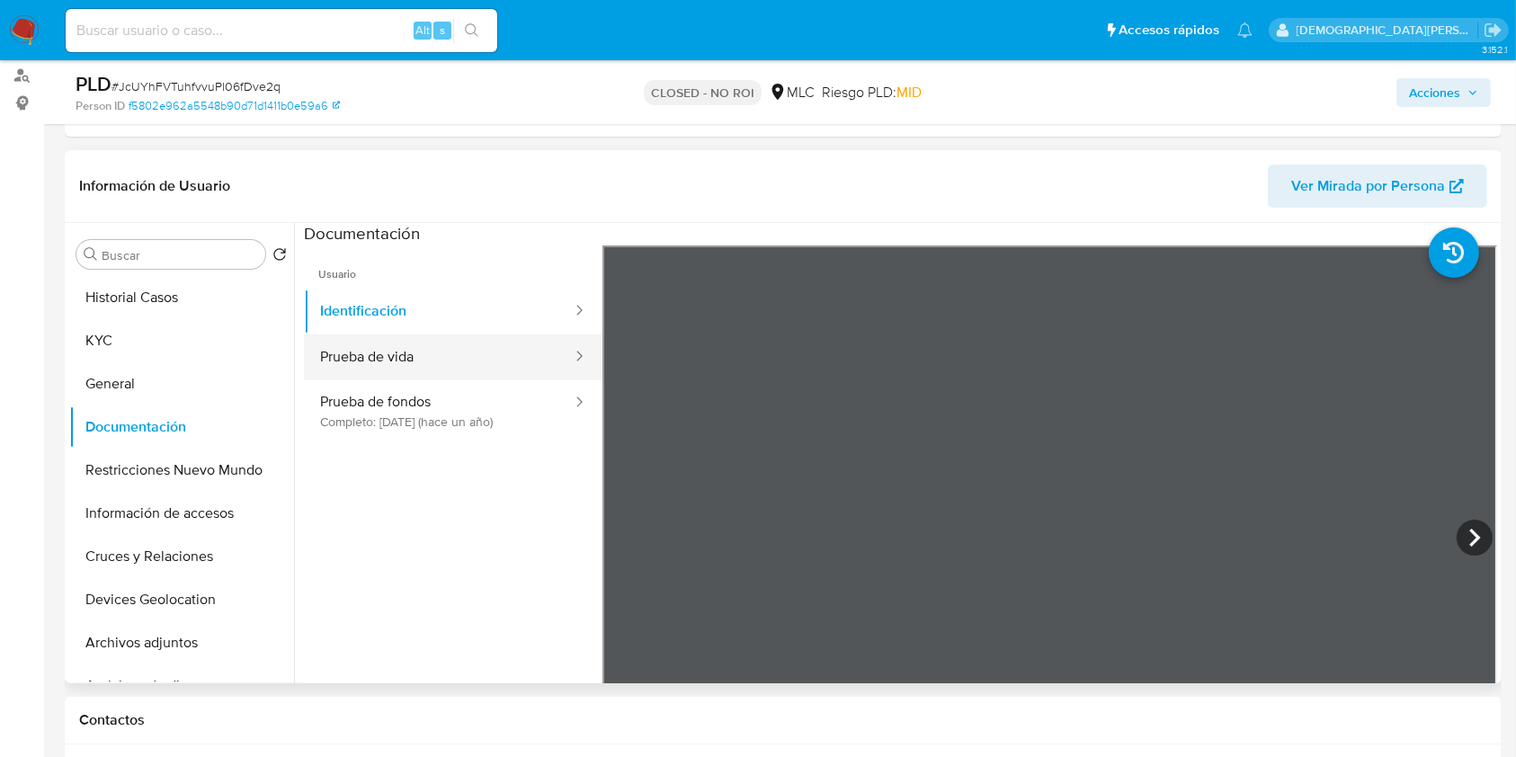
click at [512, 361] on button "Prueba de vida" at bounding box center [439, 357] width 270 height 46
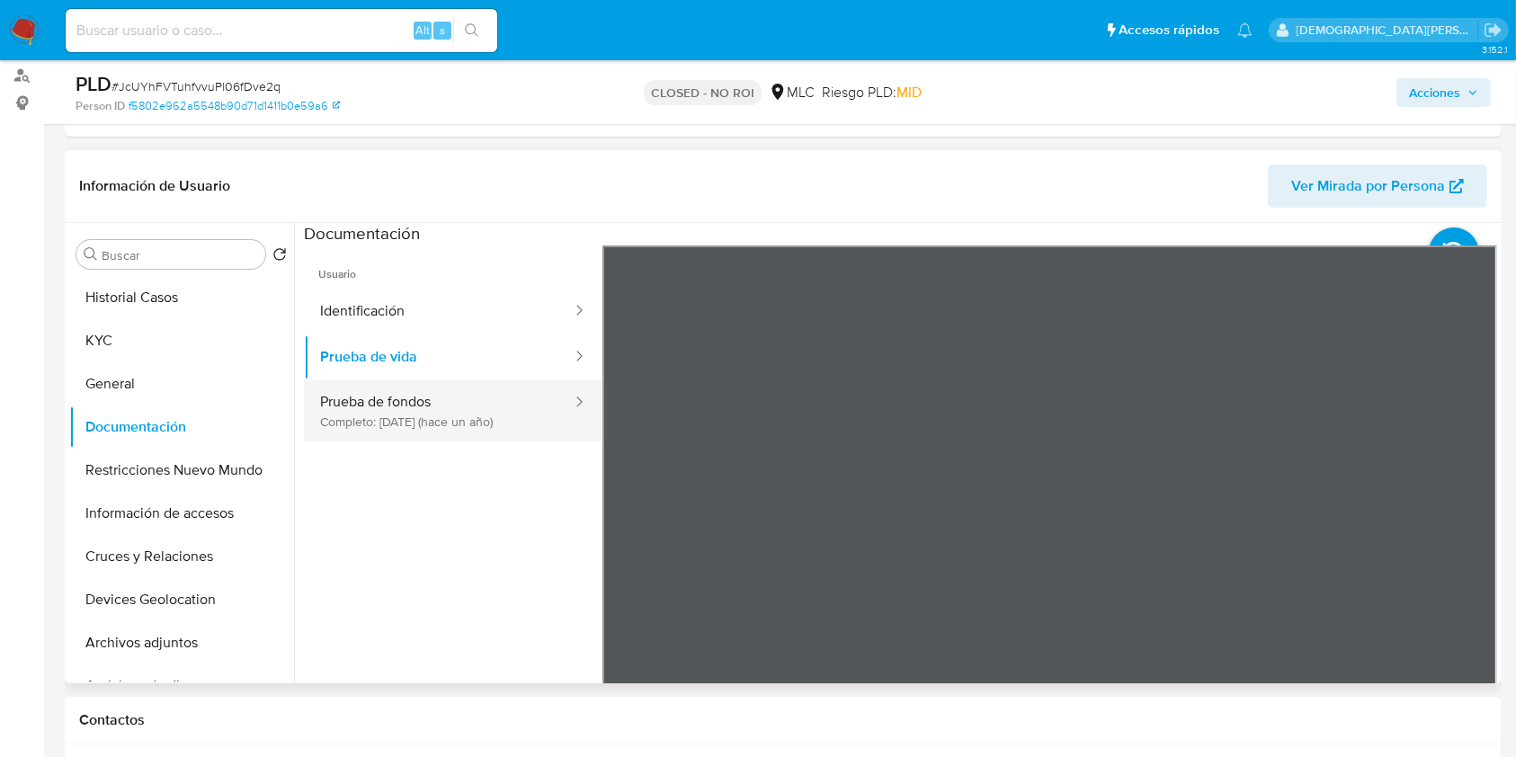
click at [367, 407] on button "Prueba de fondos Completo: [DATE] (hace un año)" at bounding box center [439, 410] width 270 height 61
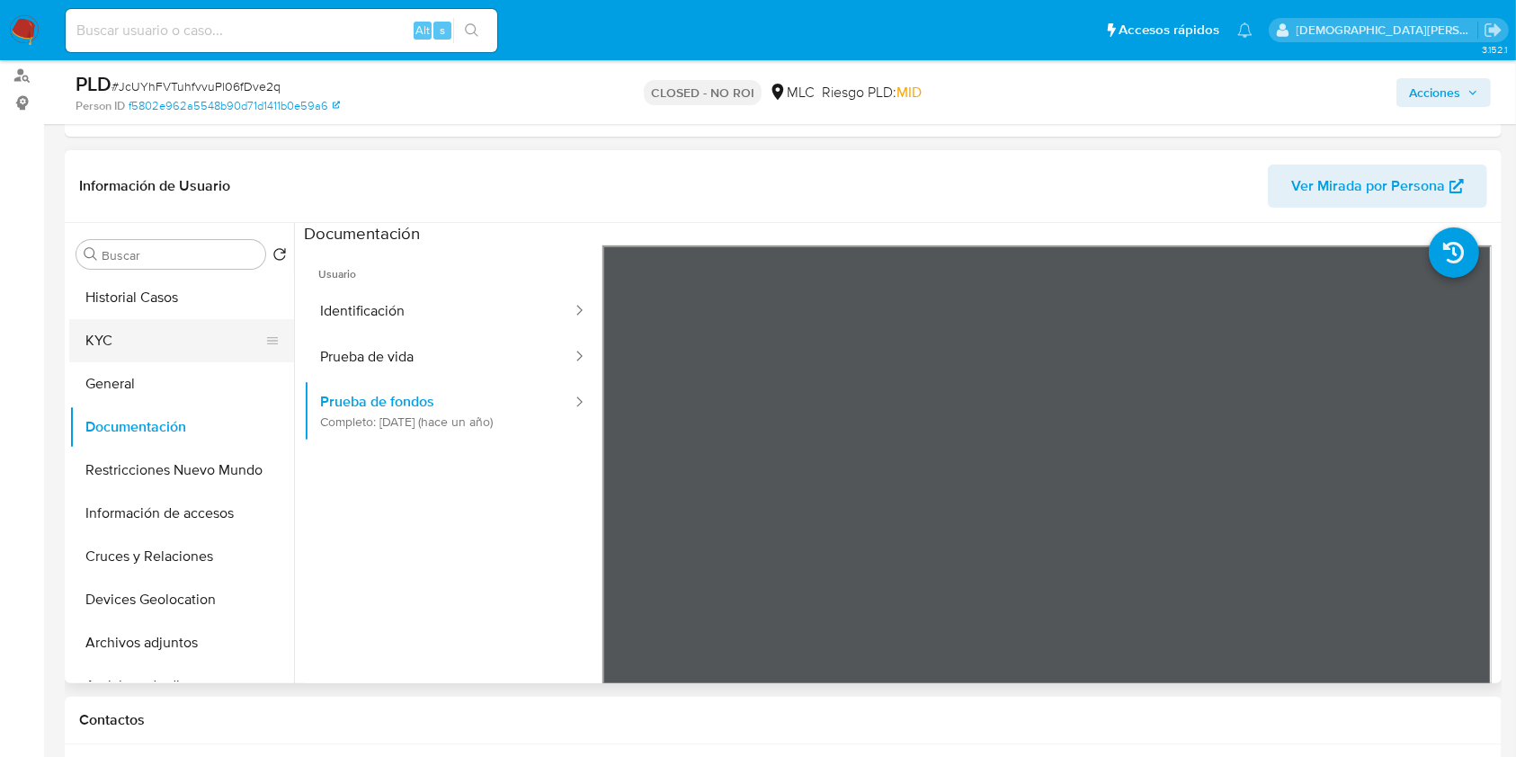
click at [115, 334] on button "KYC" at bounding box center [174, 340] width 210 height 43
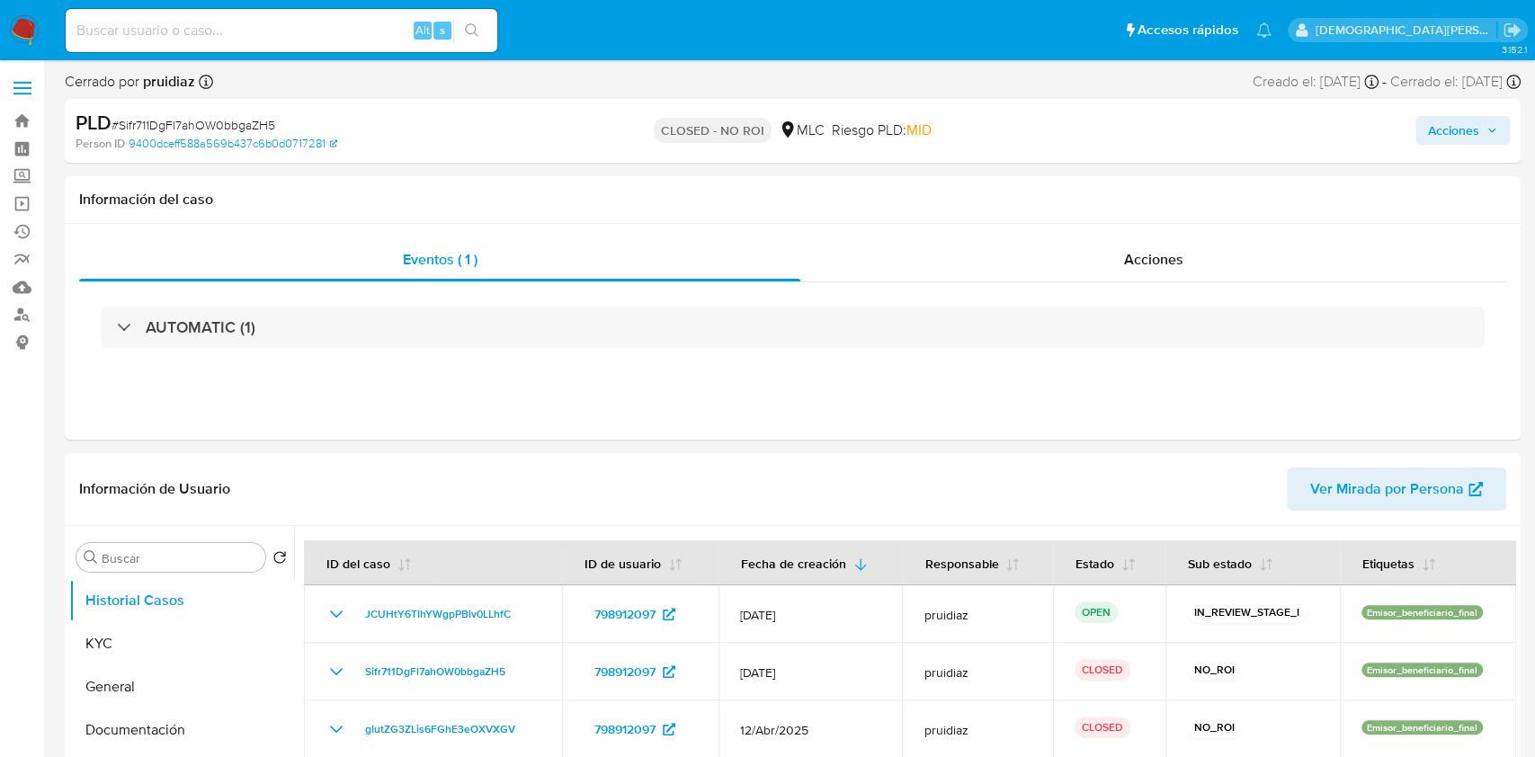
select select "10"
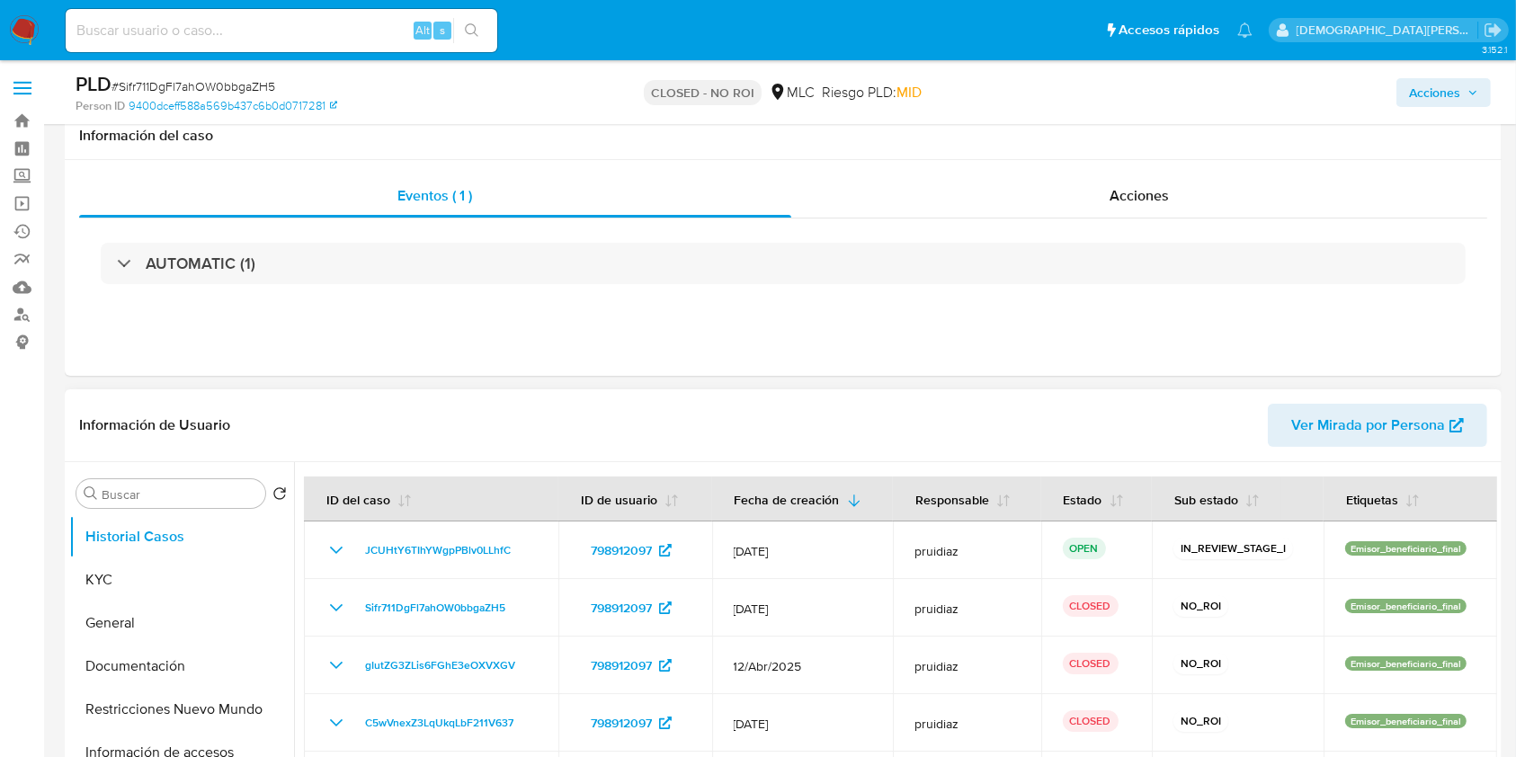
scroll to position [120, 0]
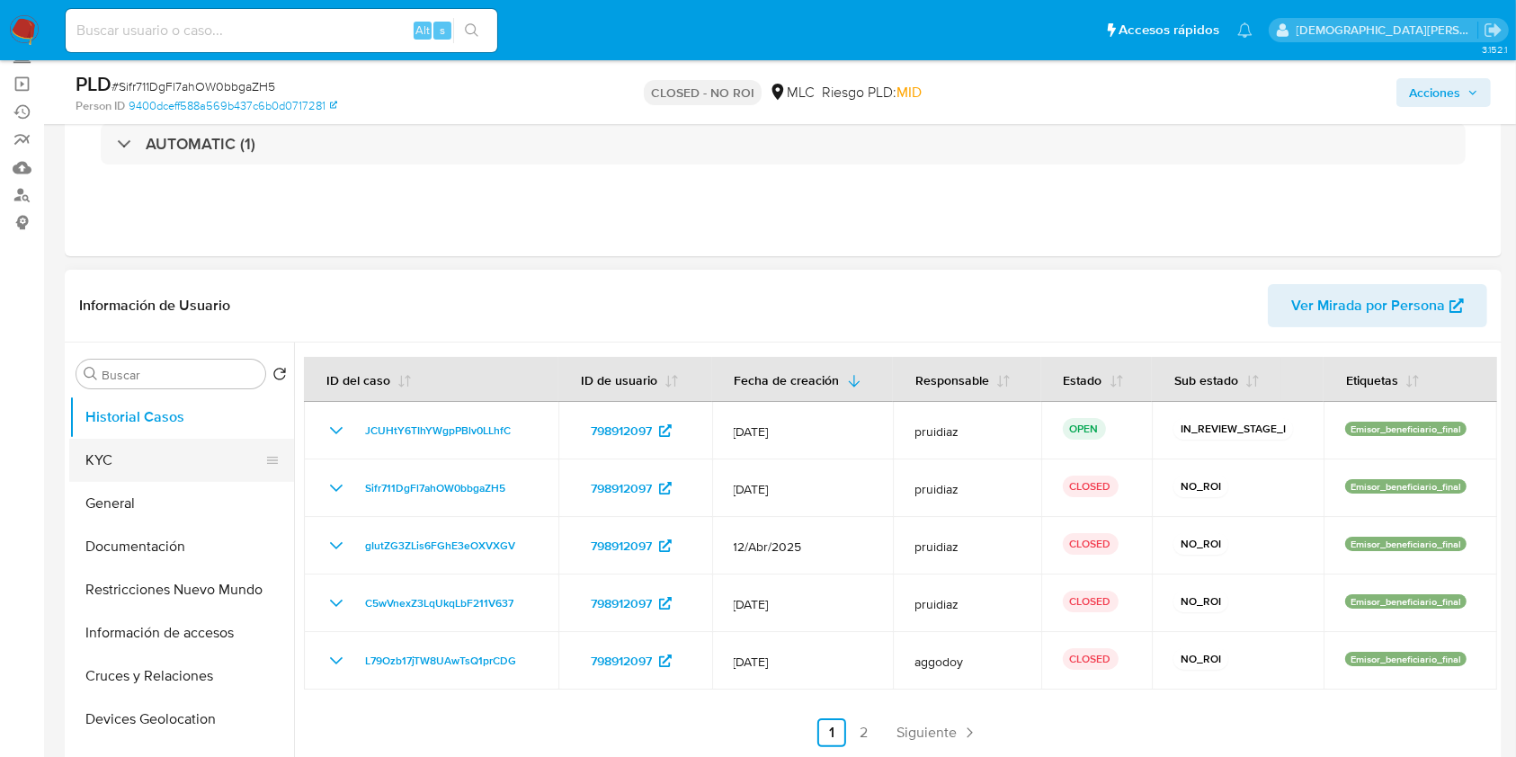
click at [166, 459] on button "KYC" at bounding box center [174, 460] width 210 height 43
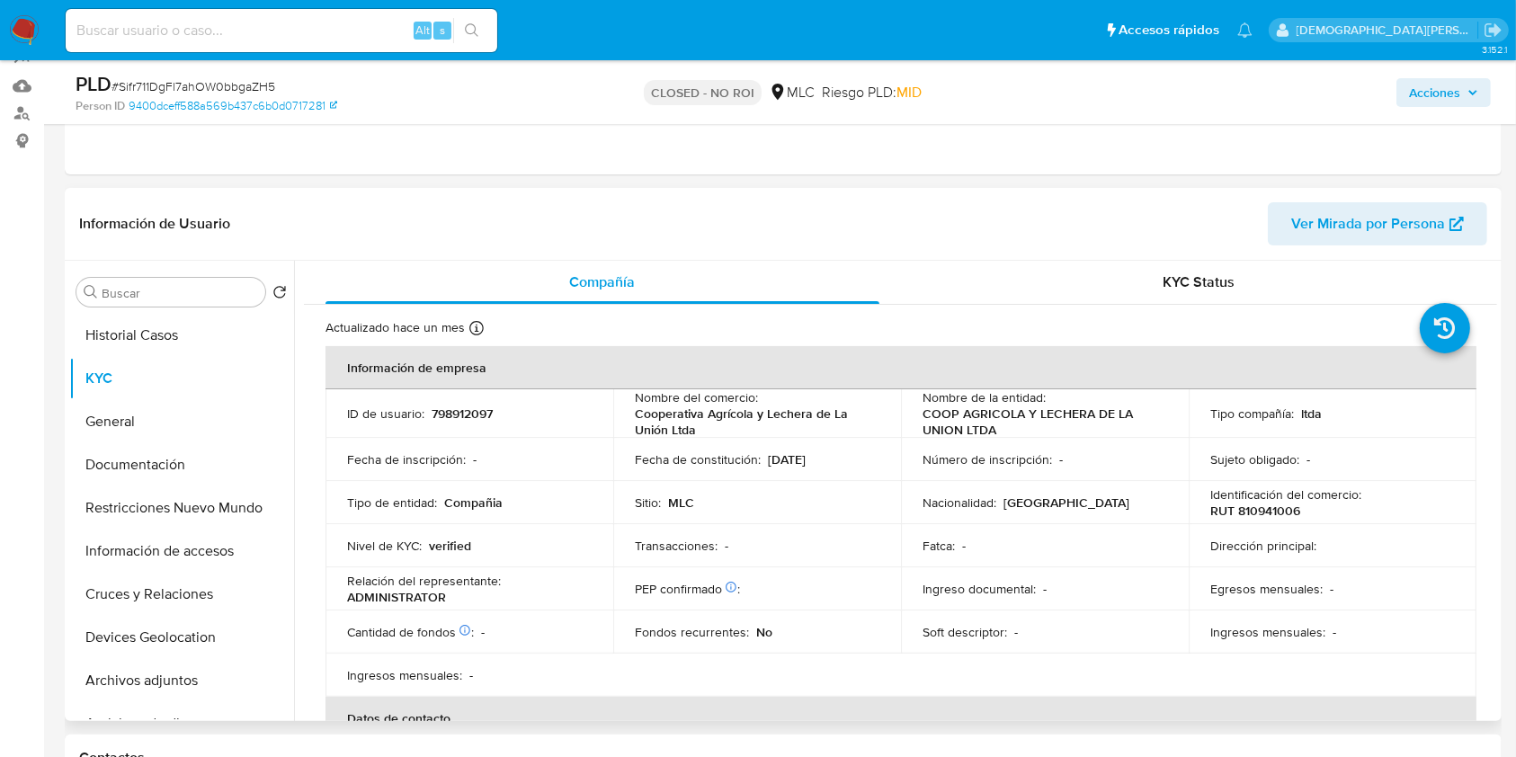
scroll to position [239, 0]
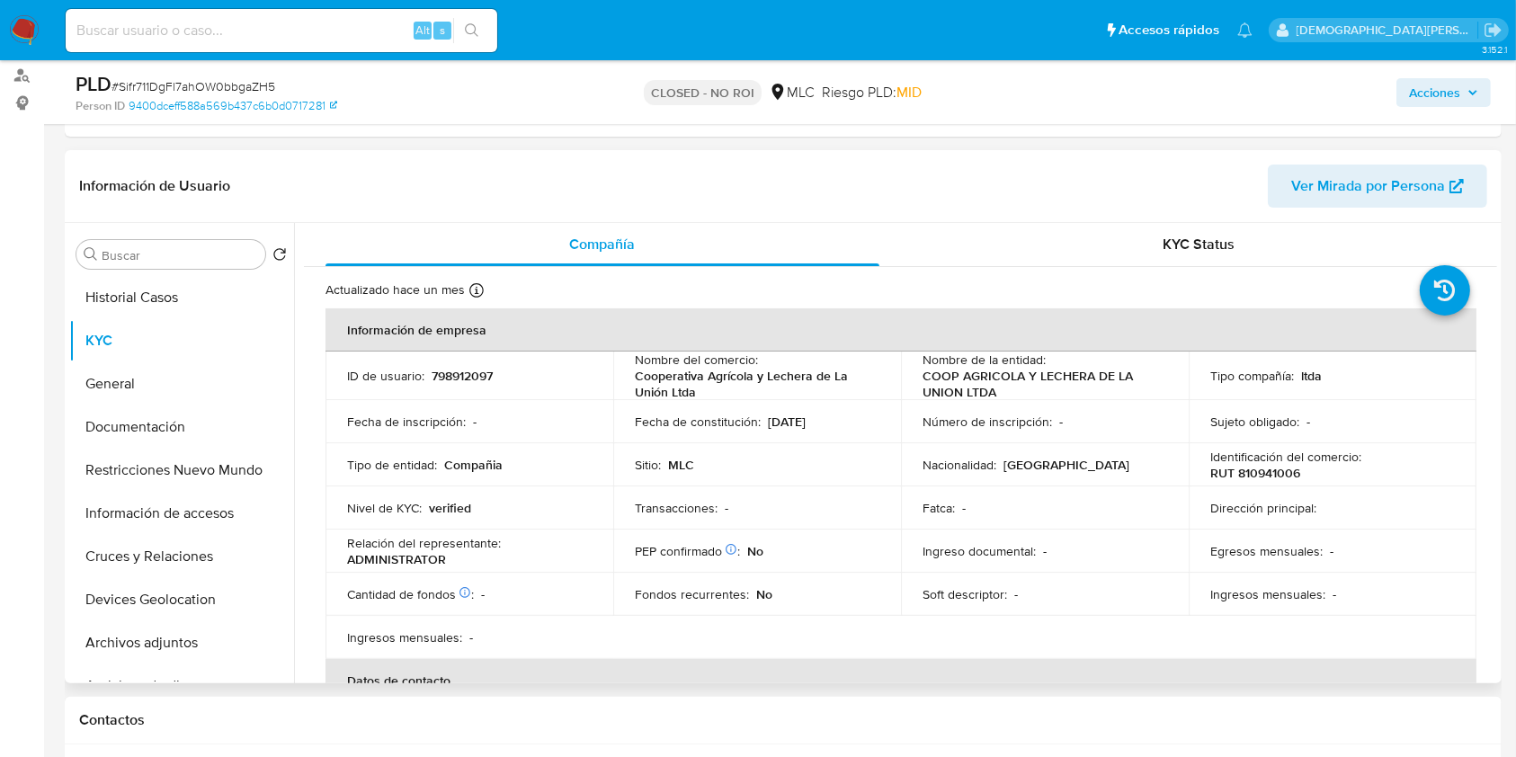
click at [960, 379] on p "COOP AGRICOLA Y LECHERA DE LA UNION LTDA" at bounding box center [1040, 384] width 237 height 32
copy div "Nombre de la entidad : COOP AGRICOLA Y LECHERA DE LA UNION LTDA"
click at [1022, 428] on p "Número de inscripción :" at bounding box center [986, 422] width 129 height 16
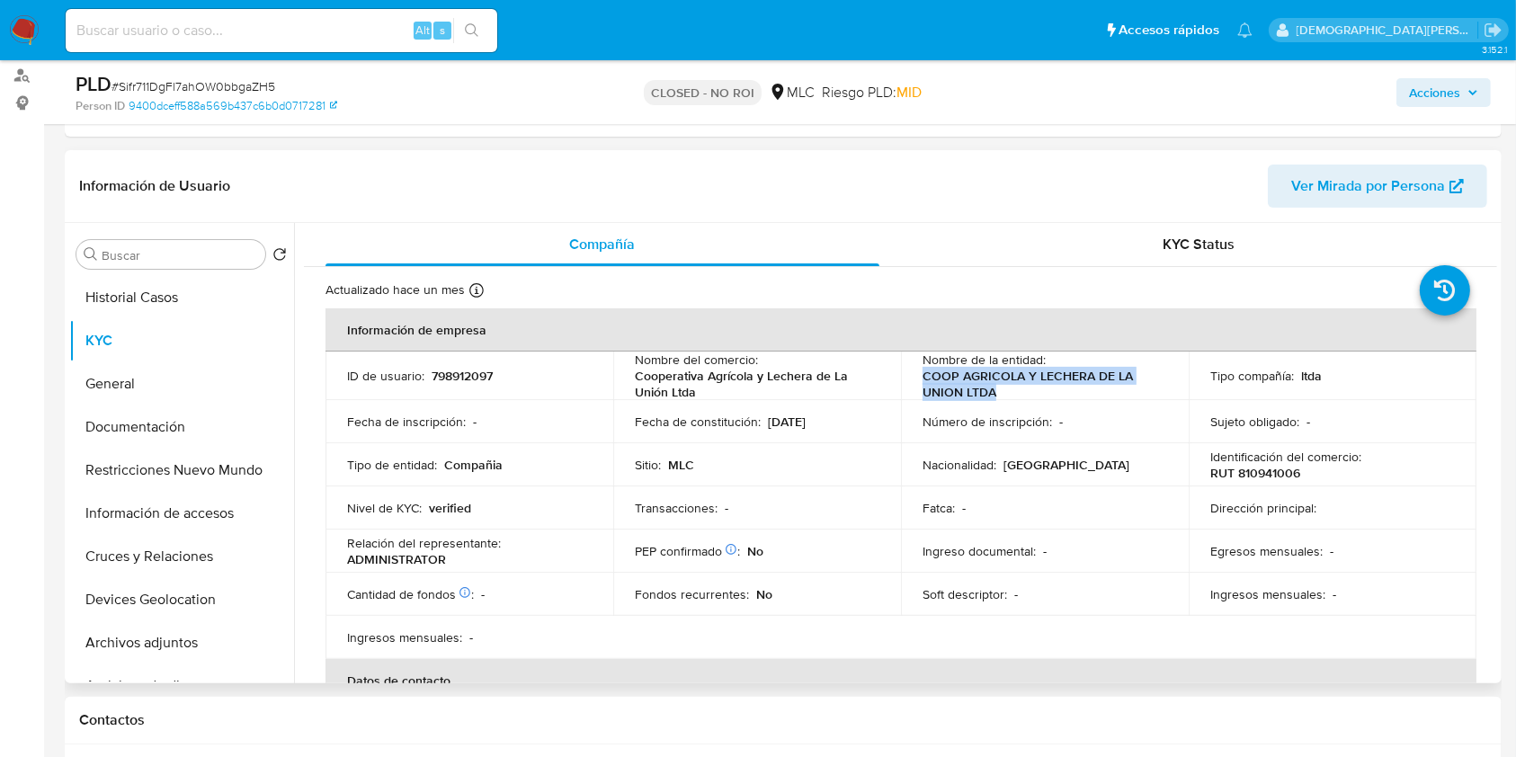
drag, startPoint x: 1021, startPoint y: 396, endPoint x: 908, endPoint y: 370, distance: 116.1
click at [908, 370] on td "Nombre de la entidad : COOP AGRICOLA Y LECHERA DE LA UNION LTDA" at bounding box center [1045, 376] width 288 height 49
copy p "COOP AGRICOLA Y LECHERA DE LA UNION LTDA"
click at [159, 389] on button "General" at bounding box center [174, 383] width 210 height 43
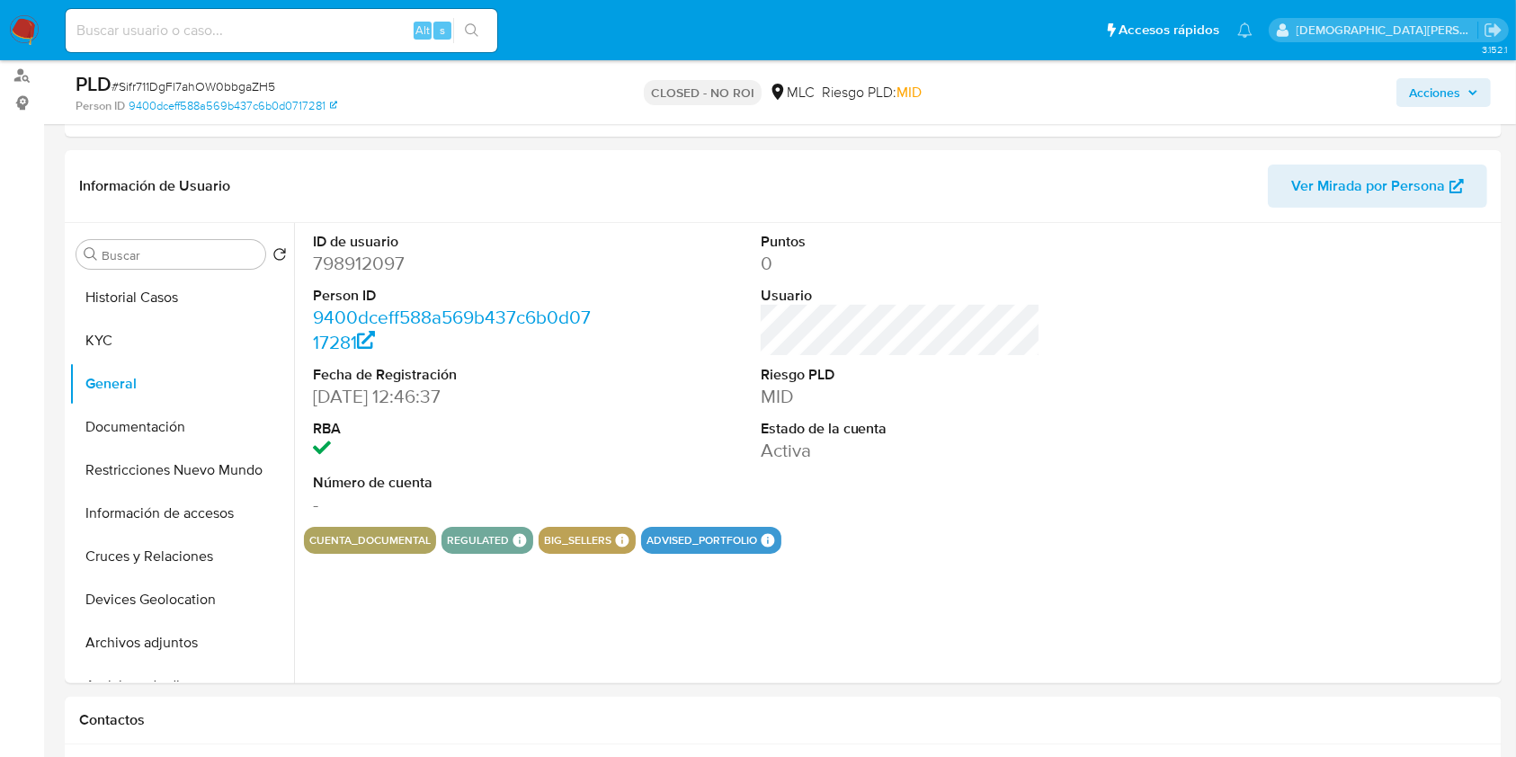
click at [379, 270] on dd "798912097" at bounding box center [453, 263] width 281 height 25
copy dd "798912097"
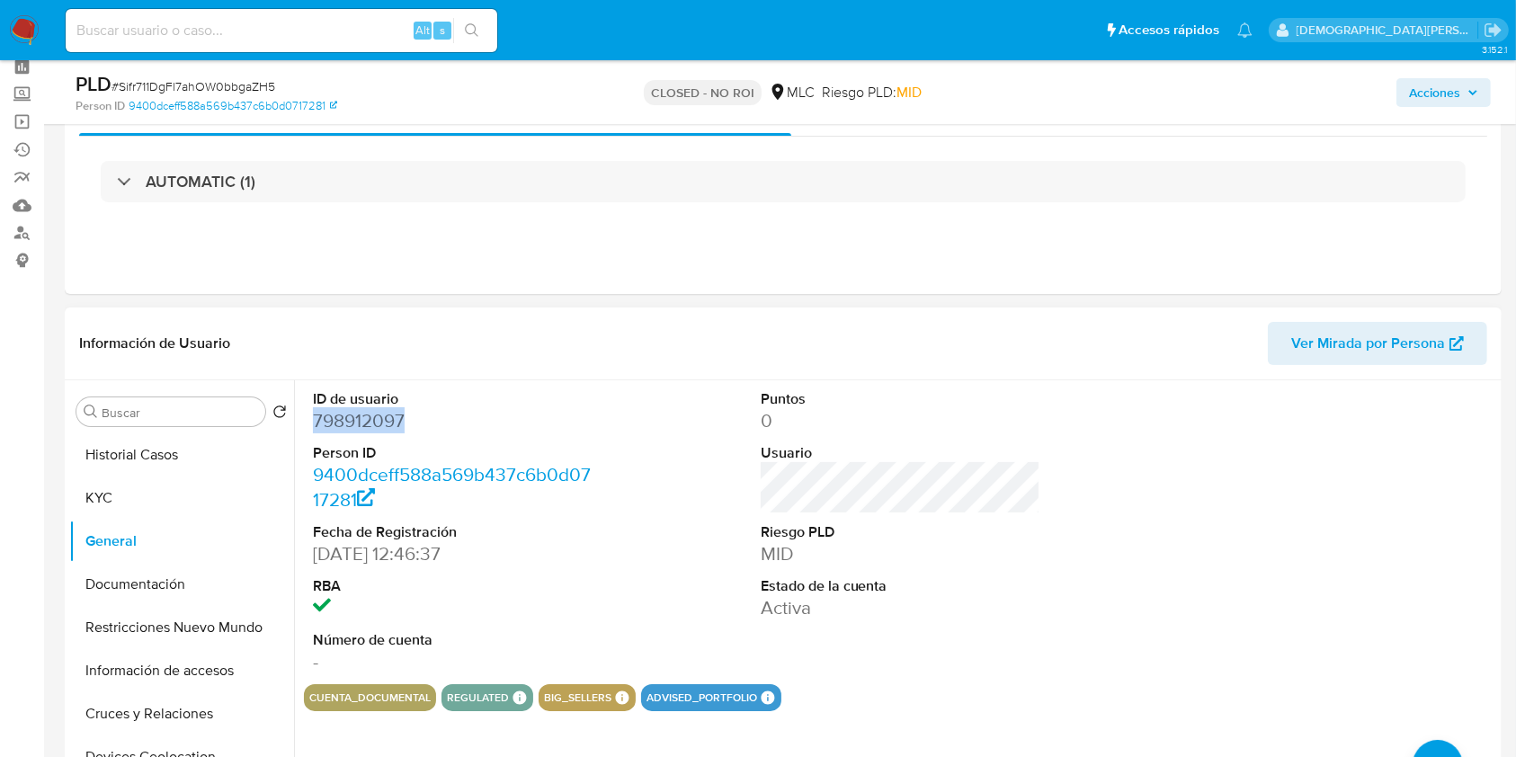
scroll to position [120, 0]
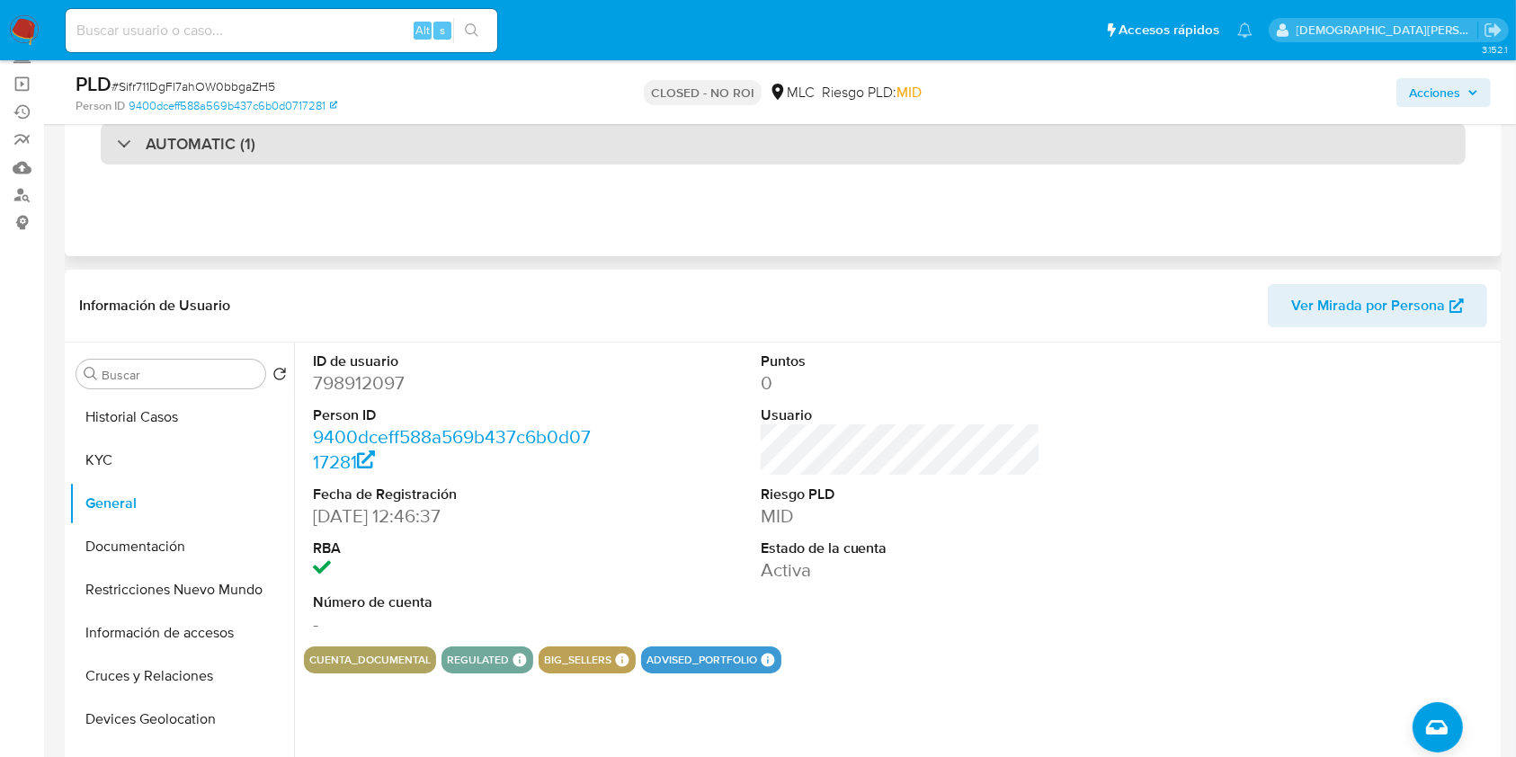
click at [333, 140] on div "AUTOMATIC (1)" at bounding box center [783, 143] width 1365 height 41
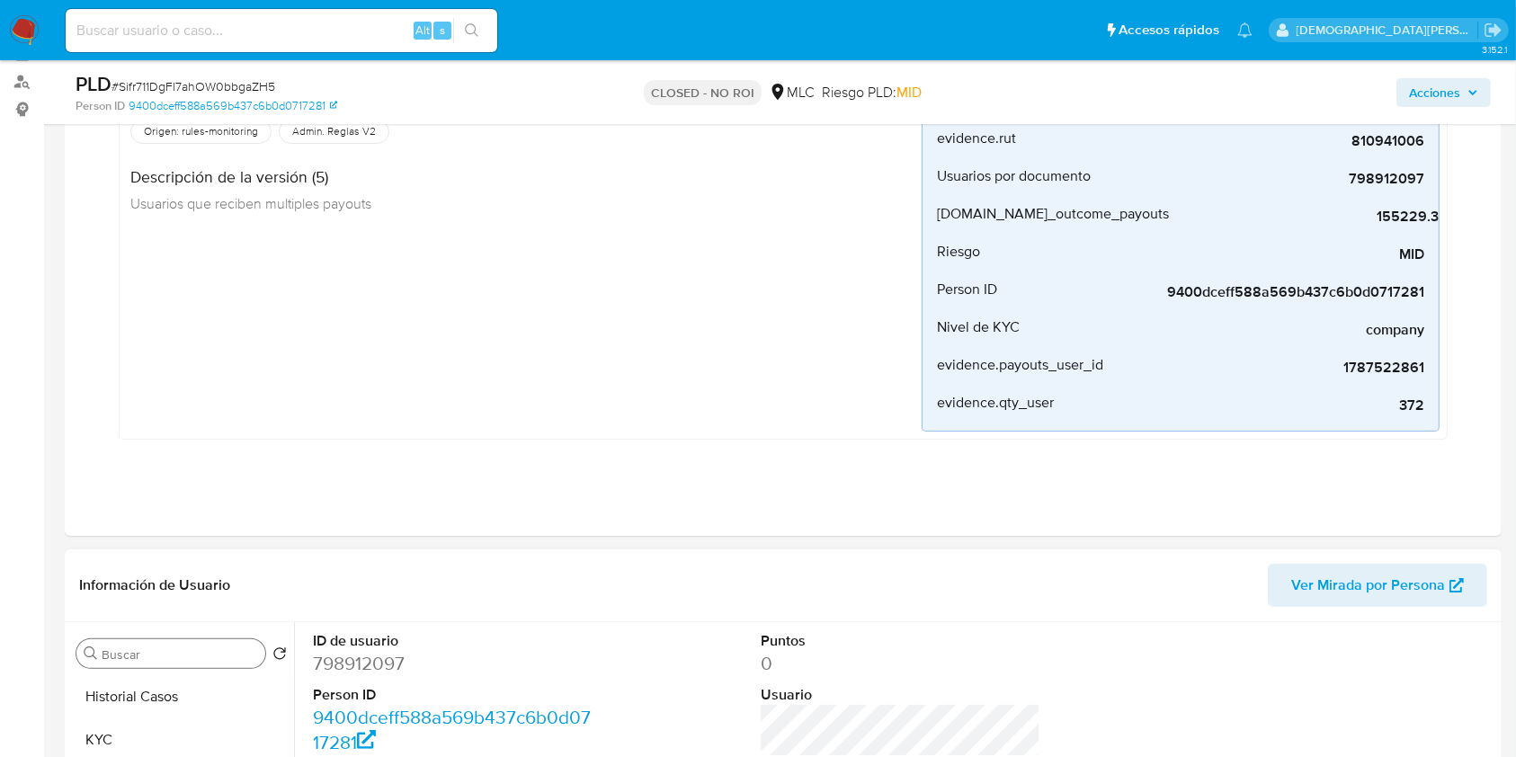
scroll to position [360, 0]
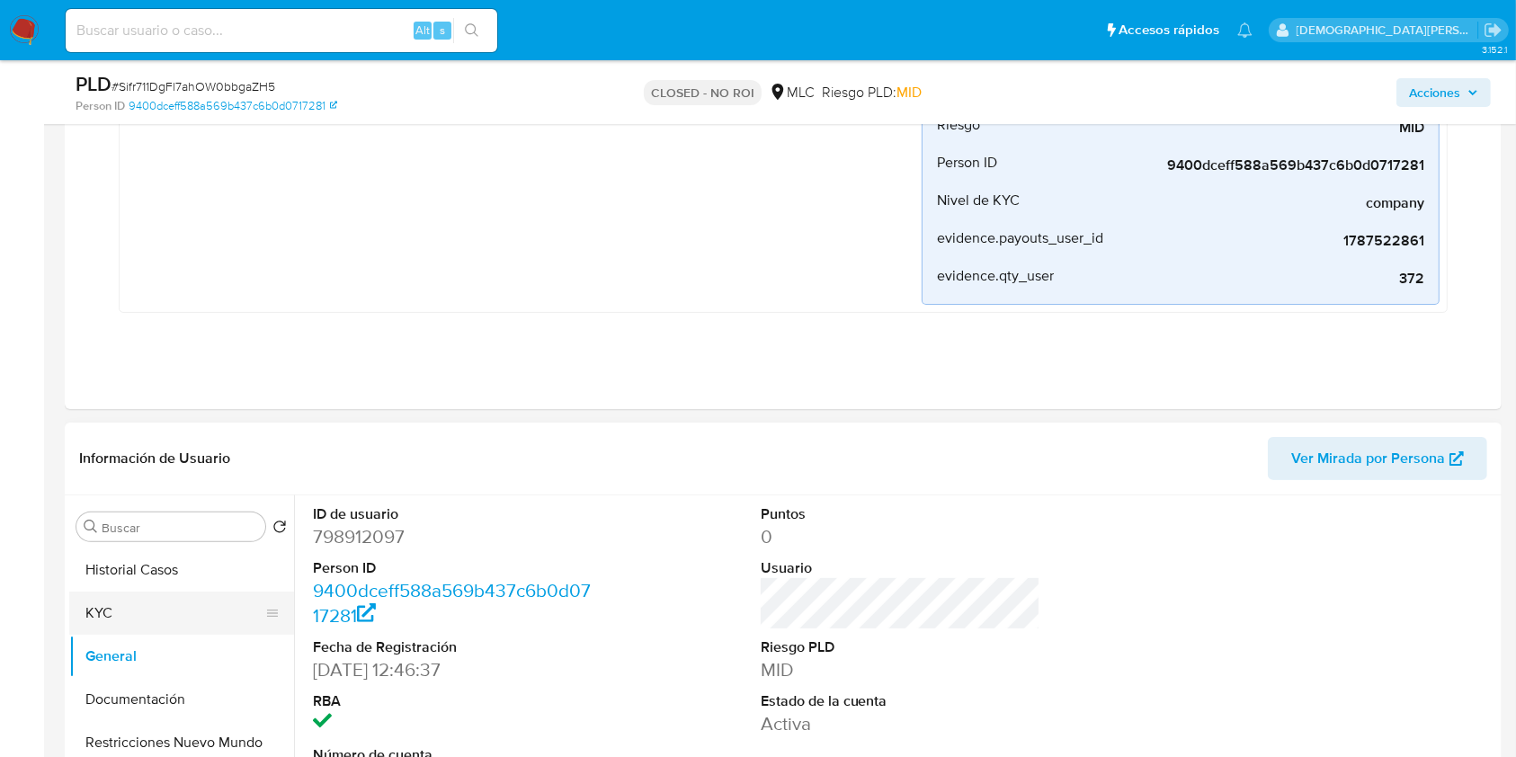
click at [129, 624] on button "KYC" at bounding box center [174, 613] width 210 height 43
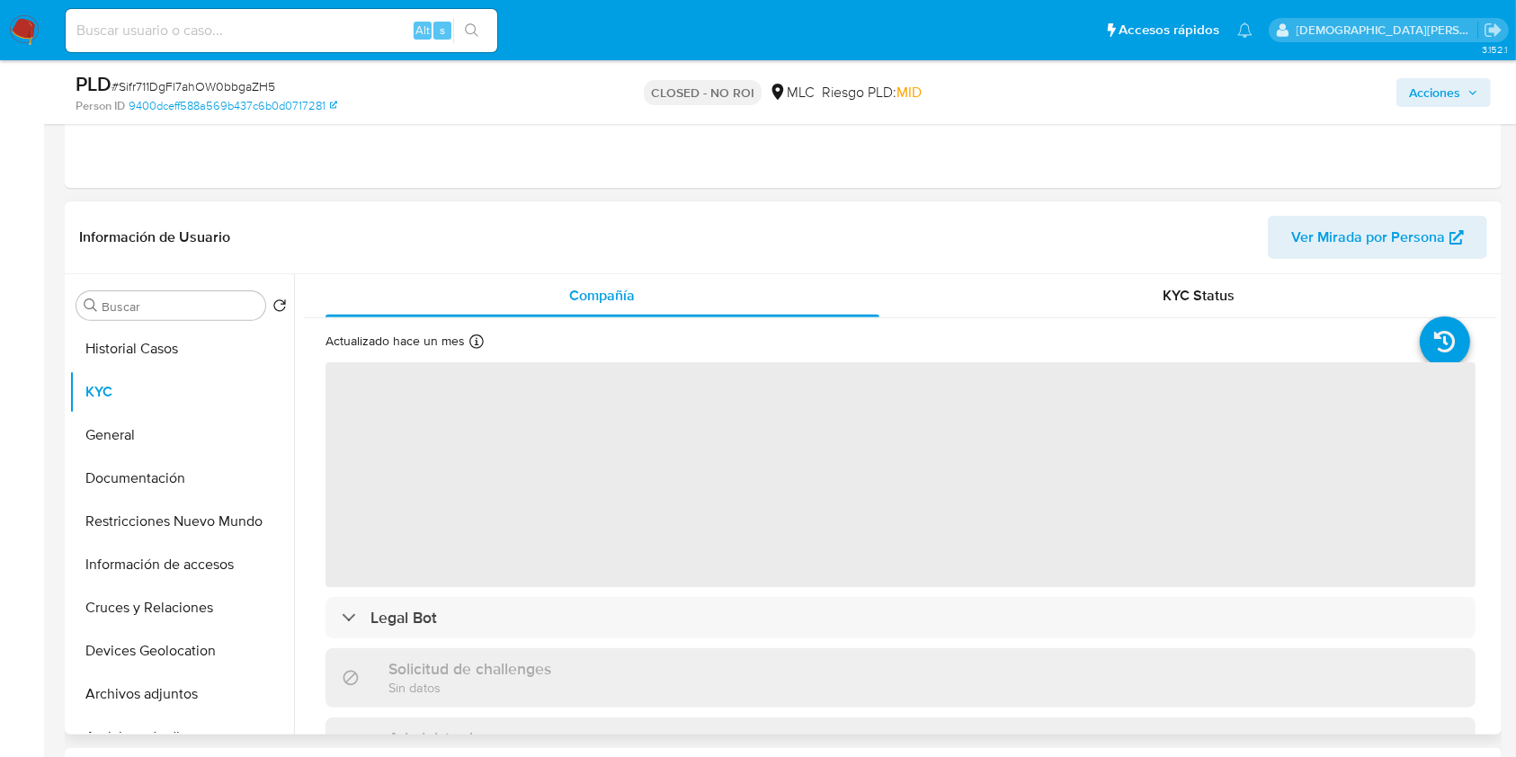
scroll to position [599, 0]
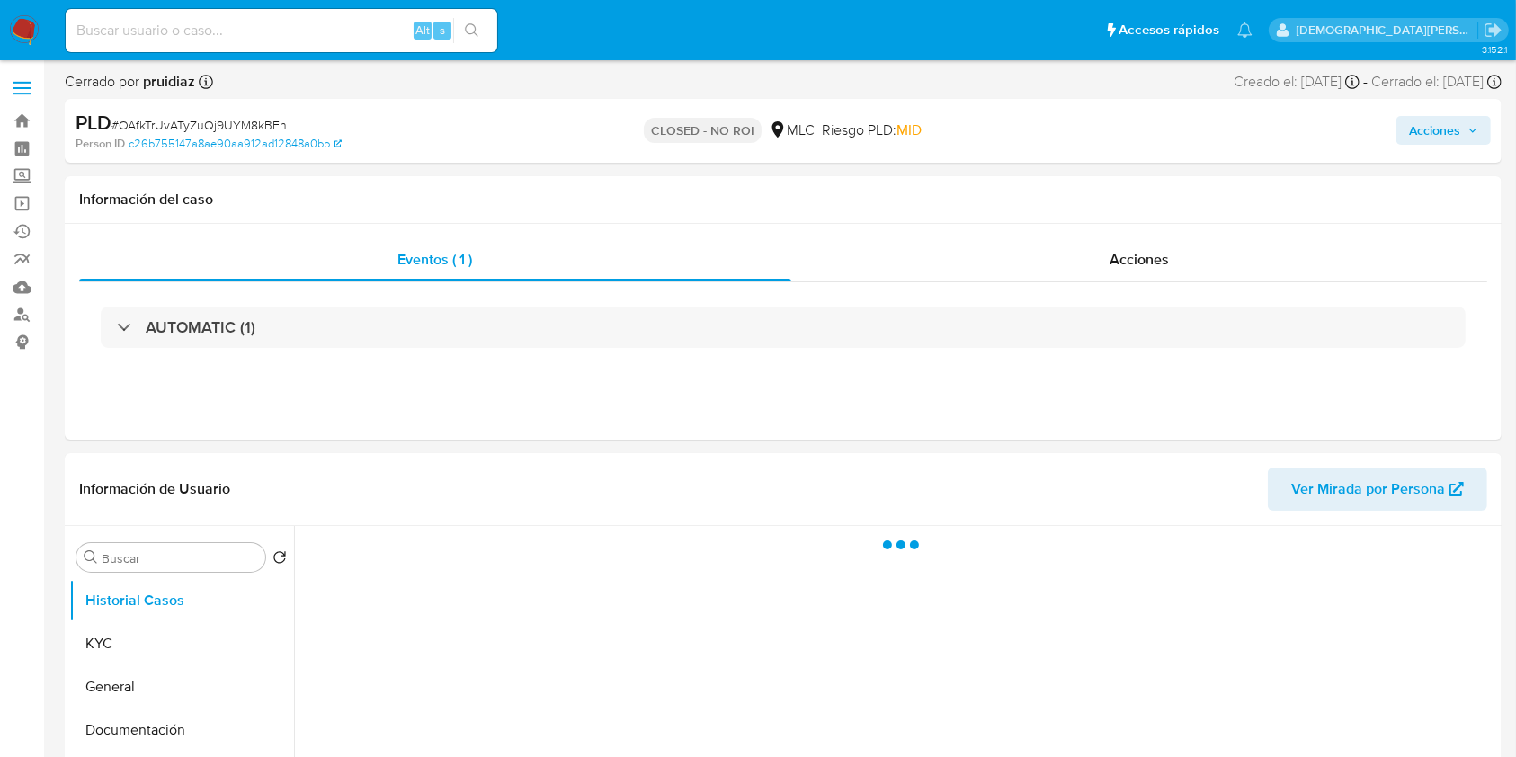
scroll to position [120, 0]
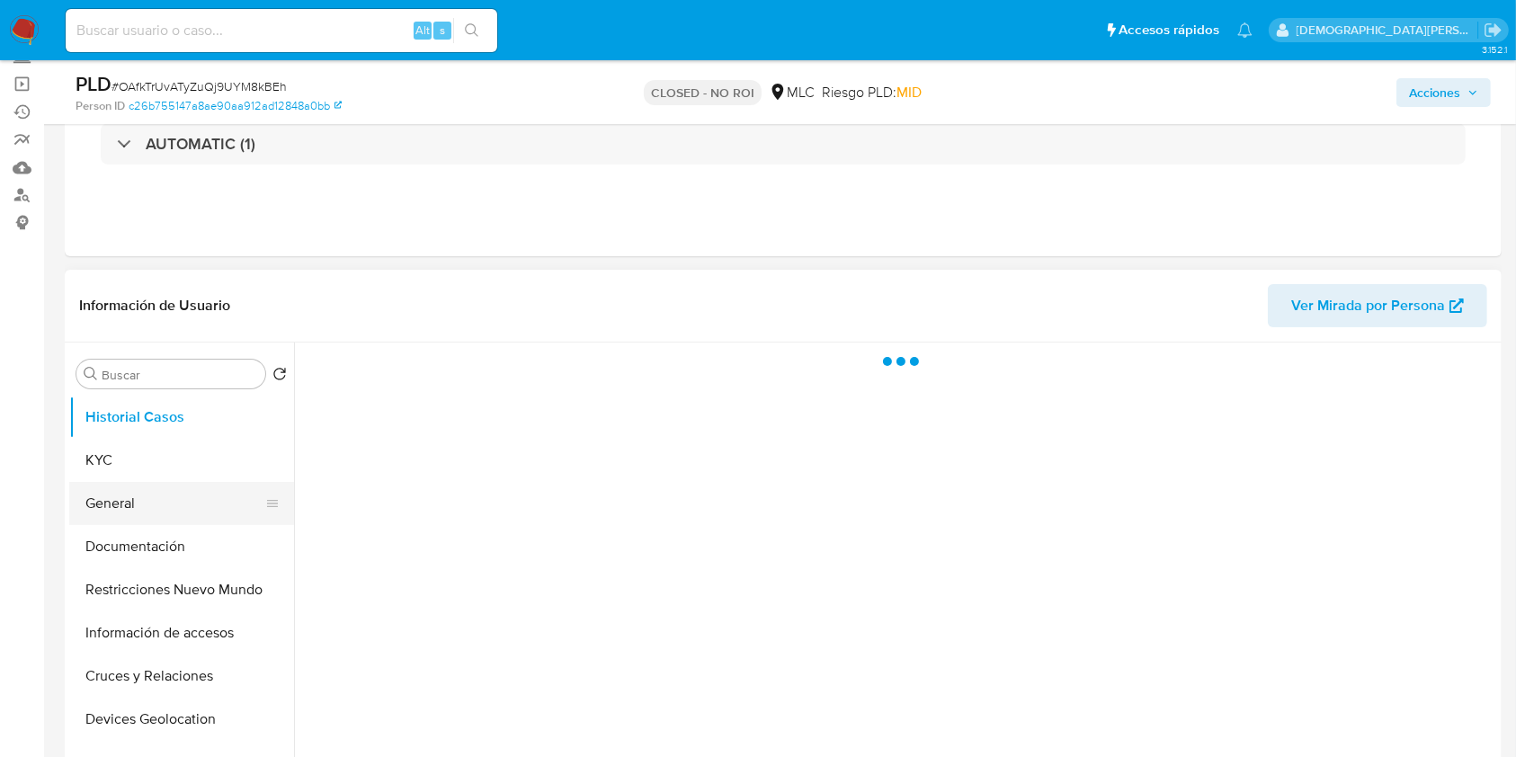
click at [126, 497] on button "General" at bounding box center [174, 503] width 210 height 43
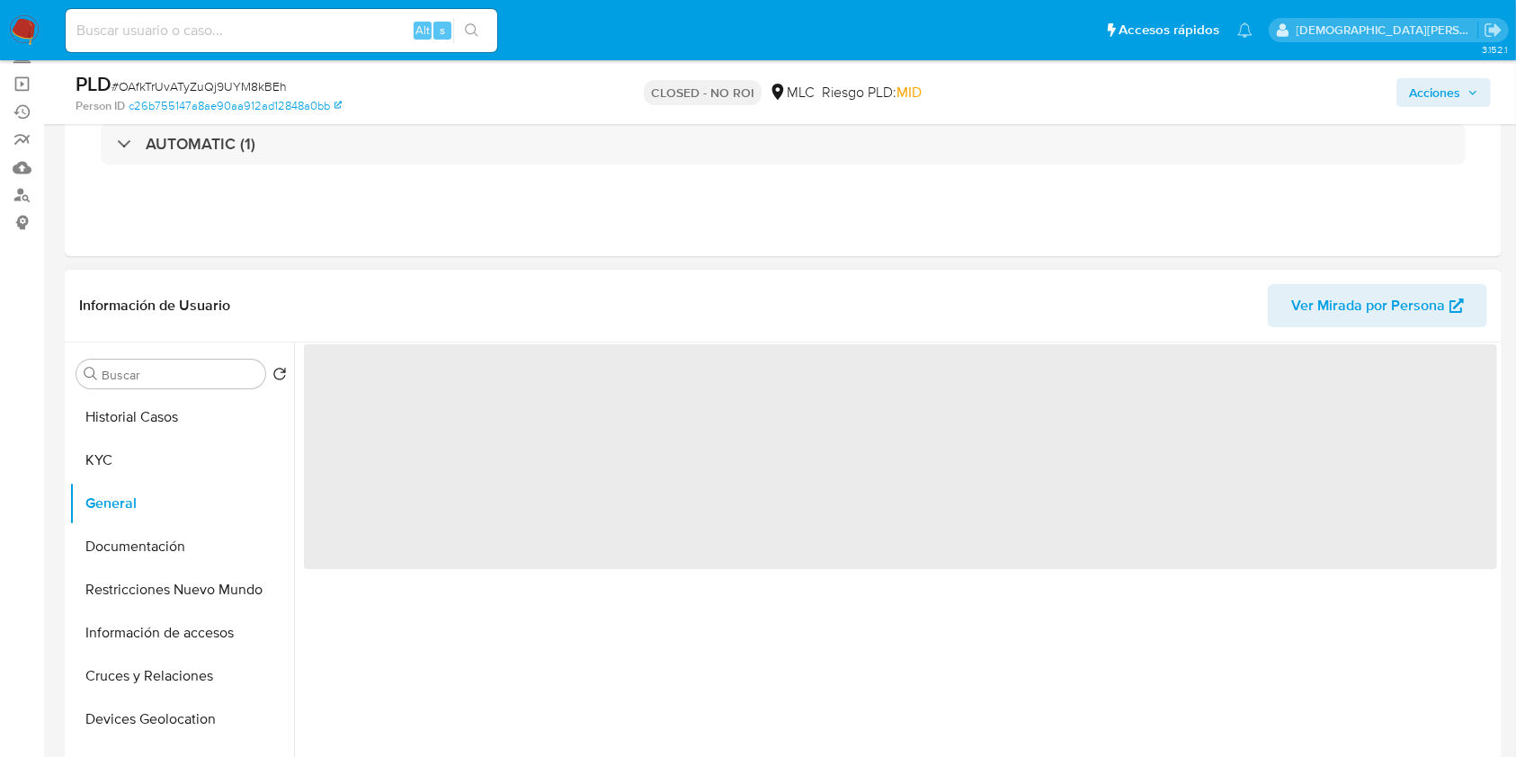
select select "10"
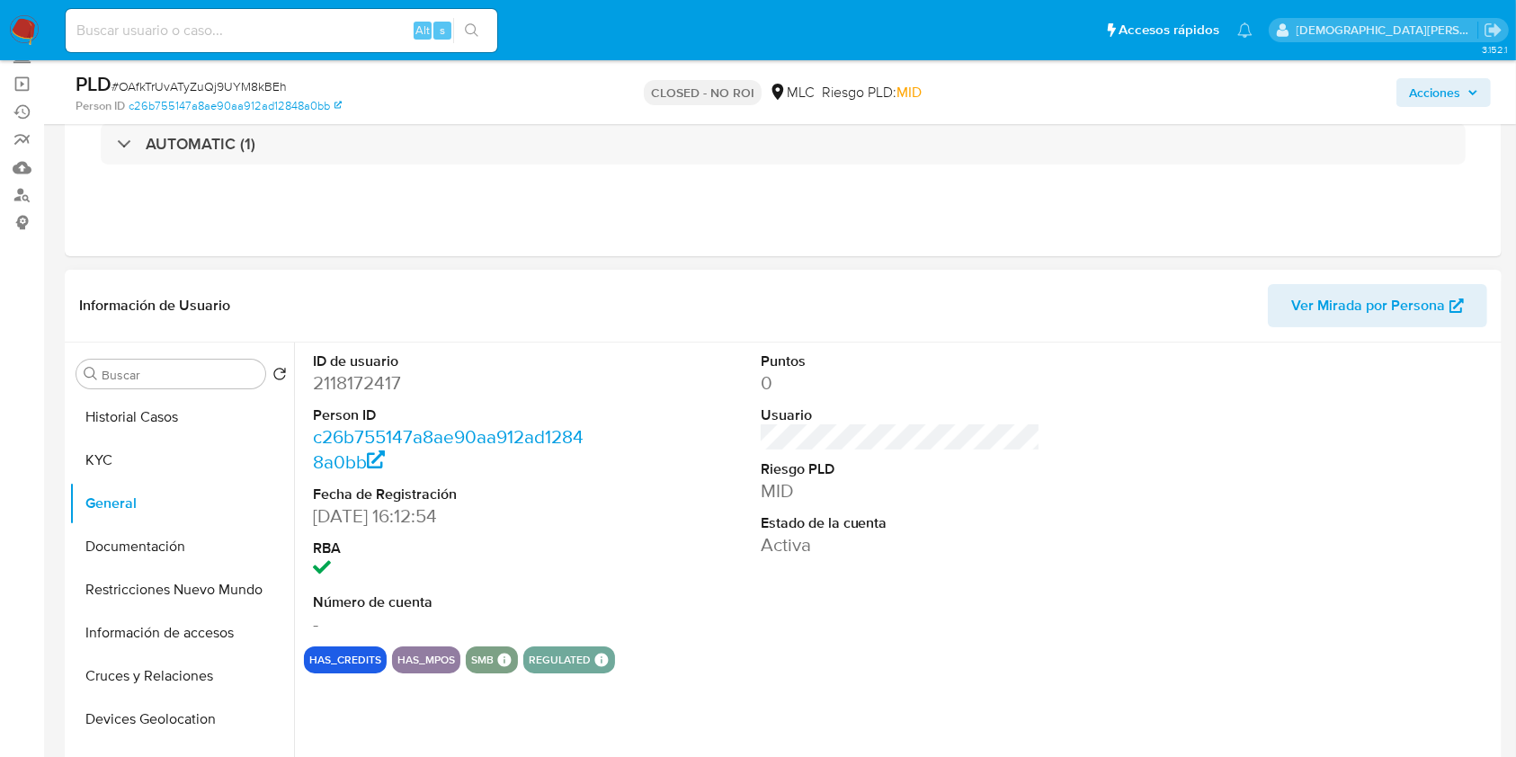
click at [383, 376] on dd "2118172417" at bounding box center [453, 382] width 281 height 25
copy dd "2118172417"
click at [138, 456] on button "KYC" at bounding box center [174, 460] width 210 height 43
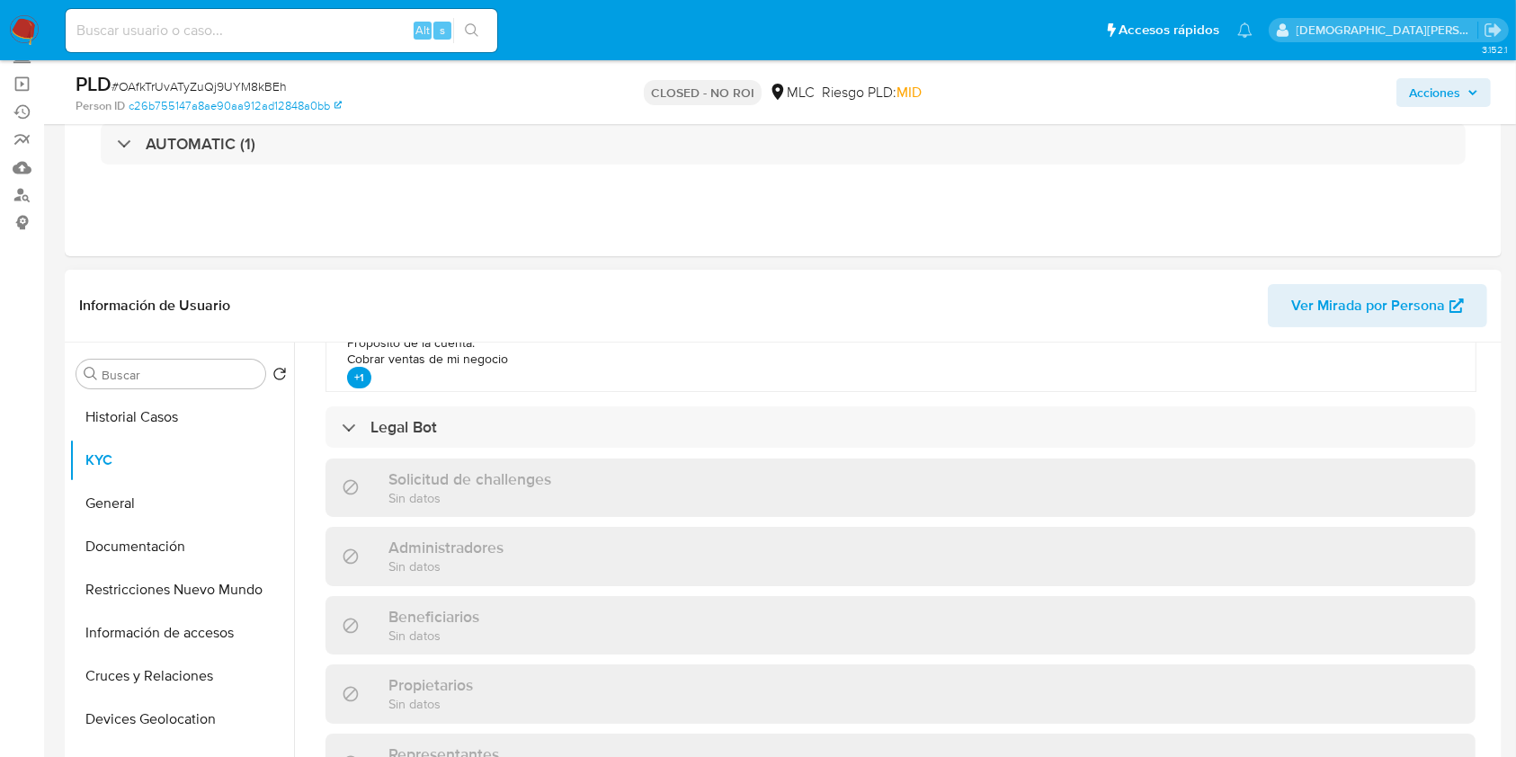
scroll to position [985, 0]
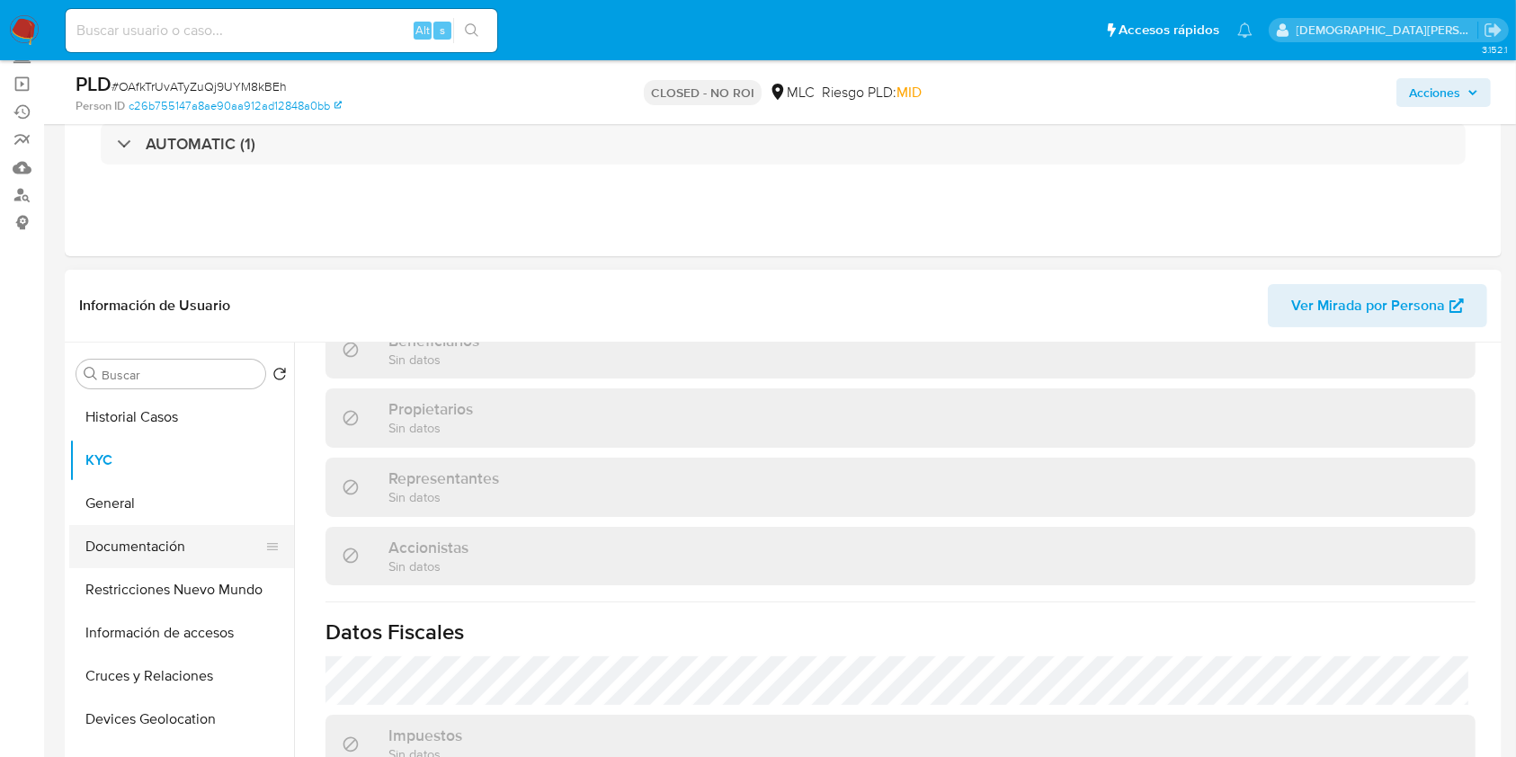
click at [129, 539] on button "Documentación" at bounding box center [174, 546] width 210 height 43
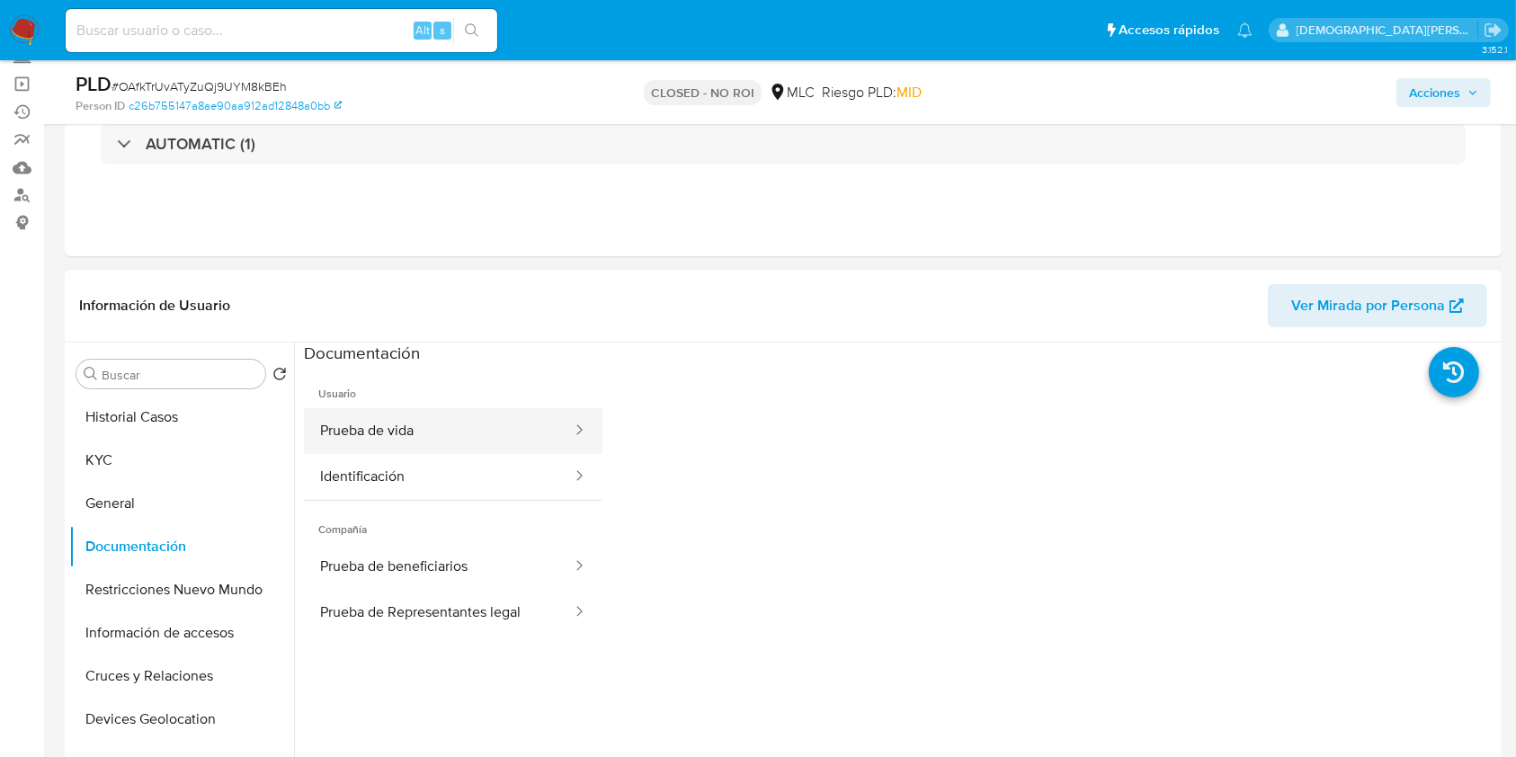
click at [439, 420] on button "Prueba de vida" at bounding box center [439, 431] width 270 height 46
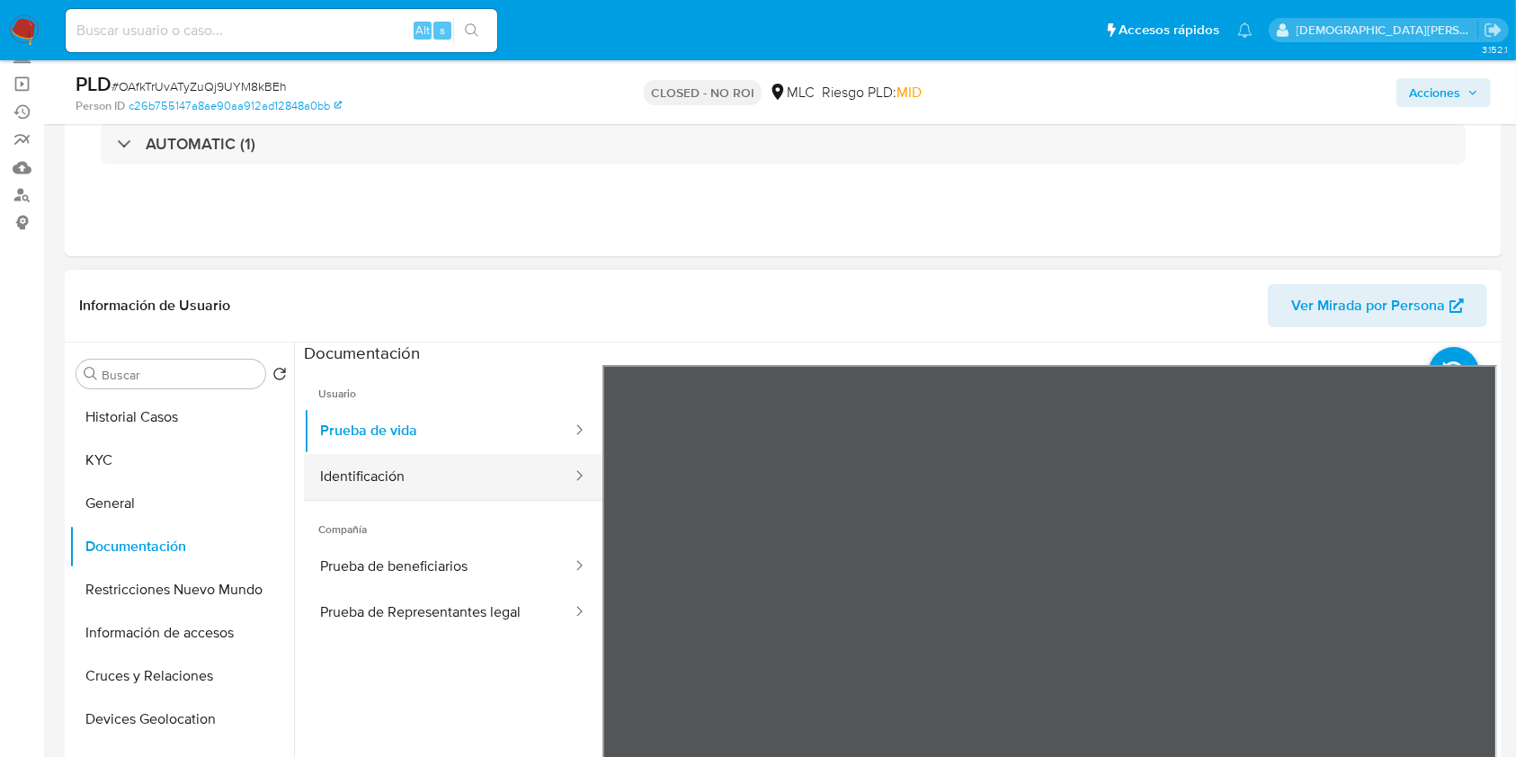
click at [441, 491] on button "Identificación" at bounding box center [439, 477] width 270 height 46
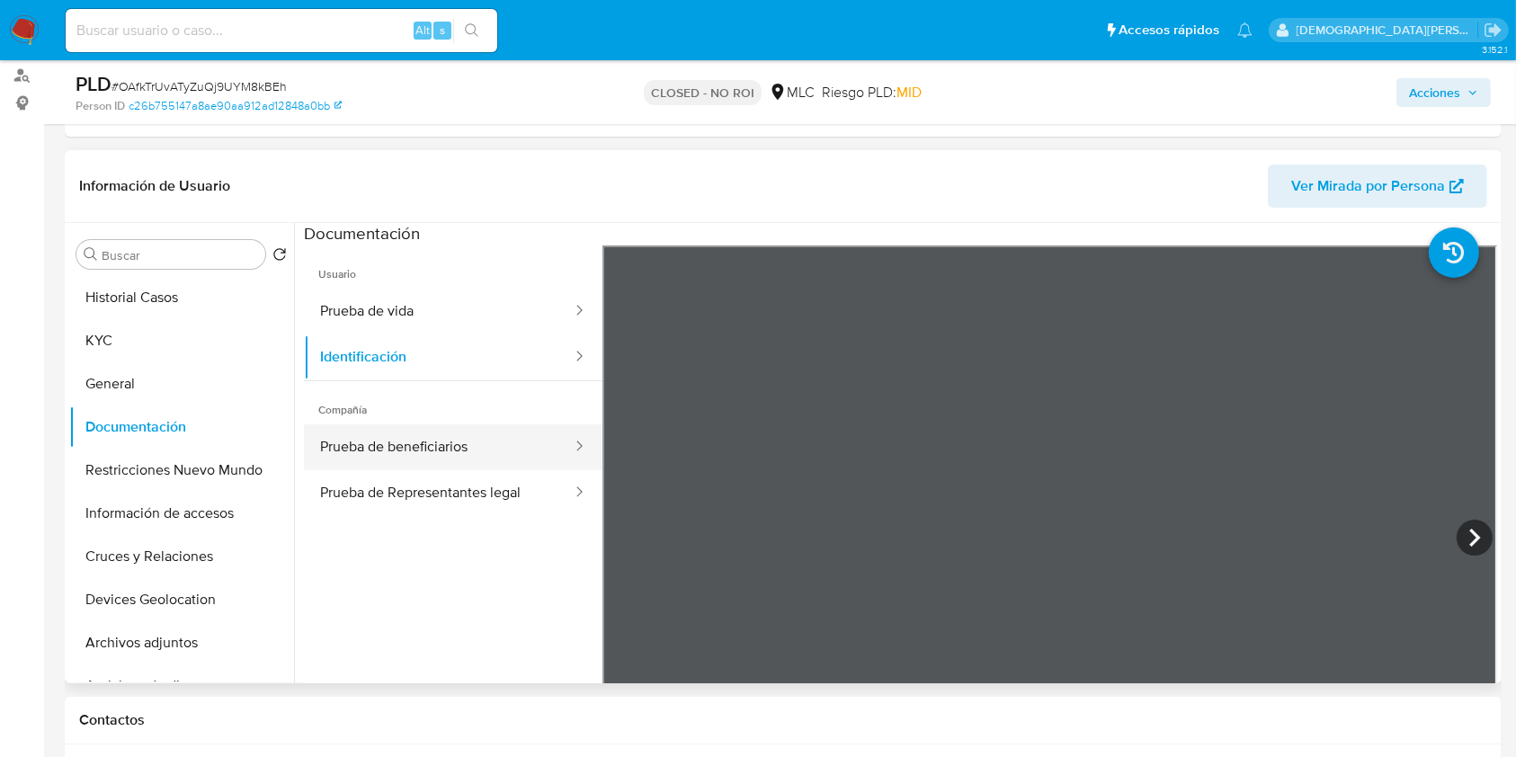
click at [429, 435] on button "Prueba de beneficiarios" at bounding box center [439, 447] width 270 height 46
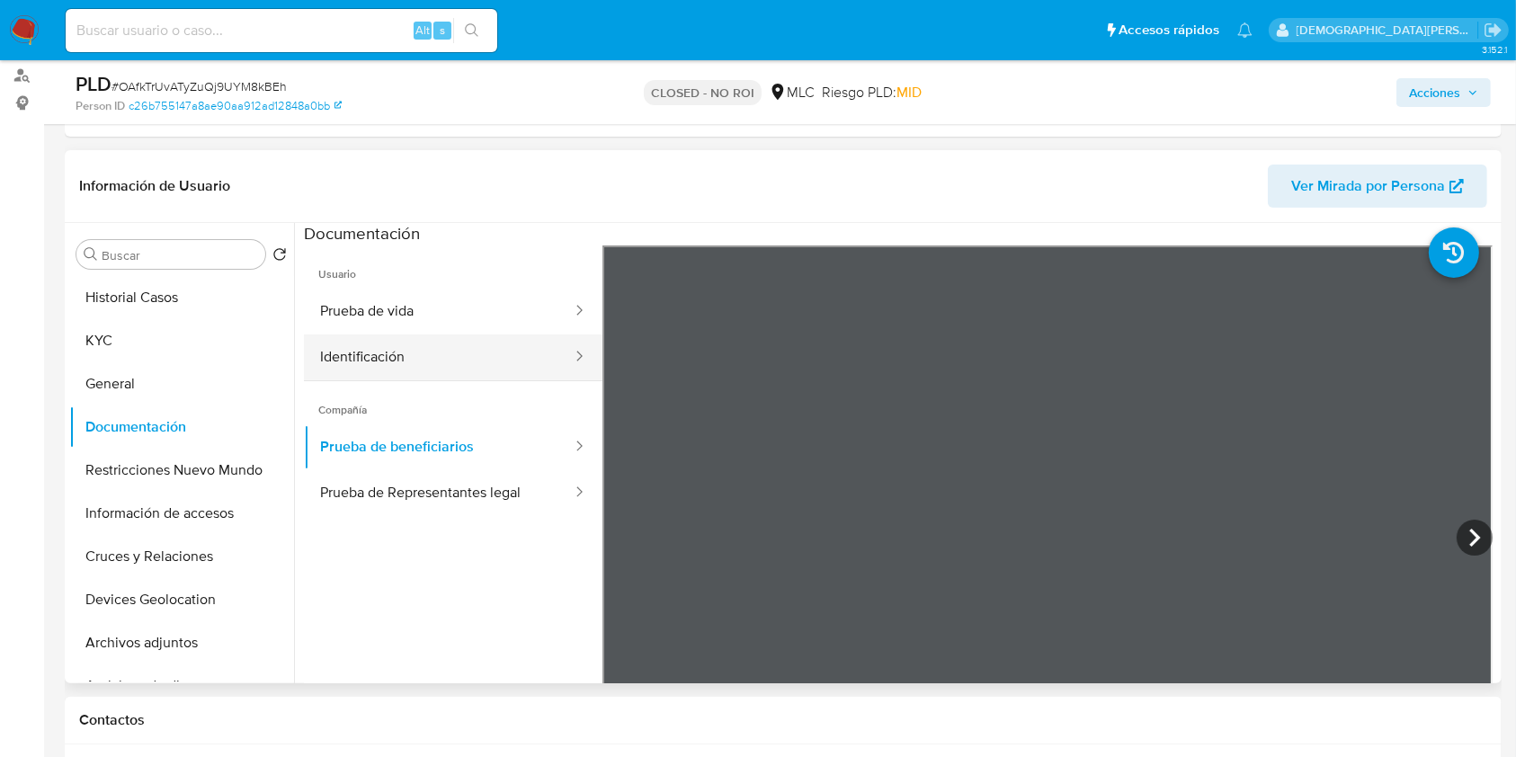
click at [414, 336] on button "Identificación" at bounding box center [439, 357] width 270 height 46
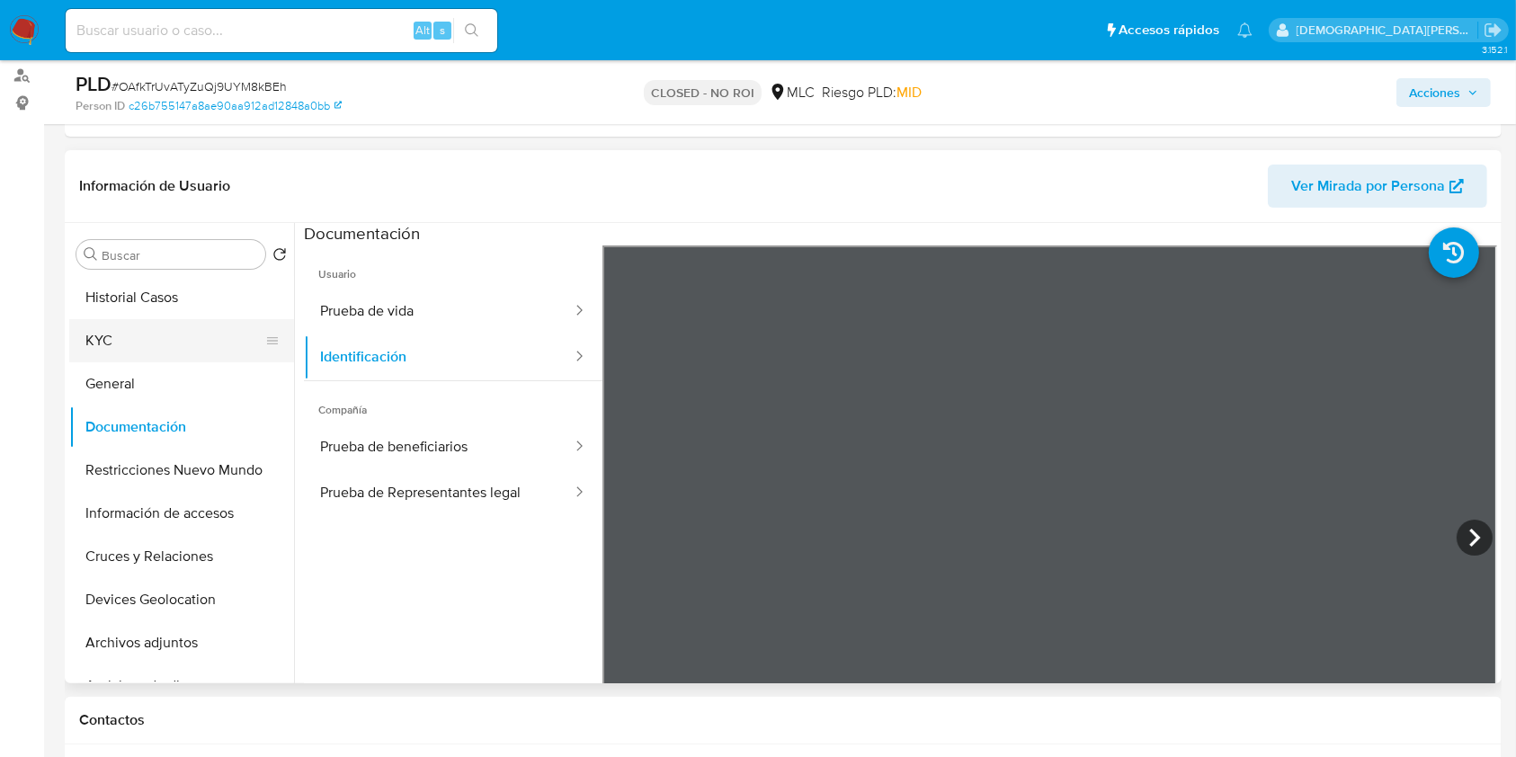
click at [115, 328] on button "KYC" at bounding box center [174, 340] width 210 height 43
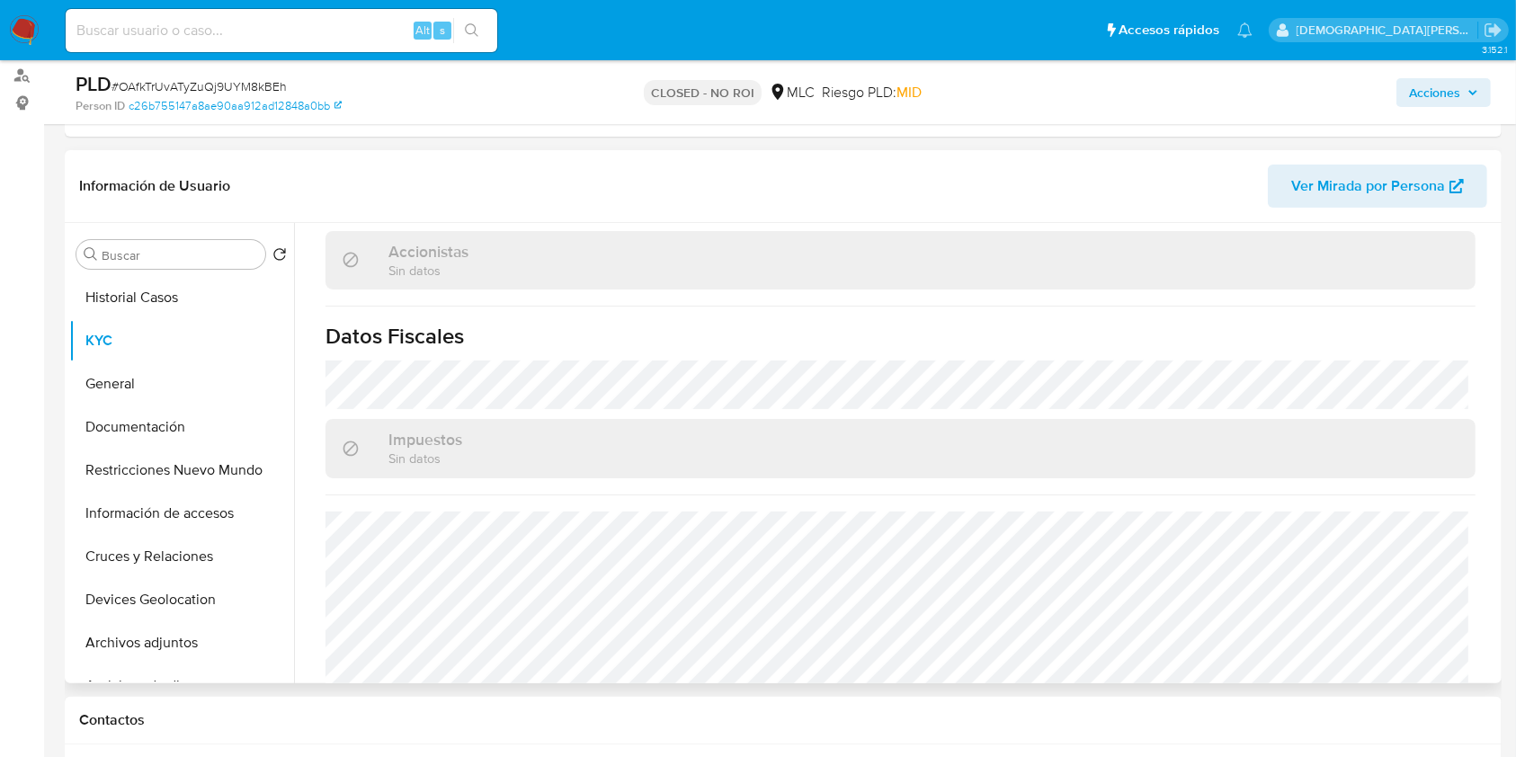
scroll to position [1199, 0]
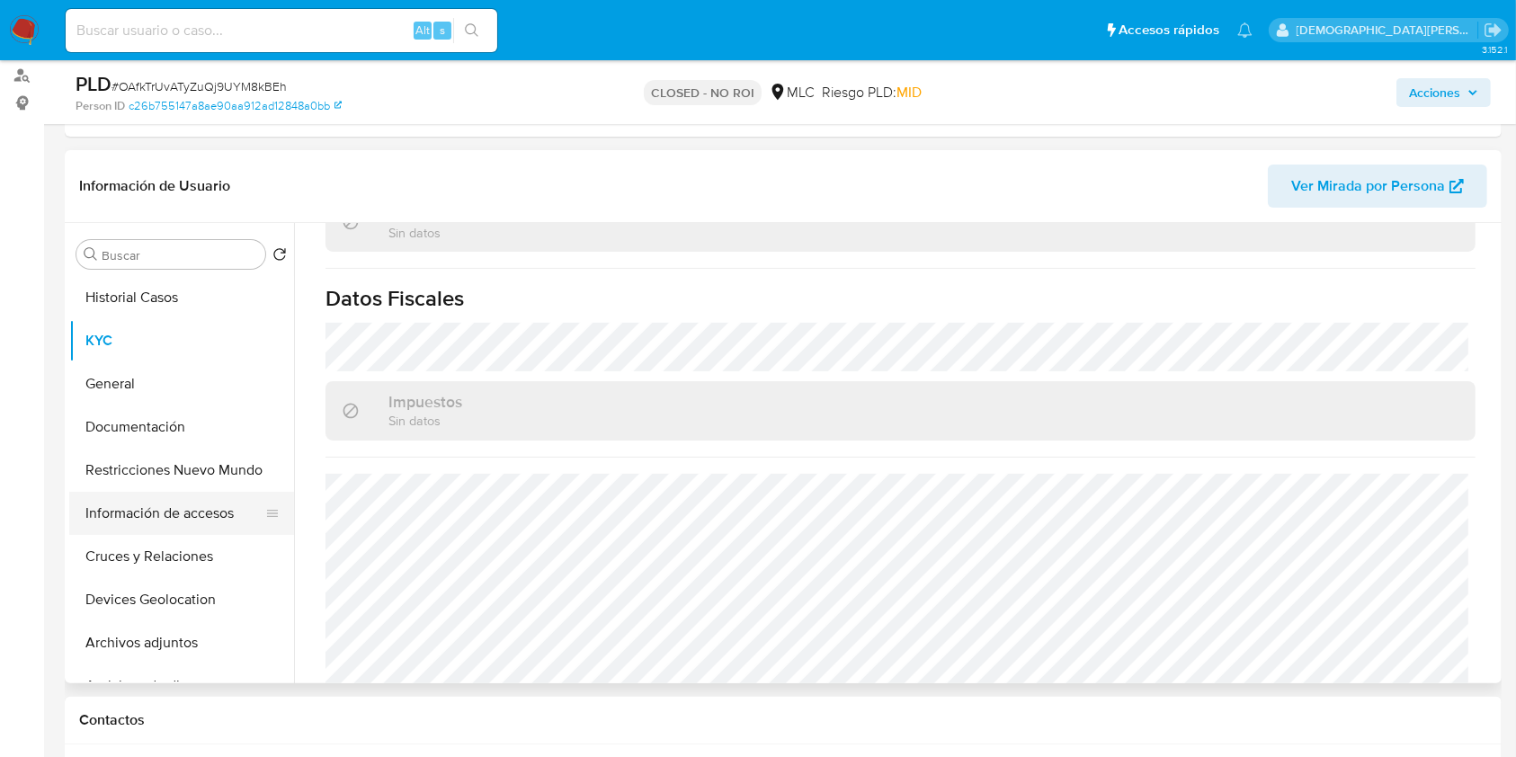
click at [145, 505] on button "Información de accesos" at bounding box center [174, 513] width 210 height 43
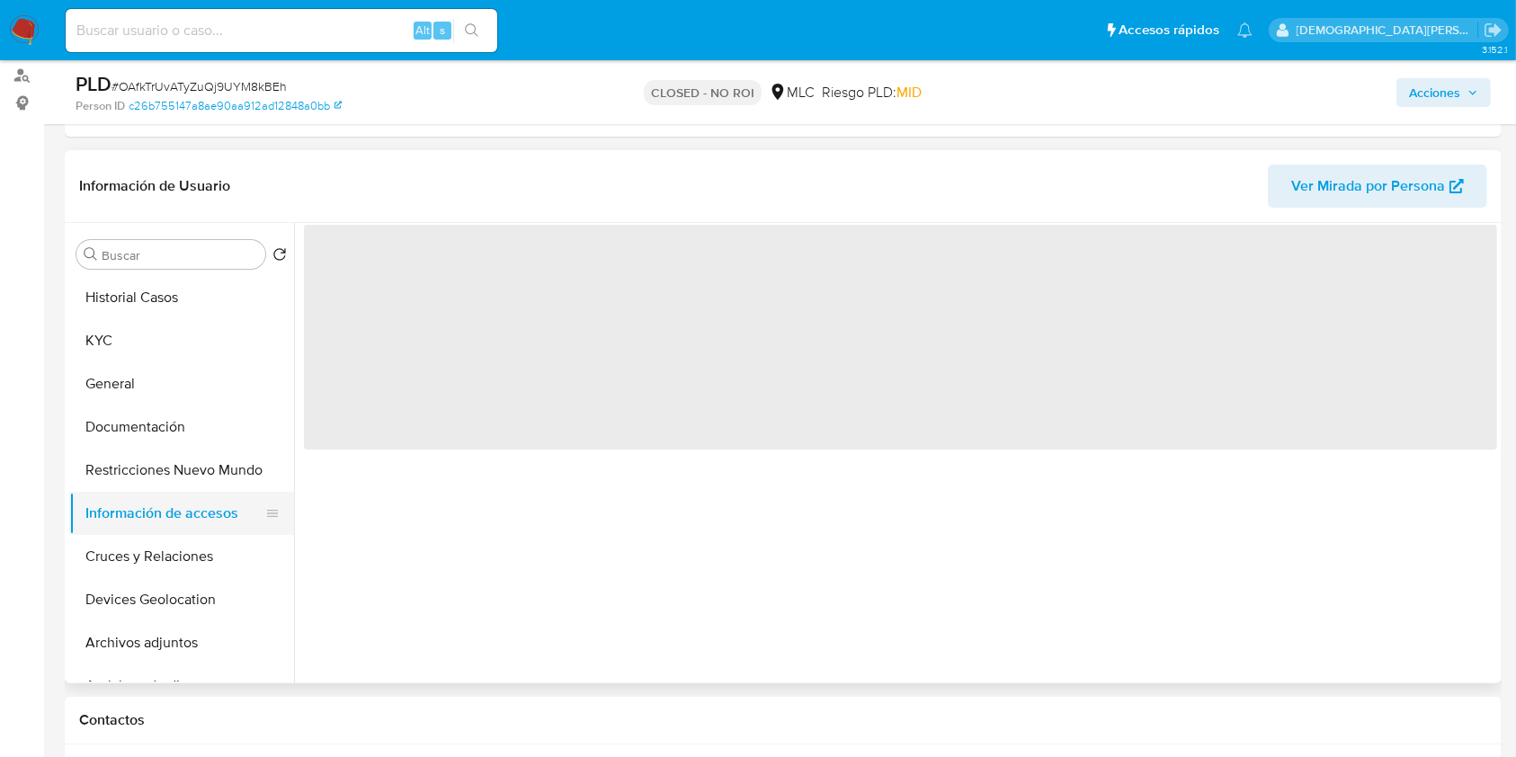
scroll to position [0, 0]
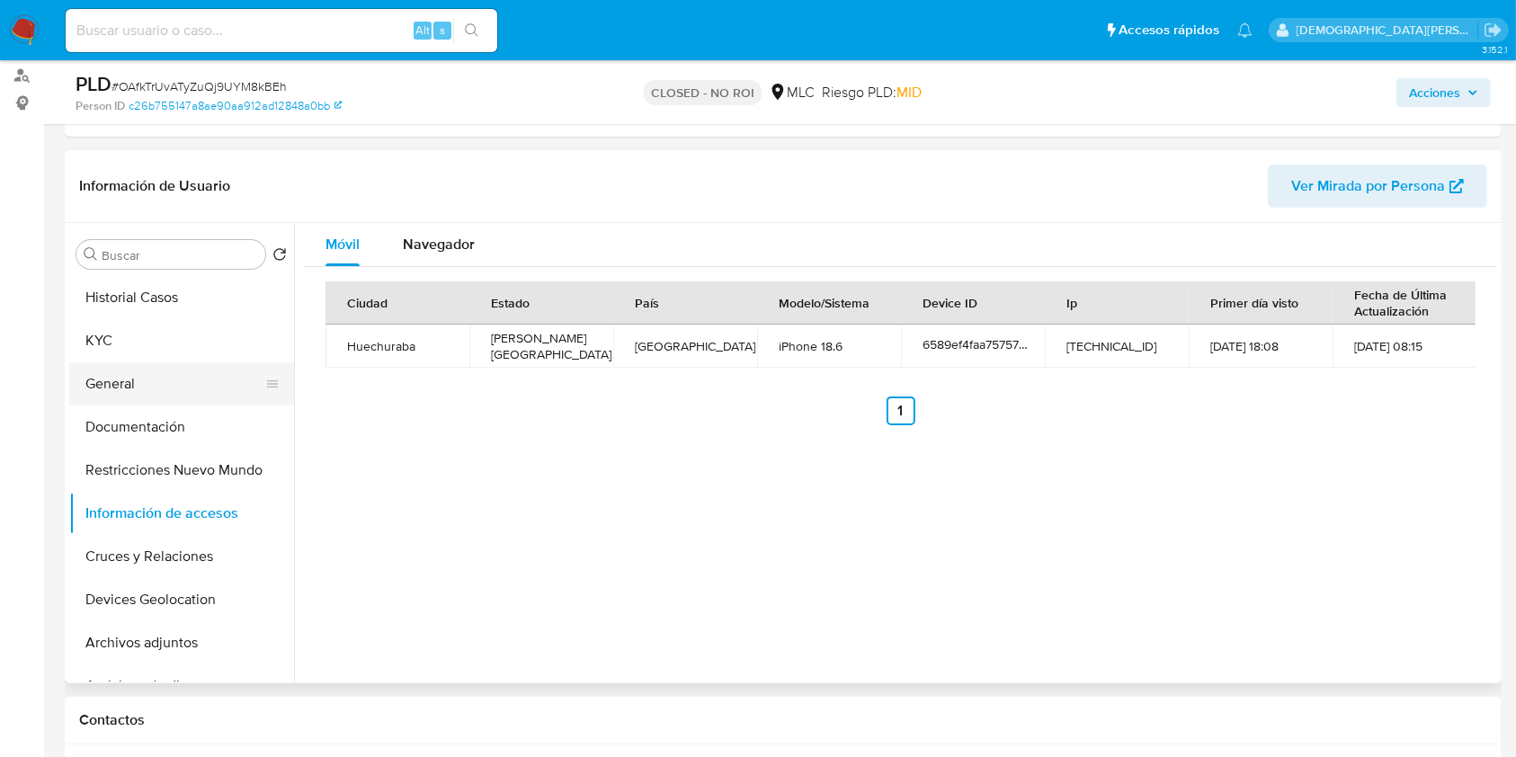
click at [158, 403] on button "General" at bounding box center [174, 383] width 210 height 43
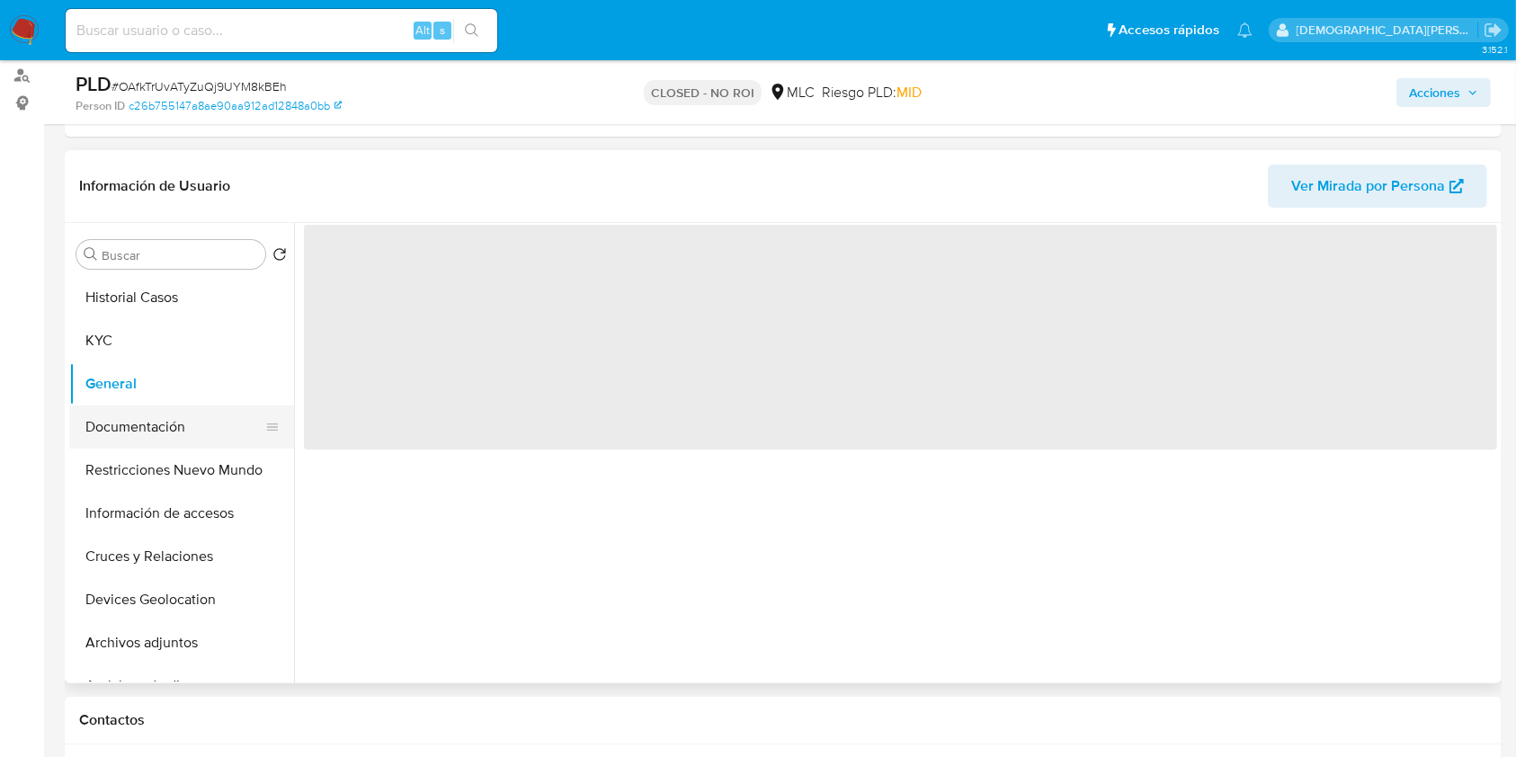
click at [151, 428] on button "Documentación" at bounding box center [174, 426] width 210 height 43
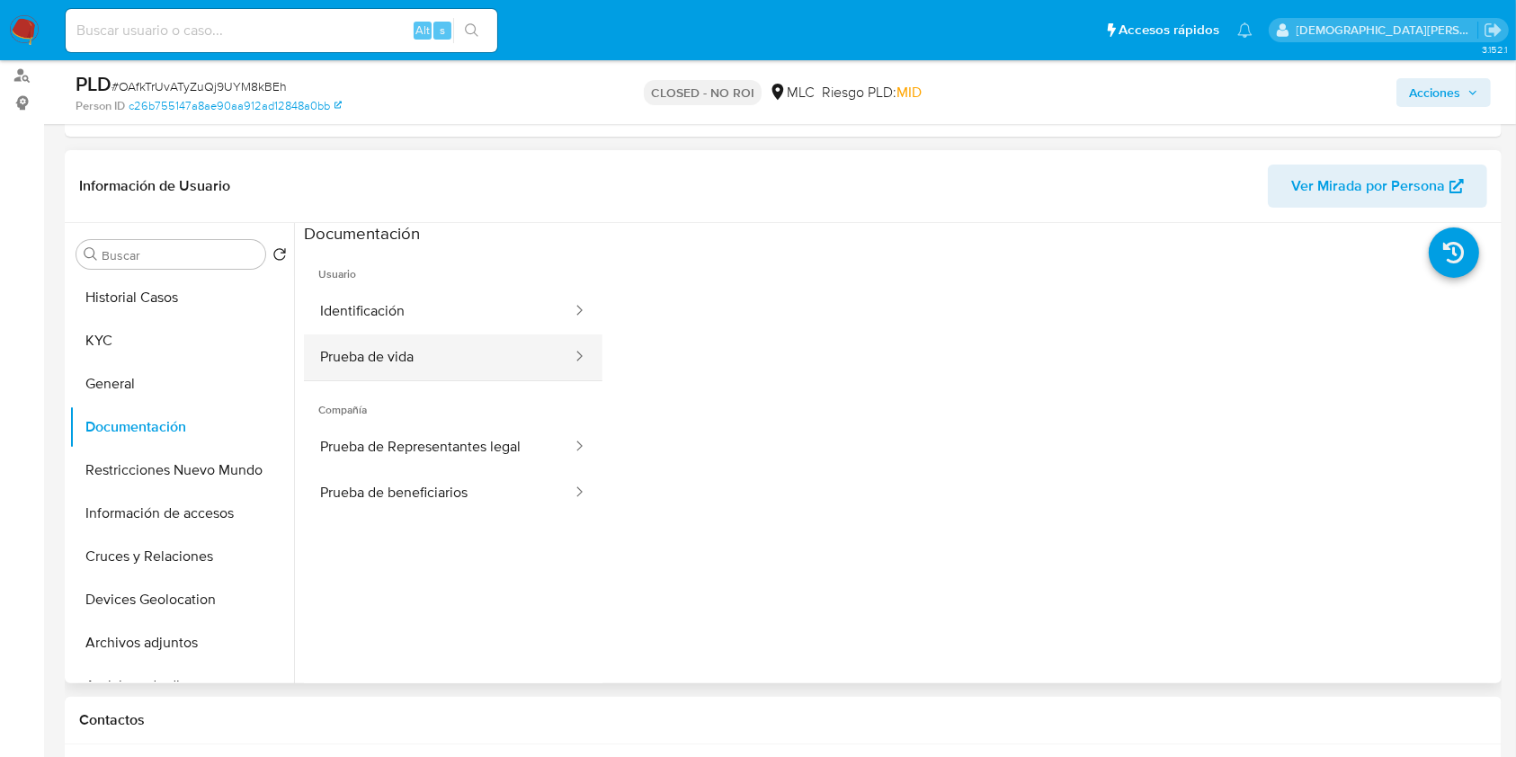
click at [367, 350] on button "Prueba de vida" at bounding box center [439, 357] width 270 height 46
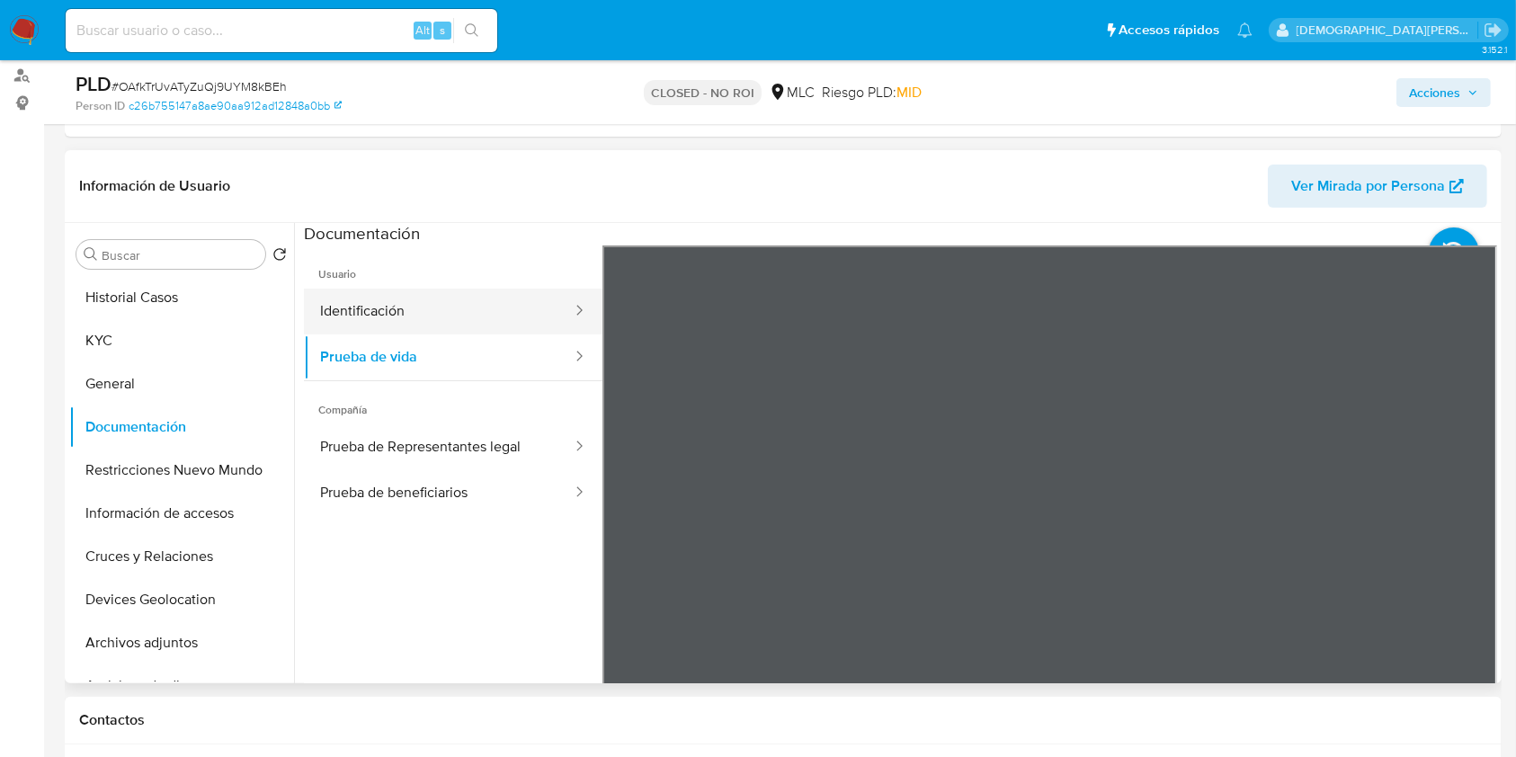
click at [357, 313] on button "Identificación" at bounding box center [439, 312] width 270 height 46
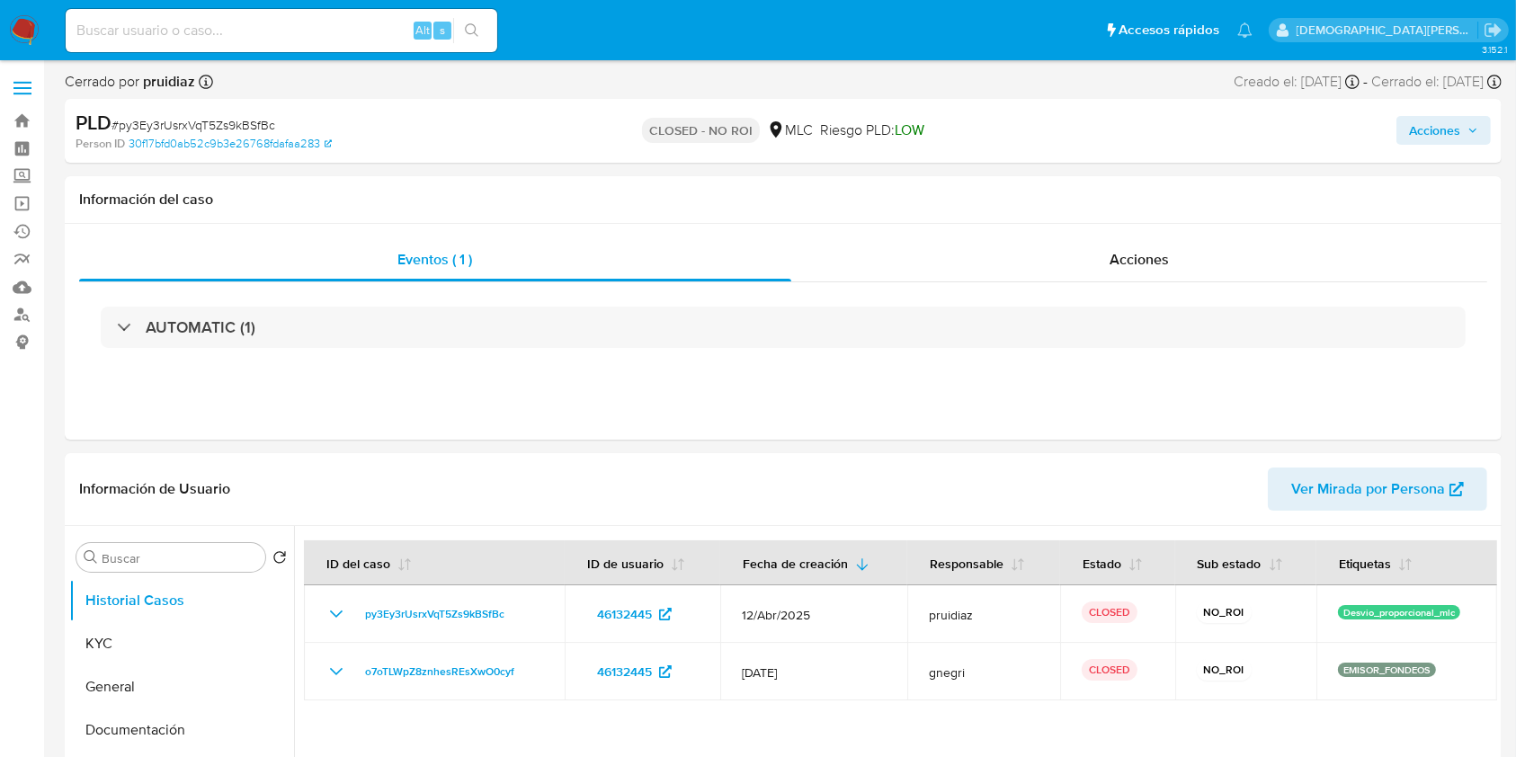
select select "10"
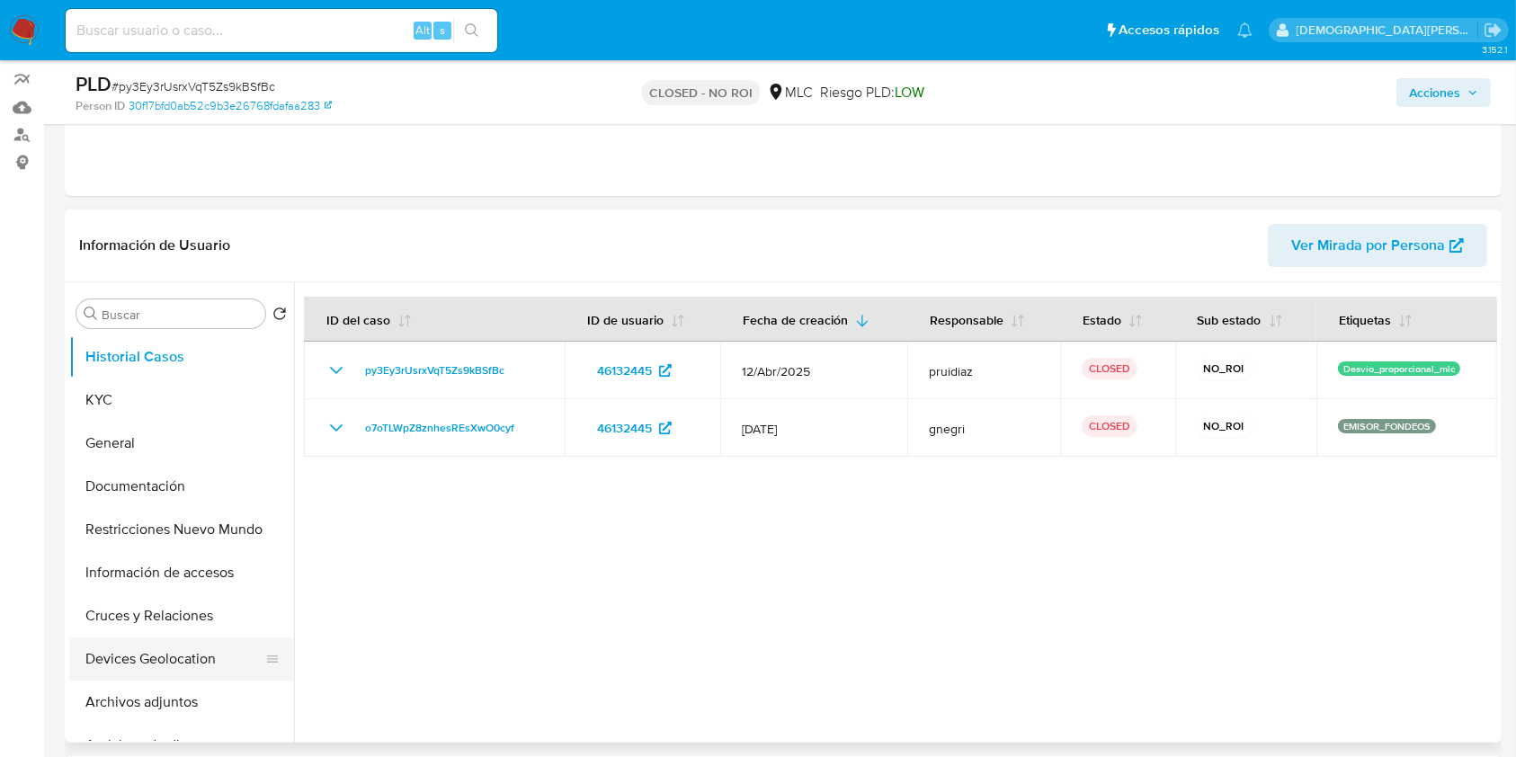
scroll to position [360, 0]
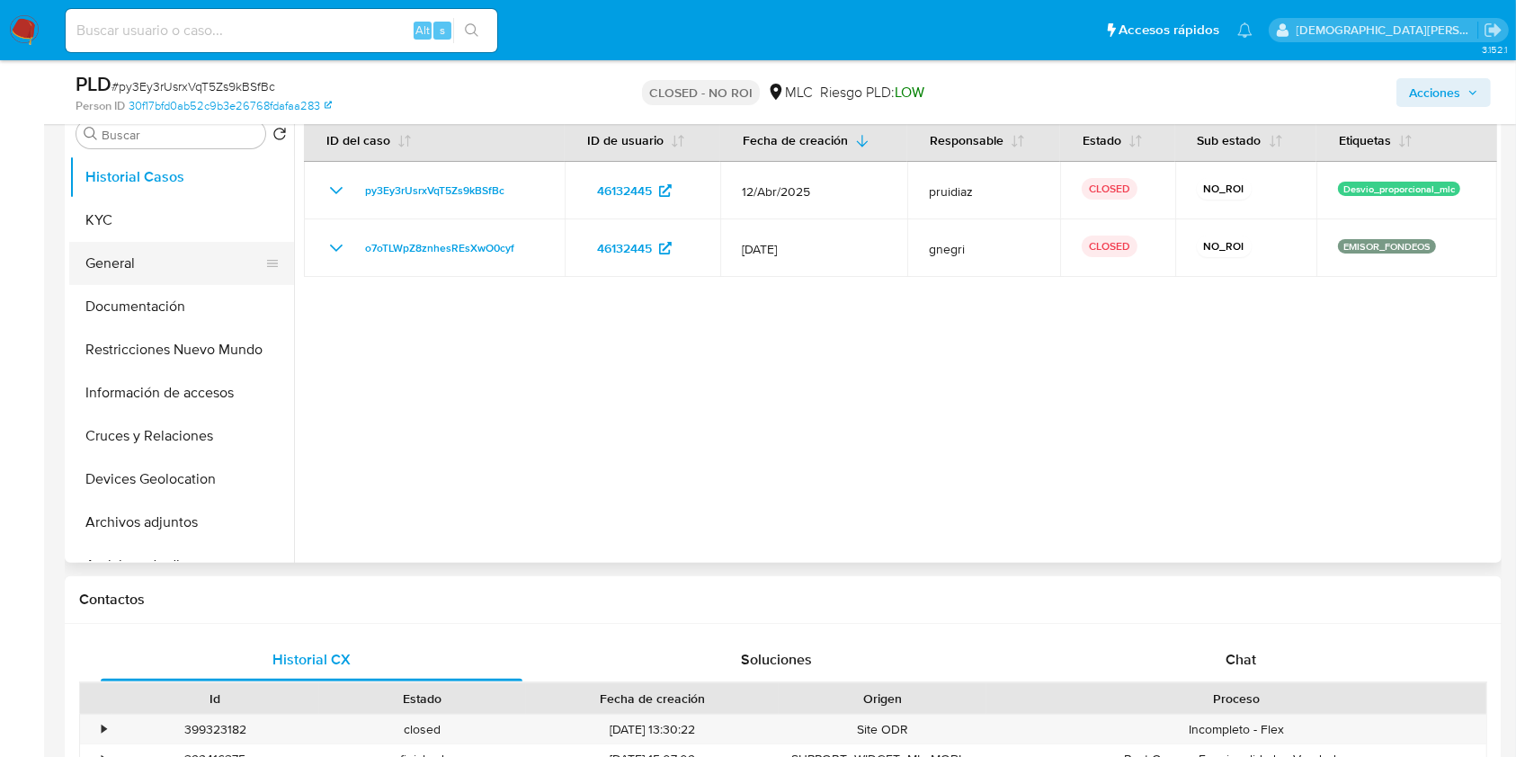
click at [134, 251] on button "General" at bounding box center [174, 263] width 210 height 43
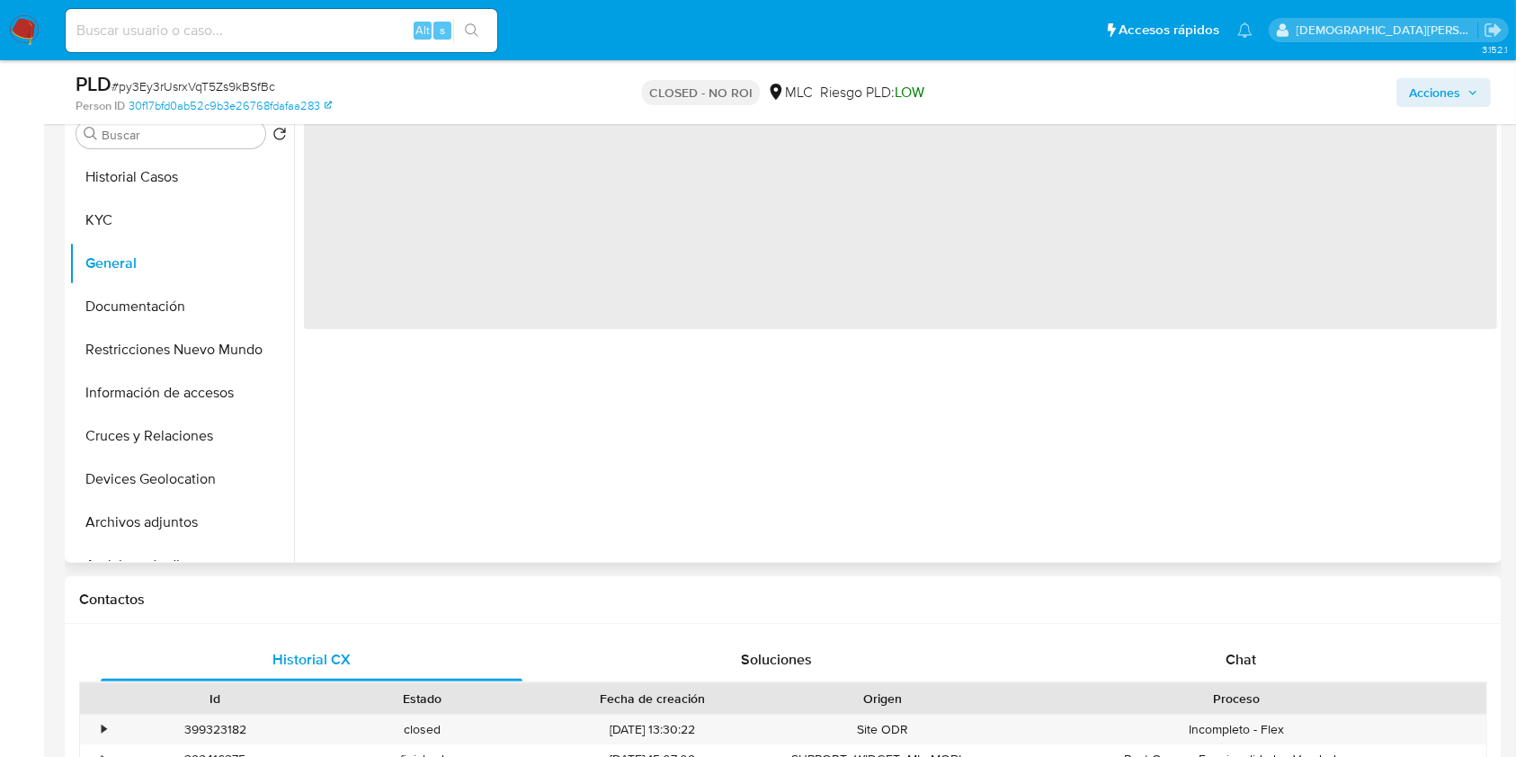
scroll to position [239, 0]
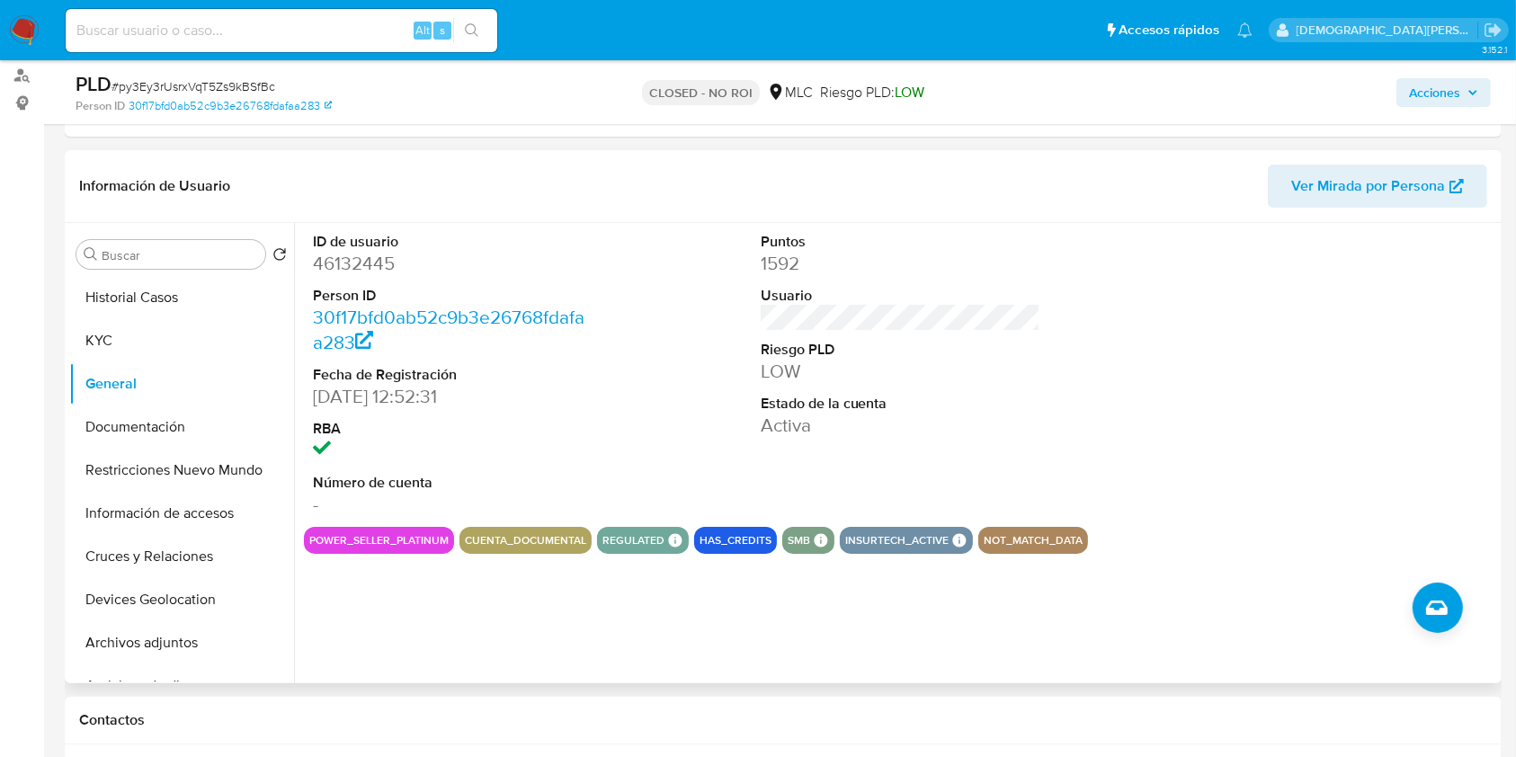
click at [361, 254] on dd "46132445" at bounding box center [453, 263] width 281 height 25
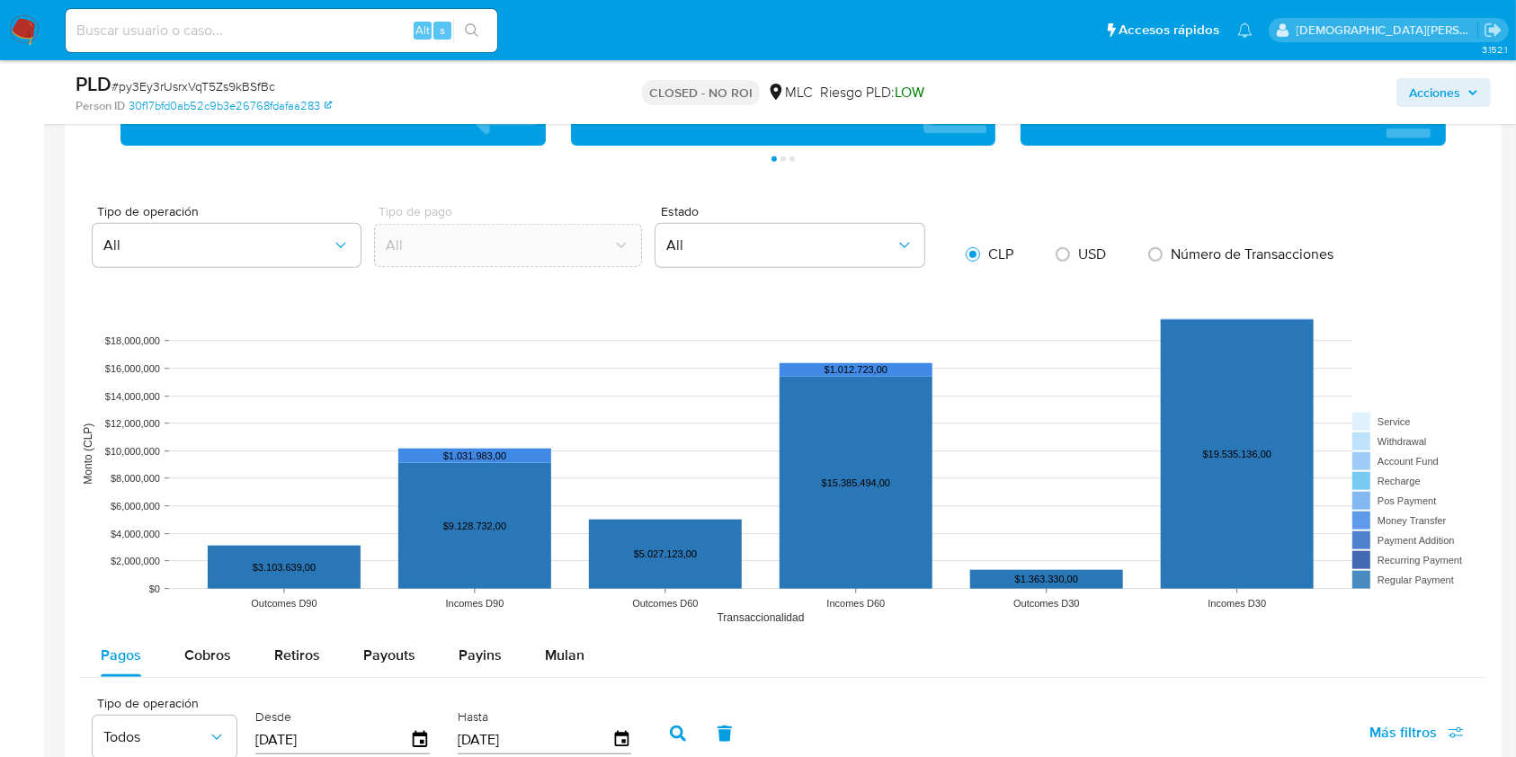
scroll to position [1558, 0]
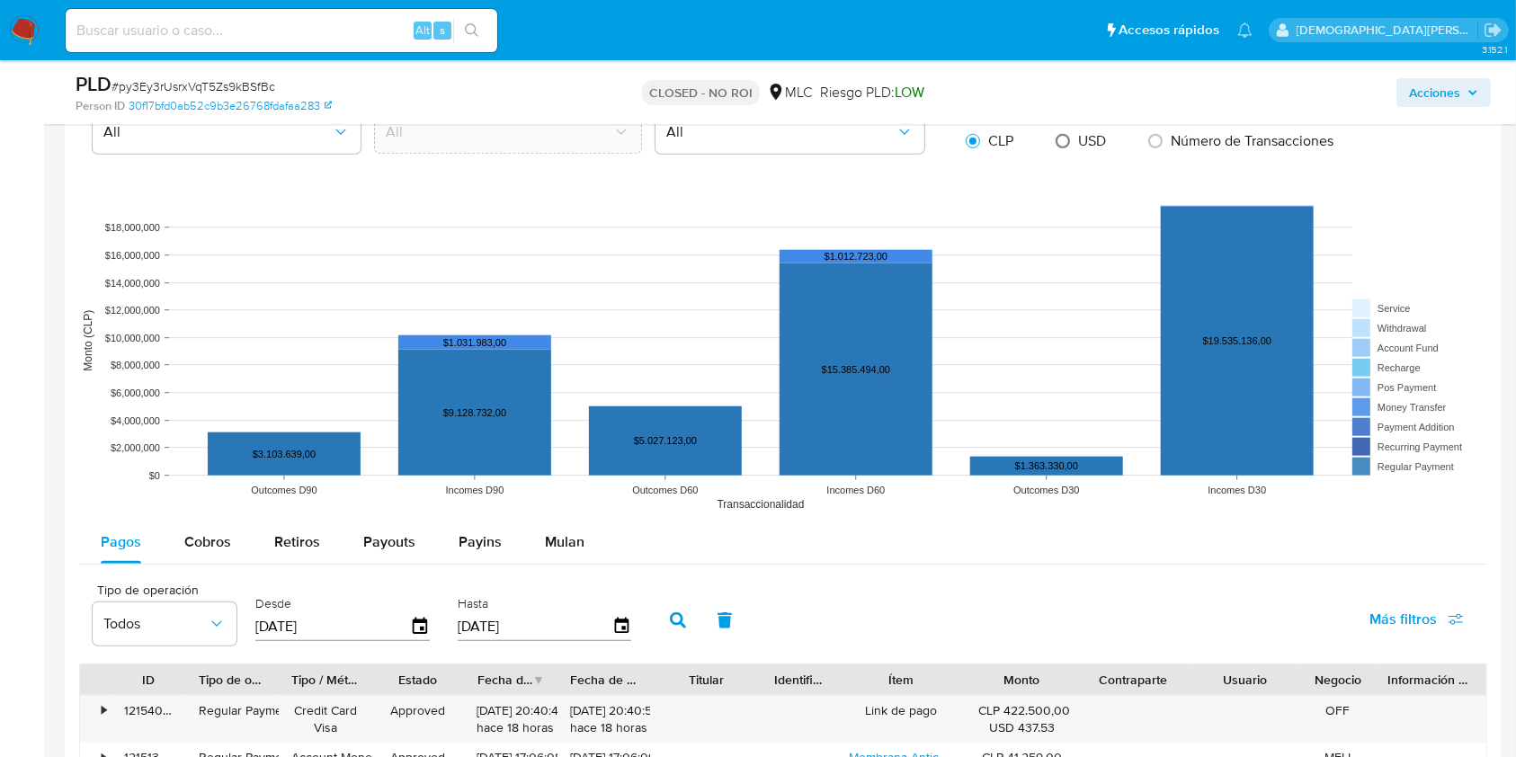
click at [1065, 145] on input "radio" at bounding box center [1062, 141] width 29 height 29
radio input "true"
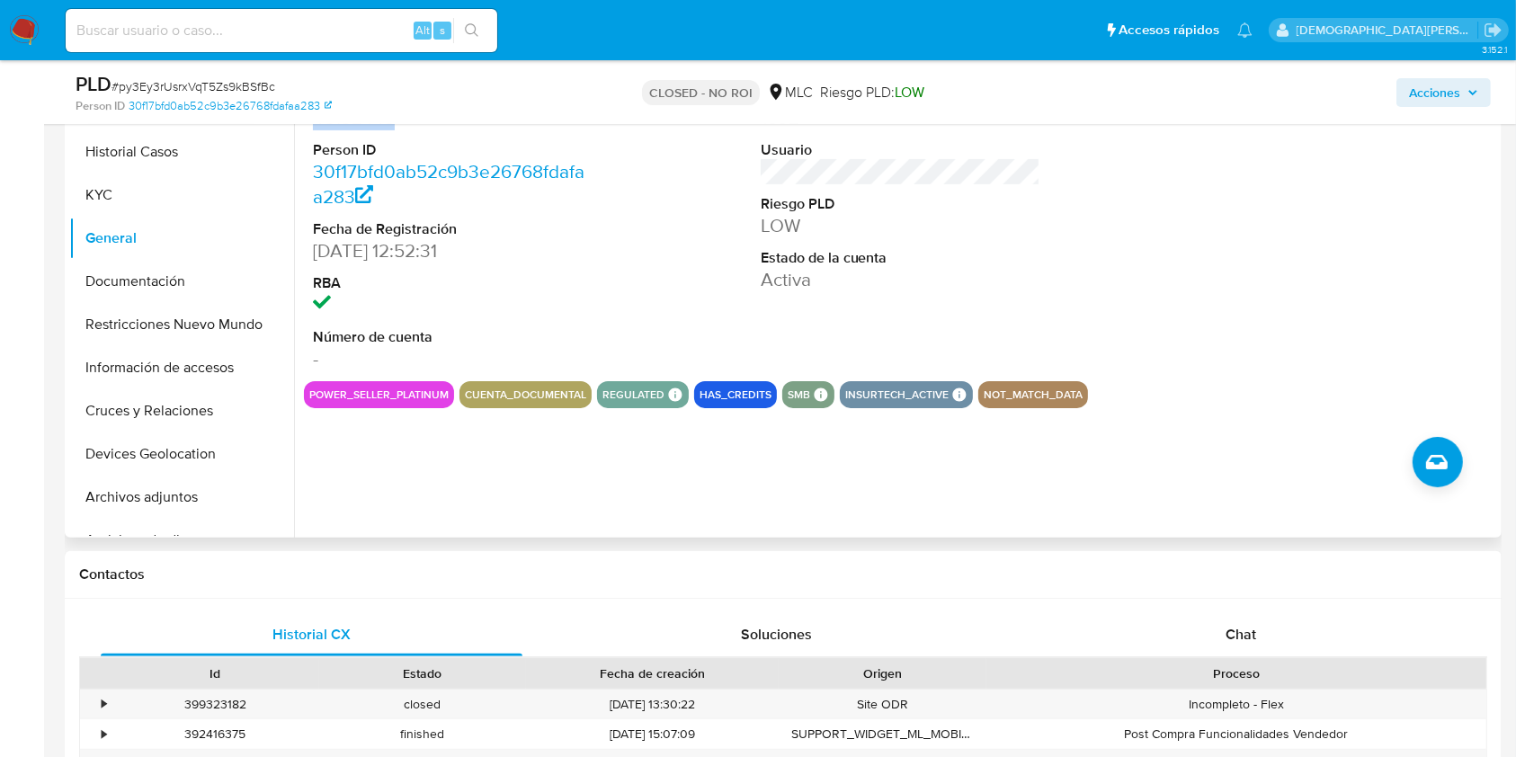
scroll to position [386, 0]
click at [169, 278] on button "Documentación" at bounding box center [174, 280] width 210 height 43
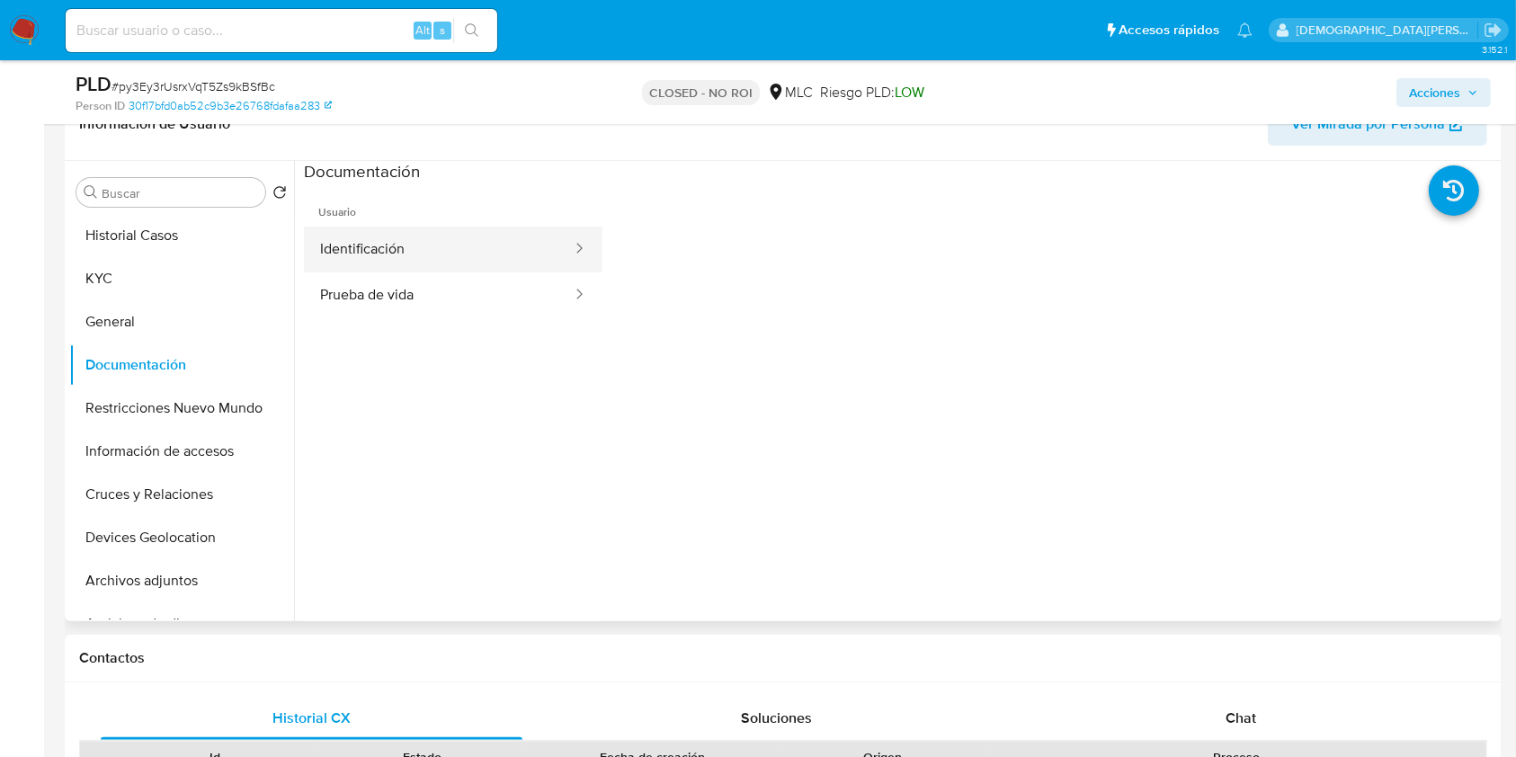
scroll to position [266, 0]
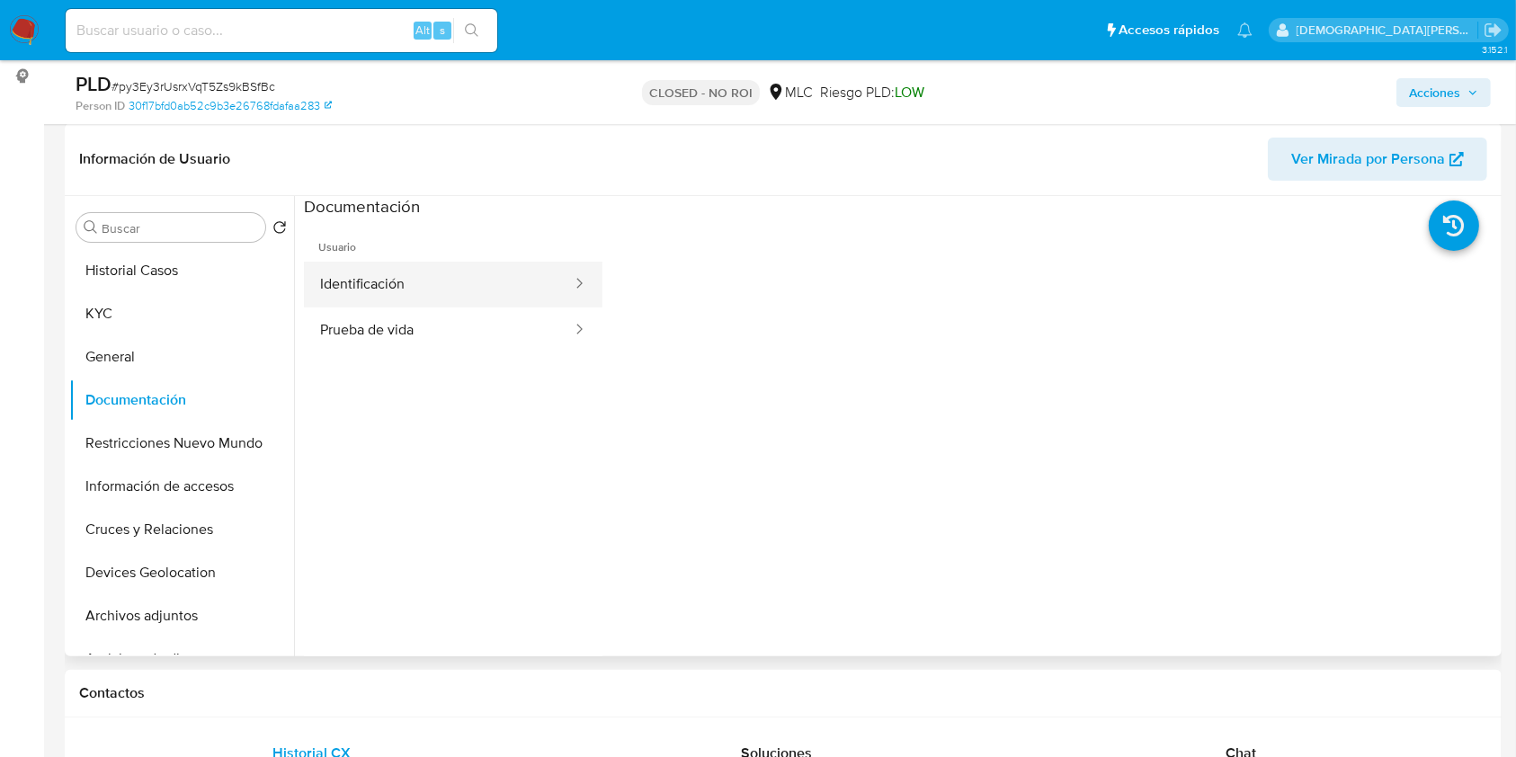
click at [453, 283] on button "Identificación" at bounding box center [439, 285] width 270 height 46
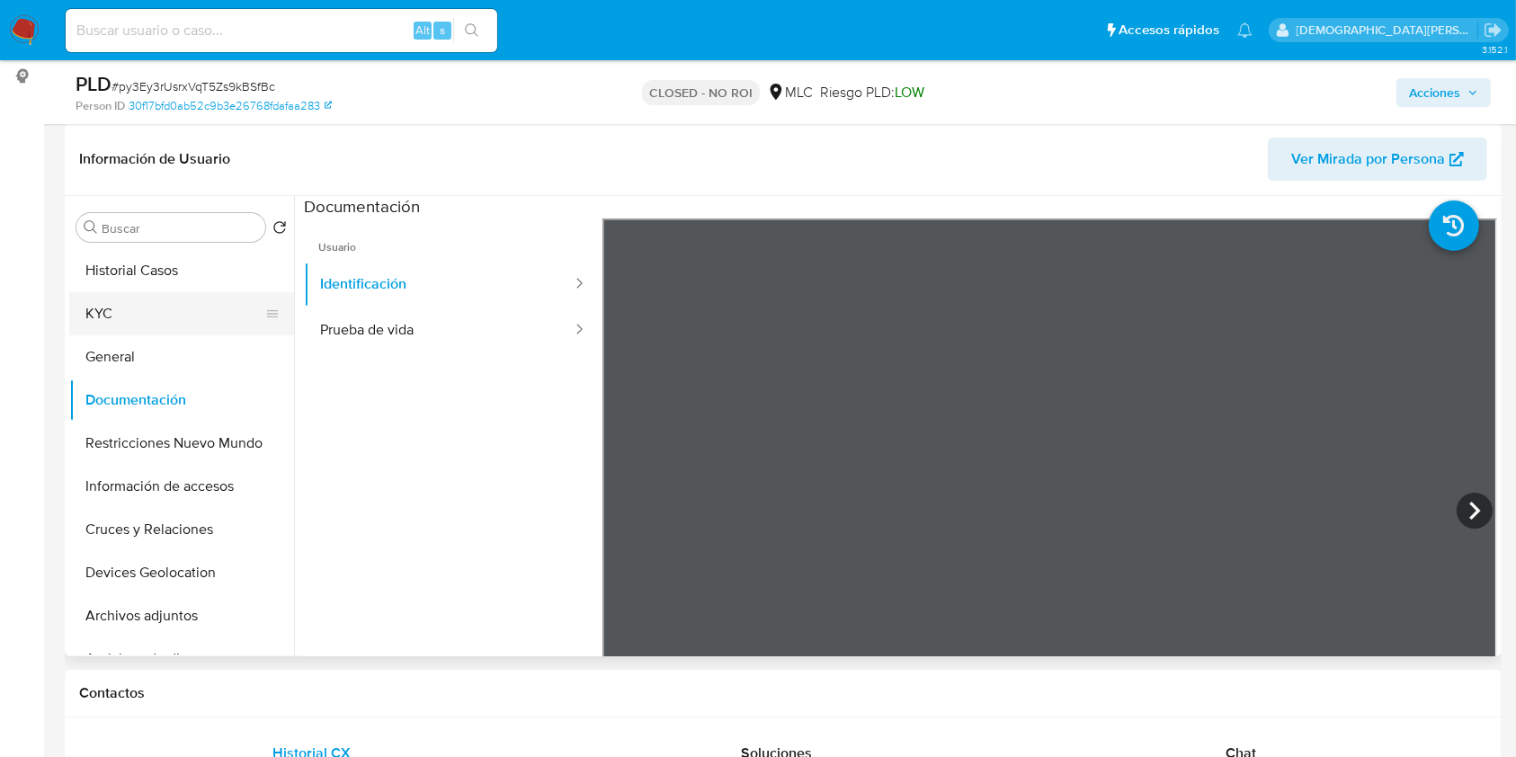
click at [165, 319] on button "KYC" at bounding box center [174, 313] width 210 height 43
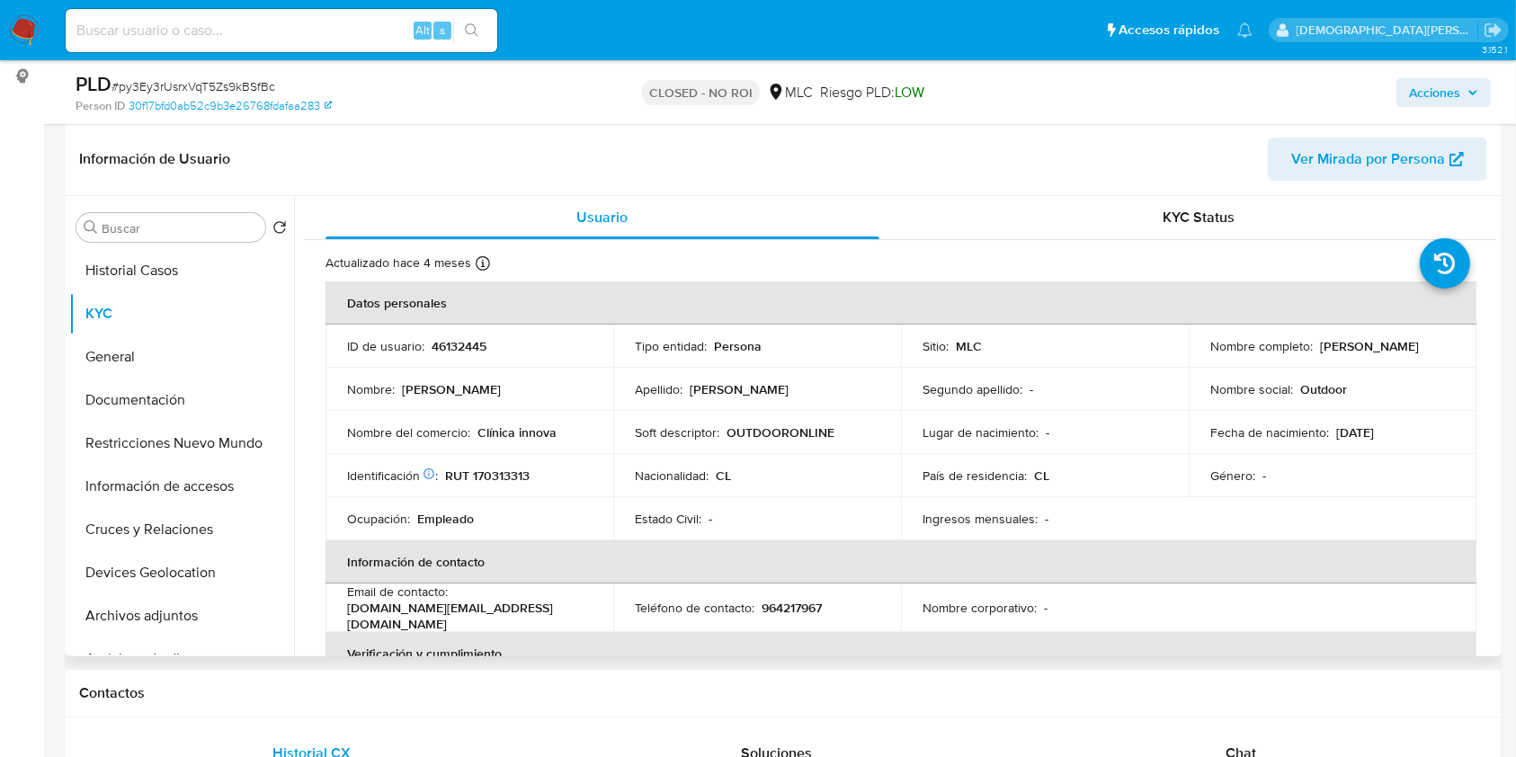
click at [1320, 352] on p "[PERSON_NAME]" at bounding box center [1369, 346] width 99 height 16
click at [1376, 354] on div "Nombre completo : [PERSON_NAME]" at bounding box center [1332, 346] width 245 height 16
drag, startPoint x: 1372, startPoint y: 356, endPoint x: 1187, endPoint y: 356, distance: 185.2
click at [1189, 356] on td "Nombre completo : [PERSON_NAME]" at bounding box center [1333, 346] width 288 height 43
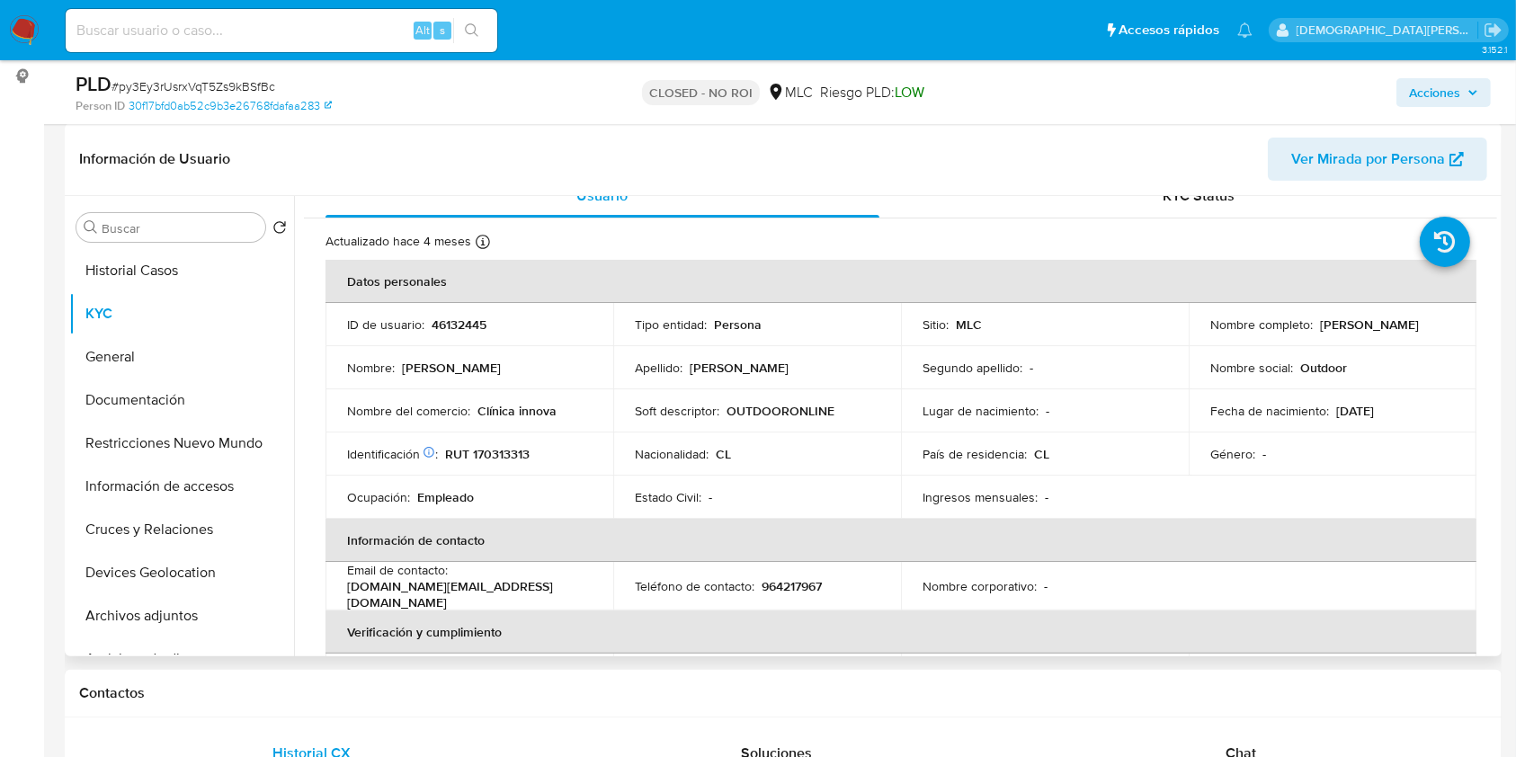
scroll to position [0, 0]
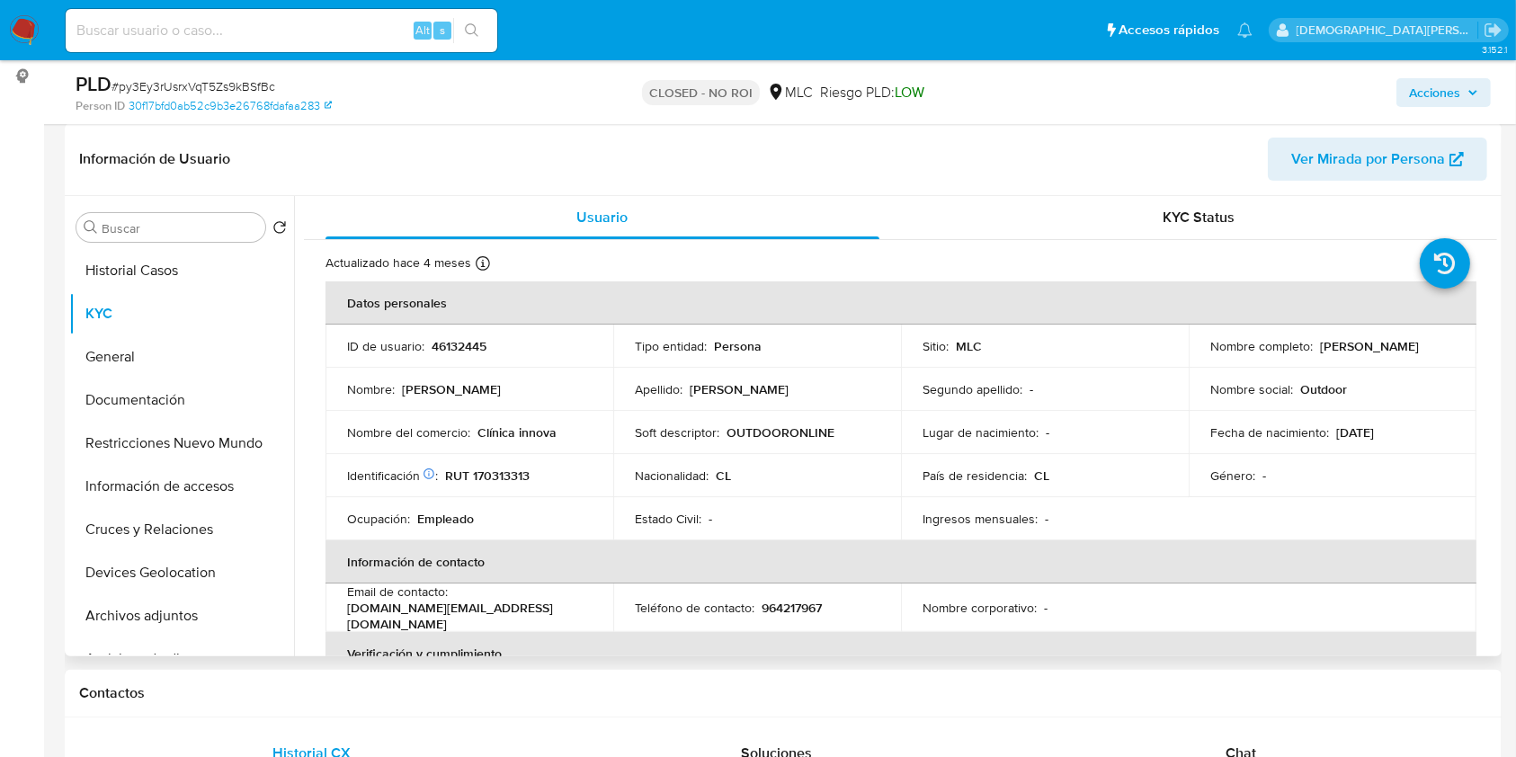
click at [464, 350] on p "46132445" at bounding box center [459, 346] width 55 height 16
copy p "46132445"
click at [29, 40] on img at bounding box center [24, 30] width 31 height 31
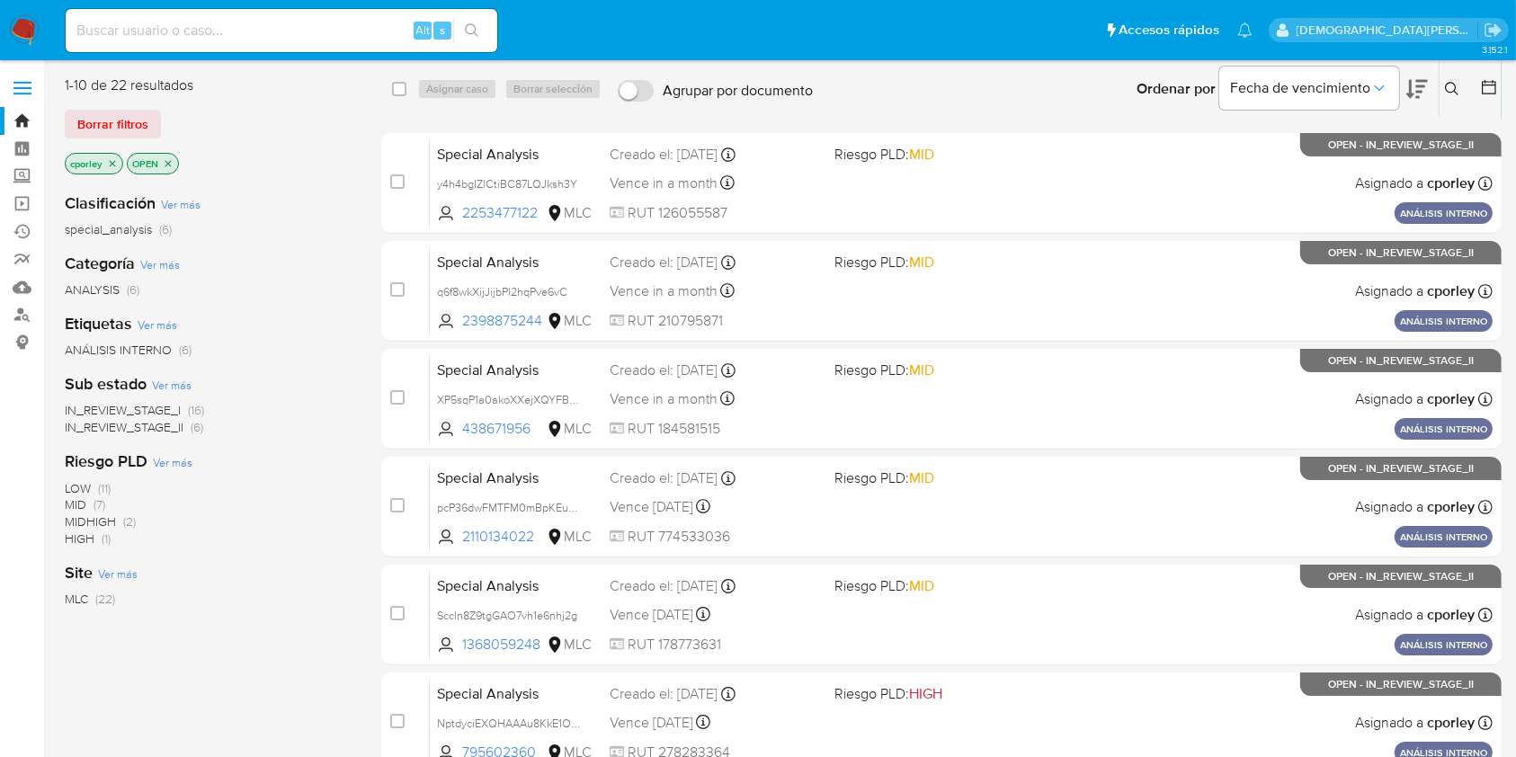
click at [173, 164] on icon "close-filter" at bounding box center [168, 163] width 11 height 11
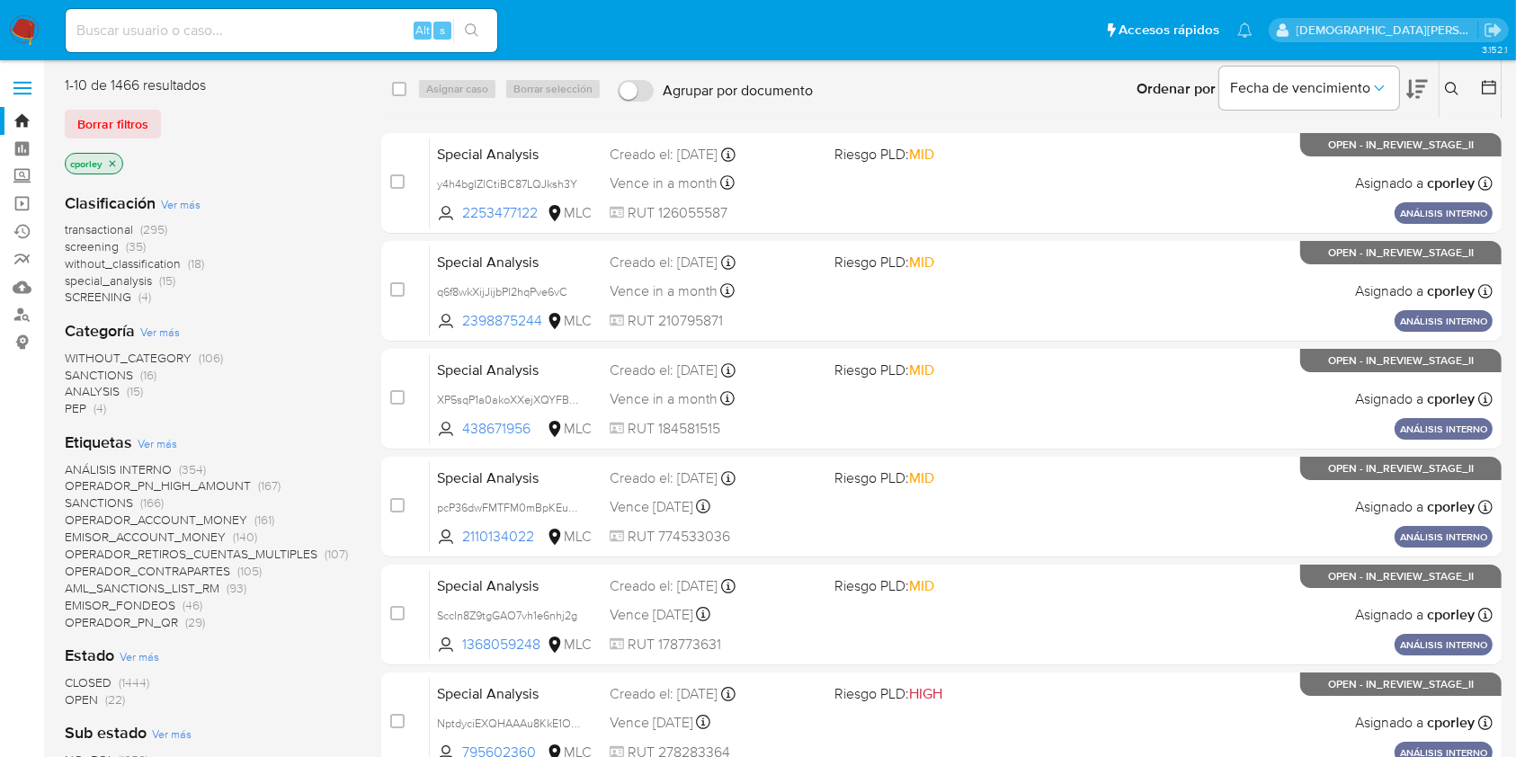
click at [109, 161] on icon "close-filter" at bounding box center [112, 163] width 11 height 11
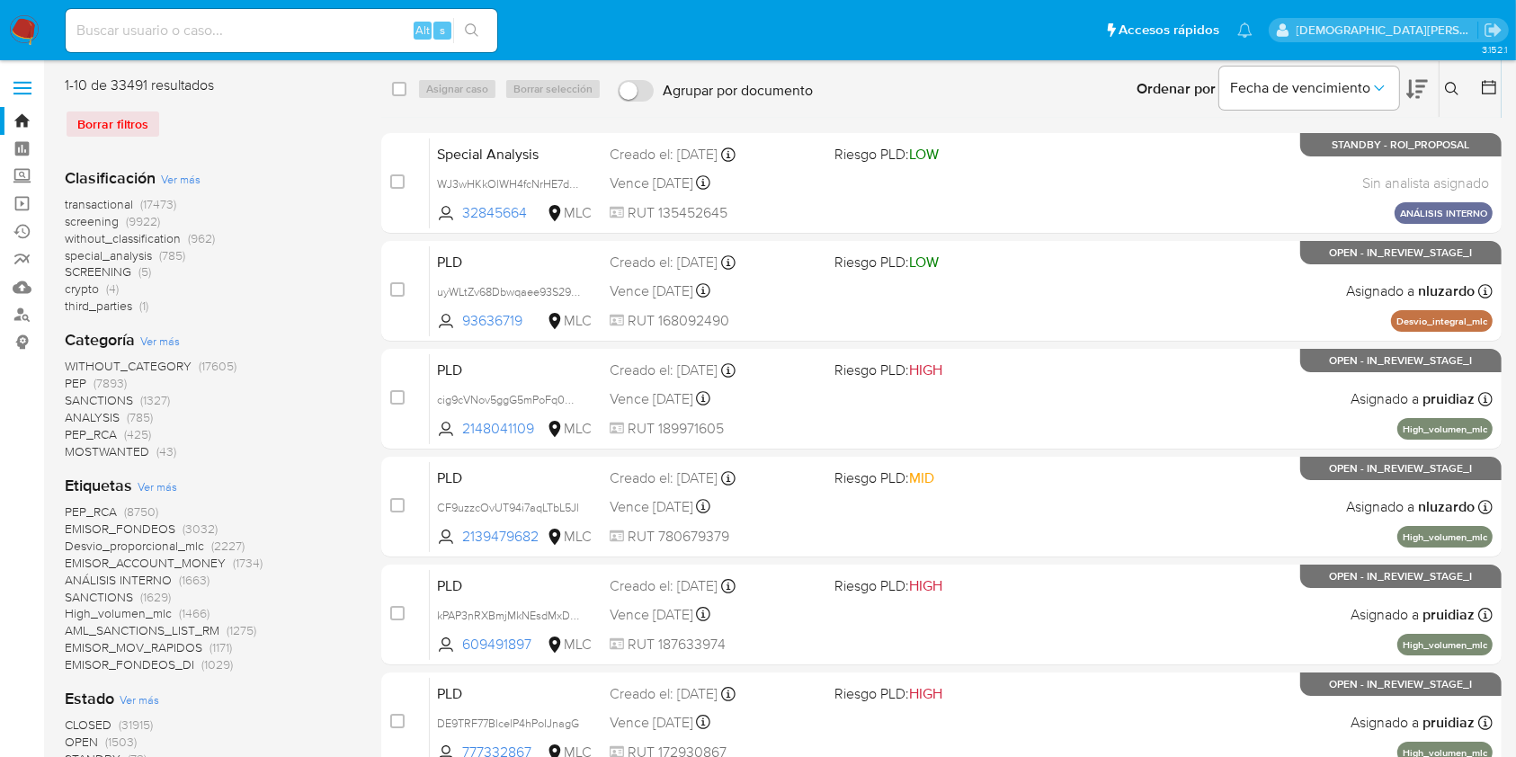
click at [1489, 85] on icon at bounding box center [1489, 87] width 18 height 18
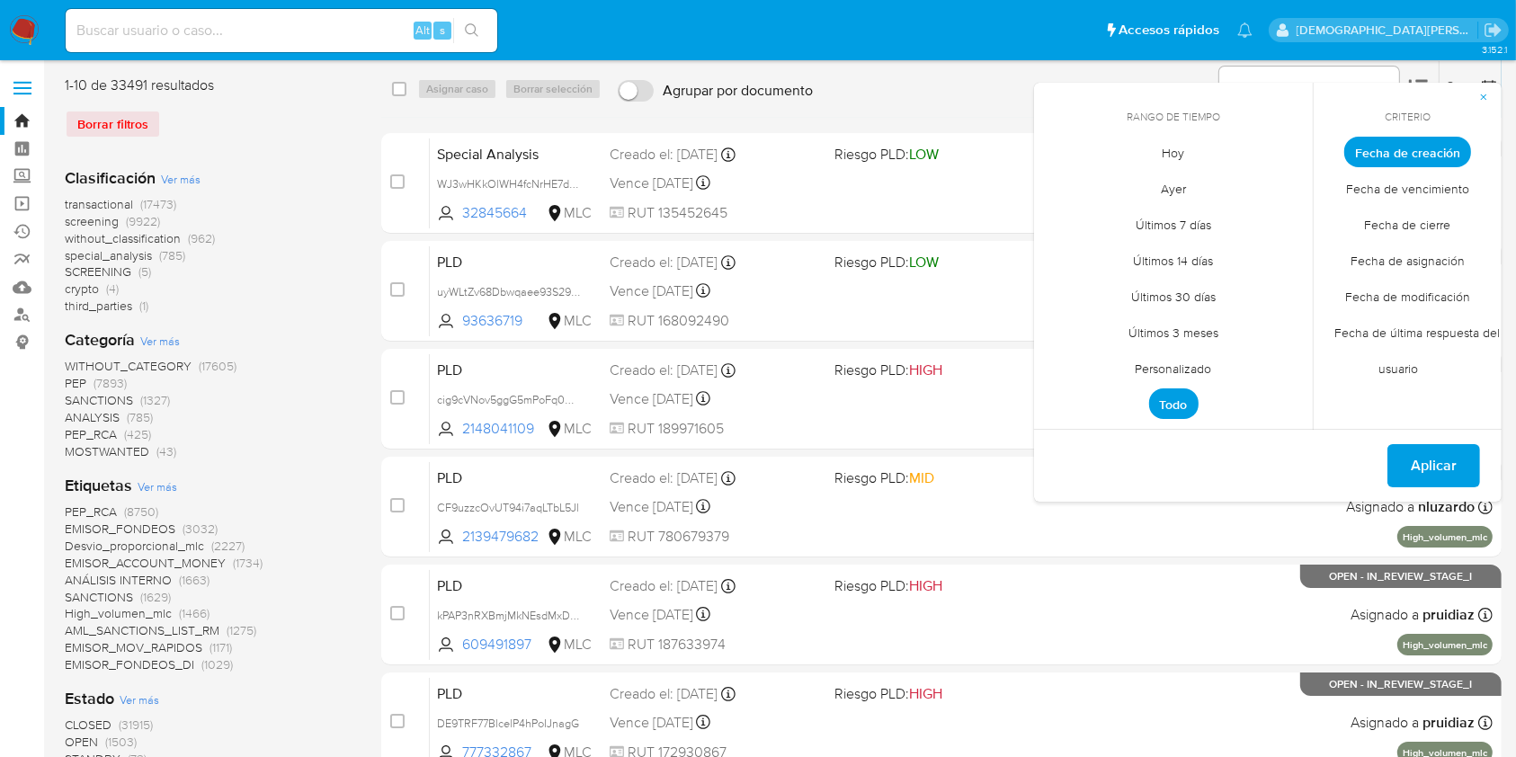
drag, startPoint x: 1371, startPoint y: 227, endPoint x: 1324, endPoint y: 278, distance: 68.7
click at [1371, 227] on span "Fecha de cierre" at bounding box center [1408, 225] width 124 height 37
drag, startPoint x: 1202, startPoint y: 365, endPoint x: 1200, endPoint y: 355, distance: 10.1
click at [1201, 363] on span "Personalizado" at bounding box center [1174, 369] width 114 height 37
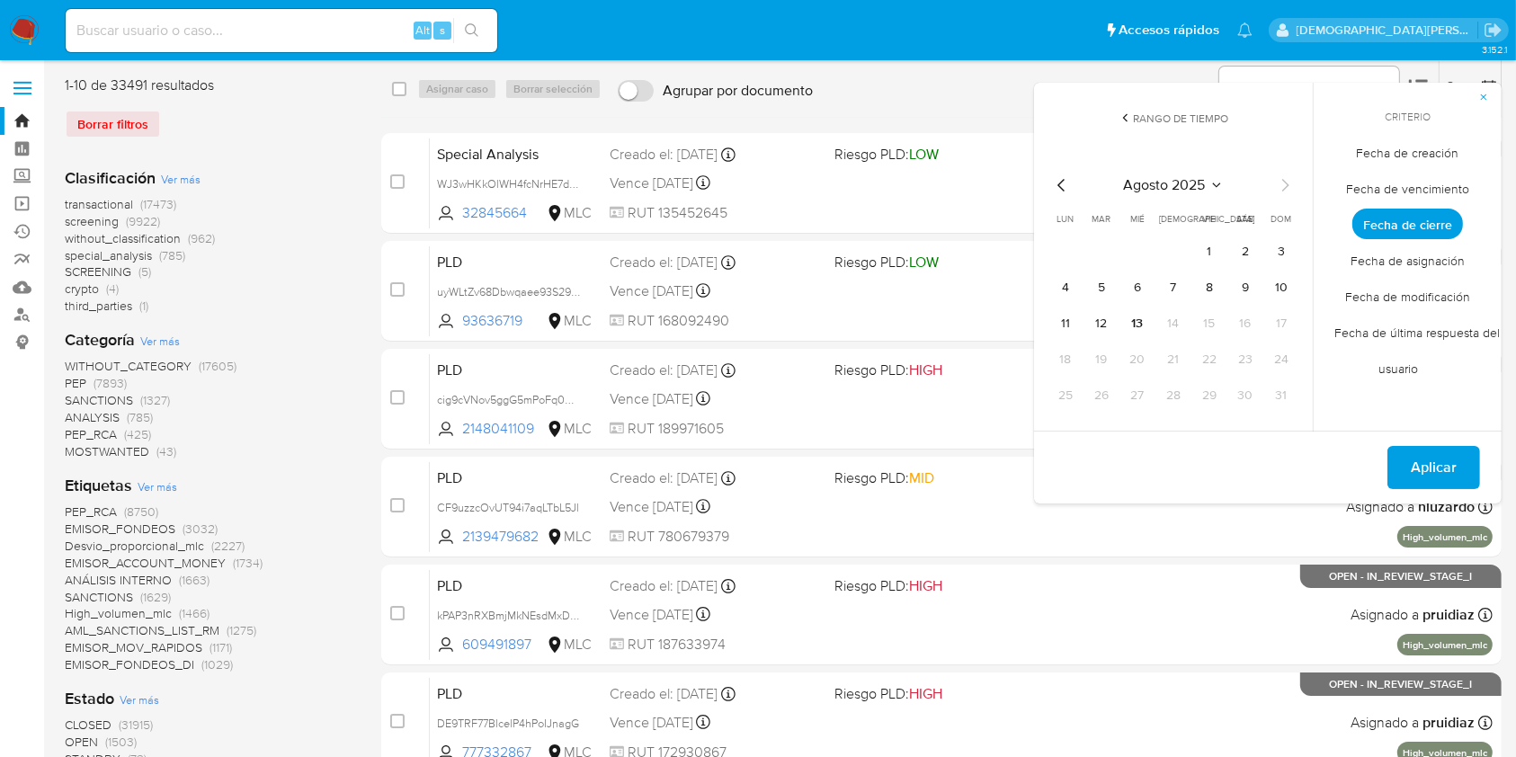
click at [1062, 183] on icon "Mes anterior" at bounding box center [1062, 185] width 22 height 22
click at [1104, 237] on button "1" at bounding box center [1101, 251] width 29 height 29
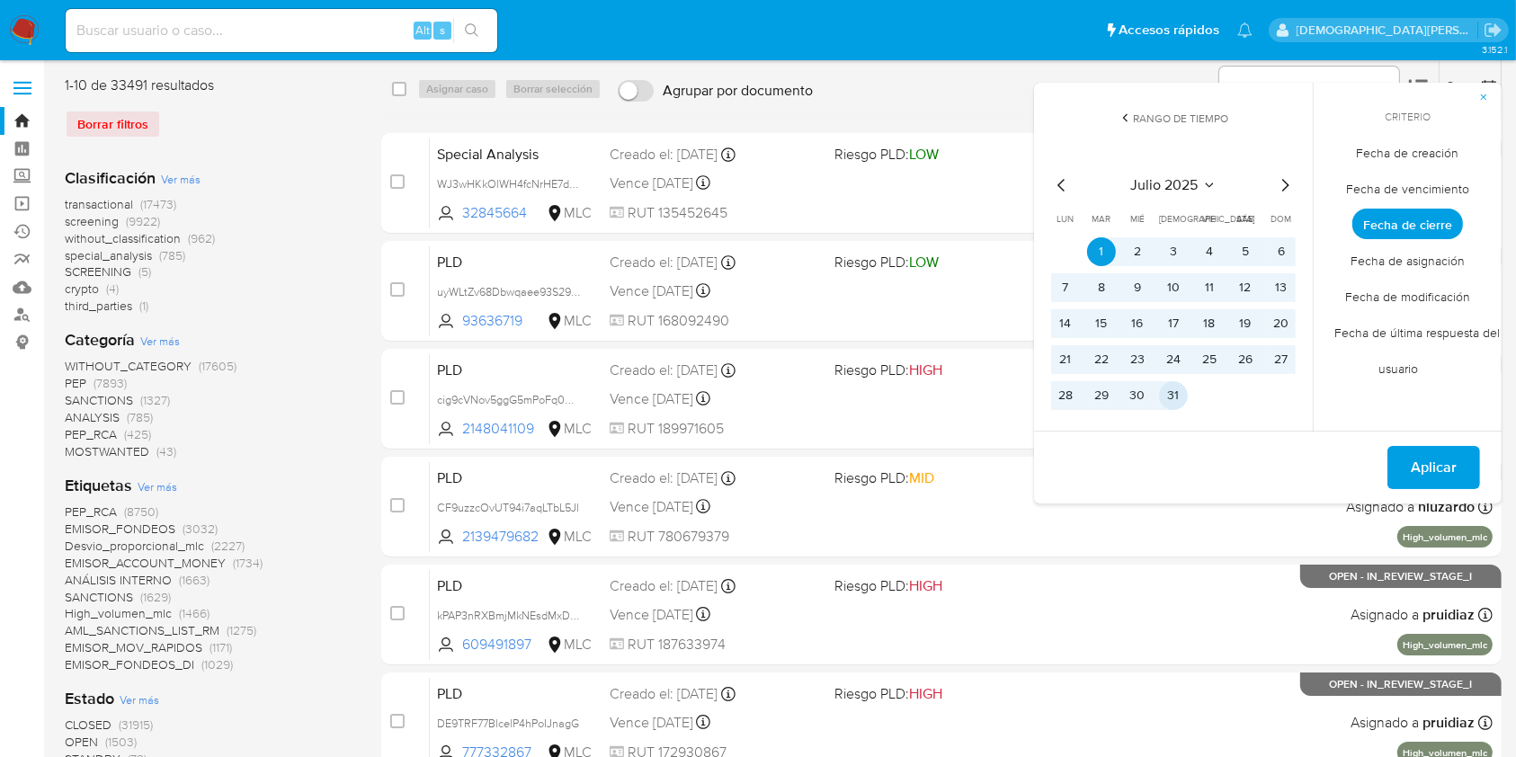
click at [1168, 393] on button "31" at bounding box center [1173, 395] width 29 height 29
click at [1431, 464] on span "Aplicar" at bounding box center [1434, 468] width 46 height 40
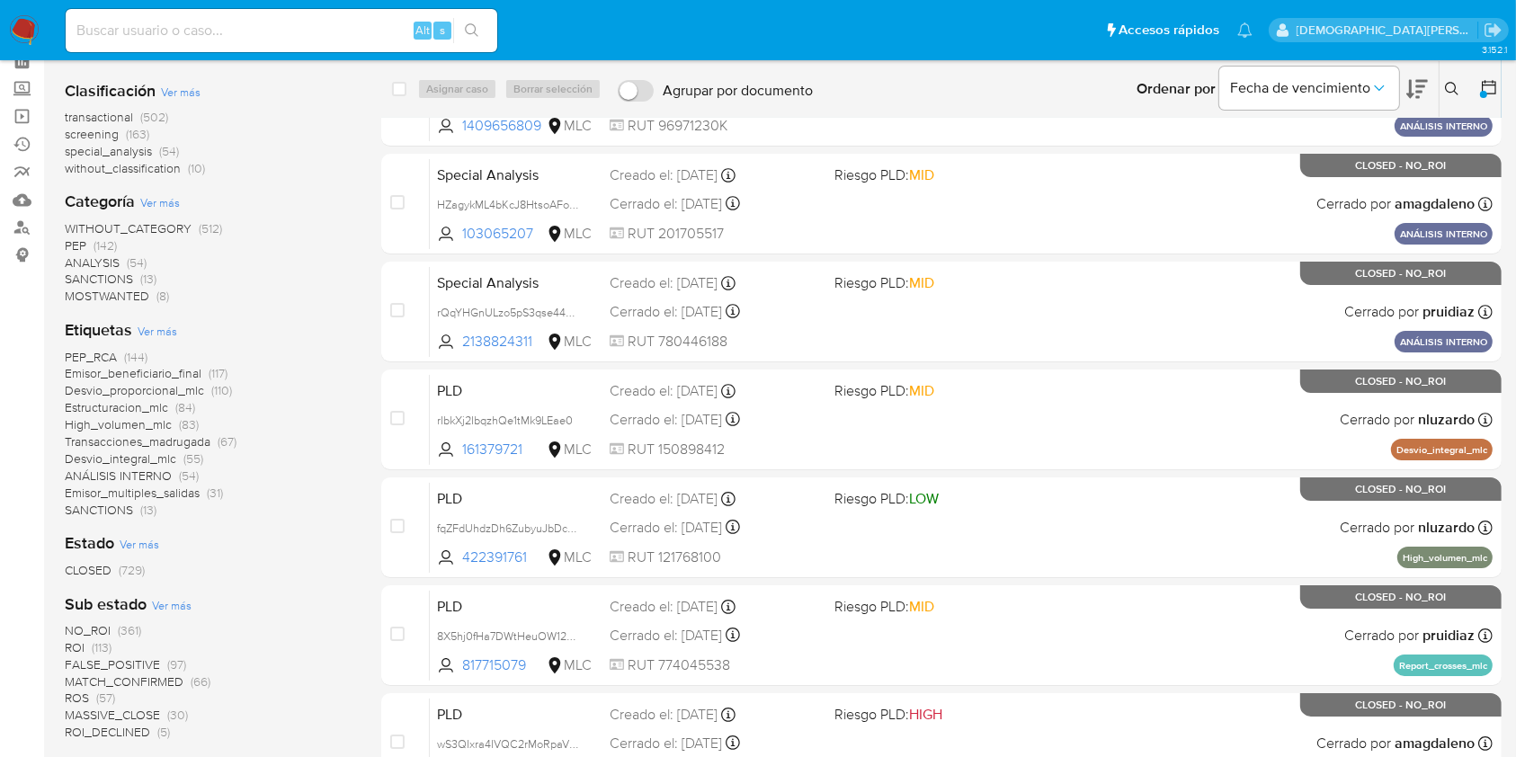
scroll to position [120, 0]
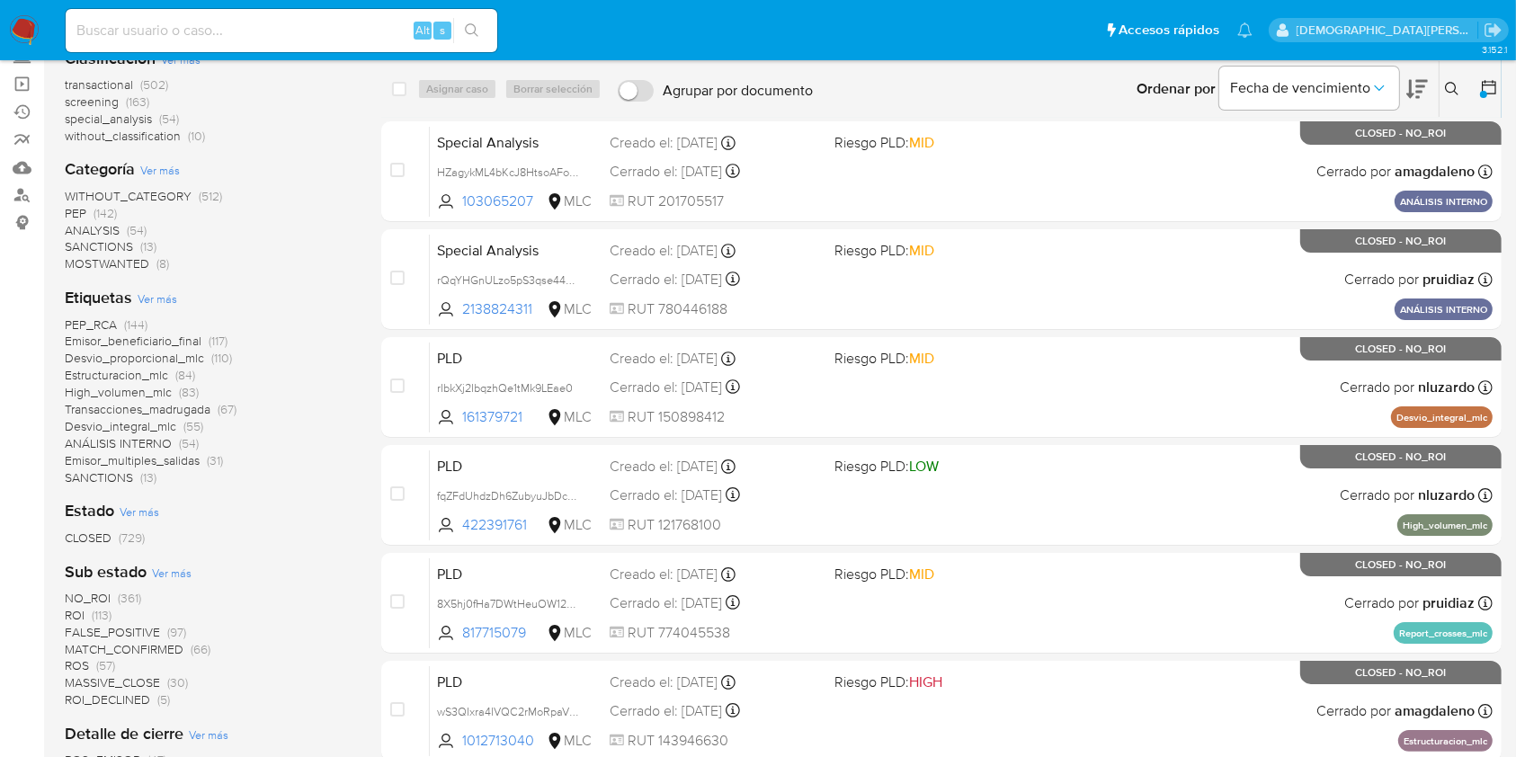
click at [131, 680] on span "MASSIVE_CLOSE" at bounding box center [112, 682] width 95 height 18
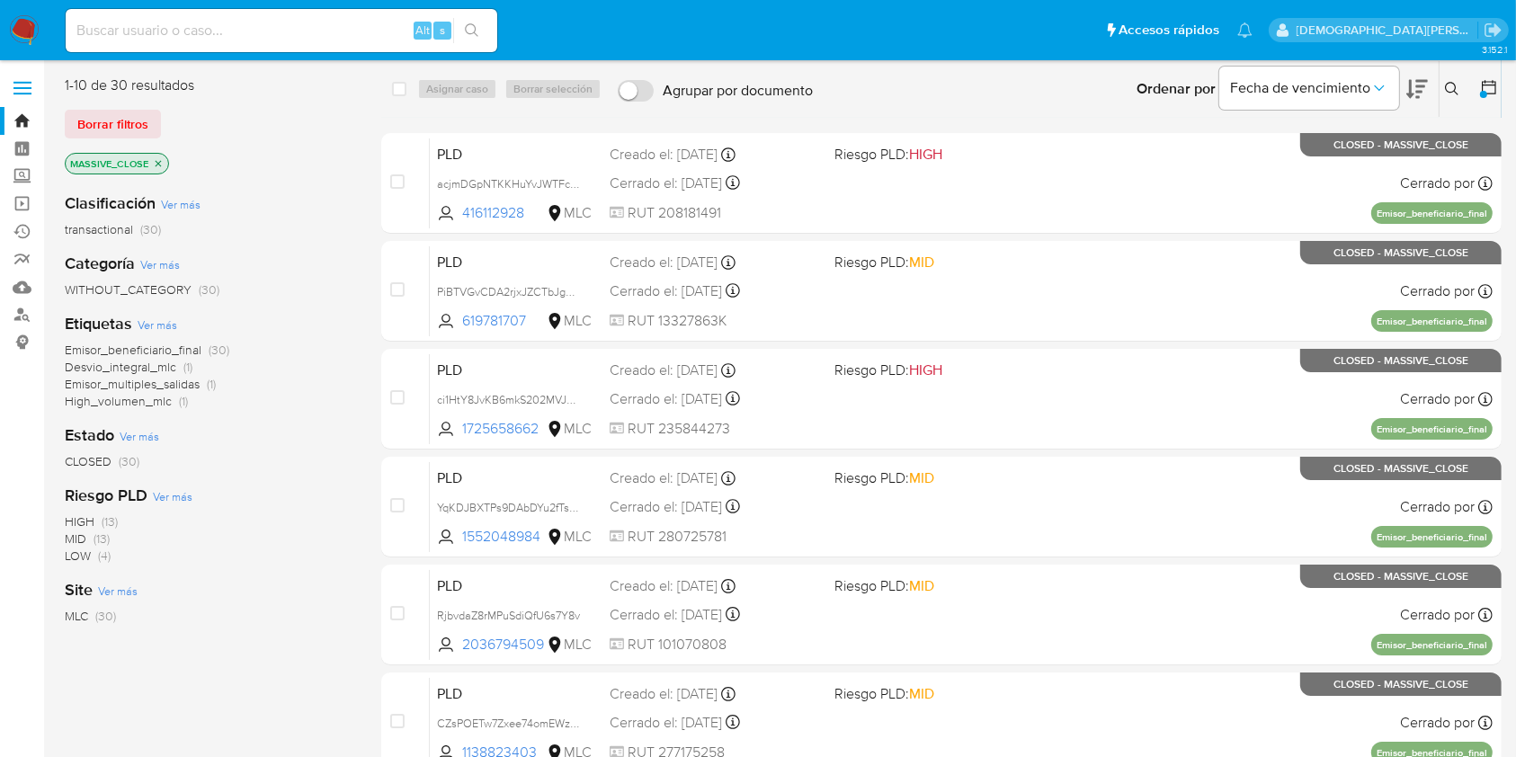
click at [1493, 89] on icon at bounding box center [1489, 87] width 18 height 18
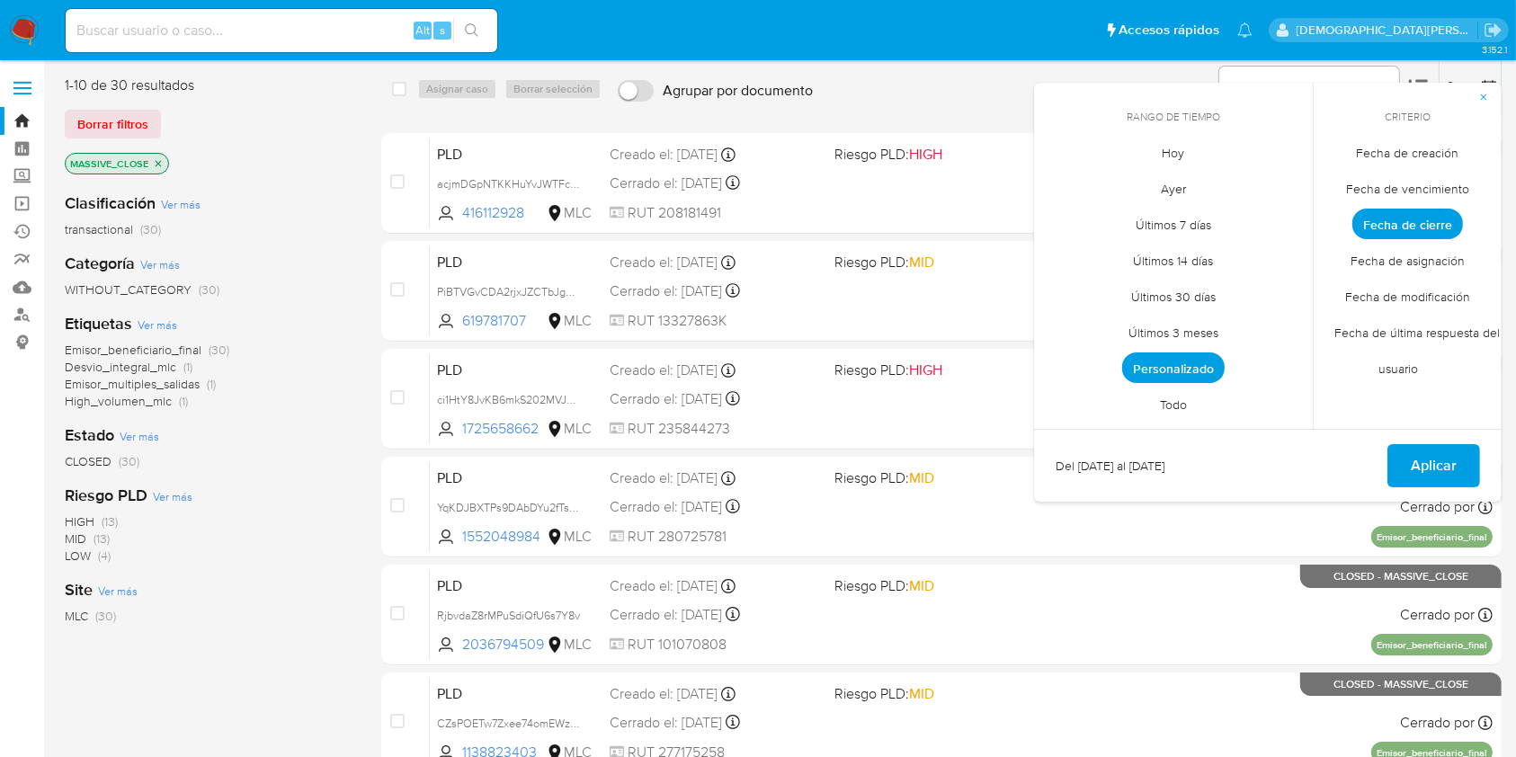
click at [1399, 148] on span "Fecha de creación" at bounding box center [1408, 153] width 140 height 37
click at [1202, 356] on span "Personalizado" at bounding box center [1173, 367] width 102 height 31
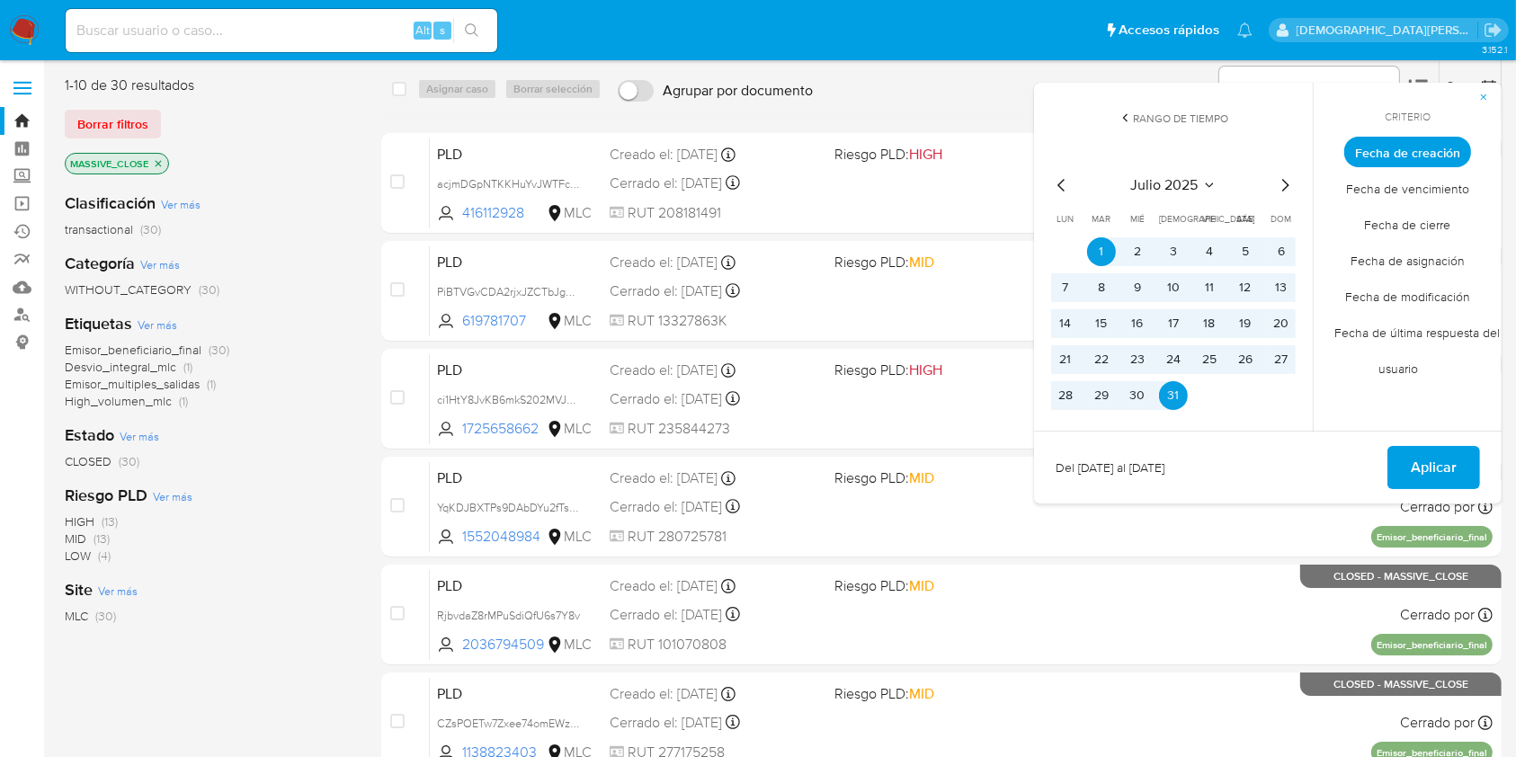
click at [1281, 183] on icon "Mes siguiente" at bounding box center [1285, 185] width 22 height 22
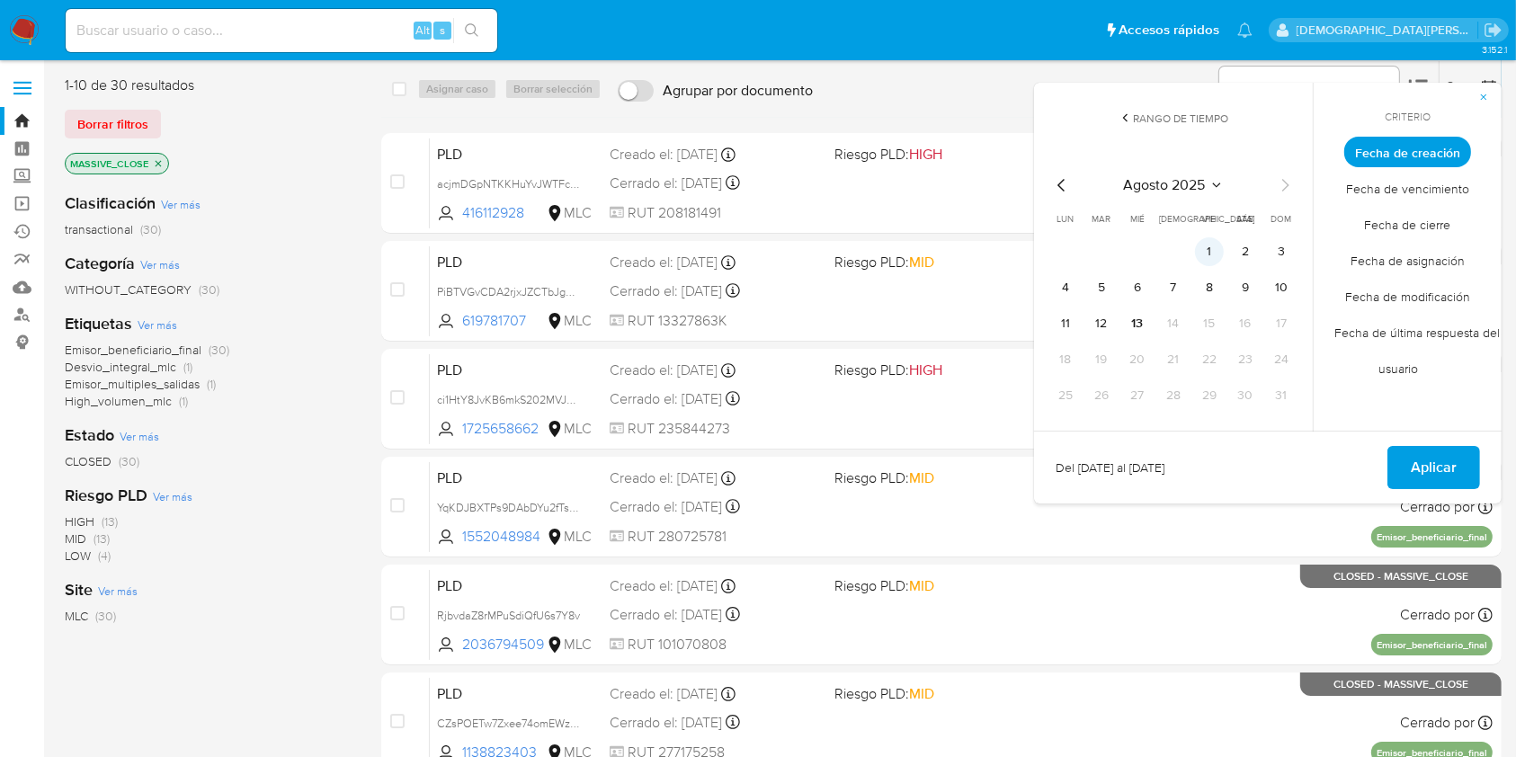
click at [1215, 251] on button "1" at bounding box center [1209, 251] width 29 height 29
click at [1135, 323] on button "13" at bounding box center [1137, 323] width 29 height 29
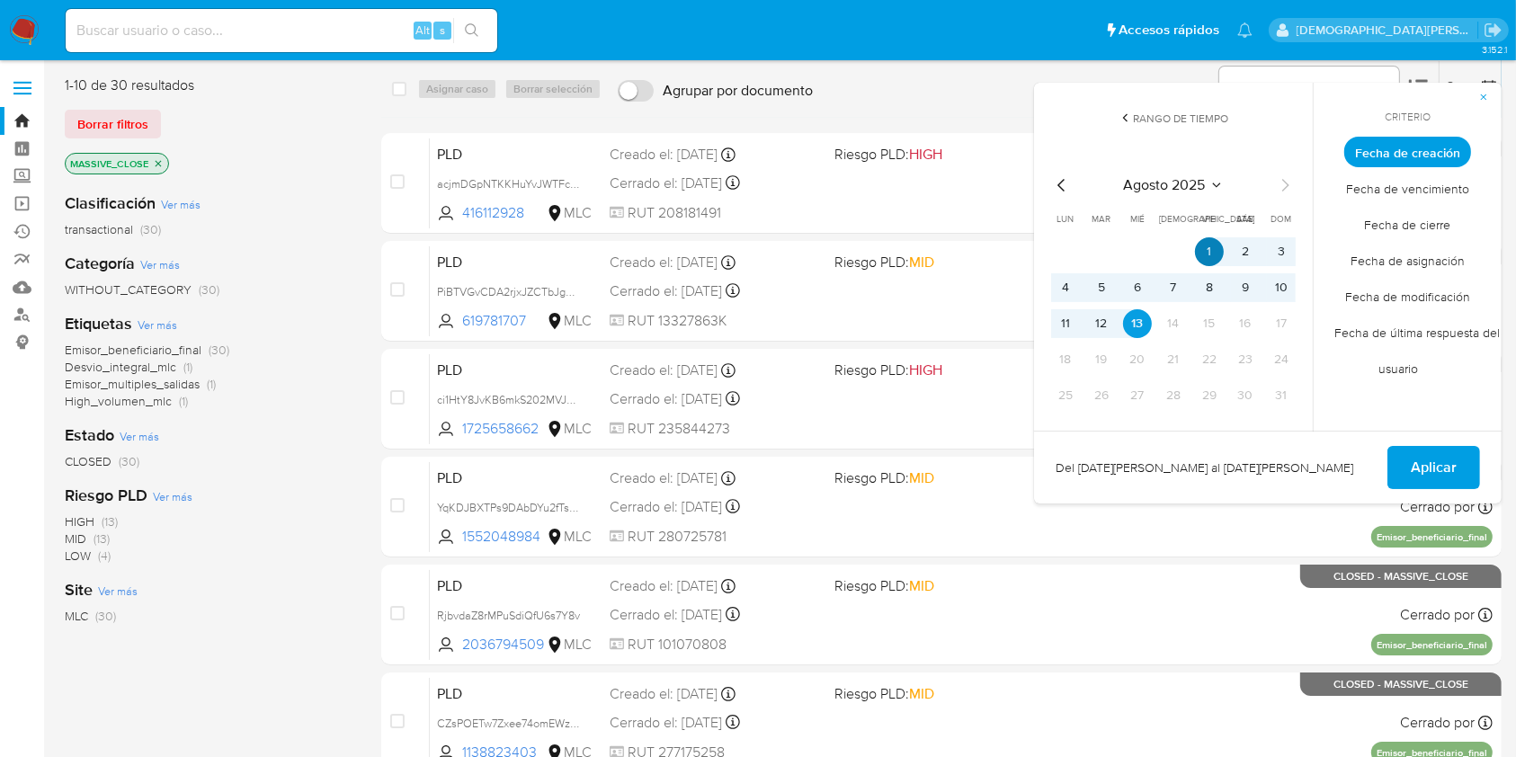
click at [1208, 253] on button "1" at bounding box center [1209, 251] width 29 height 29
click at [1393, 225] on span "Fecha de cierre" at bounding box center [1408, 225] width 124 height 37
click at [1129, 323] on button "13" at bounding box center [1137, 323] width 29 height 29
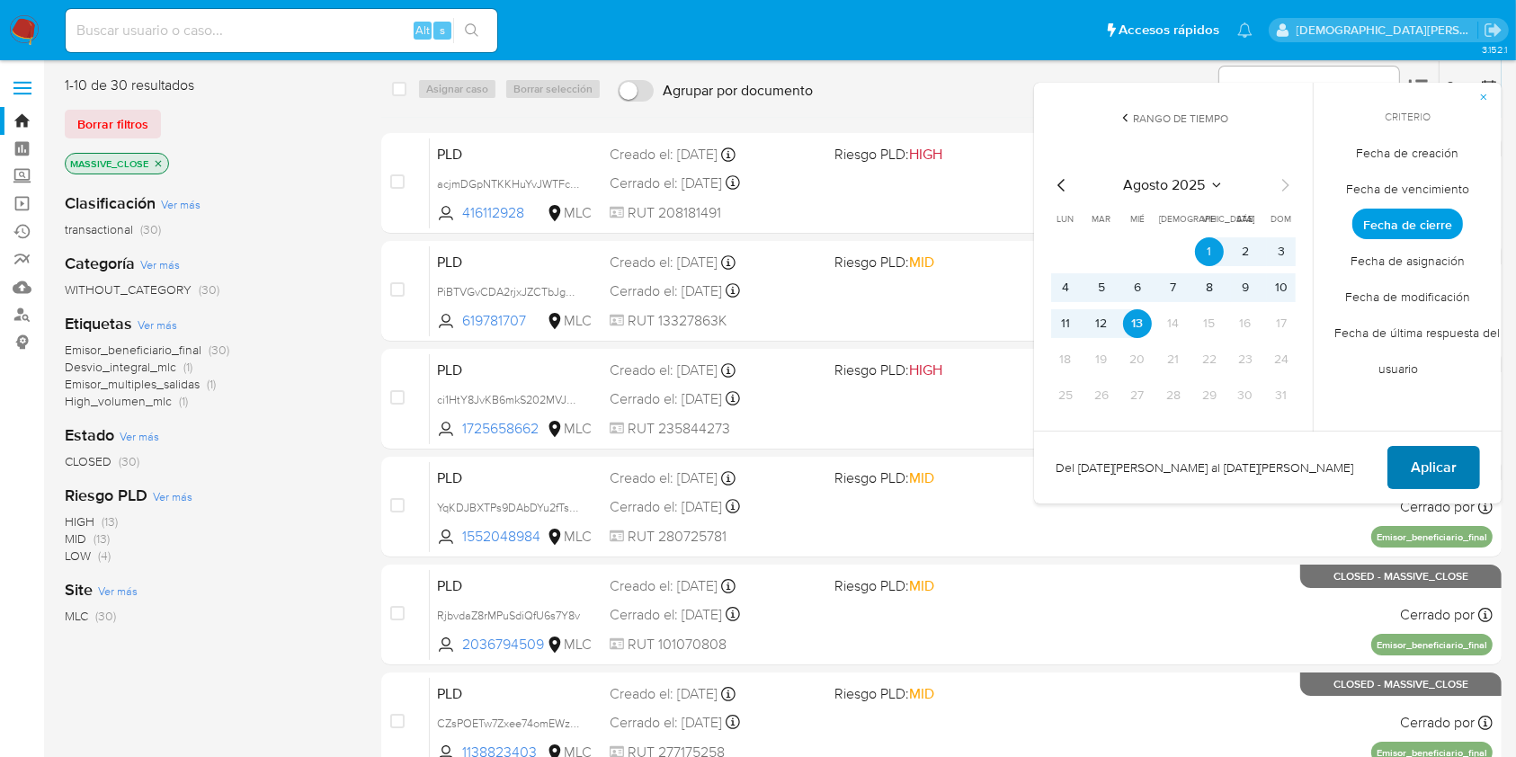
click at [1437, 463] on span "Aplicar" at bounding box center [1434, 468] width 46 height 40
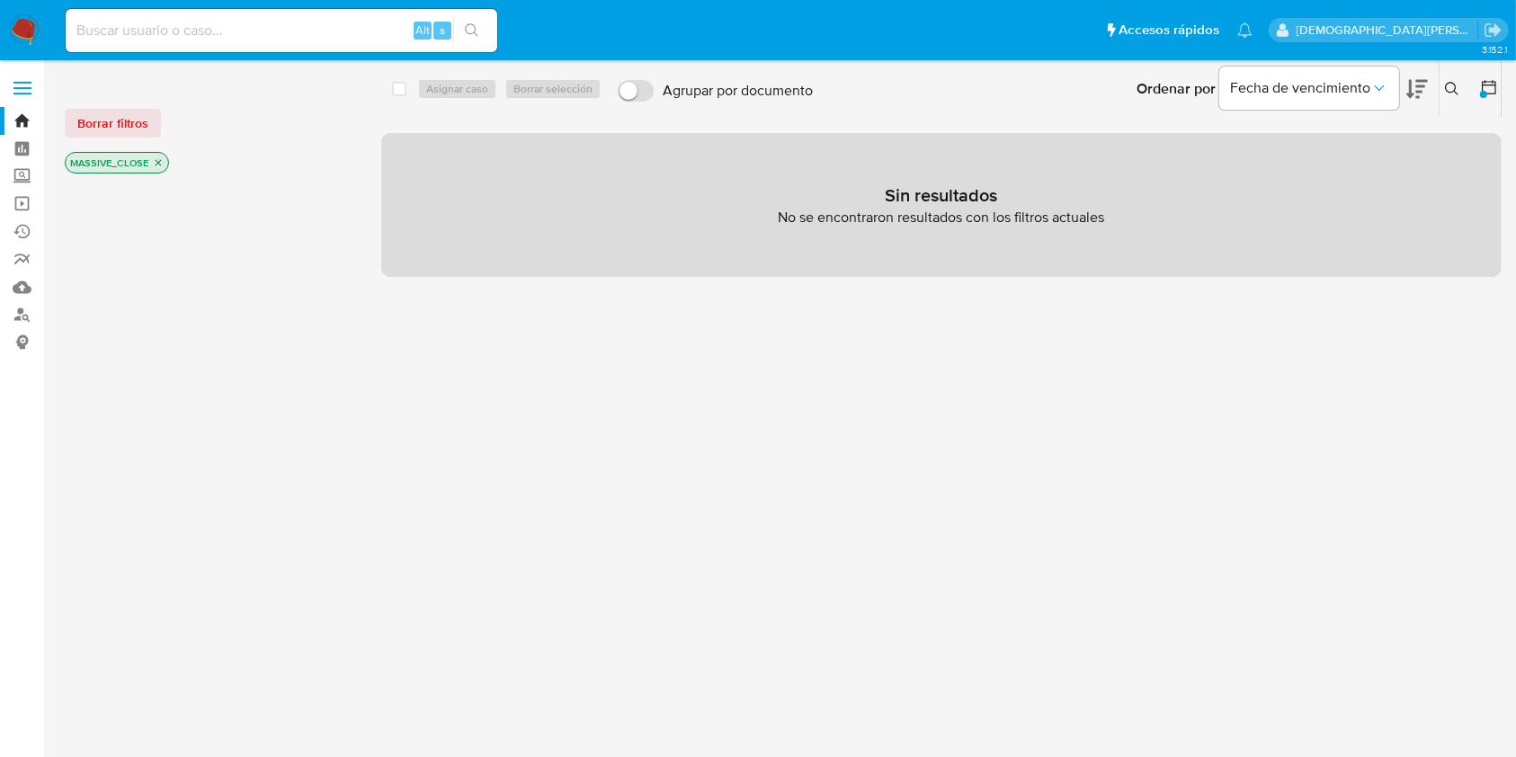
click at [155, 162] on icon "close-filter" at bounding box center [158, 162] width 11 height 11
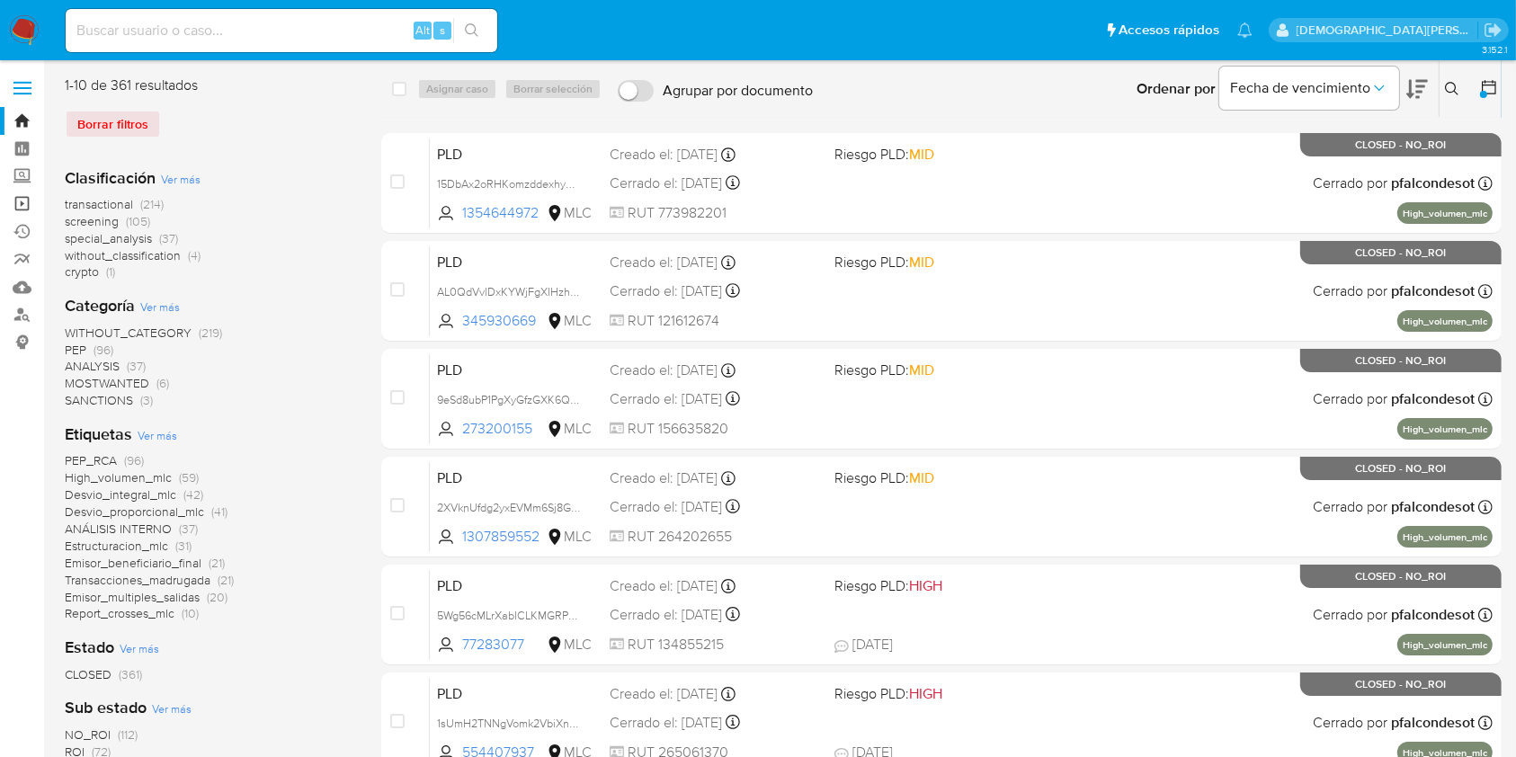
click at [25, 205] on link "Operaciones masivas" at bounding box center [107, 204] width 214 height 28
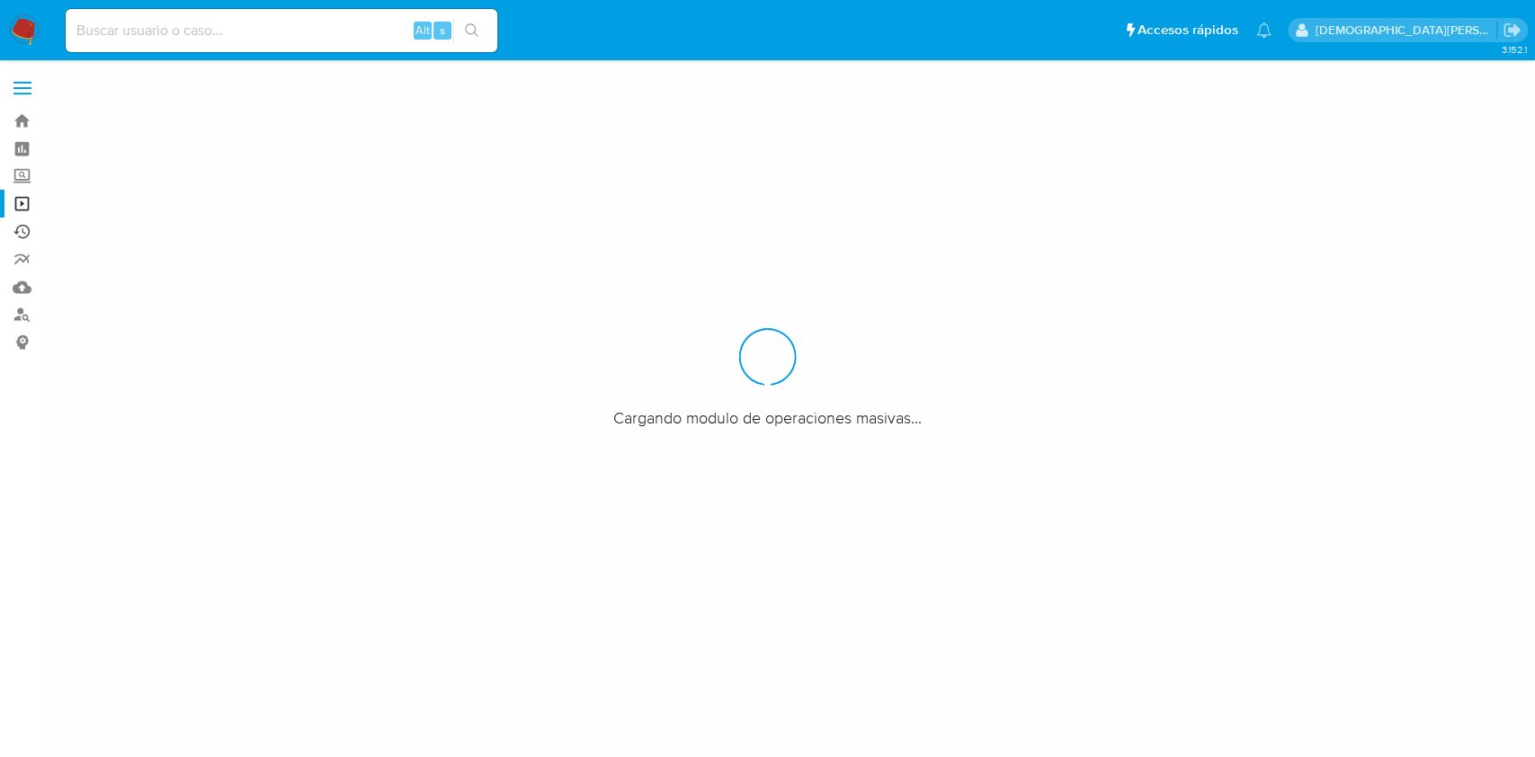
click at [24, 232] on link "Ejecuciones automáticas" at bounding box center [107, 232] width 214 height 28
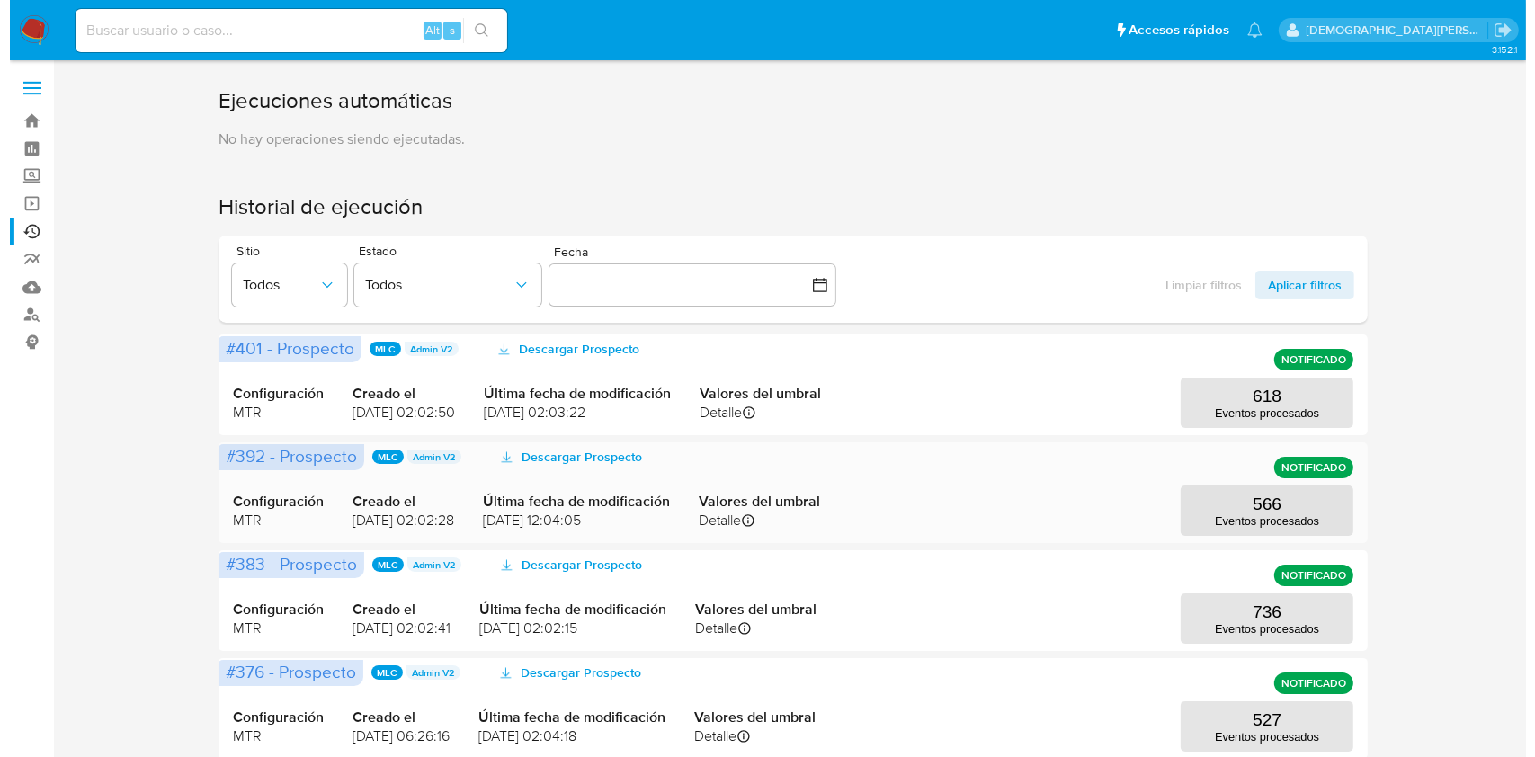
scroll to position [120, 0]
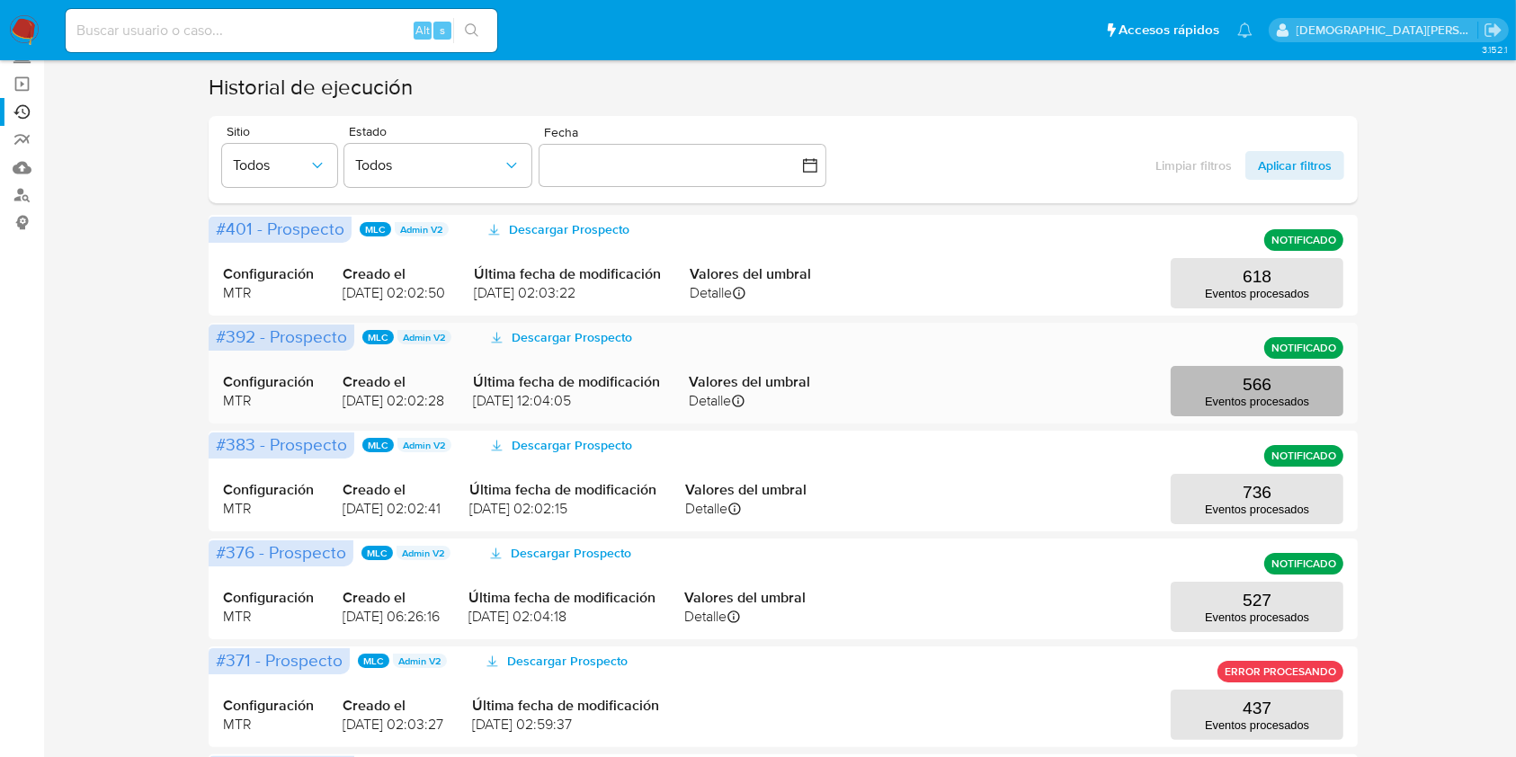
click at [1217, 395] on p "Eventos procesados" at bounding box center [1257, 401] width 104 height 13
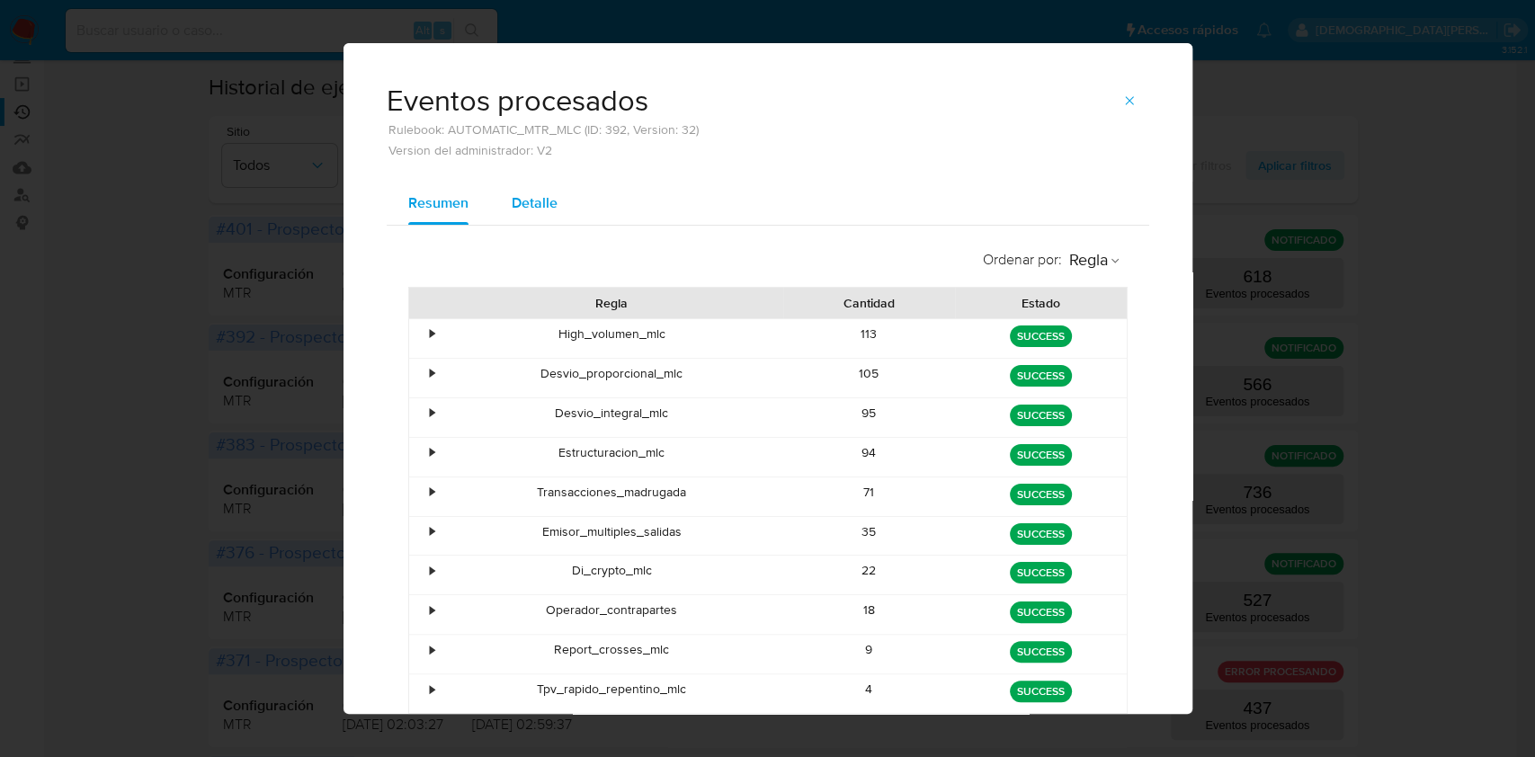
click at [539, 199] on span "Detalle" at bounding box center [535, 202] width 46 height 21
select select "10"
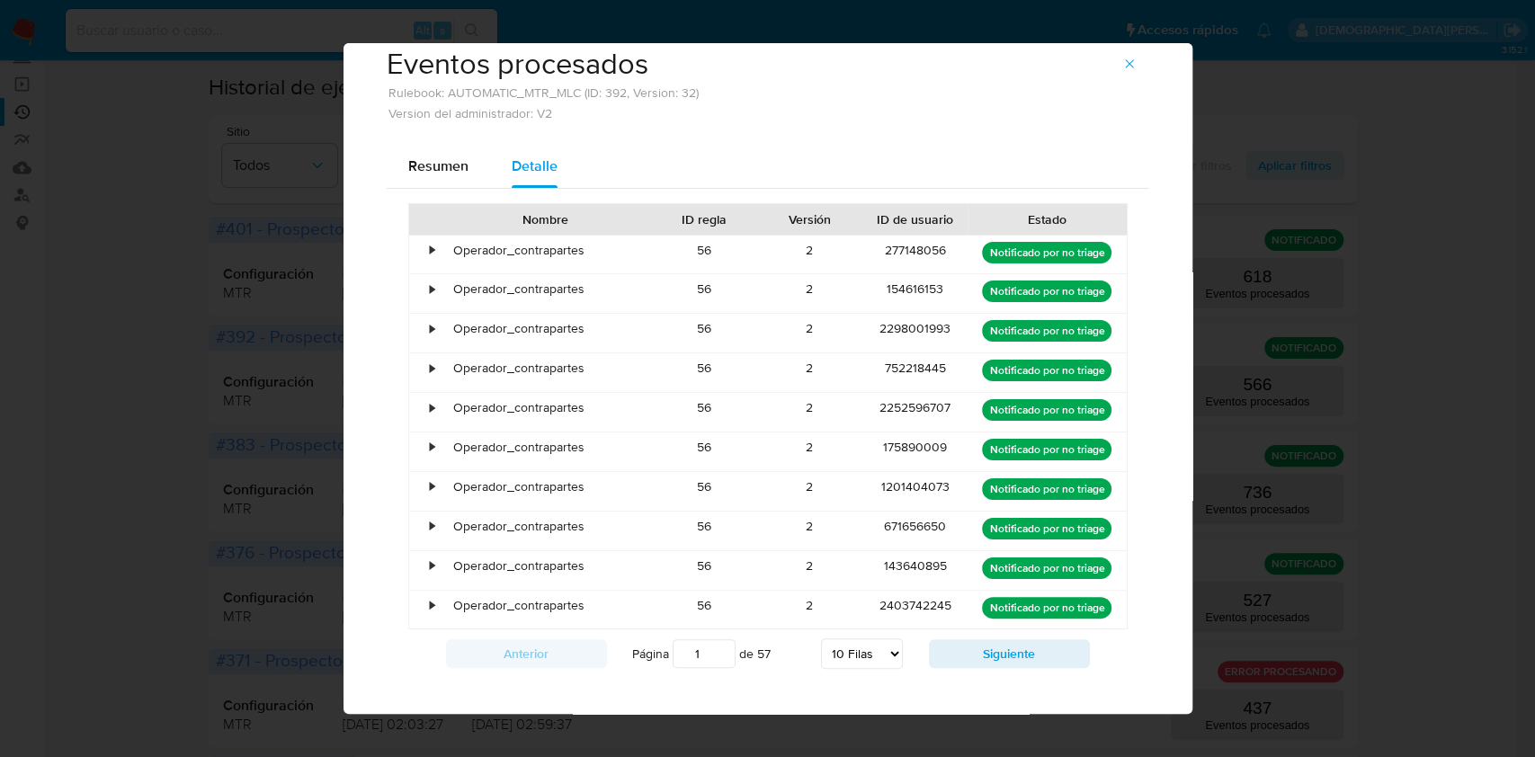
scroll to position [56, 0]
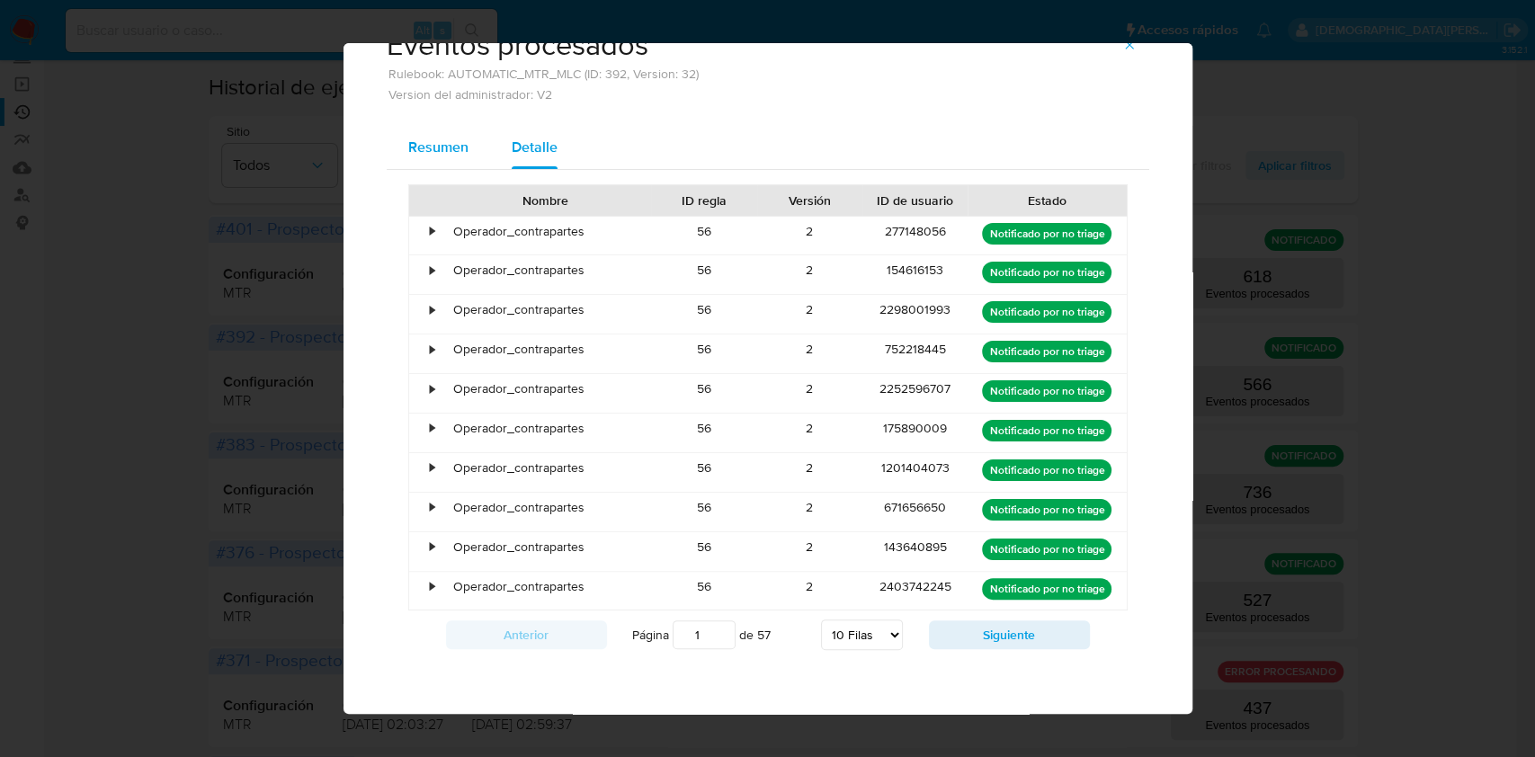
click at [427, 154] on span "Resumen" at bounding box center [438, 147] width 60 height 21
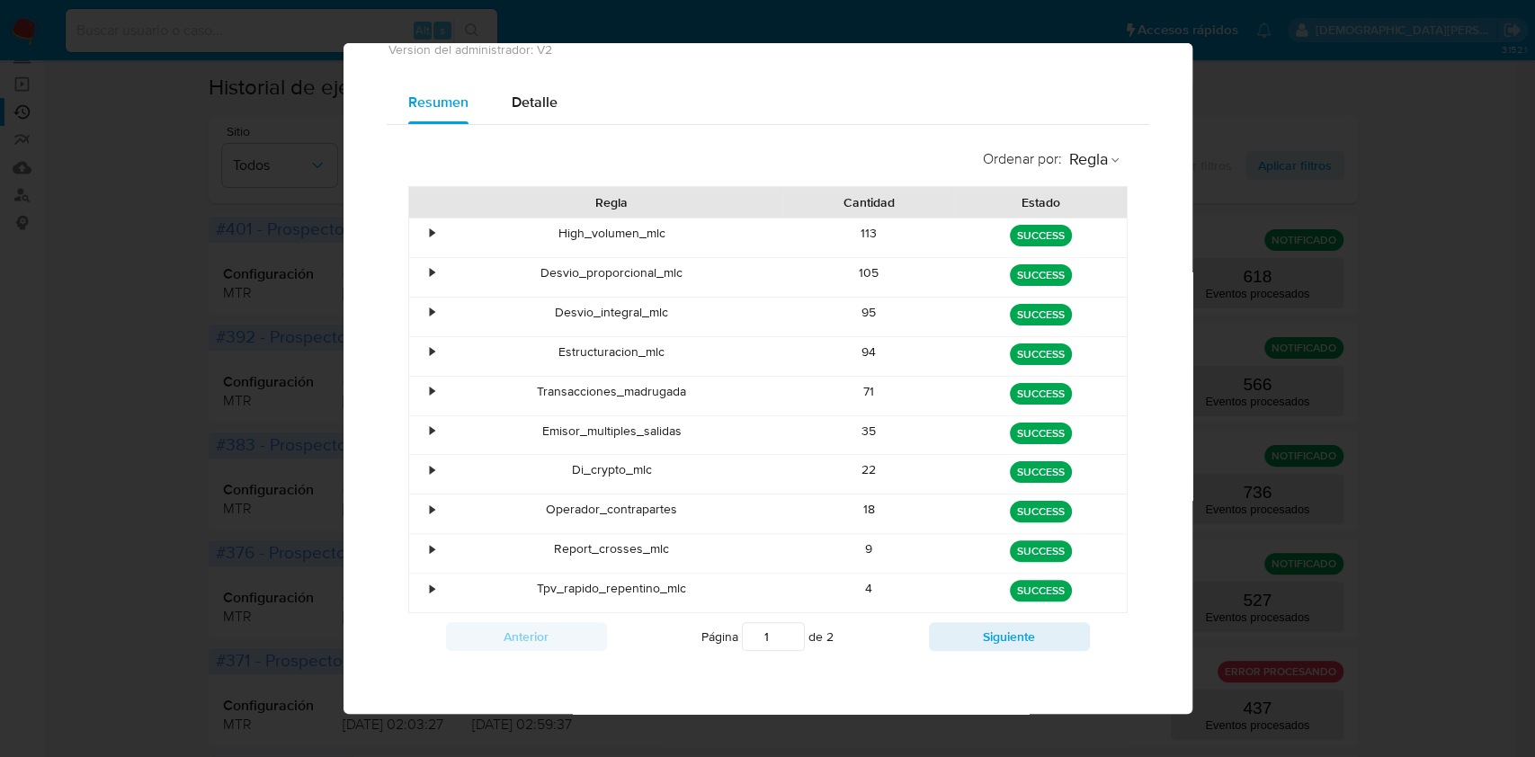
scroll to position [0, 0]
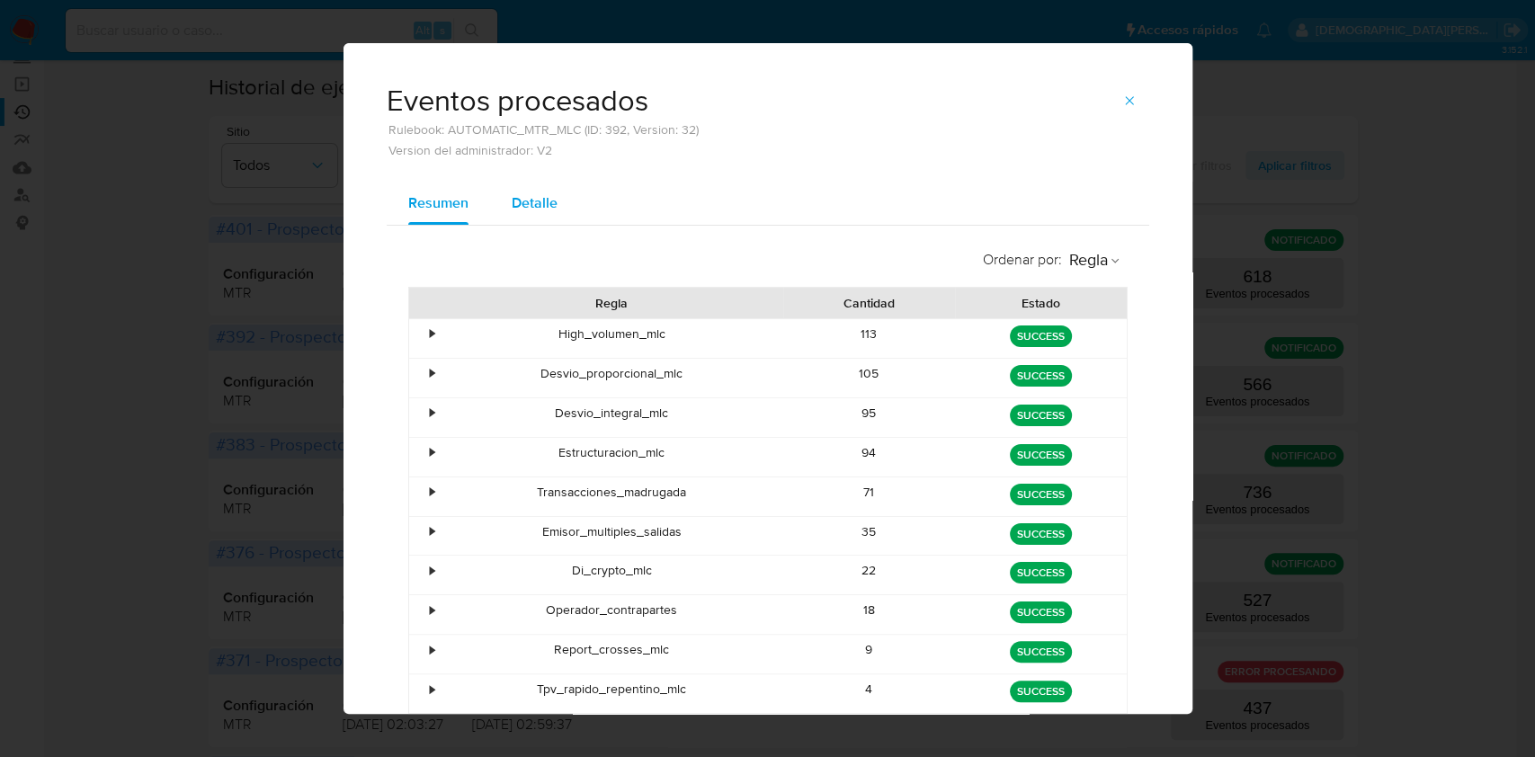
click at [517, 193] on span "Detalle" at bounding box center [535, 202] width 46 height 21
select select "10"
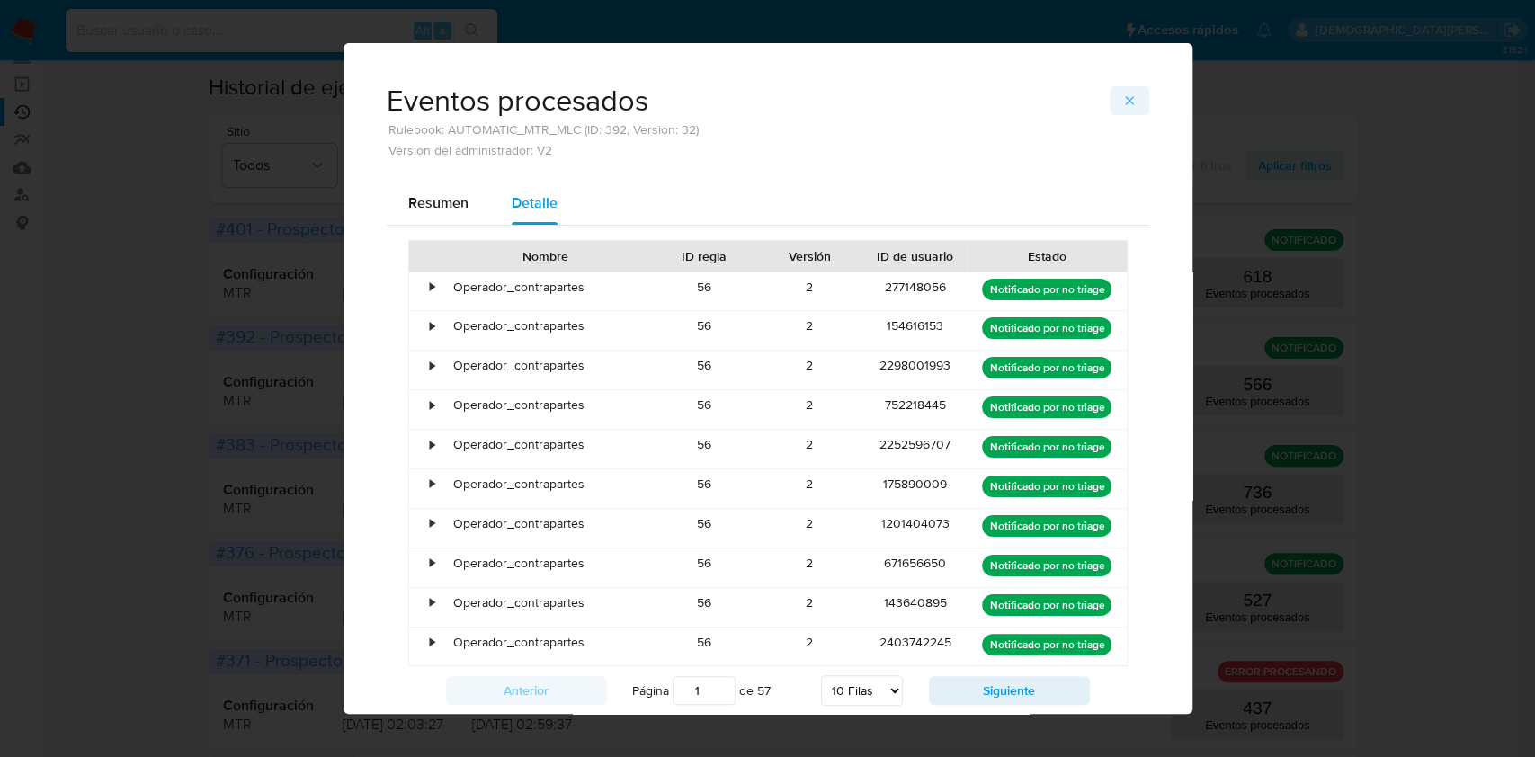
click at [1122, 104] on icon "button" at bounding box center [1129, 101] width 14 height 14
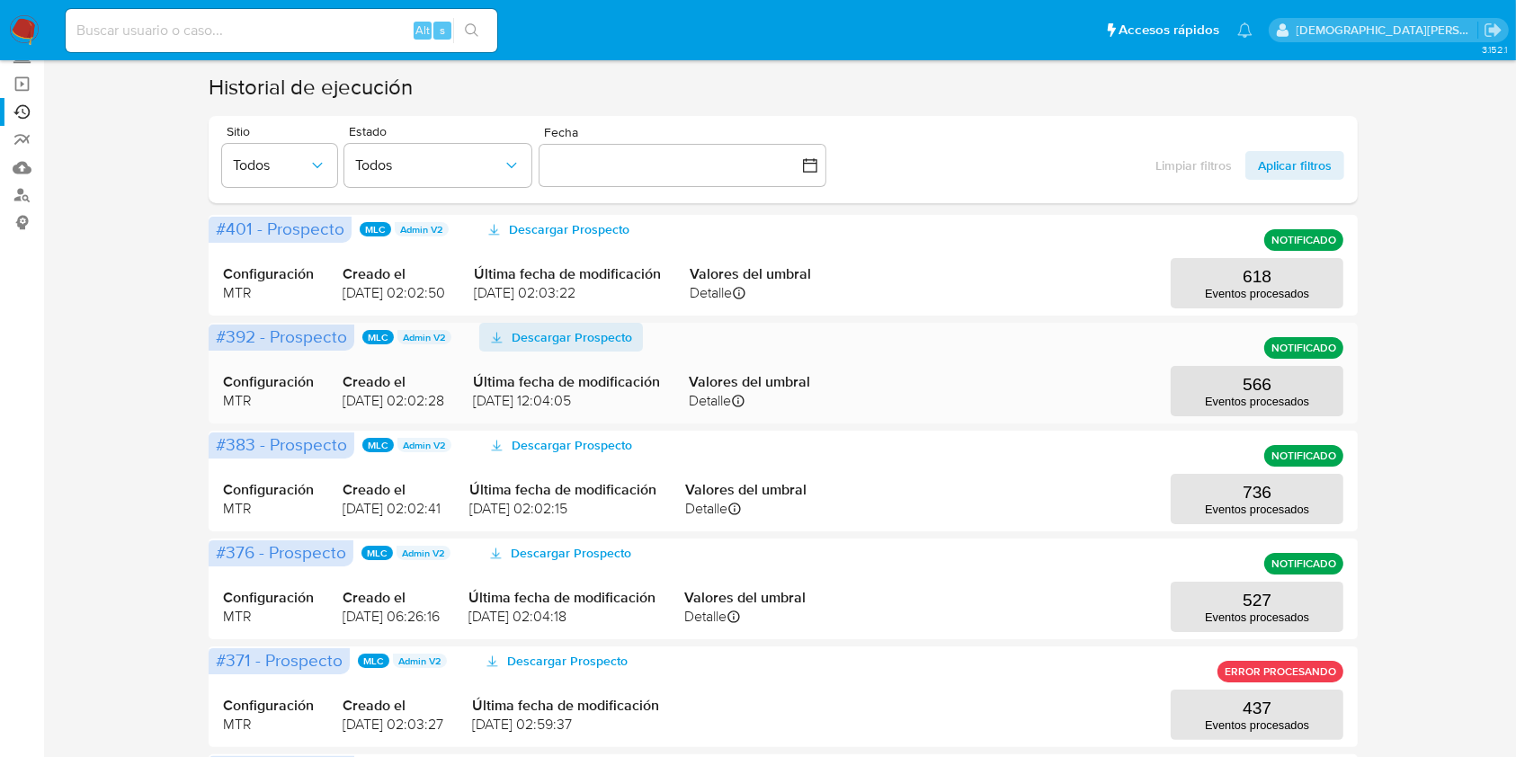
click at [593, 334] on span "Descargar Prospecto" at bounding box center [572, 337] width 120 height 29
